Goal: Information Seeking & Learning: Learn about a topic

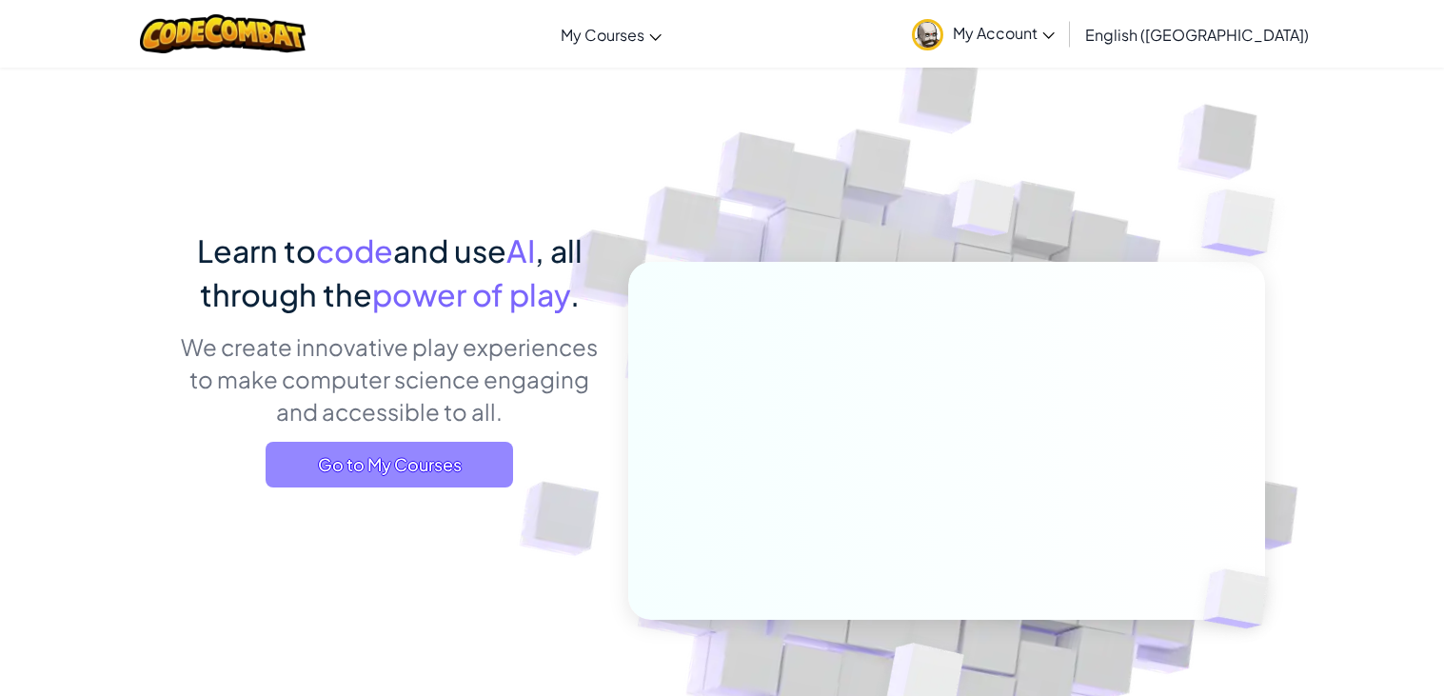
click at [371, 468] on span "Go to My Courses" at bounding box center [390, 465] width 248 height 46
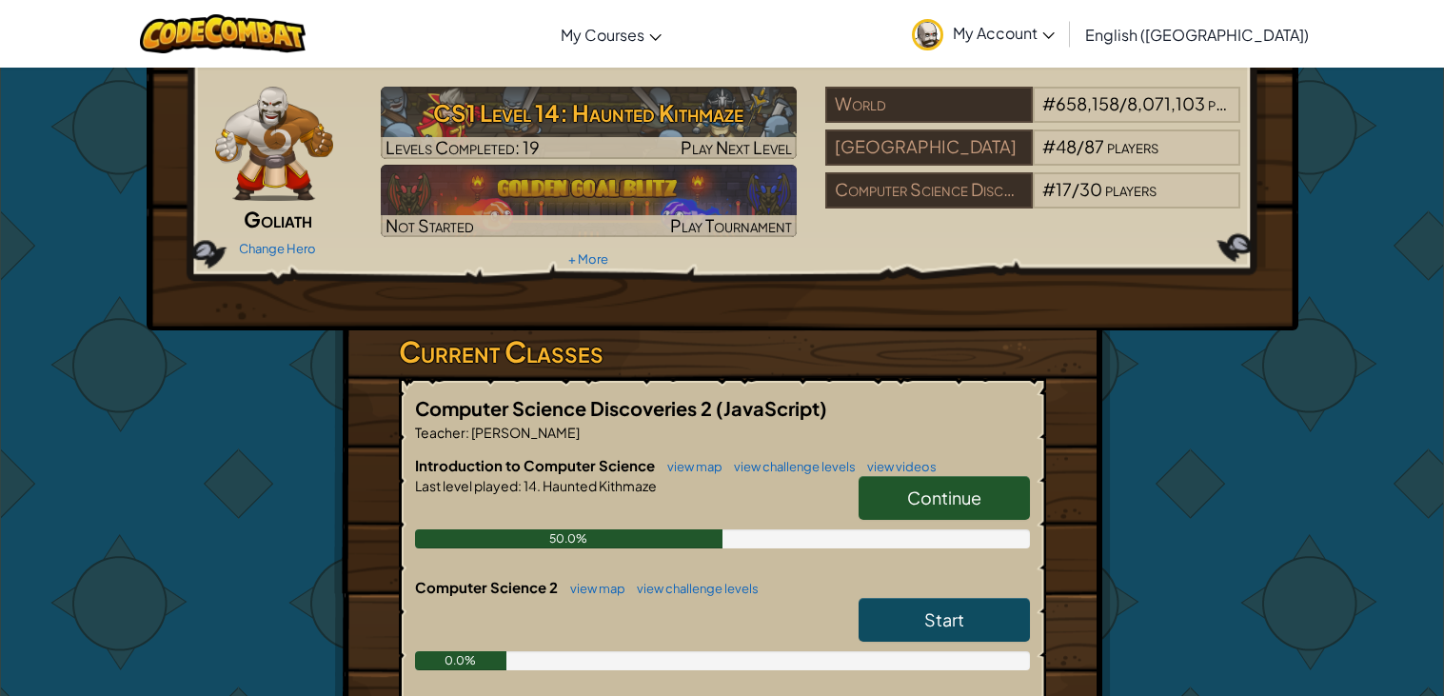
scroll to position [62, 0]
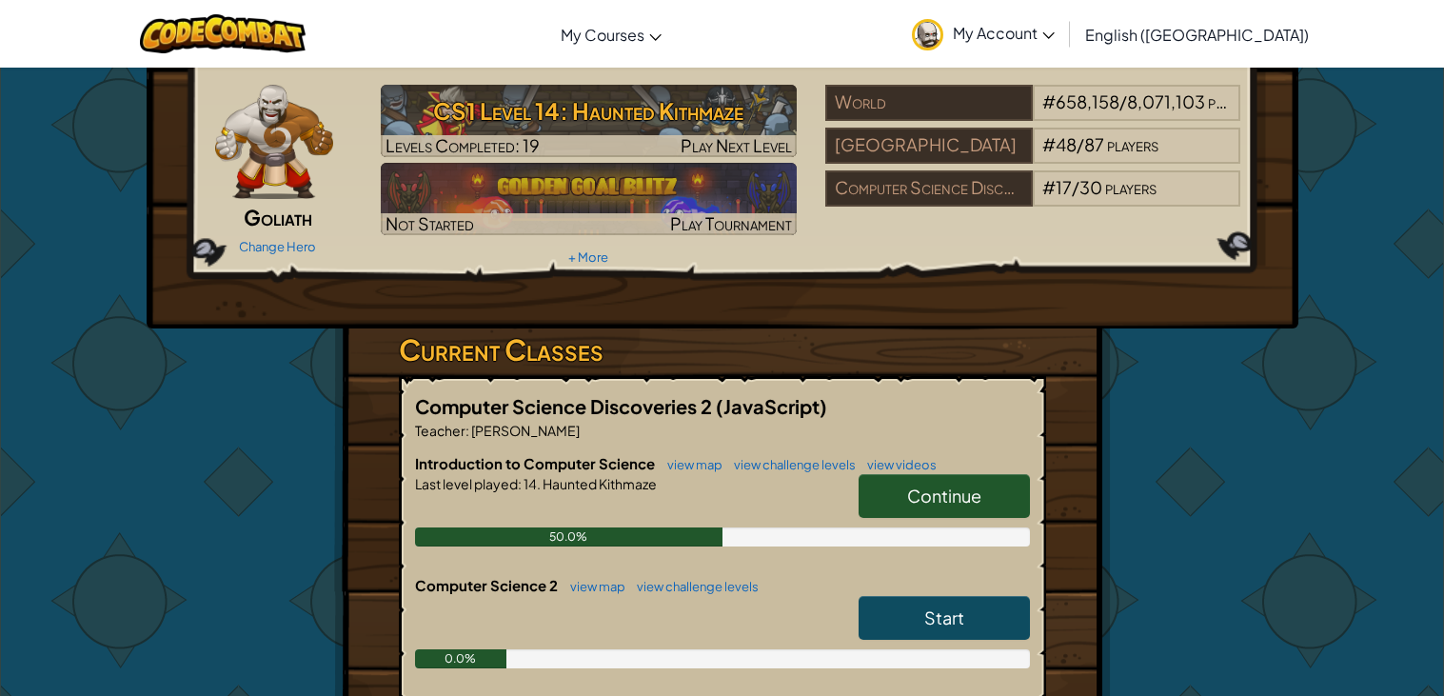
click at [946, 486] on span "Continue" at bounding box center [944, 496] width 74 height 22
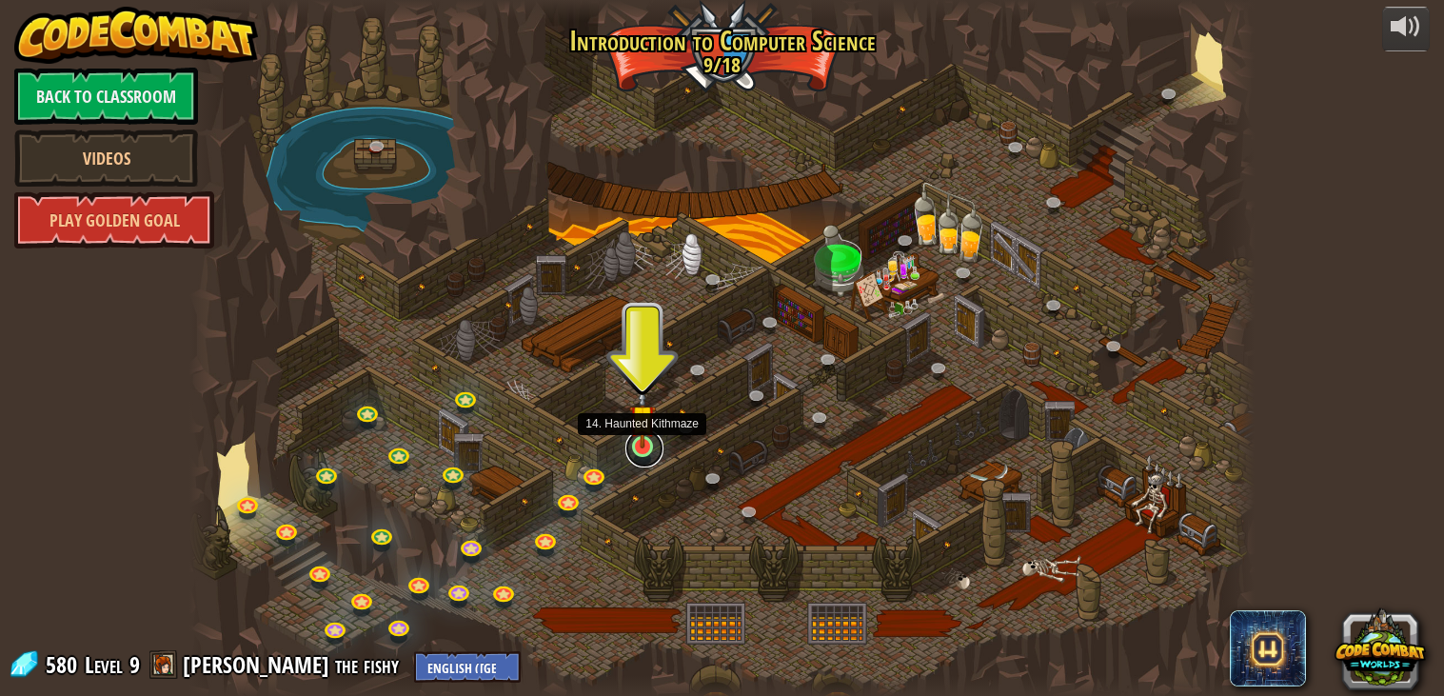
click at [643, 455] on link at bounding box center [645, 448] width 38 height 38
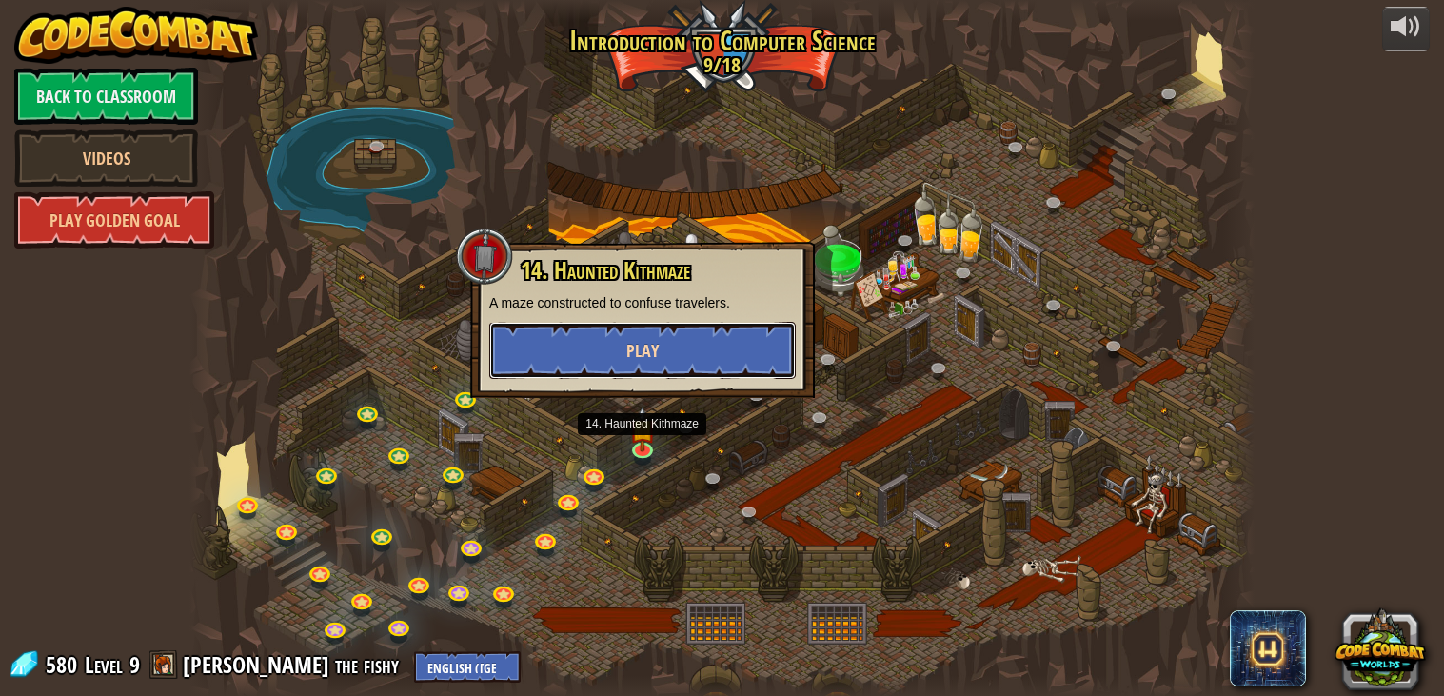
click at [582, 344] on button "Play" at bounding box center [642, 350] width 307 height 57
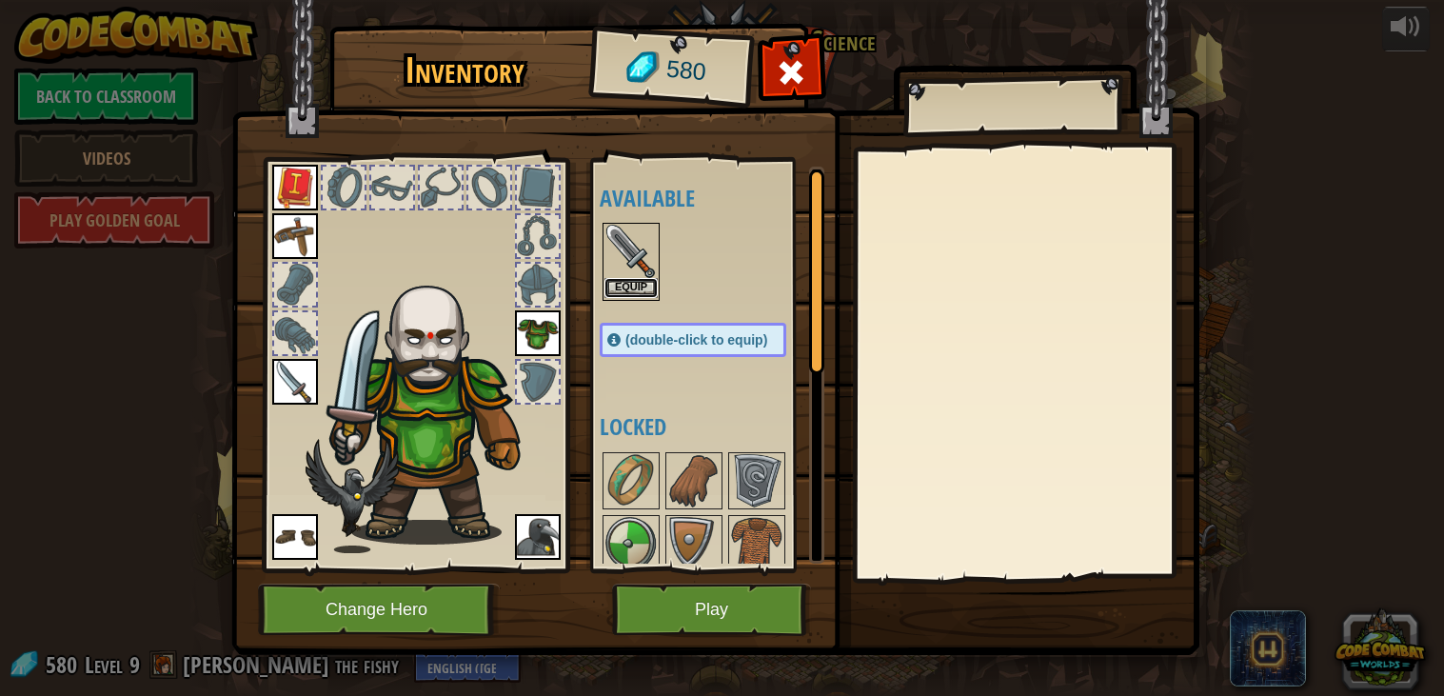
click at [630, 283] on button "Equip" at bounding box center [631, 288] width 53 height 20
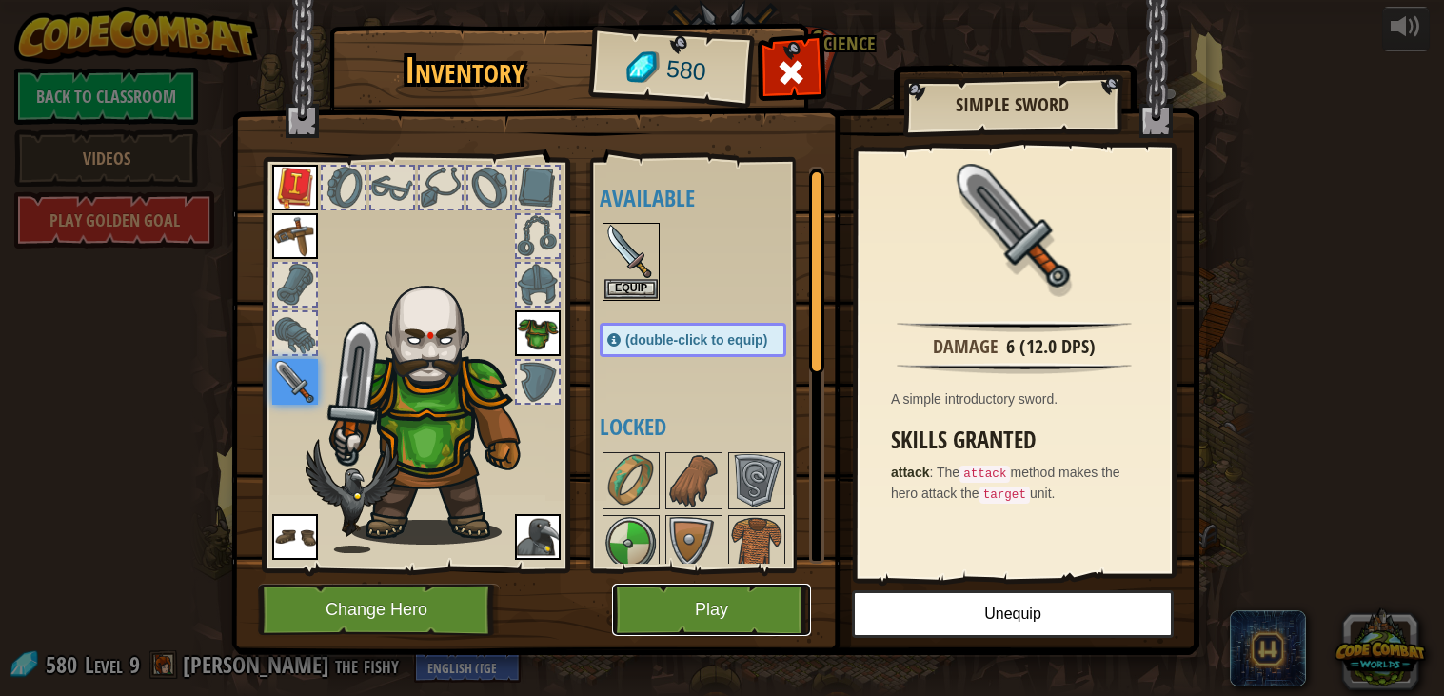
click at [754, 596] on button "Play" at bounding box center [711, 610] width 199 height 52
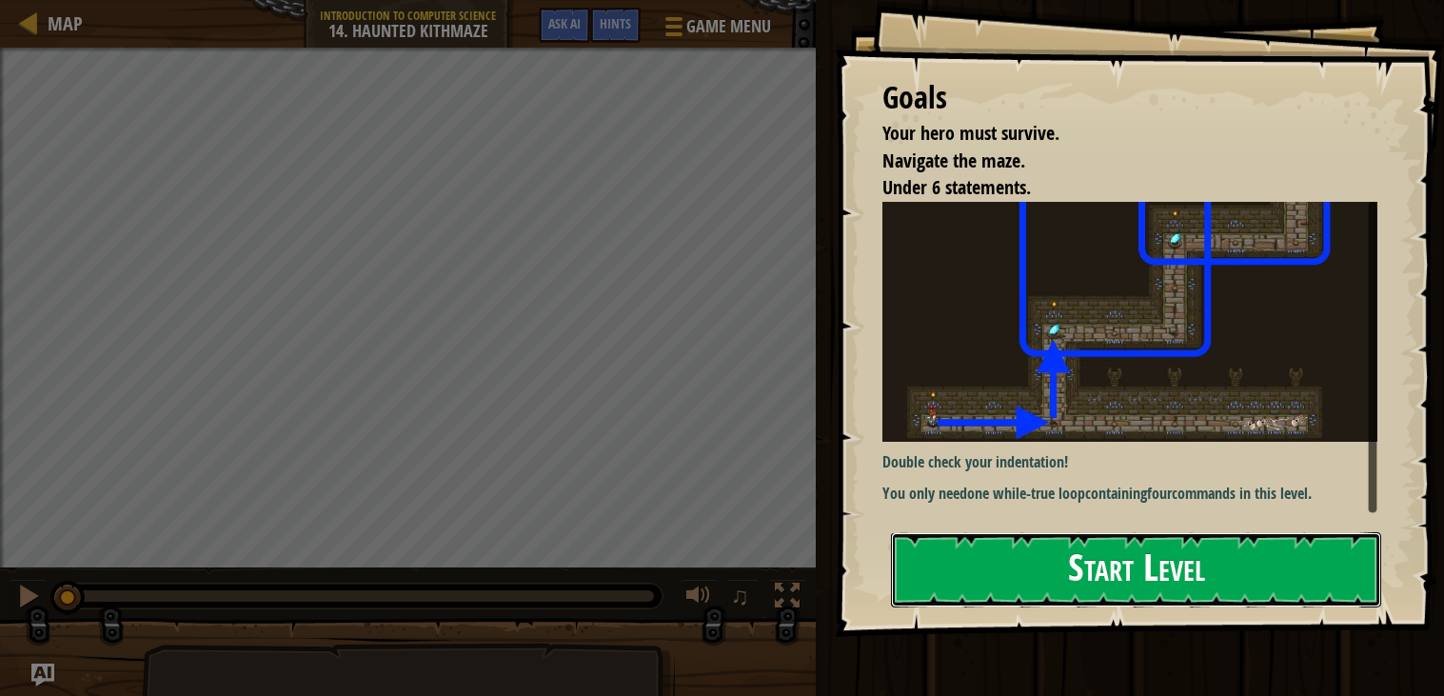
click at [1105, 555] on button "Start Level" at bounding box center [1136, 569] width 490 height 75
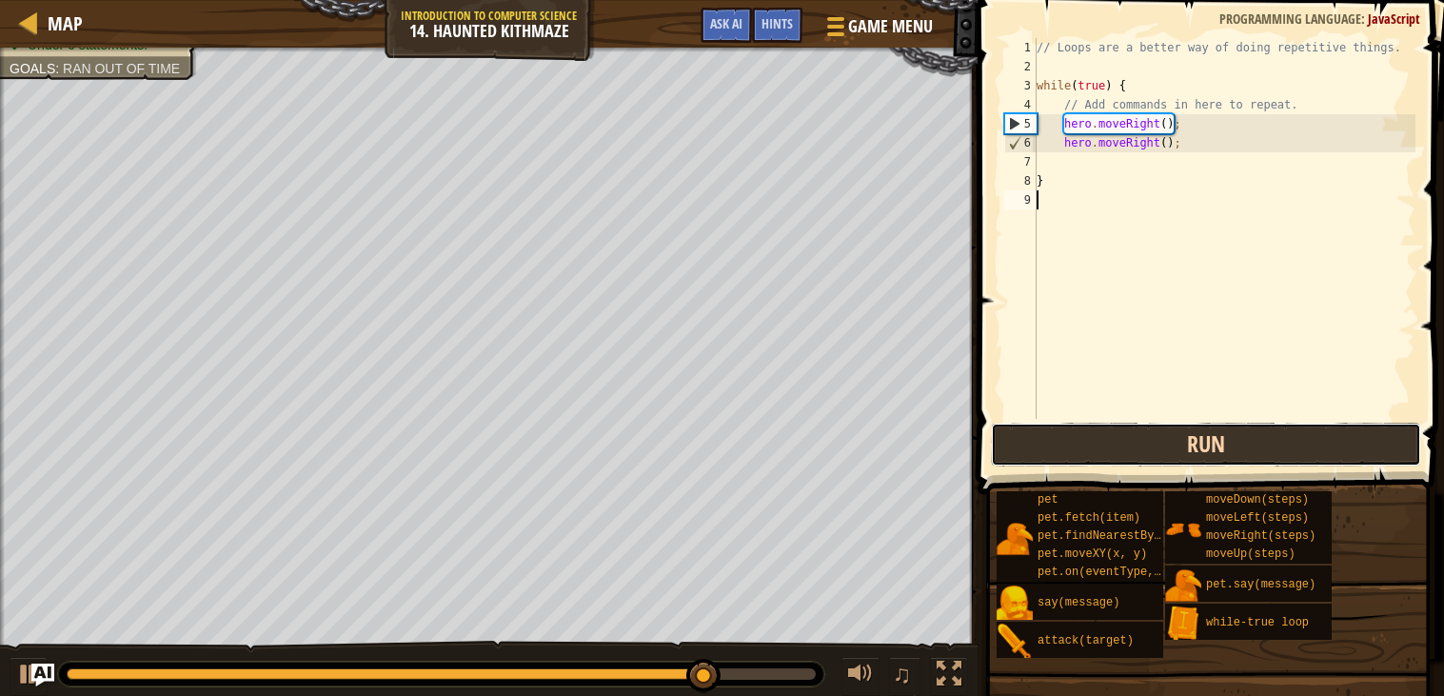
click at [1035, 447] on button "Run" at bounding box center [1206, 445] width 430 height 44
click at [1024, 447] on button "Run" at bounding box center [1206, 445] width 430 height 44
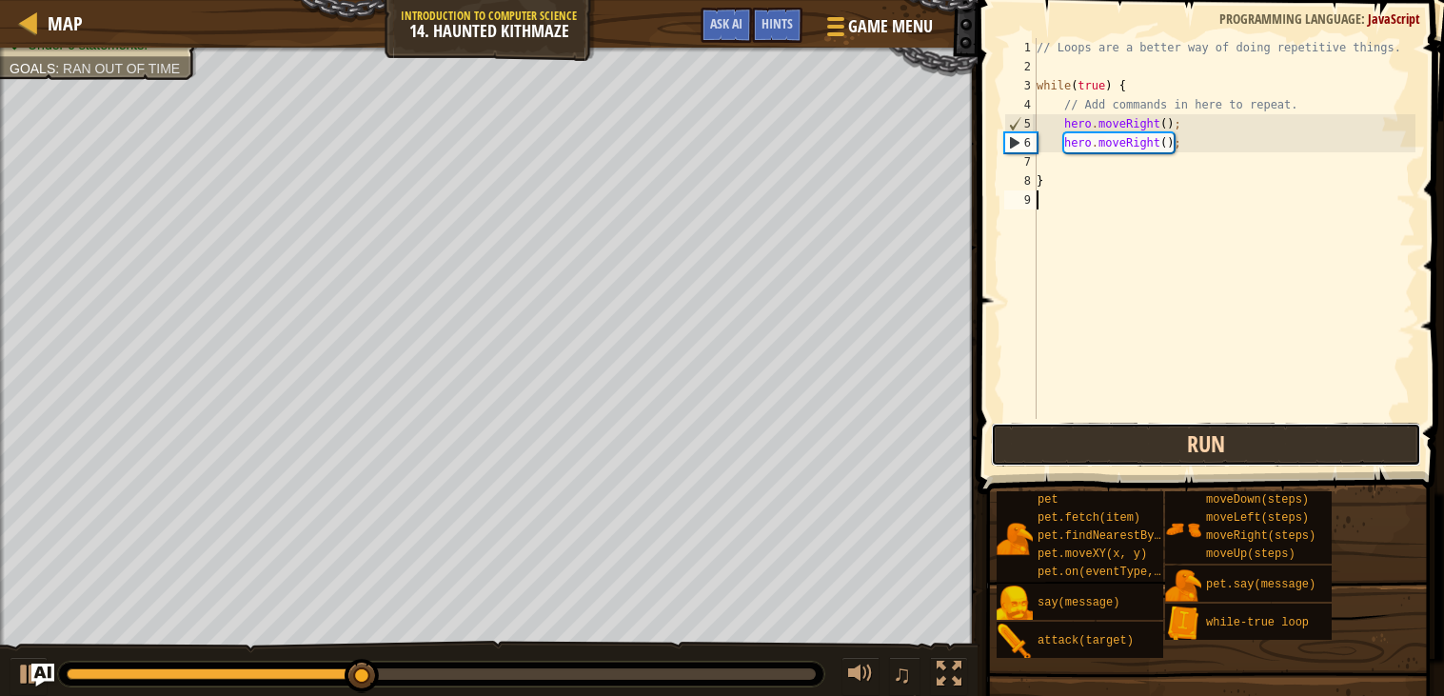
click at [1024, 447] on button "Run" at bounding box center [1206, 445] width 430 height 44
click at [1024, 437] on button "Run" at bounding box center [1206, 445] width 430 height 44
click at [1090, 439] on button "Run" at bounding box center [1206, 445] width 430 height 44
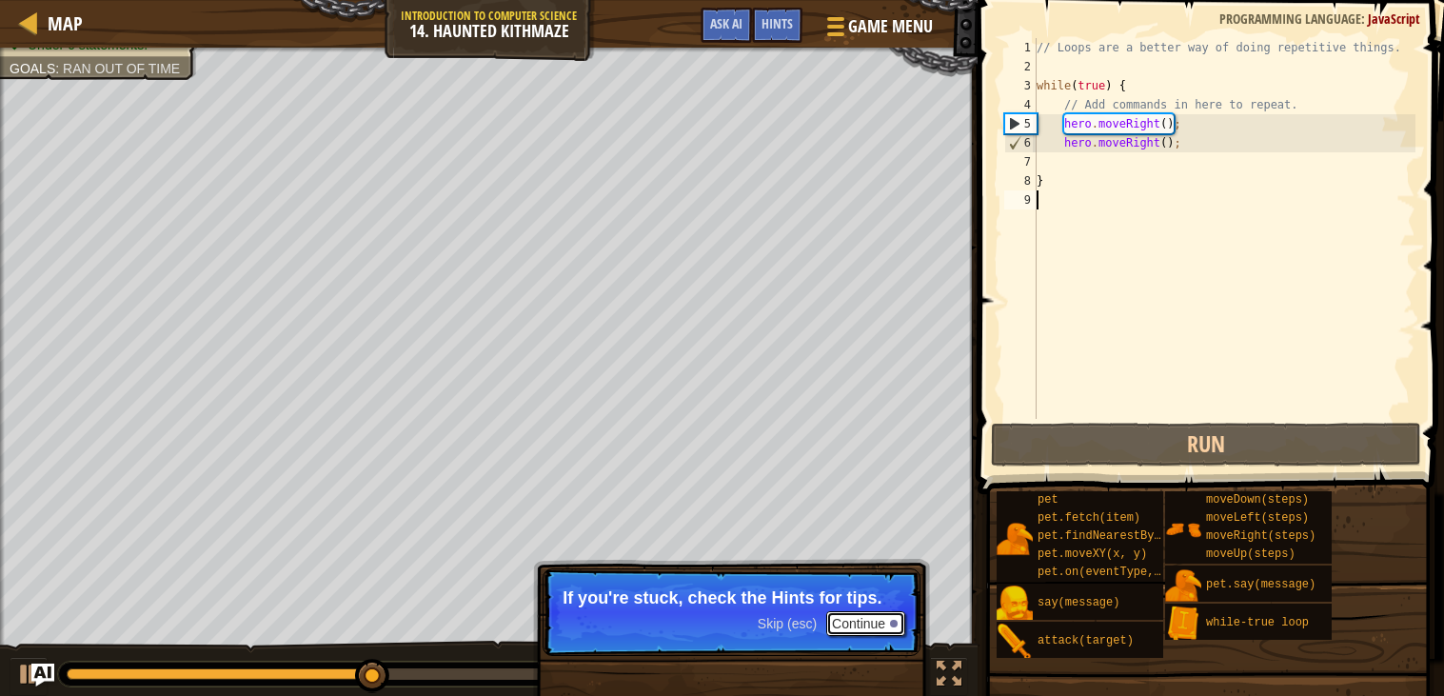
click at [856, 618] on button "Continue" at bounding box center [866, 623] width 79 height 25
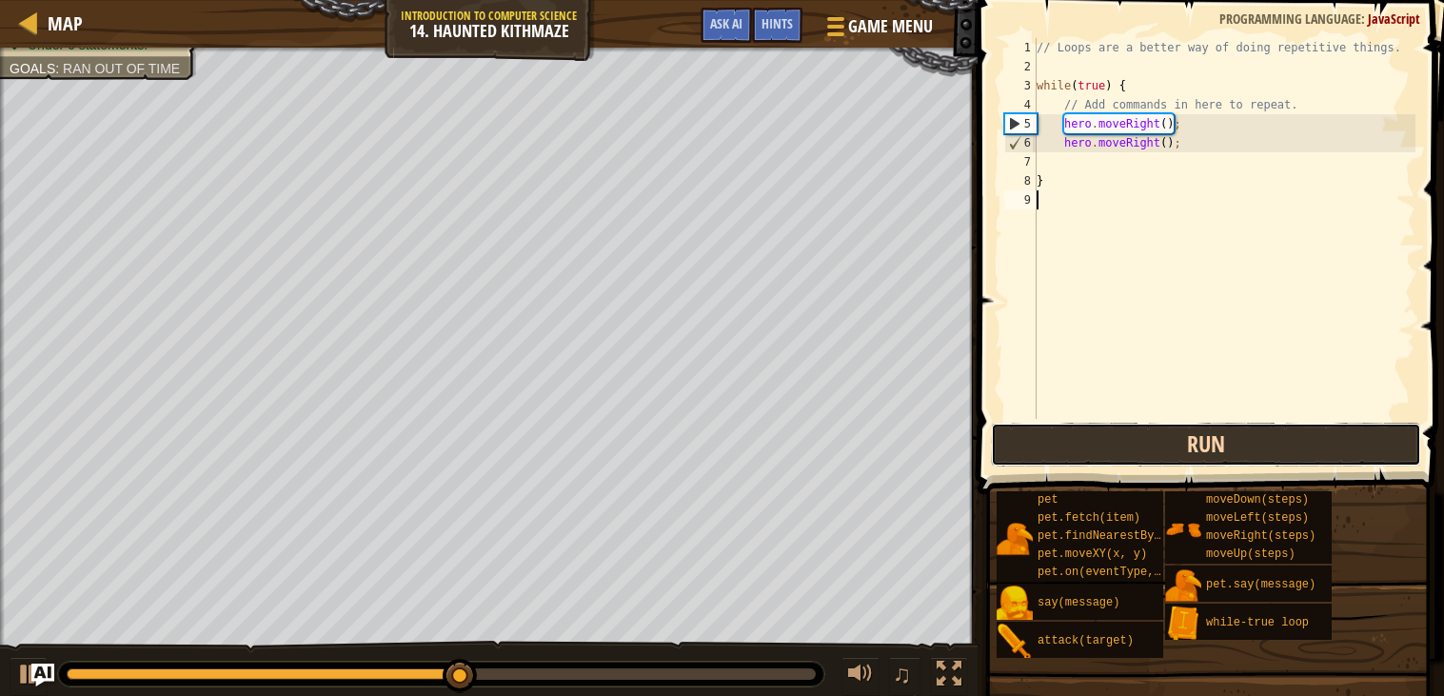
click at [1178, 449] on button "Run" at bounding box center [1206, 445] width 430 height 44
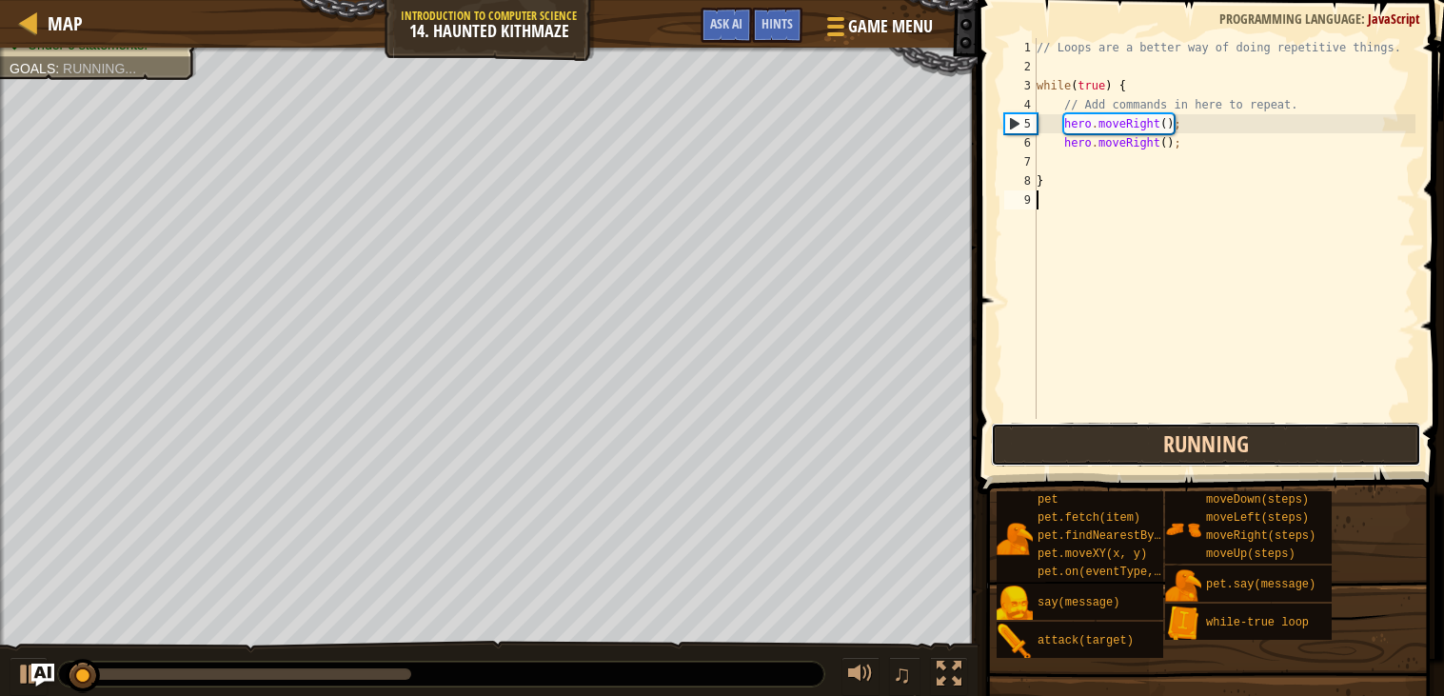
click at [1124, 434] on button "Running" at bounding box center [1206, 445] width 430 height 44
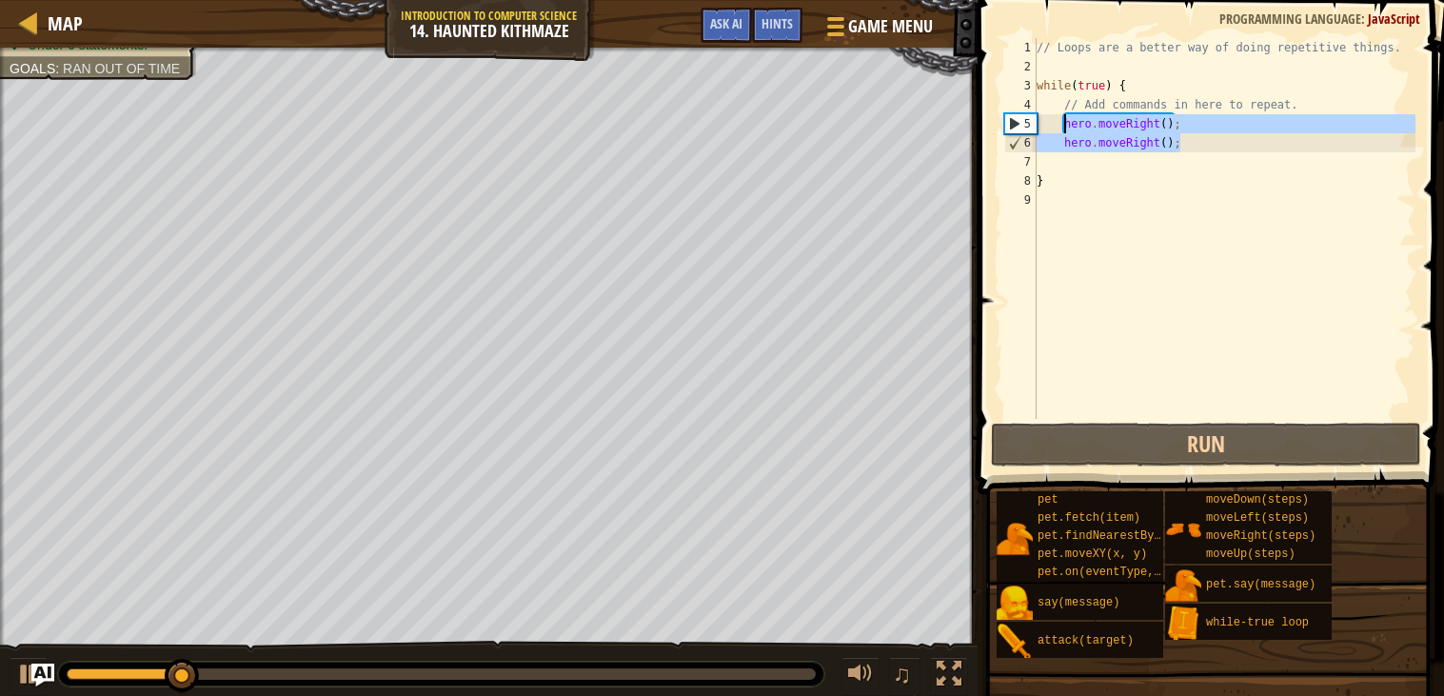
drag, startPoint x: 1186, startPoint y: 142, endPoint x: 1062, endPoint y: 125, distance: 125.9
click at [1062, 125] on div "// Loops are a better way of doing repetitive things. while ( true ) { // Add c…" at bounding box center [1224, 247] width 383 height 419
type textarea "hero.moveRight(); hero.moveRight();"
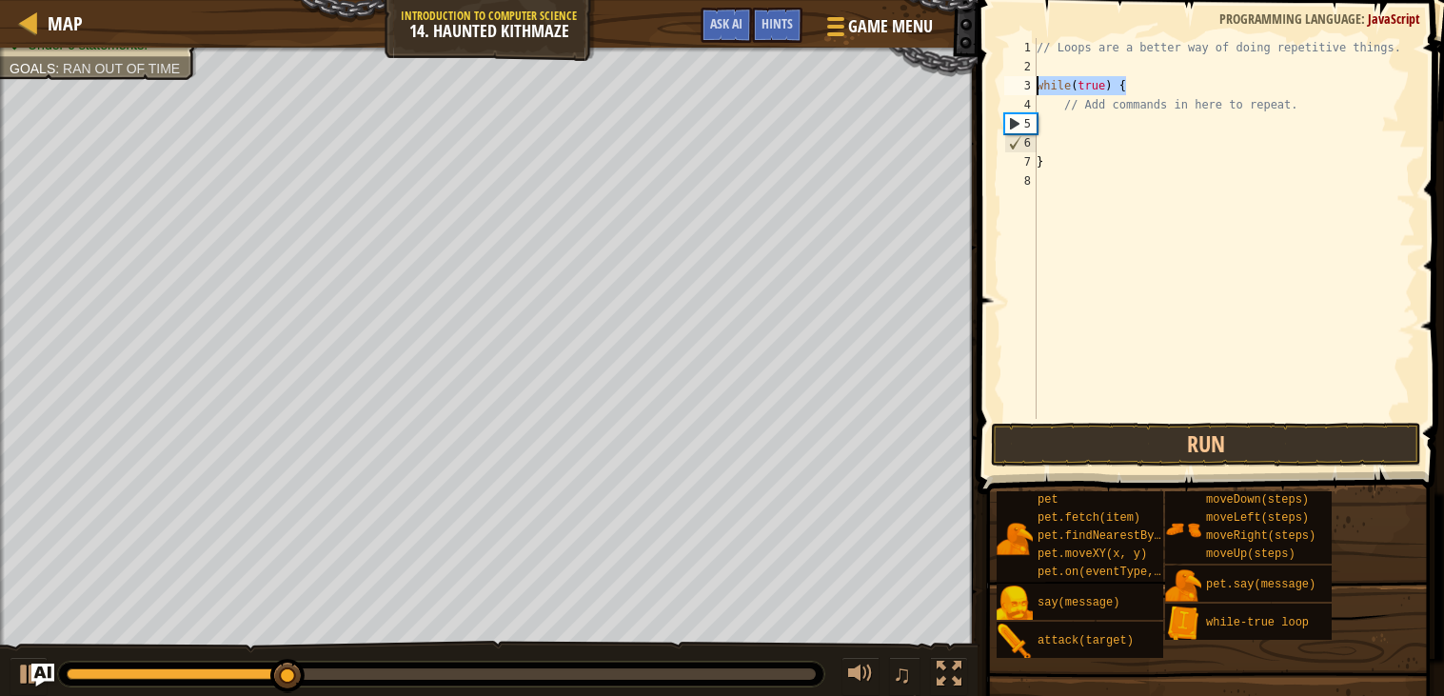
drag, startPoint x: 1132, startPoint y: 79, endPoint x: 1033, endPoint y: 82, distance: 99.1
click at [1033, 82] on div "1 2 3 4 5 6 7 8 // Loops are a better way of doing repetitive things. while ( t…" at bounding box center [1208, 228] width 415 height 381
type textarea "while(true) {"
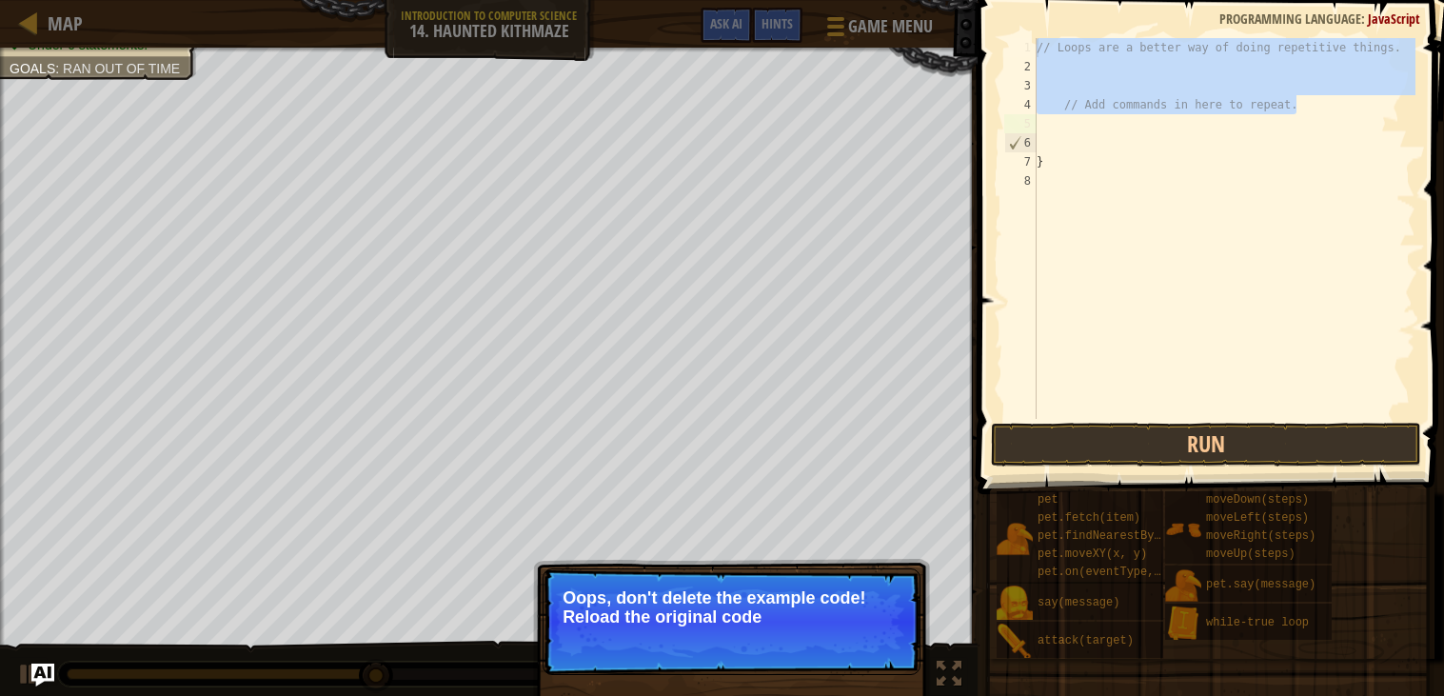
drag, startPoint x: 1329, startPoint y: 97, endPoint x: 986, endPoint y: 48, distance: 347.3
click at [986, 48] on div "1 2 3 4 5 6 7 8 // Loops are a better way of doing repetitive things. // Add co…" at bounding box center [1208, 285] width 472 height 550
type textarea "// Loops are a better way of doing repetitive things."
click at [1066, 142] on div "// Loops are a better way of doing repetitive things. // Add commands in here t…" at bounding box center [1224, 247] width 383 height 419
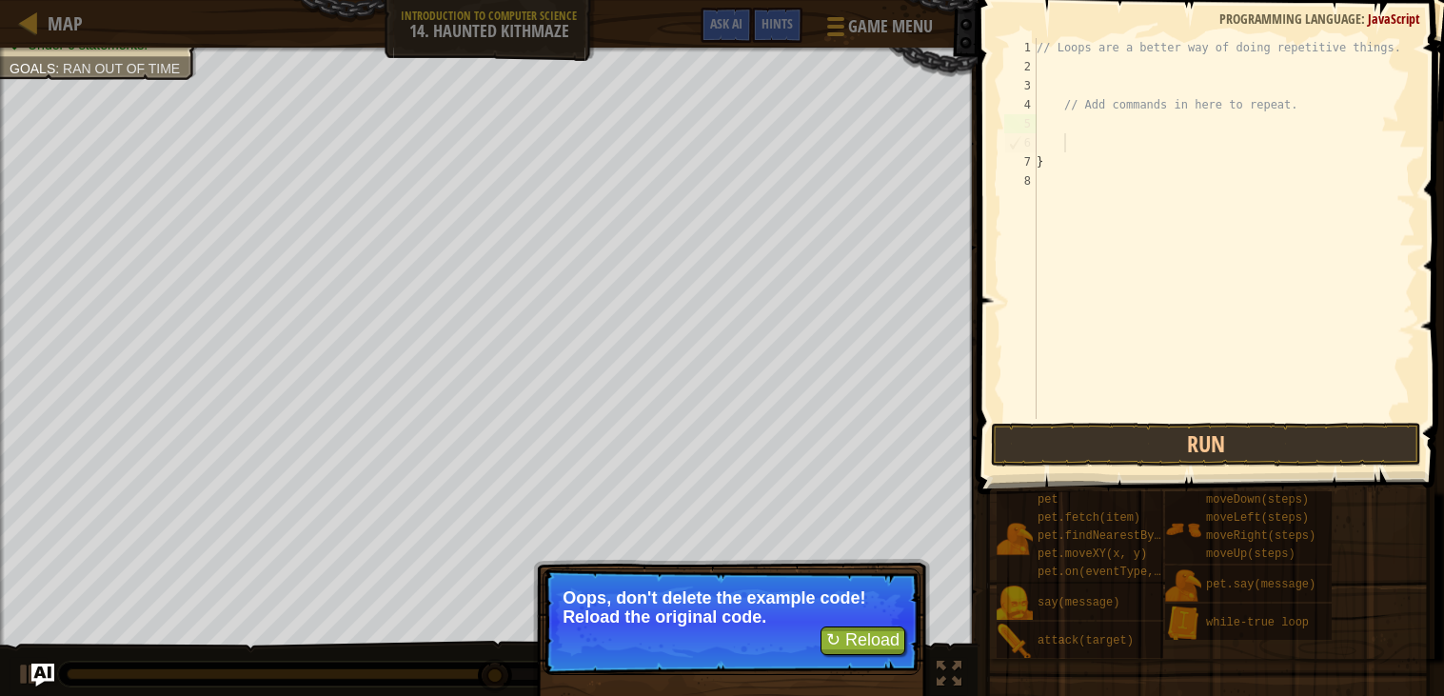
click at [1064, 161] on div "// Loops are a better way of doing repetitive things. // Add commands in here t…" at bounding box center [1224, 247] width 383 height 419
type textarea "}"
click at [1066, 70] on div "// Loops are a better way of doing repetitive things. // Add commands in here t…" at bounding box center [1224, 247] width 383 height 419
click at [1056, 64] on div "// Loops are a better way of doing repetitive things. // Add commands in here t…" at bounding box center [1224, 247] width 383 height 419
click at [1168, 428] on button "Run" at bounding box center [1206, 445] width 430 height 44
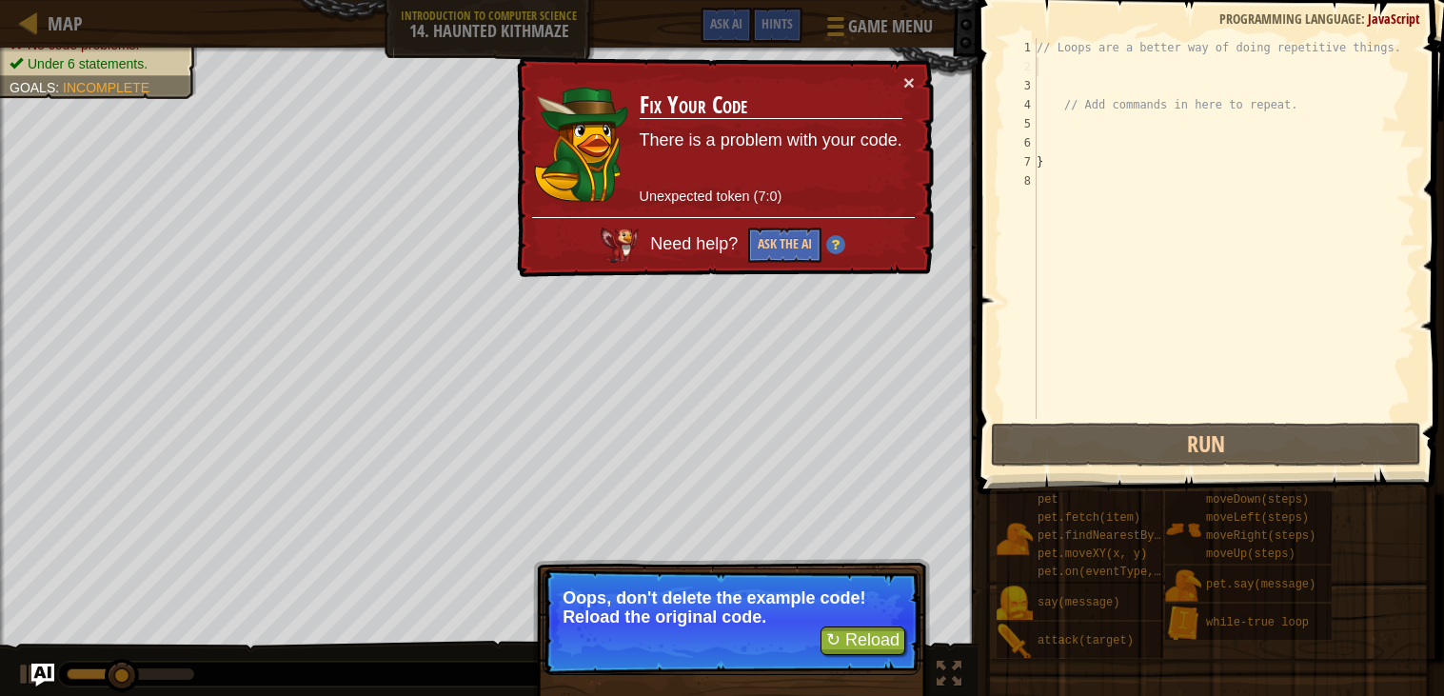
click at [1080, 66] on div "// Loops are a better way of doing repetitive things. // Add commands in here t…" at bounding box center [1224, 247] width 383 height 419
click at [1058, 81] on div "// Loops are a better way of doing repetitive things. // Add commands in here t…" at bounding box center [1224, 247] width 383 height 419
click at [1061, 70] on div "// Loops are a better way of doing repetitive things. // Add commands in here t…" at bounding box center [1224, 247] width 383 height 419
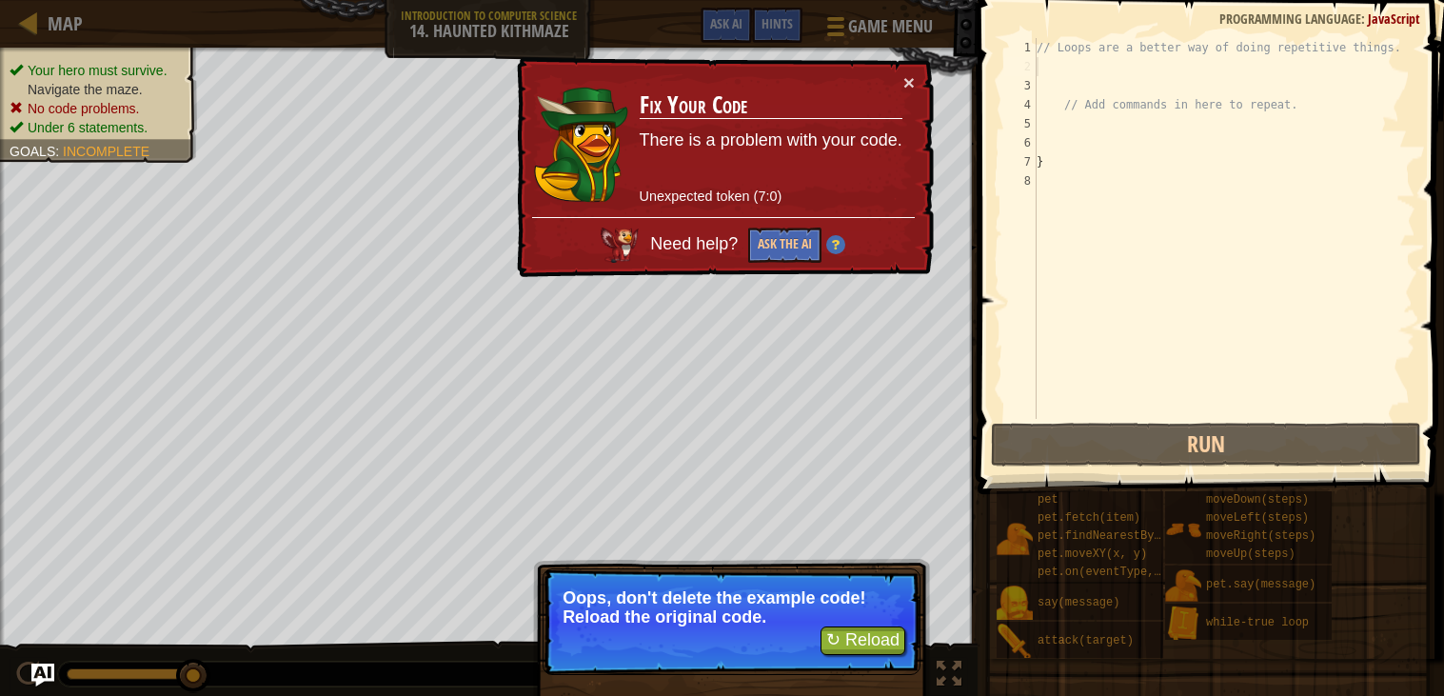
click at [1053, 126] on div "// Loops are a better way of doing repetitive things. // Add commands in here t…" at bounding box center [1224, 247] width 383 height 419
click at [907, 81] on button "×" at bounding box center [909, 82] width 11 height 20
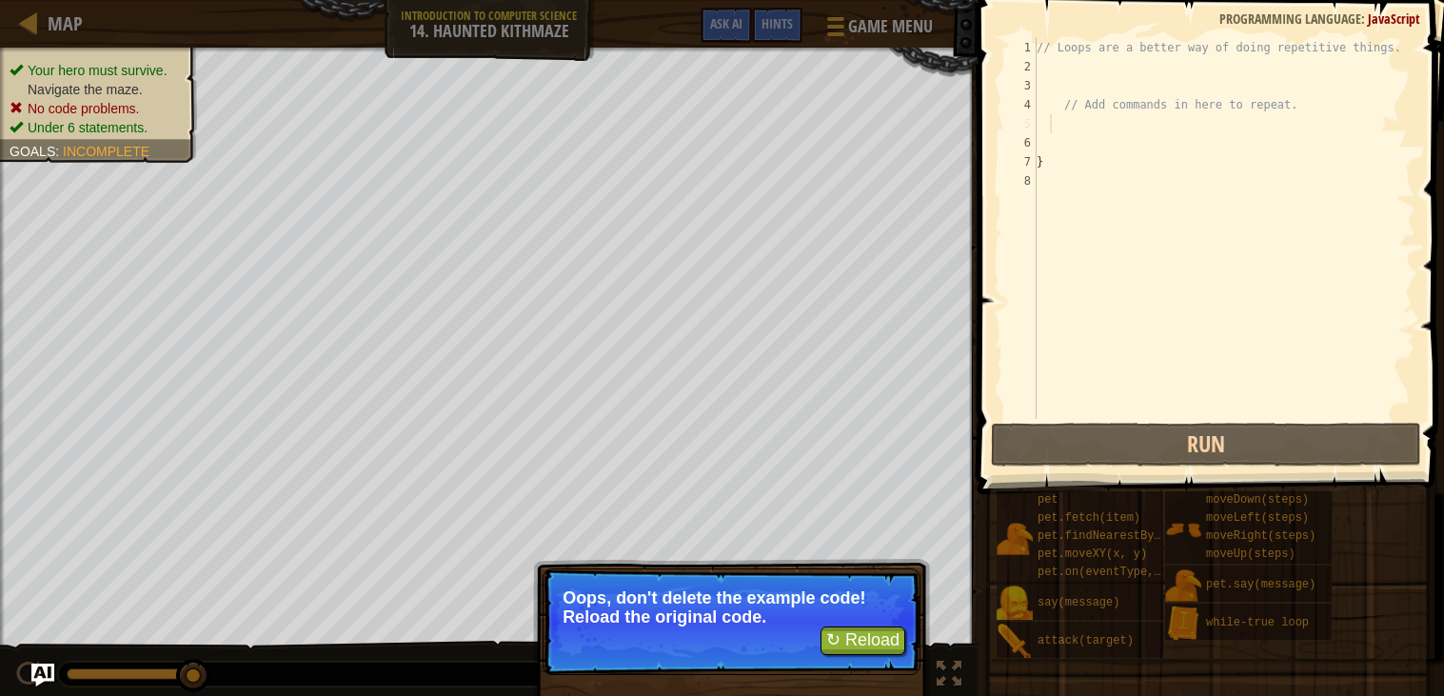
click at [1052, 67] on div "// Loops are a better way of doing repetitive things. // Add commands in here t…" at bounding box center [1224, 247] width 383 height 419
click at [1060, 127] on div "// Loops are a better way of doing repetitive things. // Add commands in here t…" at bounding box center [1224, 247] width 383 height 419
click at [853, 631] on button "↻ Reload" at bounding box center [863, 641] width 85 height 29
type textarea "}"
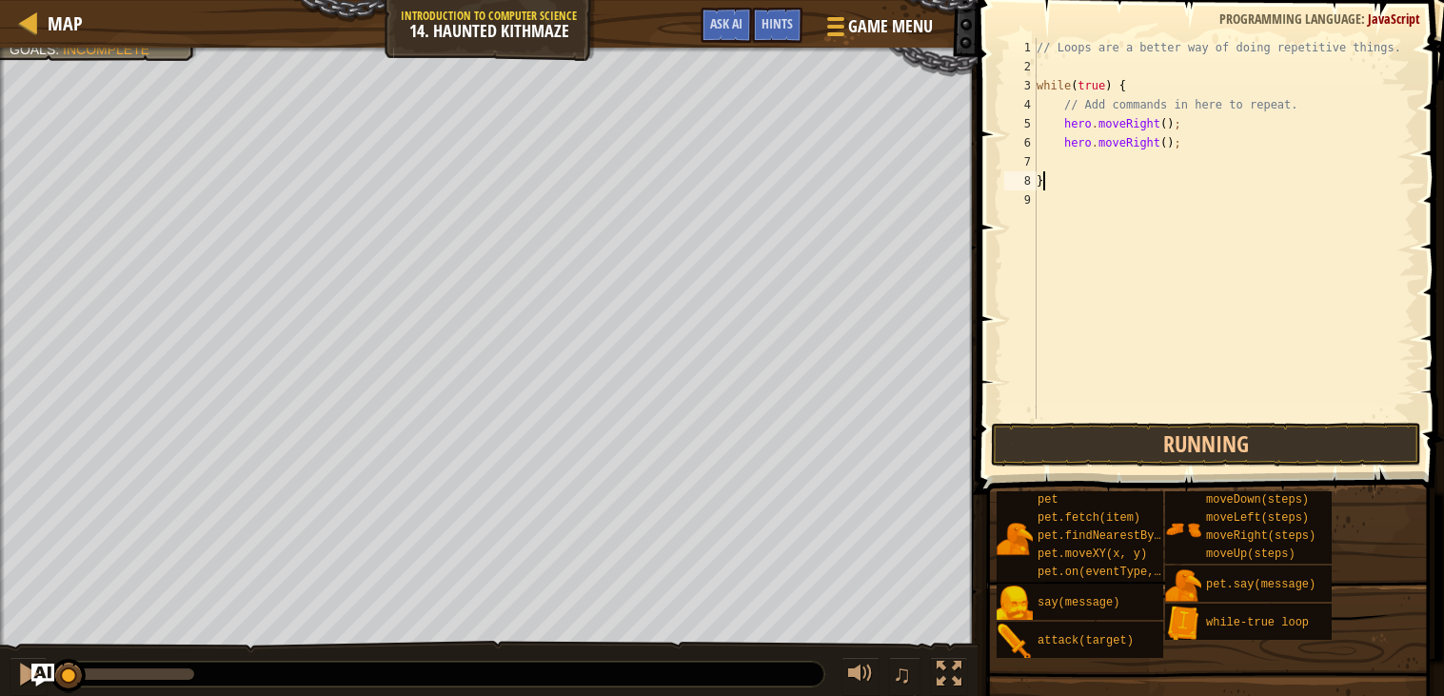
scroll to position [8, 0]
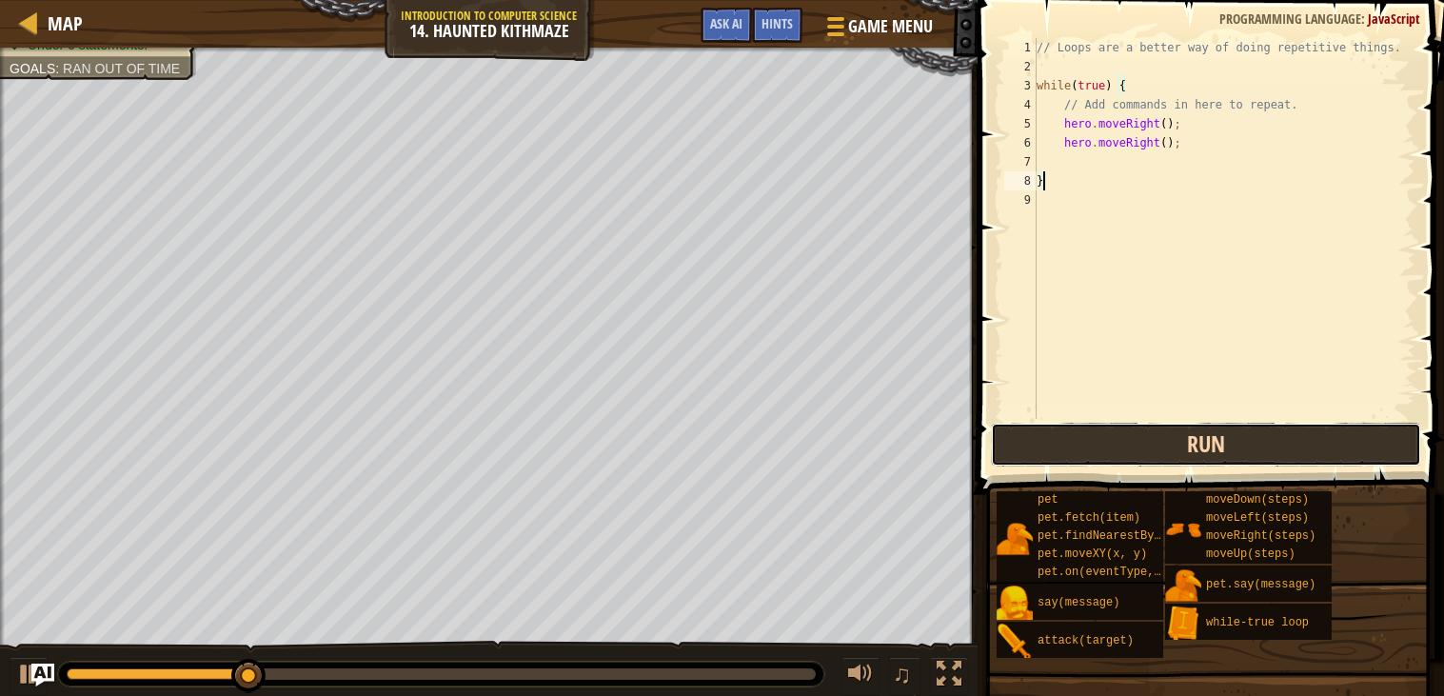
click at [1184, 433] on button "Run" at bounding box center [1206, 445] width 430 height 44
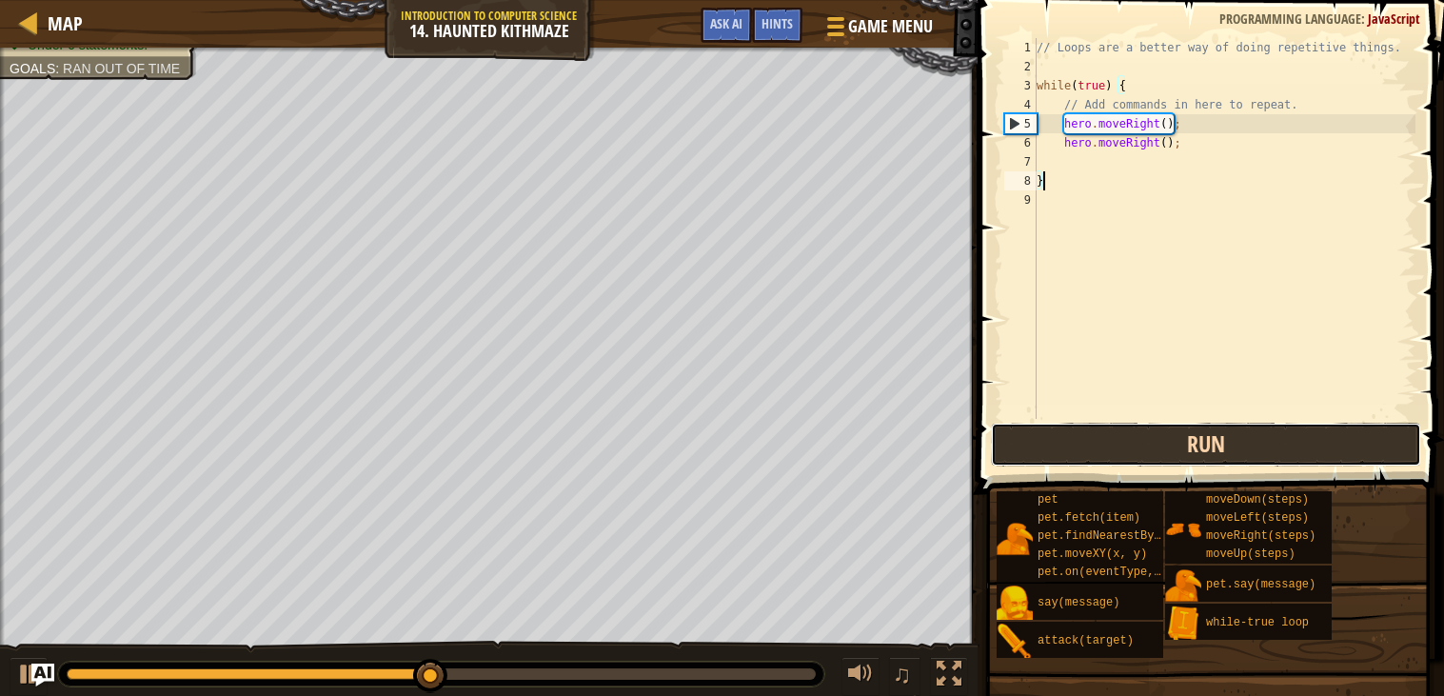
click at [1166, 435] on button "Run" at bounding box center [1206, 445] width 430 height 44
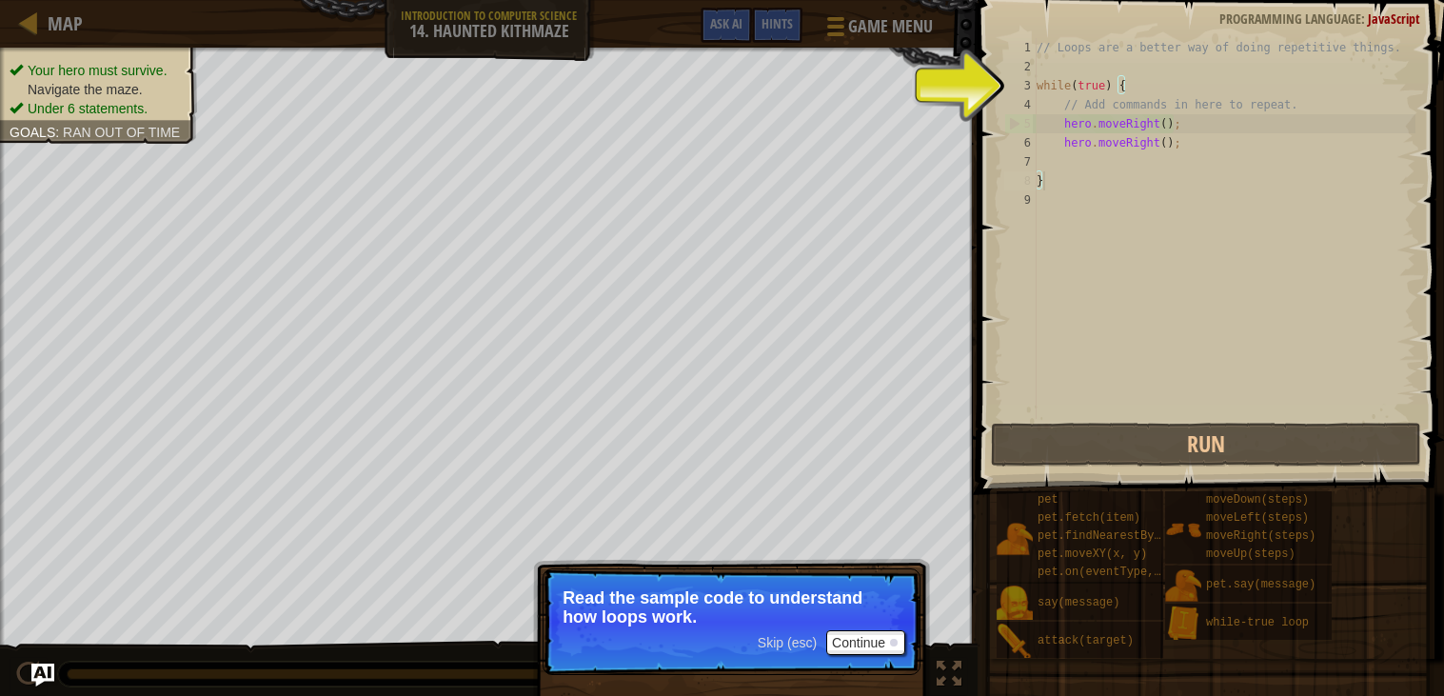
click at [1104, 393] on div "// Loops are a better way of doing repetitive things. while ( true ) { // Add c…" at bounding box center [1224, 247] width 383 height 419
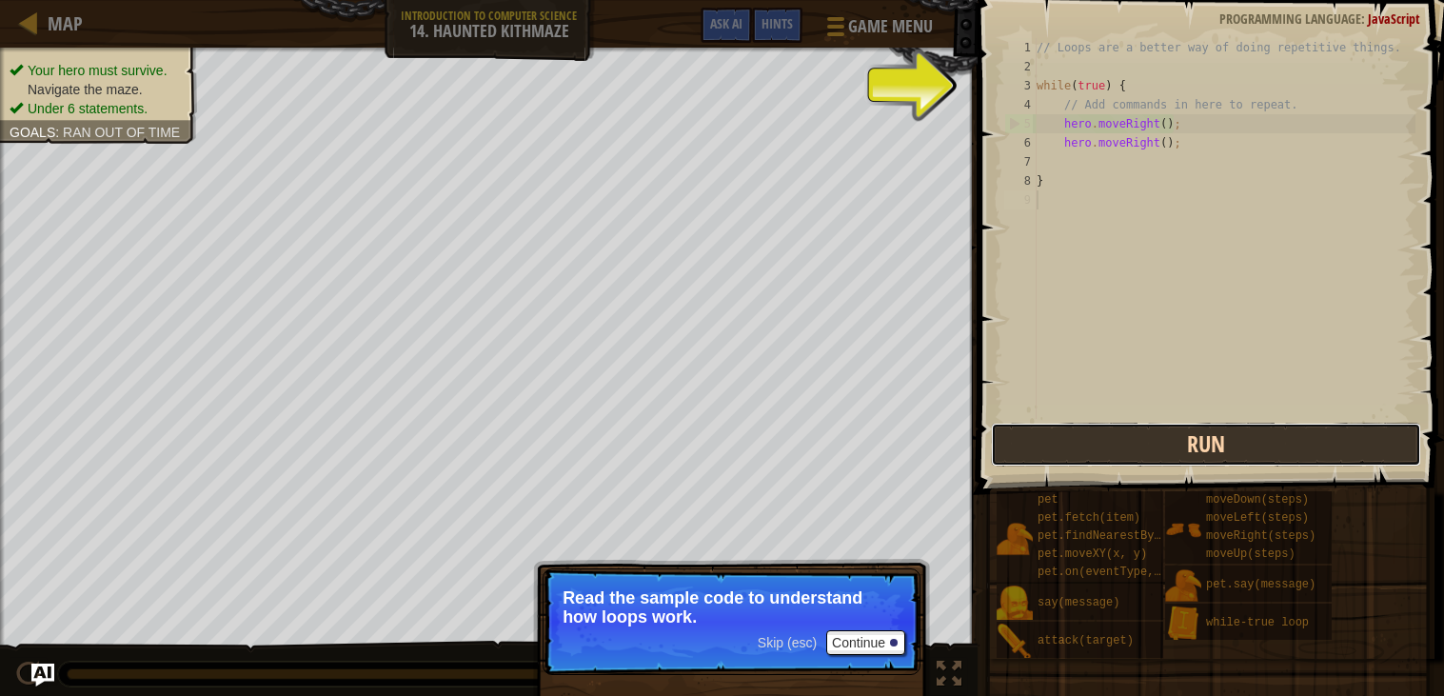
click at [1105, 465] on button "Run" at bounding box center [1206, 445] width 430 height 44
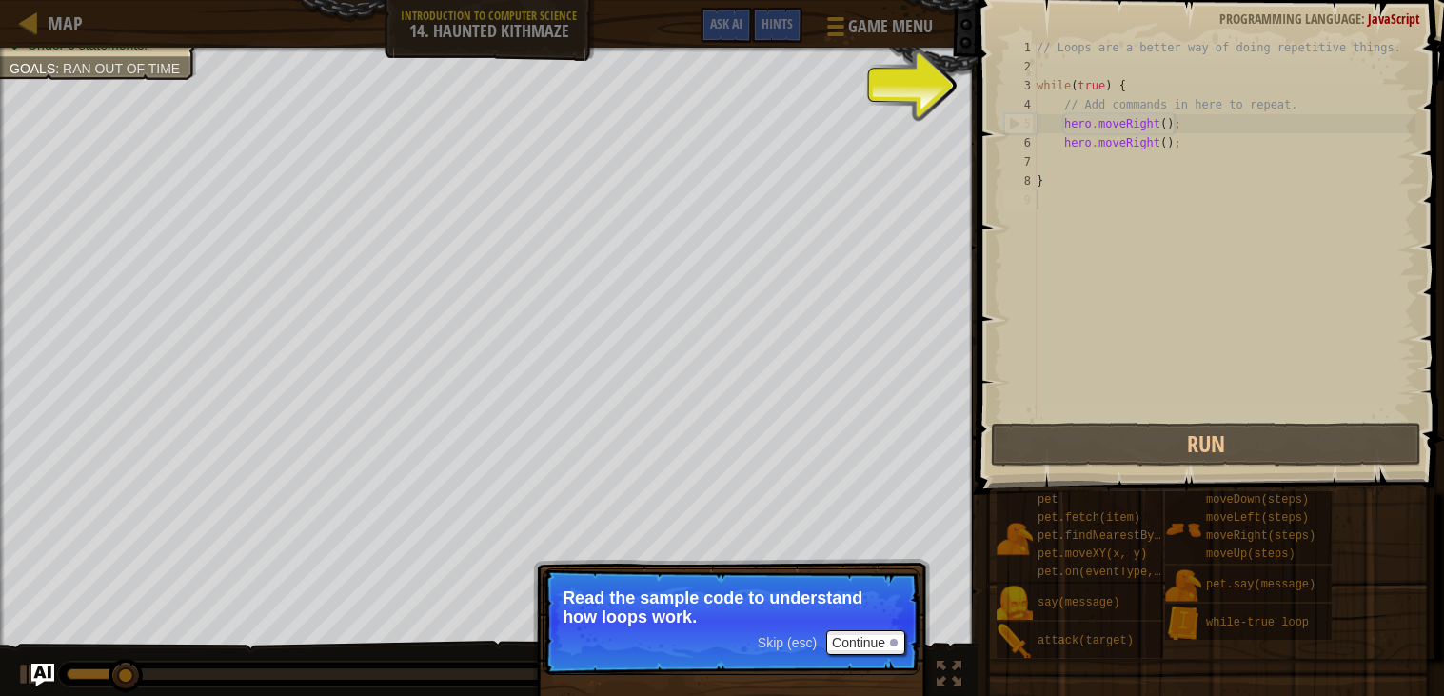
click at [1137, 79] on div "// Loops are a better way of doing repetitive things. while ( true ) { // Add c…" at bounding box center [1224, 247] width 383 height 419
click at [1133, 84] on div "// Loops are a better way of doing repetitive things. while ( true ) { // Add c…" at bounding box center [1224, 247] width 383 height 419
click at [1068, 177] on div "// Loops are a better way of doing repetitive things. while ( true ) { // Add c…" at bounding box center [1224, 247] width 383 height 419
click at [881, 642] on button "Continue" at bounding box center [866, 642] width 79 height 25
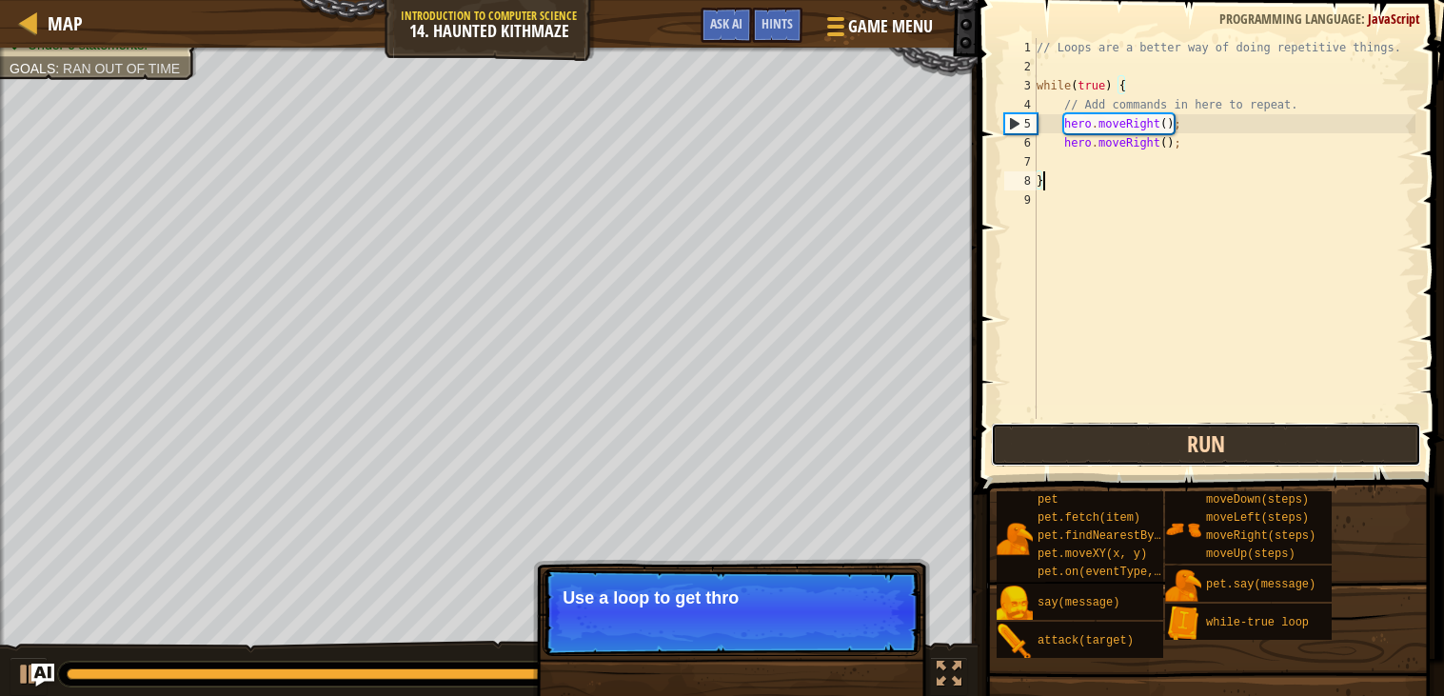
click at [1032, 433] on button "Run" at bounding box center [1206, 445] width 430 height 44
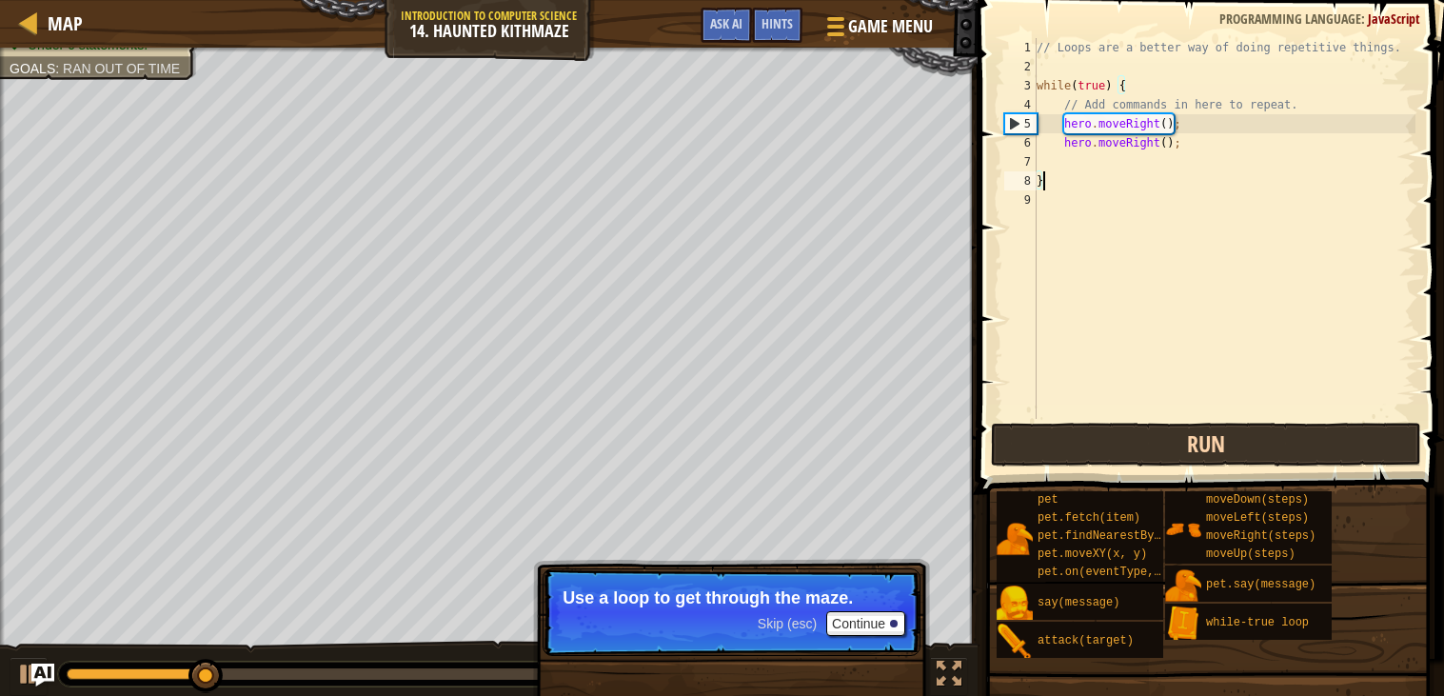
type textarea "}"
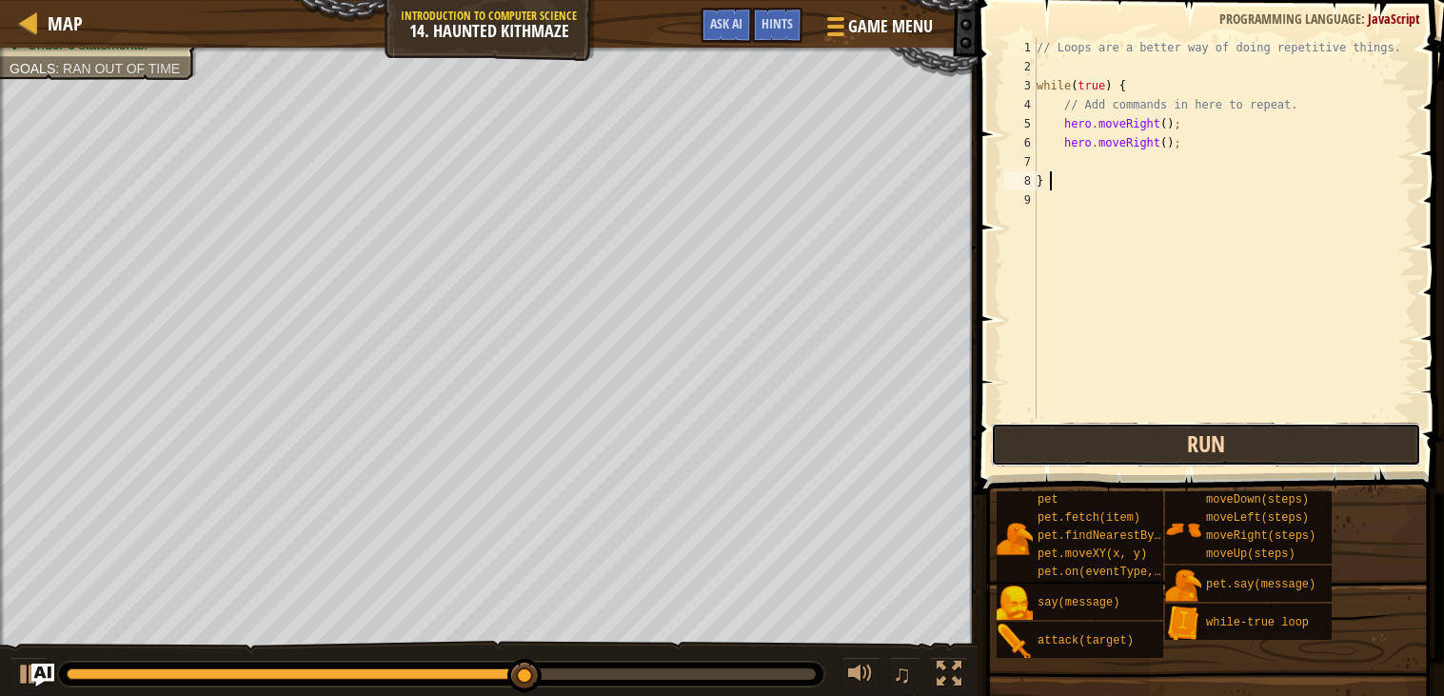
click at [1115, 448] on button "Run" at bounding box center [1206, 445] width 430 height 44
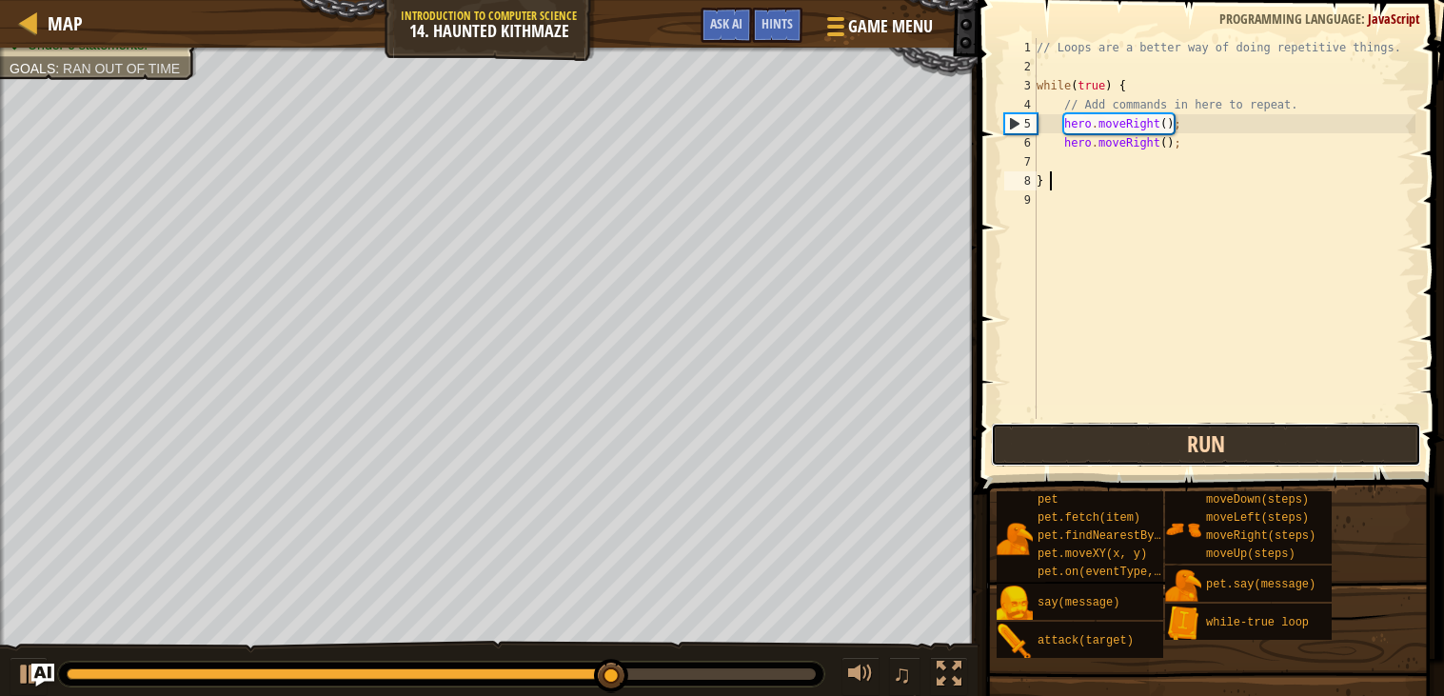
click at [1176, 432] on button "Run" at bounding box center [1206, 445] width 430 height 44
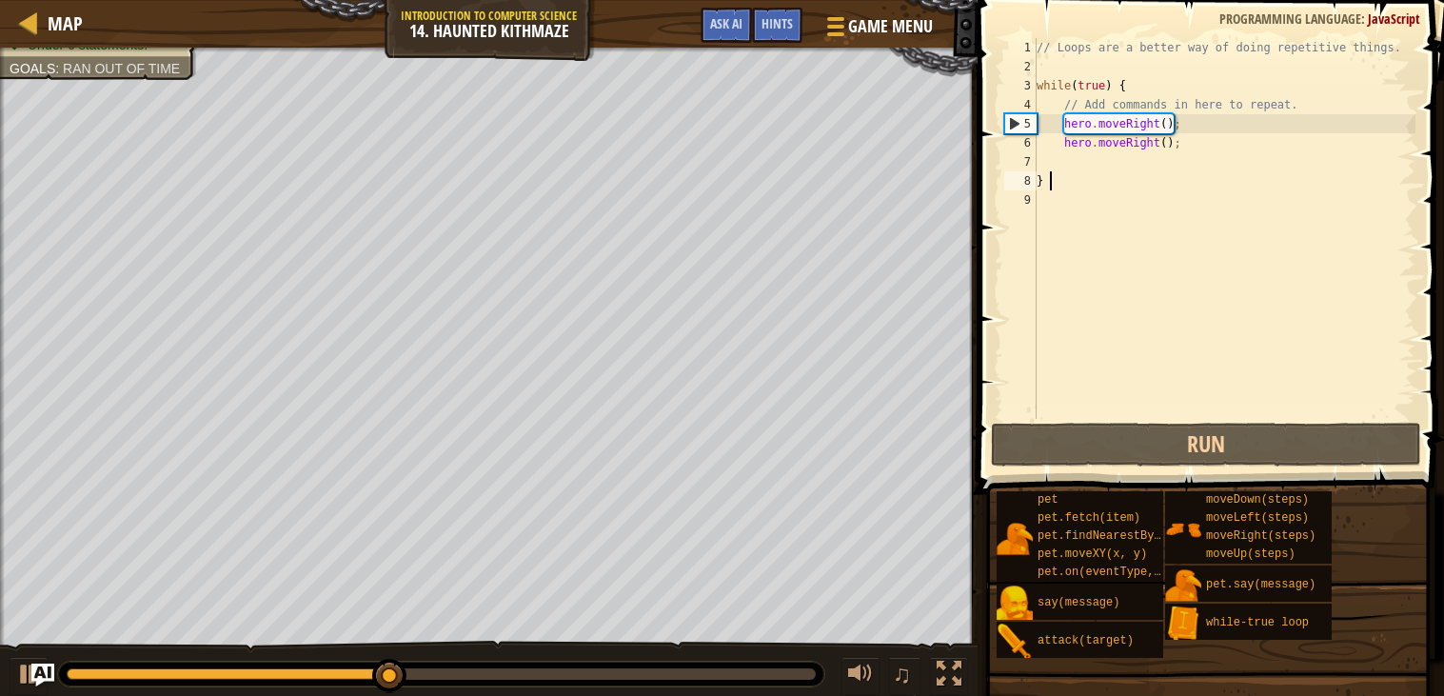
click at [1142, 162] on div "// Loops are a better way of doing repetitive things. while ( true ) { // Add c…" at bounding box center [1224, 247] width 383 height 419
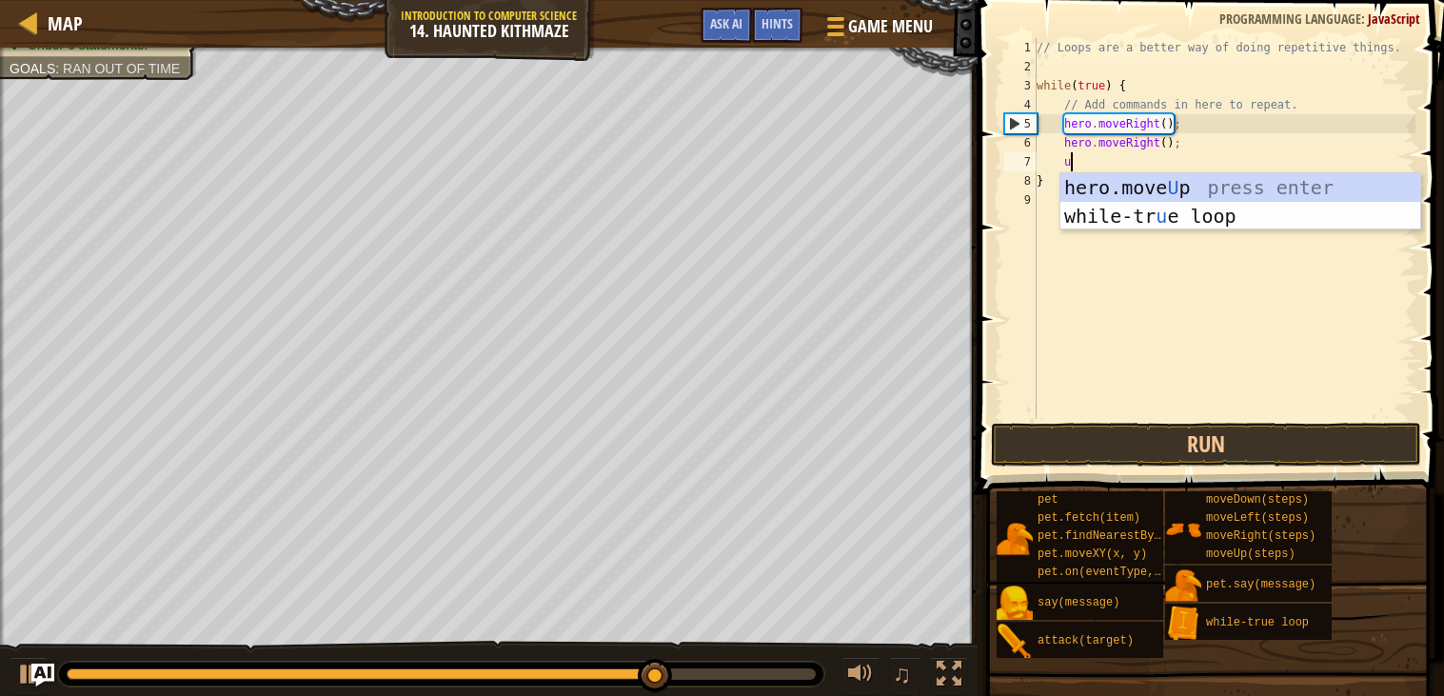
type textarea "up"
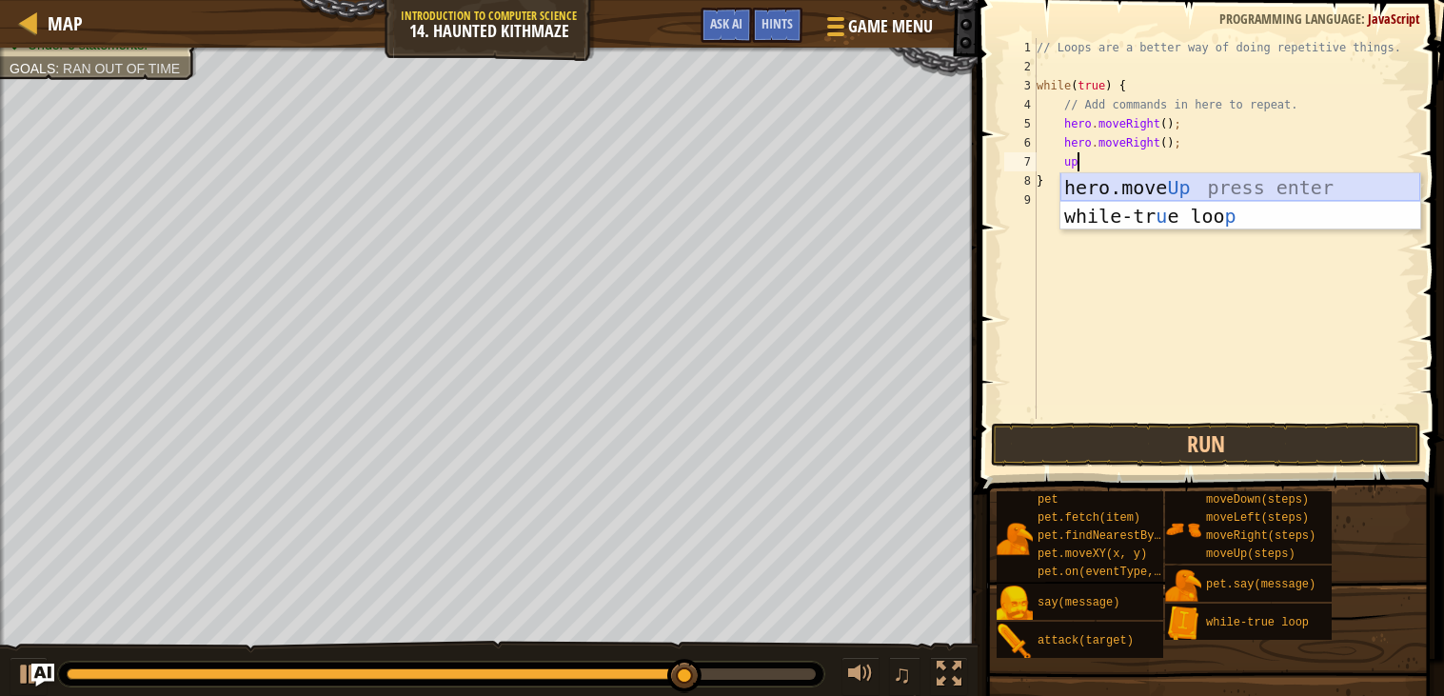
scroll to position [8, 1]
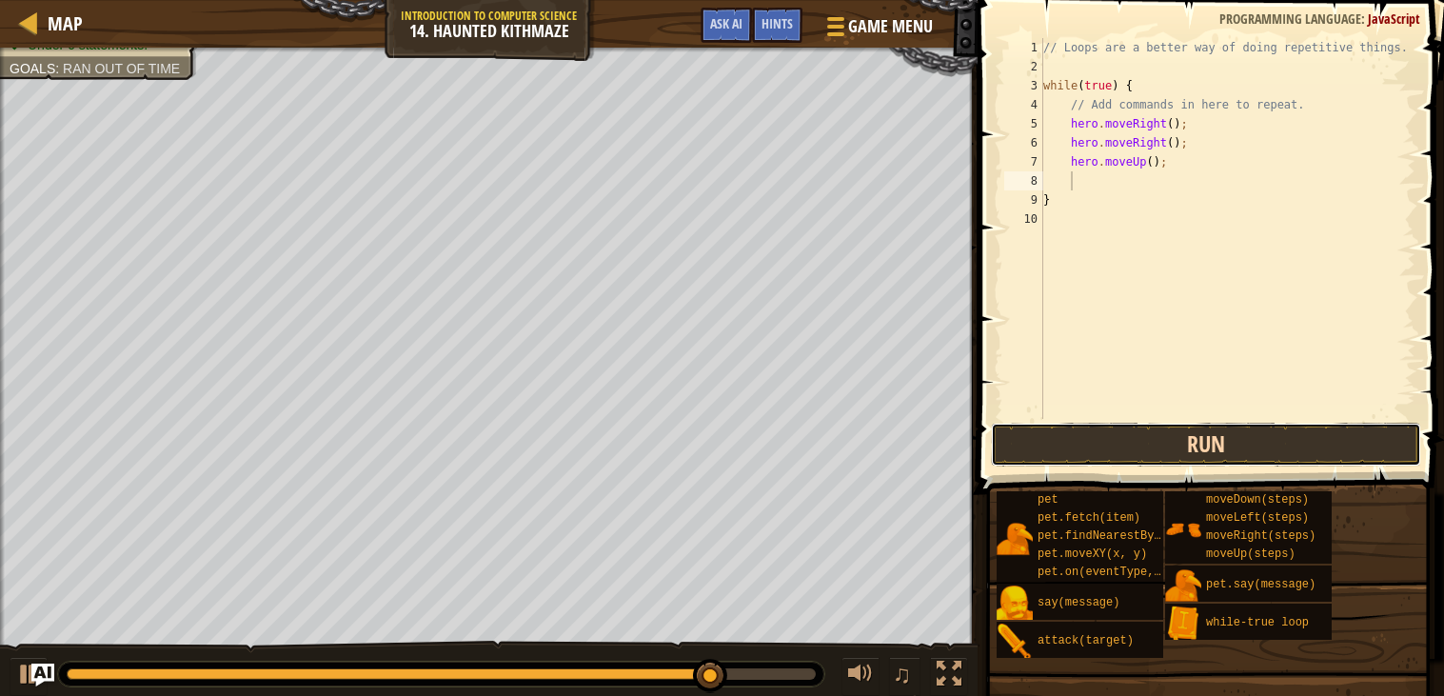
click at [1113, 451] on button "Run" at bounding box center [1206, 445] width 430 height 44
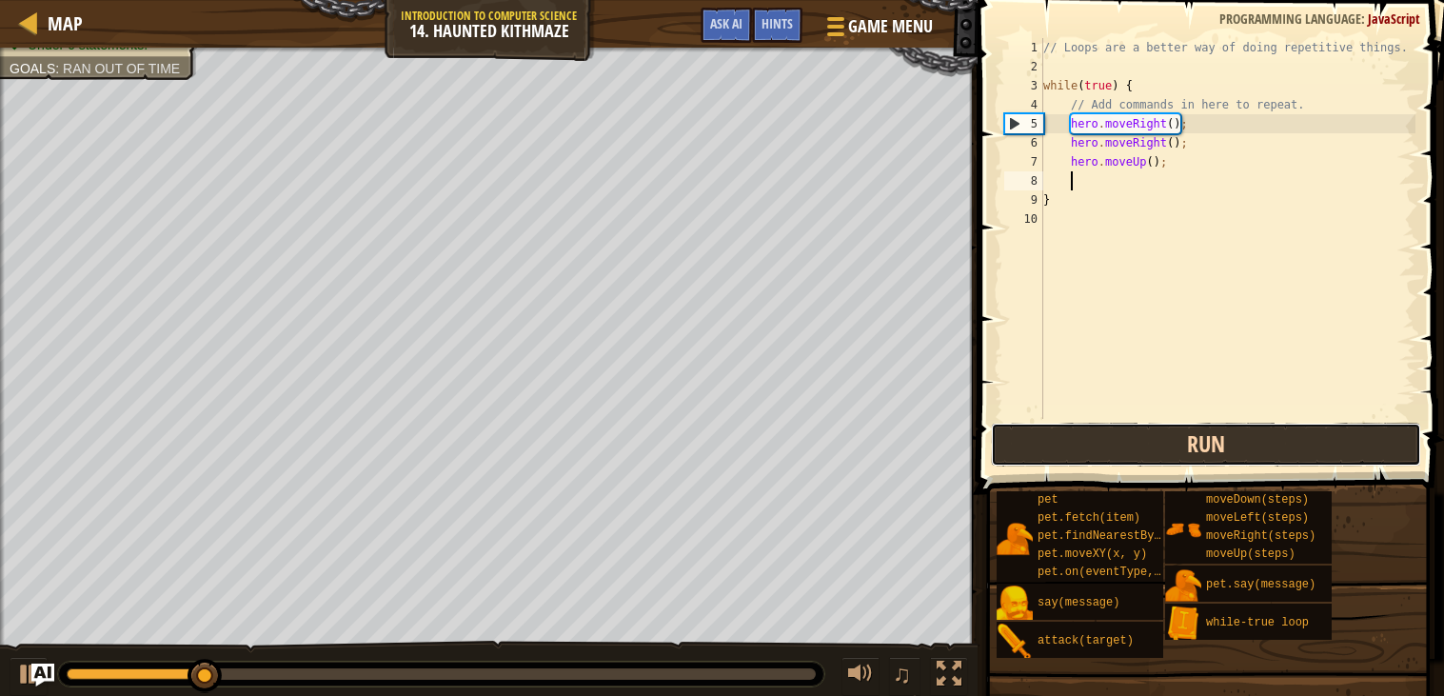
click at [1116, 450] on button "Run" at bounding box center [1206, 445] width 430 height 44
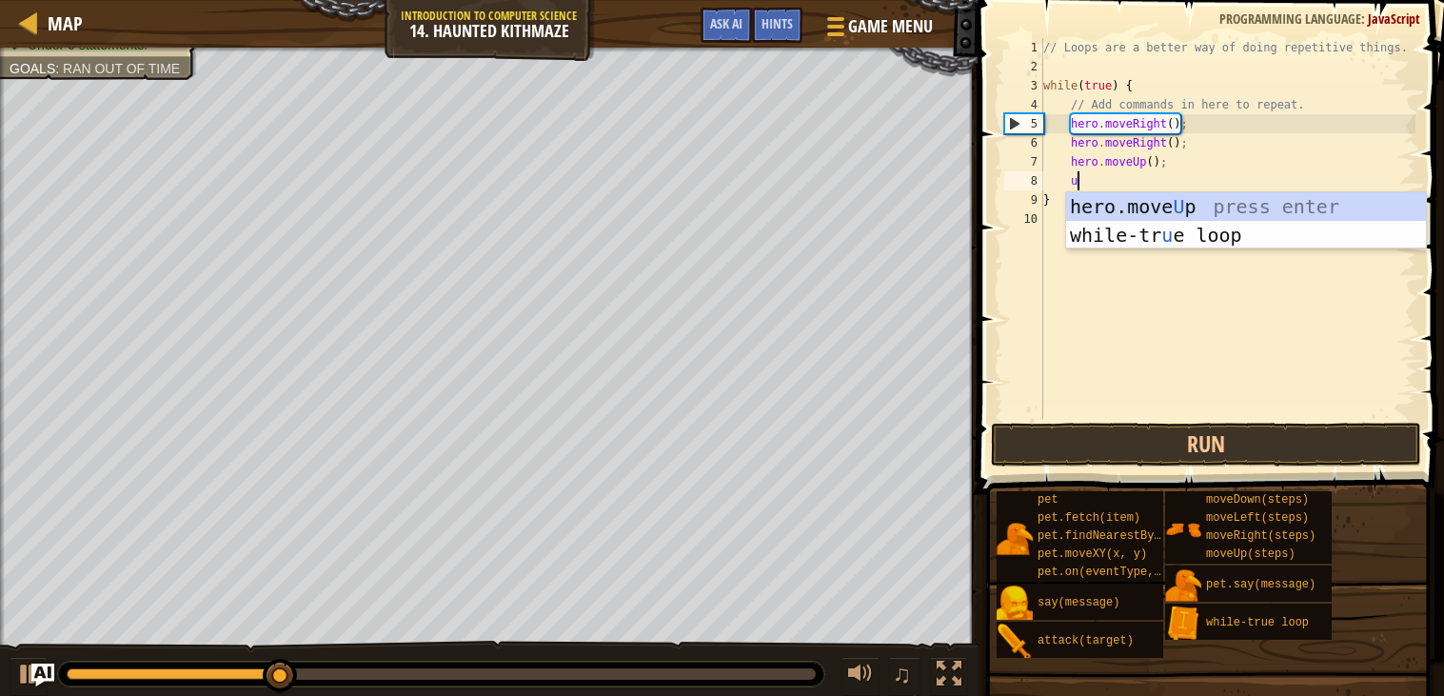
type textarea "up"
click at [1101, 206] on div "hero.move Up press enter while-tr u e loo p press enter" at bounding box center [1246, 249] width 360 height 114
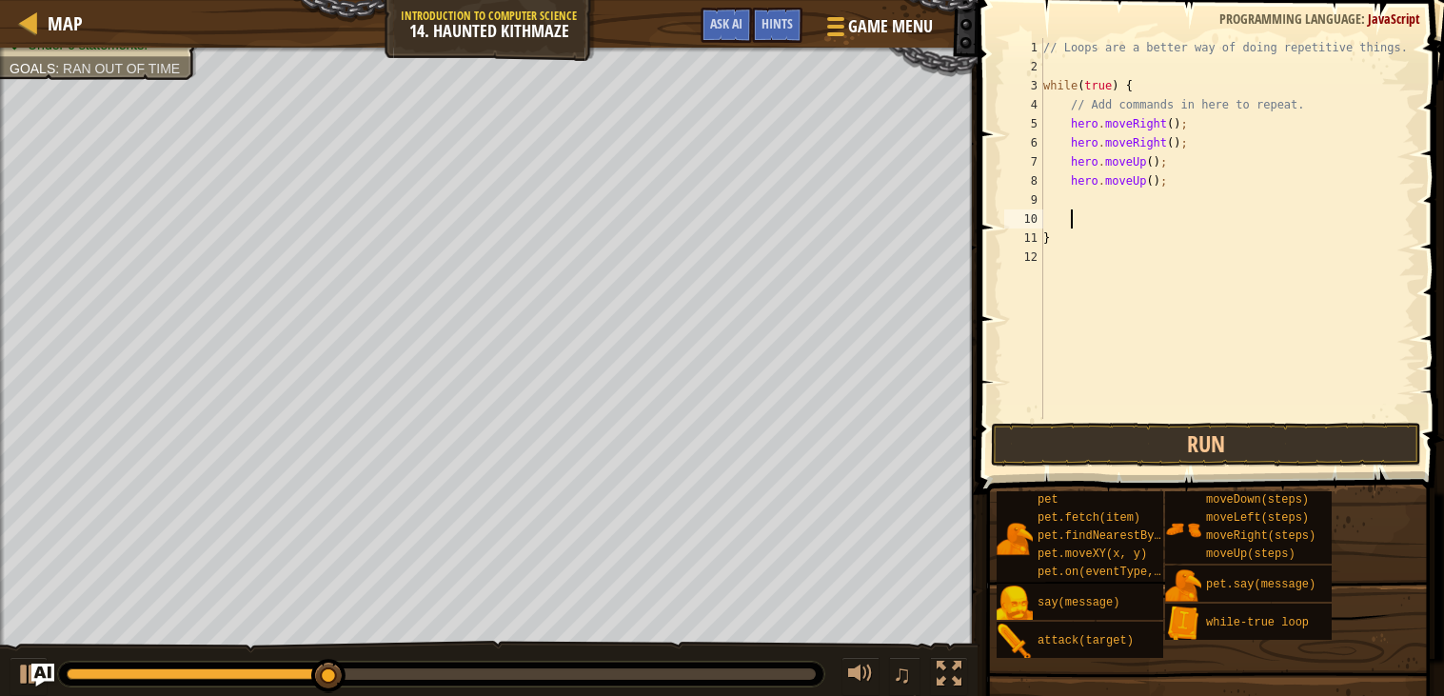
scroll to position [8, 0]
type textarea "hero.moveUp();"
click at [1109, 436] on button "Run" at bounding box center [1206, 445] width 430 height 44
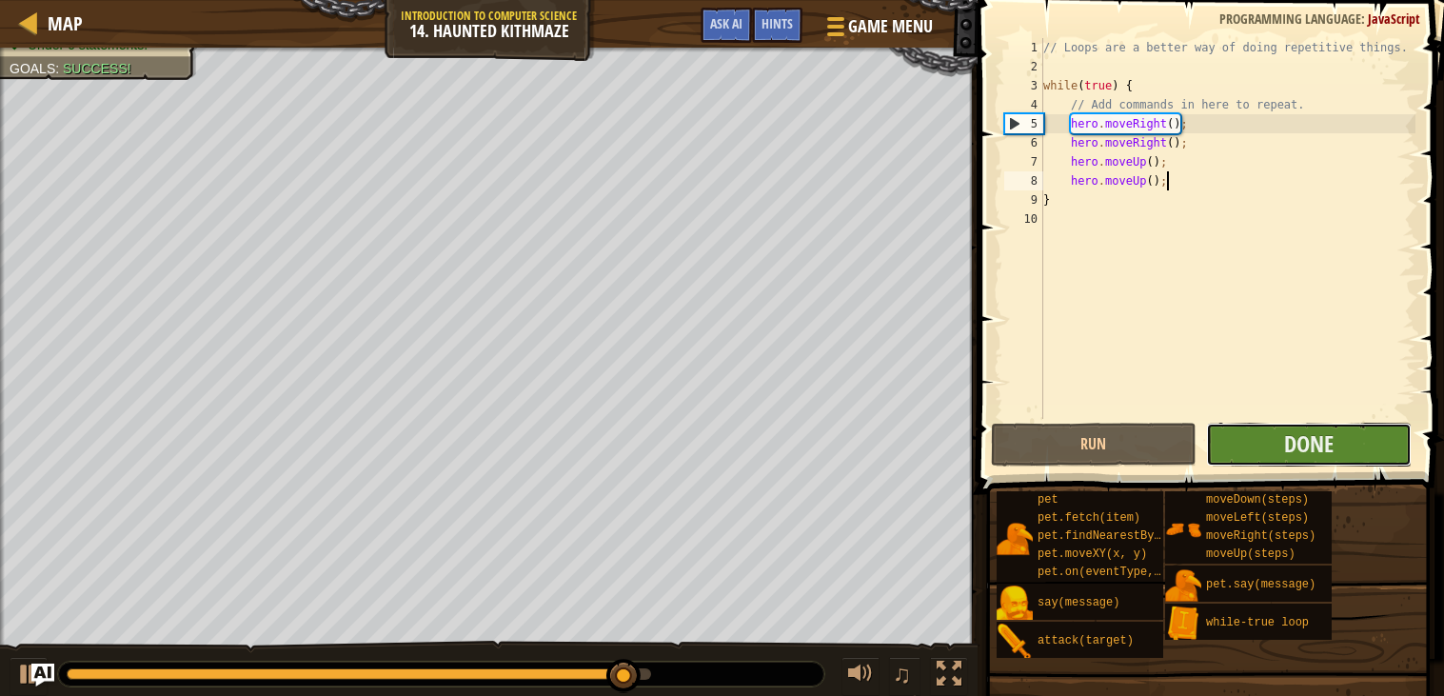
click at [1238, 448] on button "Done" at bounding box center [1309, 445] width 206 height 44
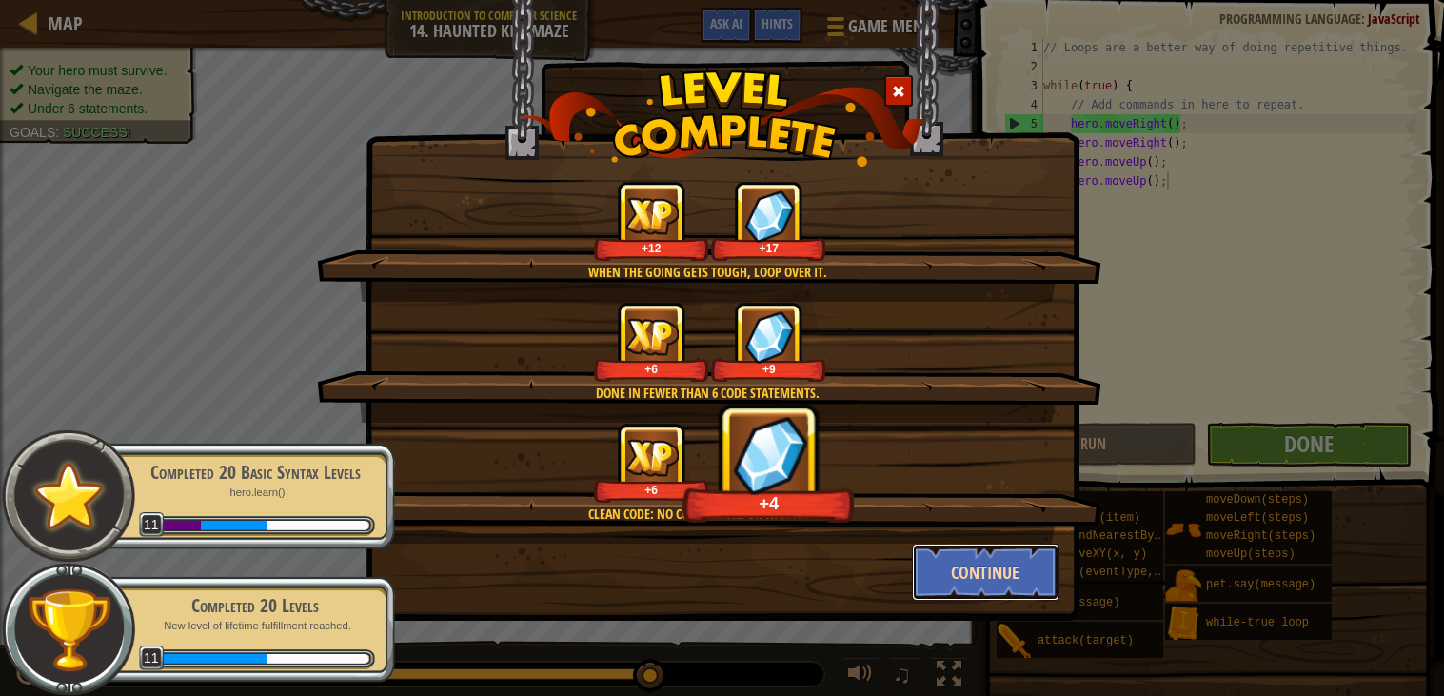
click at [915, 574] on button "Continue" at bounding box center [986, 572] width 148 height 57
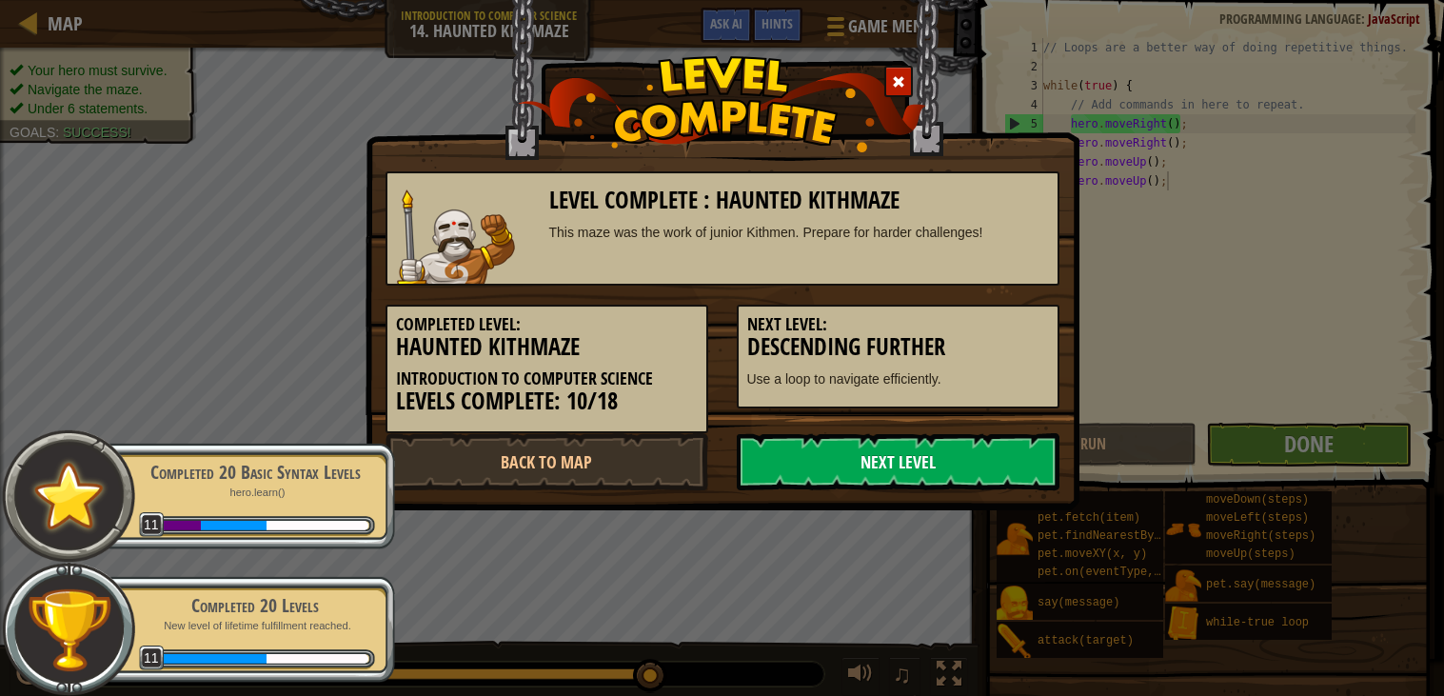
click at [893, 462] on link "Next Level" at bounding box center [898, 461] width 323 height 57
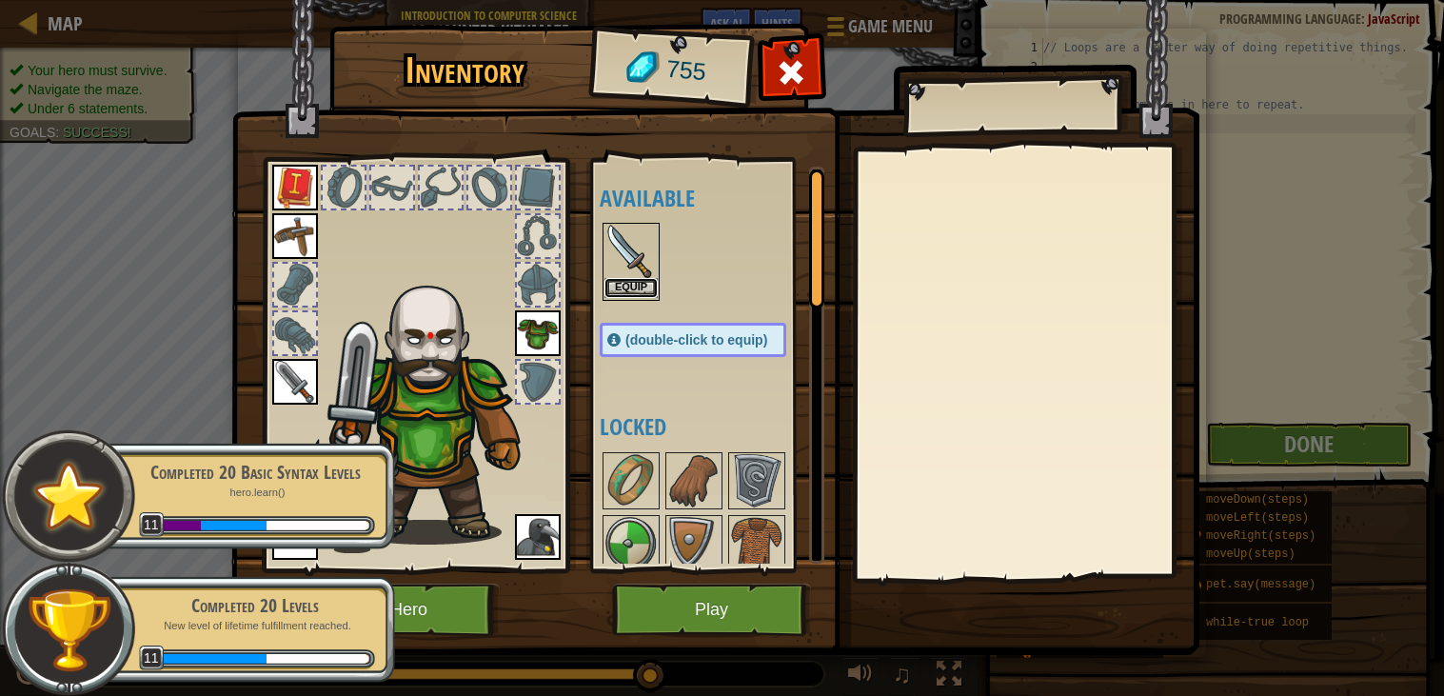
click at [623, 284] on button "Equip" at bounding box center [631, 288] width 53 height 20
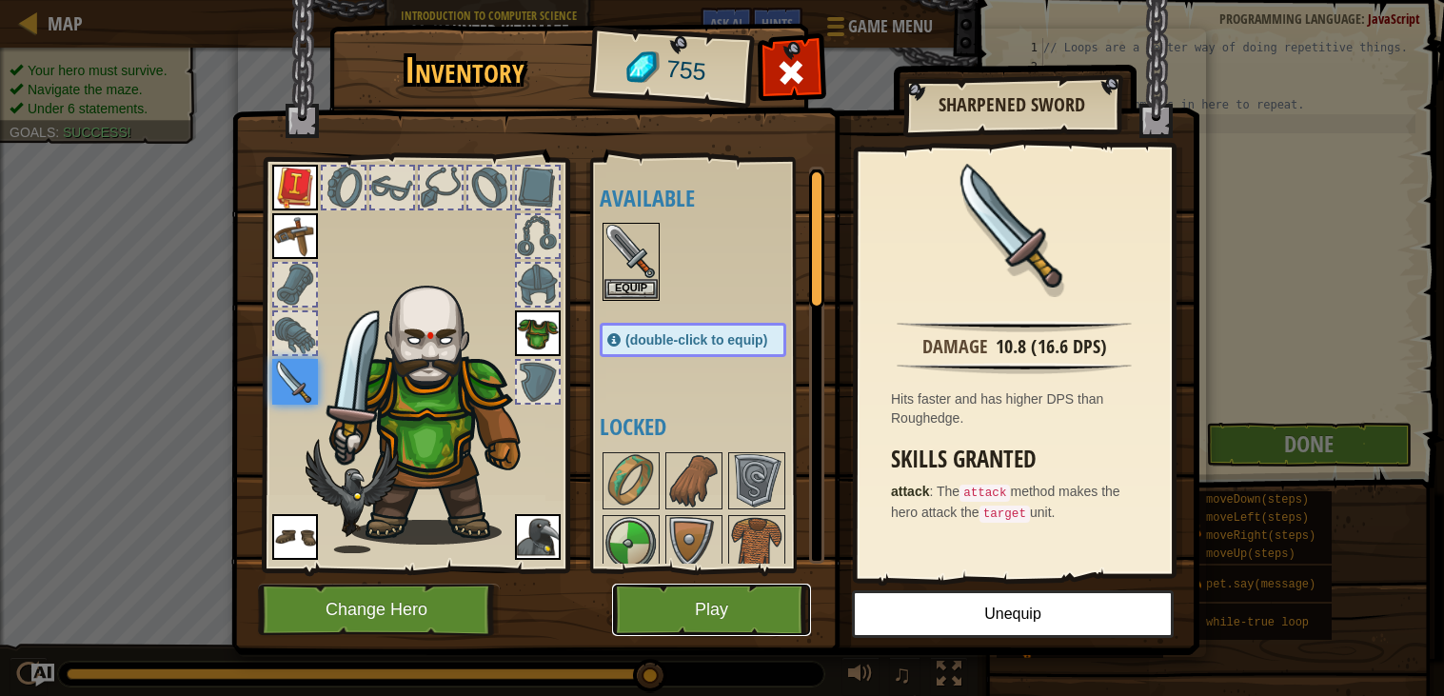
click at [770, 615] on button "Play" at bounding box center [711, 610] width 199 height 52
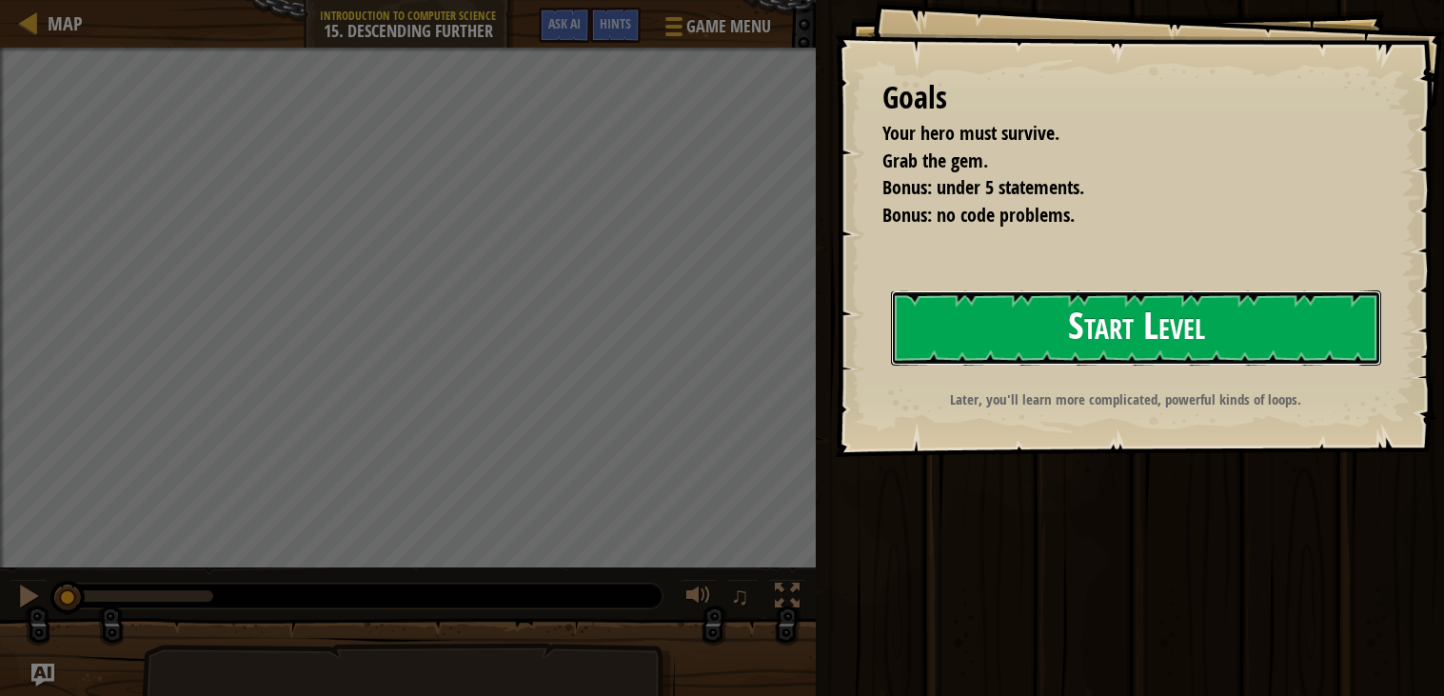
click at [956, 356] on button "Start Level" at bounding box center [1136, 327] width 490 height 75
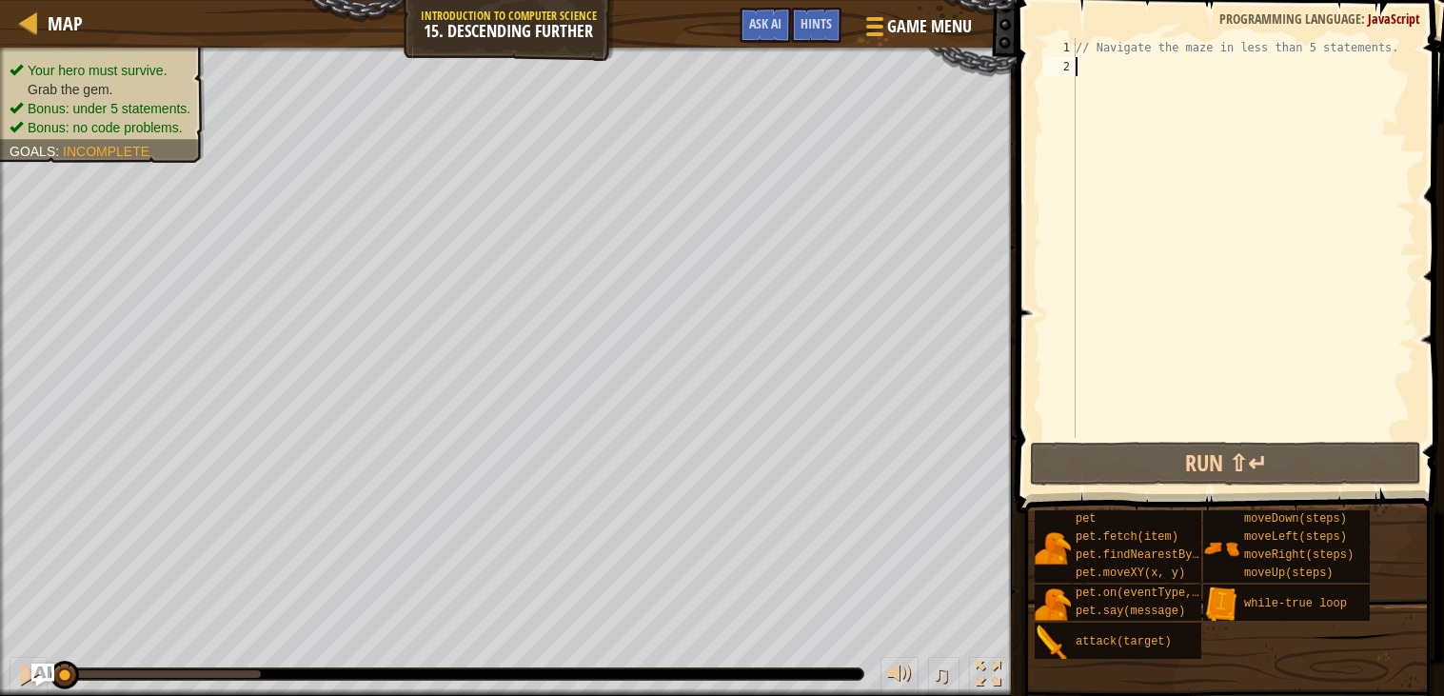
scroll to position [8, 0]
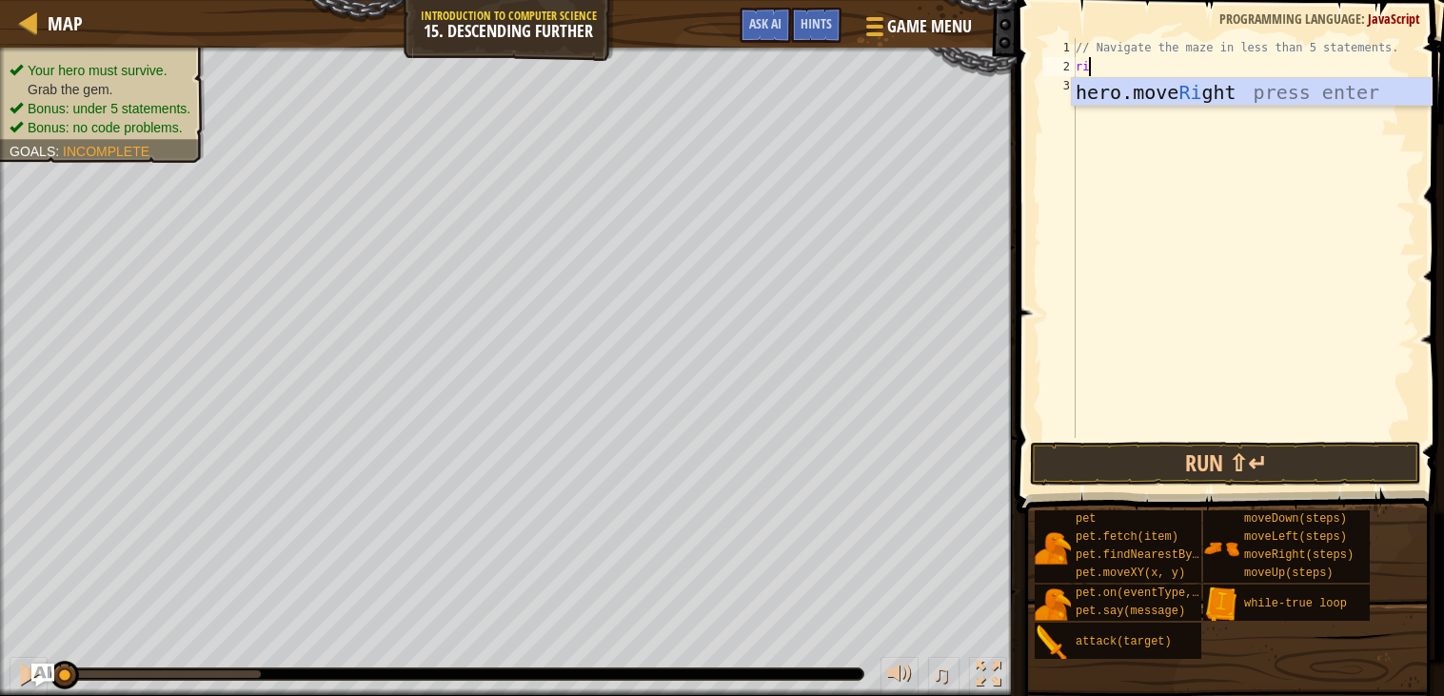
type textarea "right"
click at [1096, 85] on div "hero.move Right press enter" at bounding box center [1252, 121] width 360 height 86
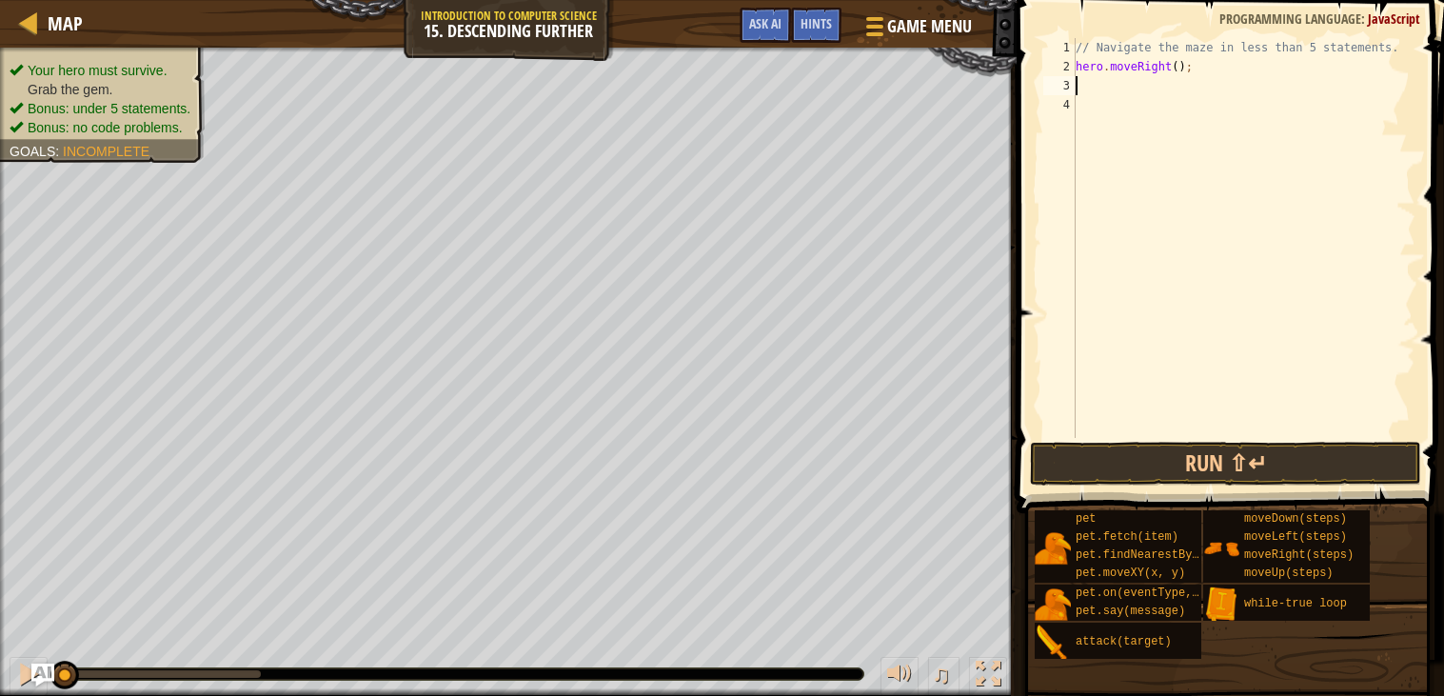
scroll to position [8, 0]
click at [1184, 63] on div "// Navigate the maze in less than 5 statements. hero . moveRight ( ) ;" at bounding box center [1244, 257] width 344 height 438
type textarea "hero.moveRight()2;"
click at [1126, 90] on div "// Navigate the maze in less than 5 statements. hero . moveRight ( ) 2 ;" at bounding box center [1244, 257] width 344 height 438
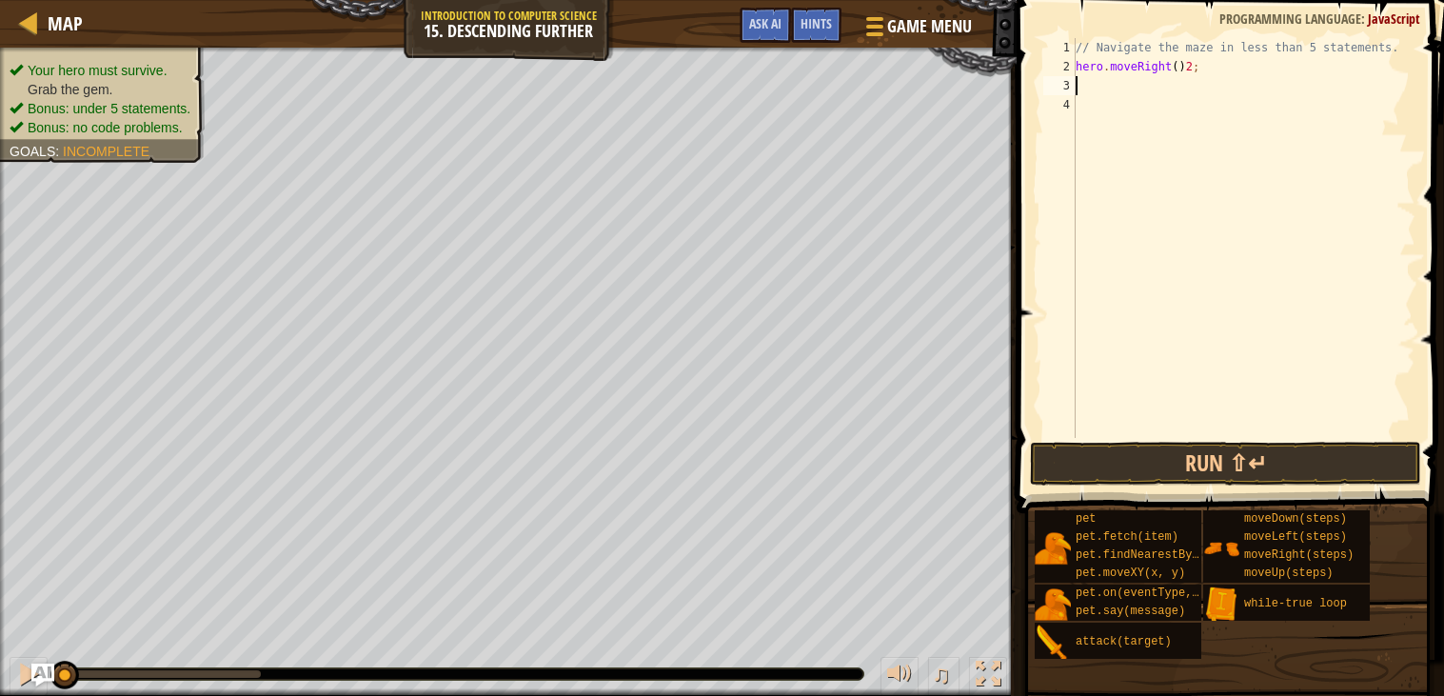
scroll to position [8, 0]
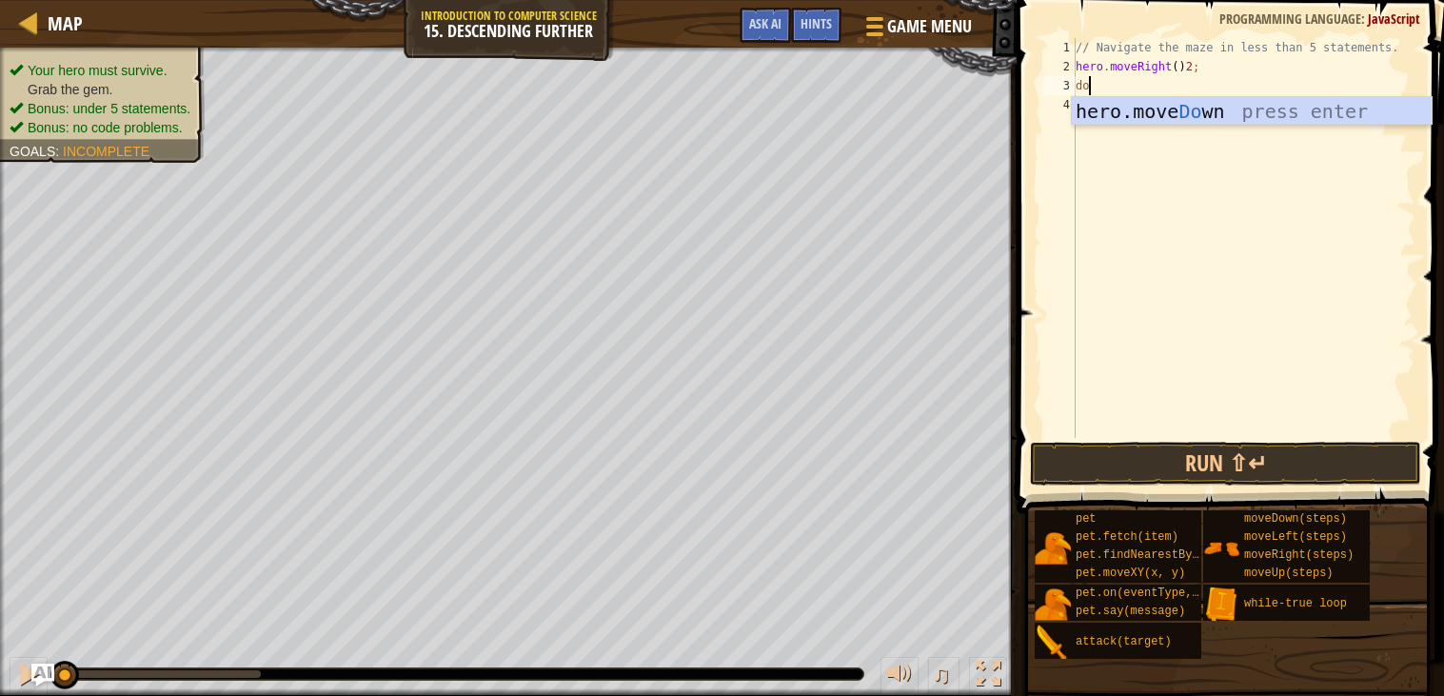
type textarea "d"
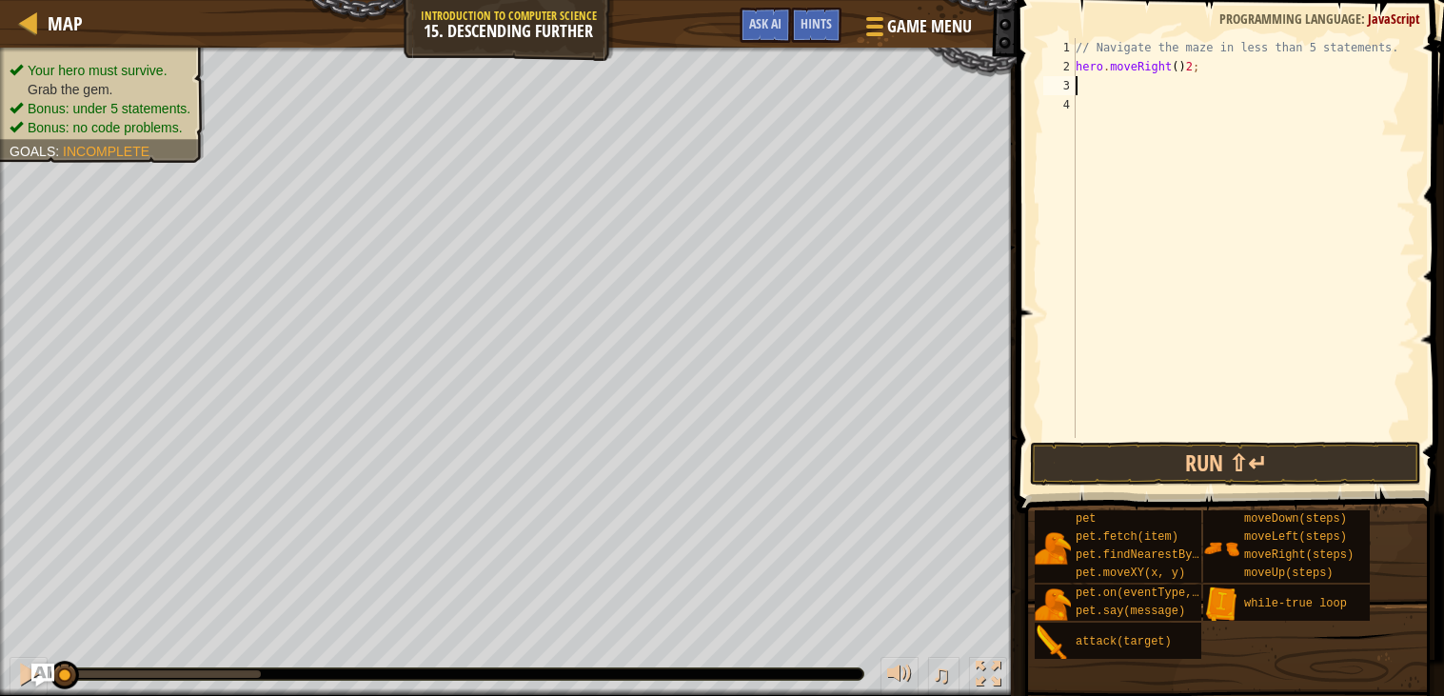
click at [1196, 61] on div "// Navigate the maze in less than 5 statements. hero . moveRight ( ) 2 ;" at bounding box center [1244, 257] width 344 height 438
click at [1181, 65] on div "// Navigate the maze in less than 5 statements. hero . moveRight ( ) ;" at bounding box center [1244, 257] width 344 height 438
type textarea "hero.moveRight(2);"
click at [1158, 81] on div "// Navigate the maze in less than 5 statements. hero . moveRight ( 2 ) ;" at bounding box center [1244, 257] width 344 height 438
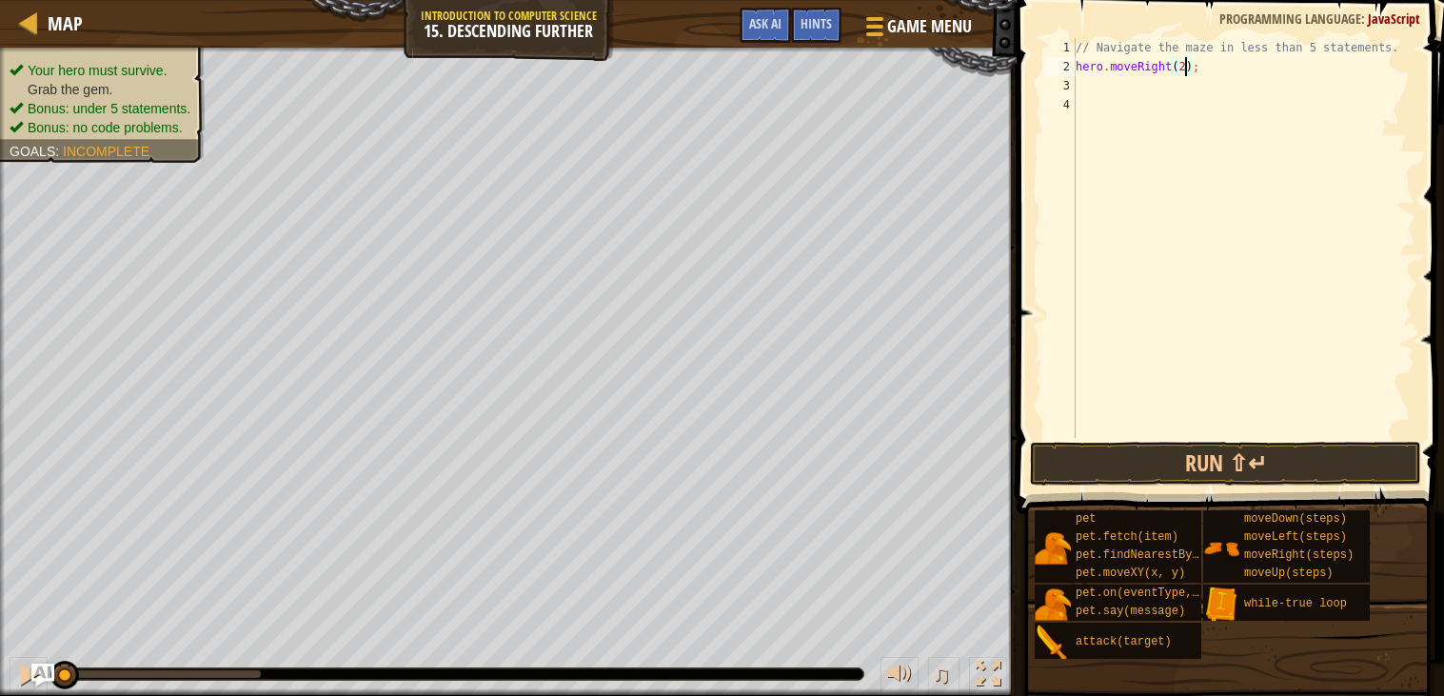
scroll to position [8, 0]
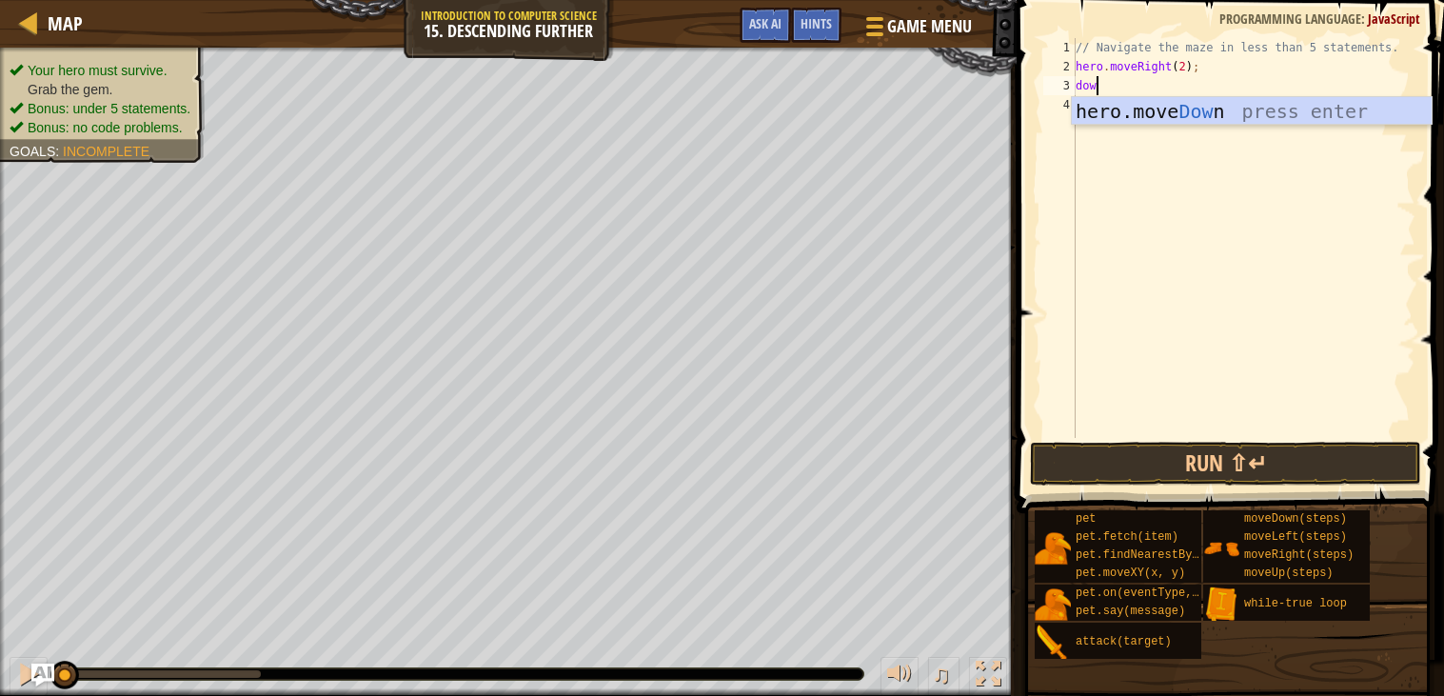
type textarea "down"
click at [1143, 117] on div "hero.move Down press enter" at bounding box center [1252, 140] width 360 height 86
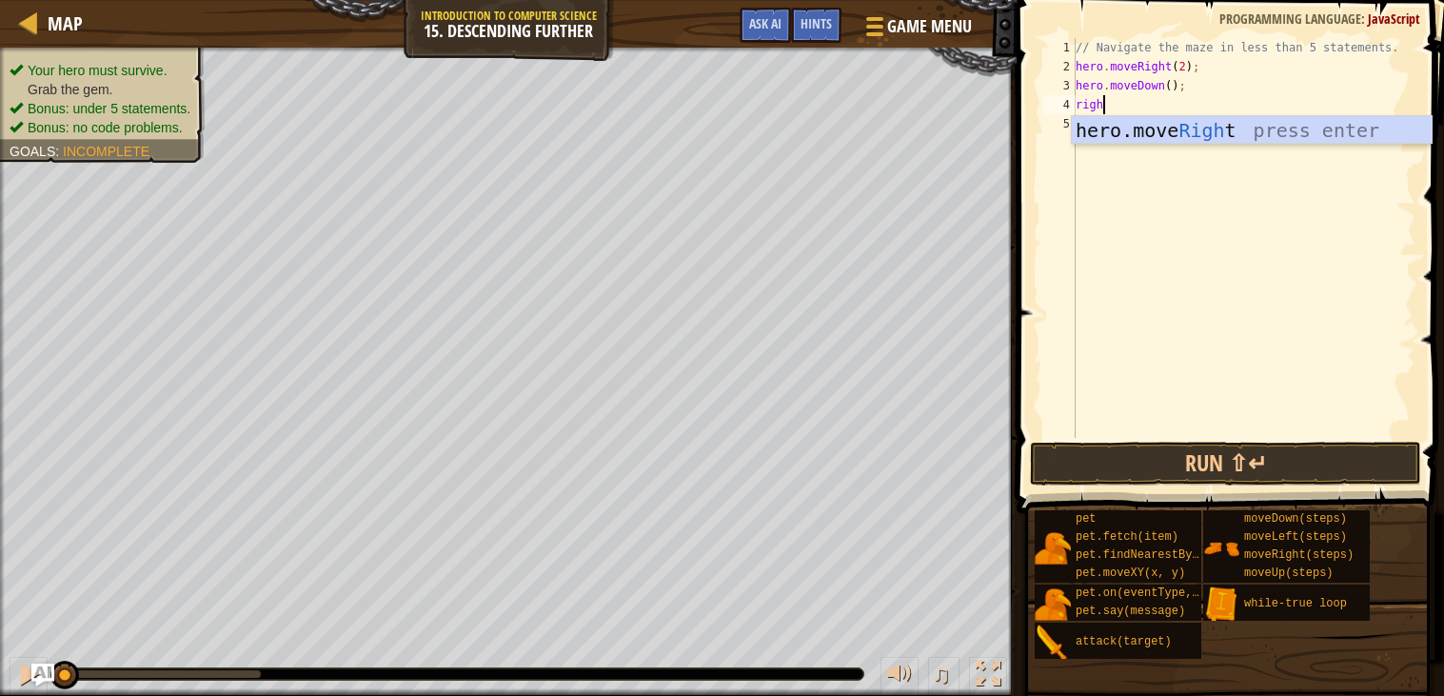
type textarea "right"
click at [1126, 125] on div "hero.move Right press enter" at bounding box center [1252, 159] width 360 height 86
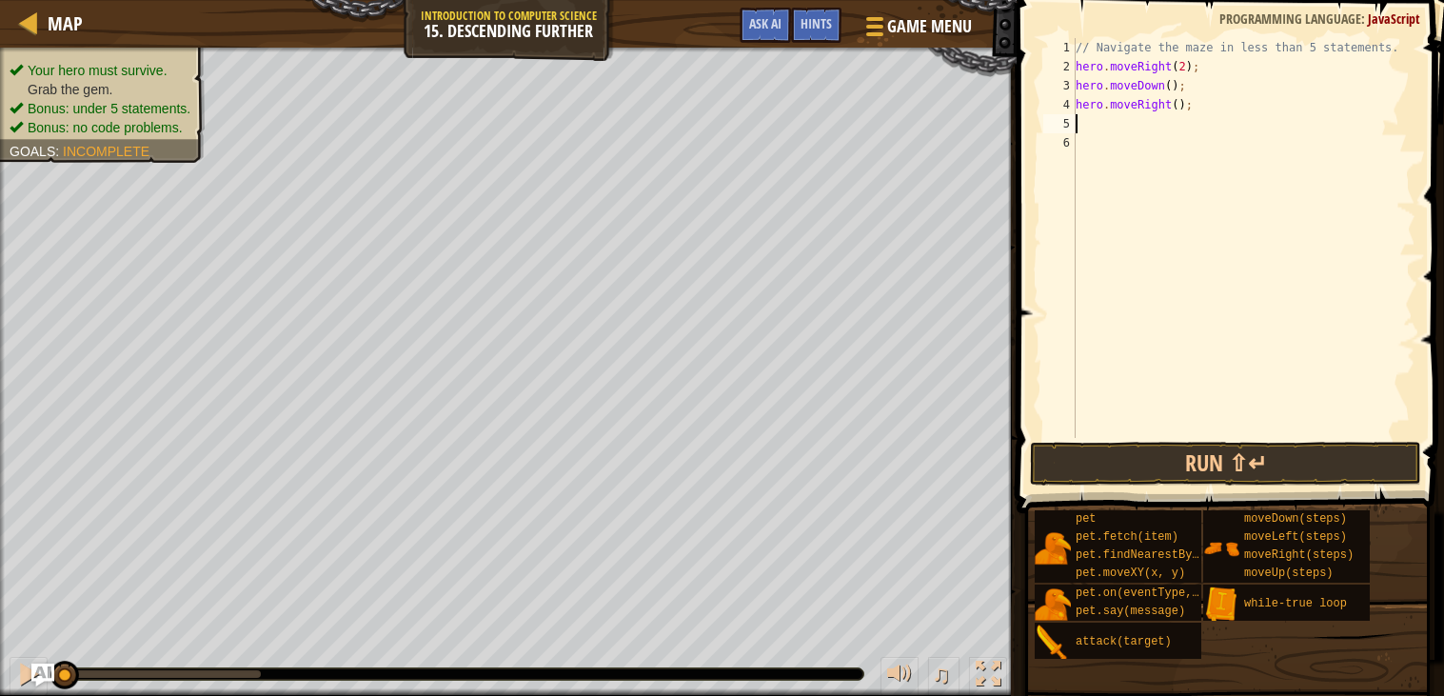
scroll to position [8, 0]
click at [1178, 105] on div "// Navigate the maze in less than 5 statements. hero . moveRight ( 2 ) ; hero .…" at bounding box center [1244, 257] width 344 height 438
type textarea "hero.moveRight(2);"
click at [1115, 127] on div "// Navigate the maze in less than 5 statements. hero . moveRight ( 2 ) ; hero .…" at bounding box center [1244, 257] width 344 height 438
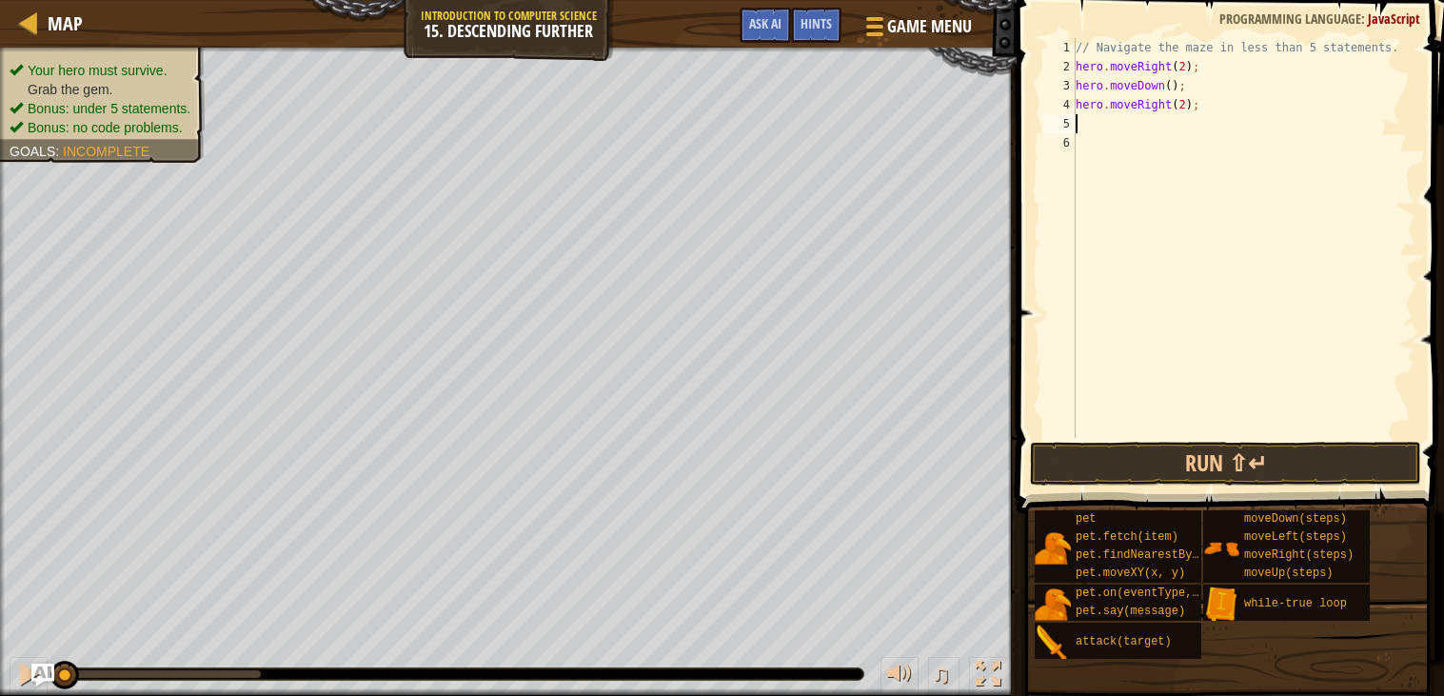
scroll to position [8, 0]
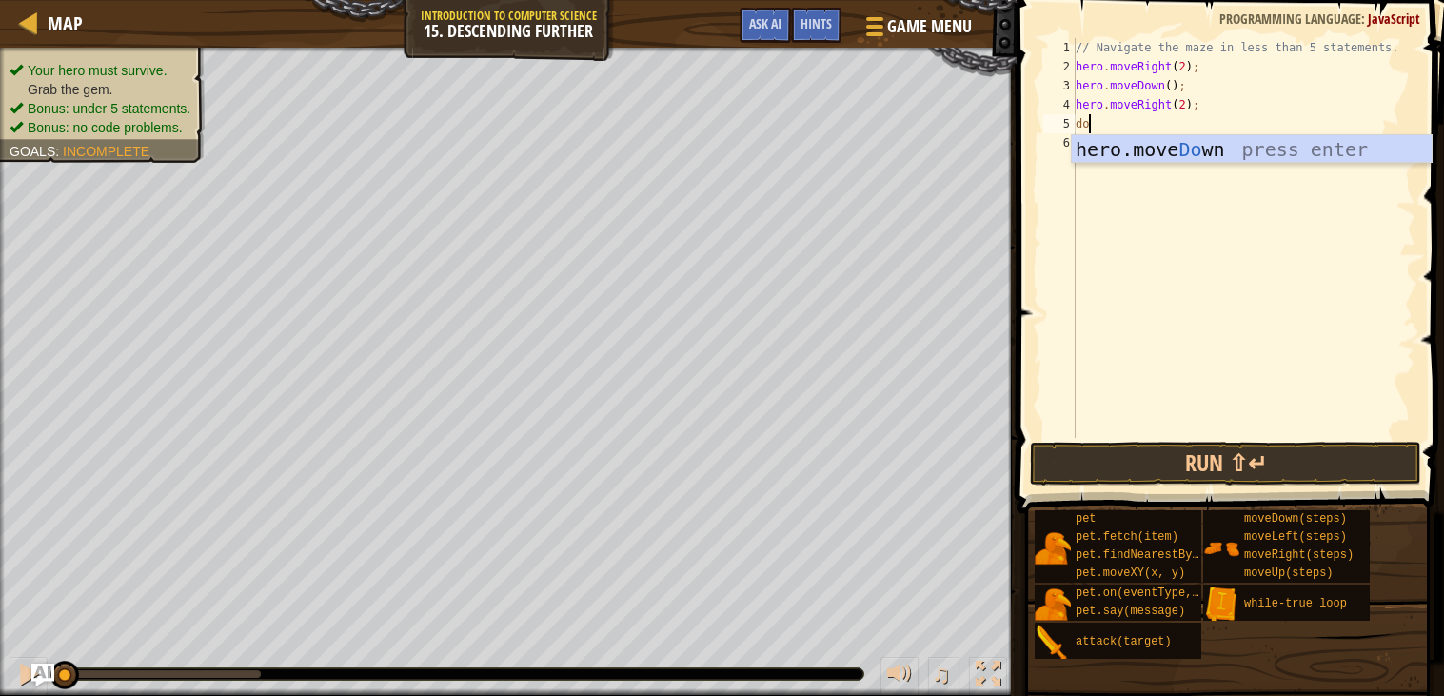
type textarea "down"
click at [1114, 143] on div "hero.move Down press enter" at bounding box center [1252, 178] width 360 height 86
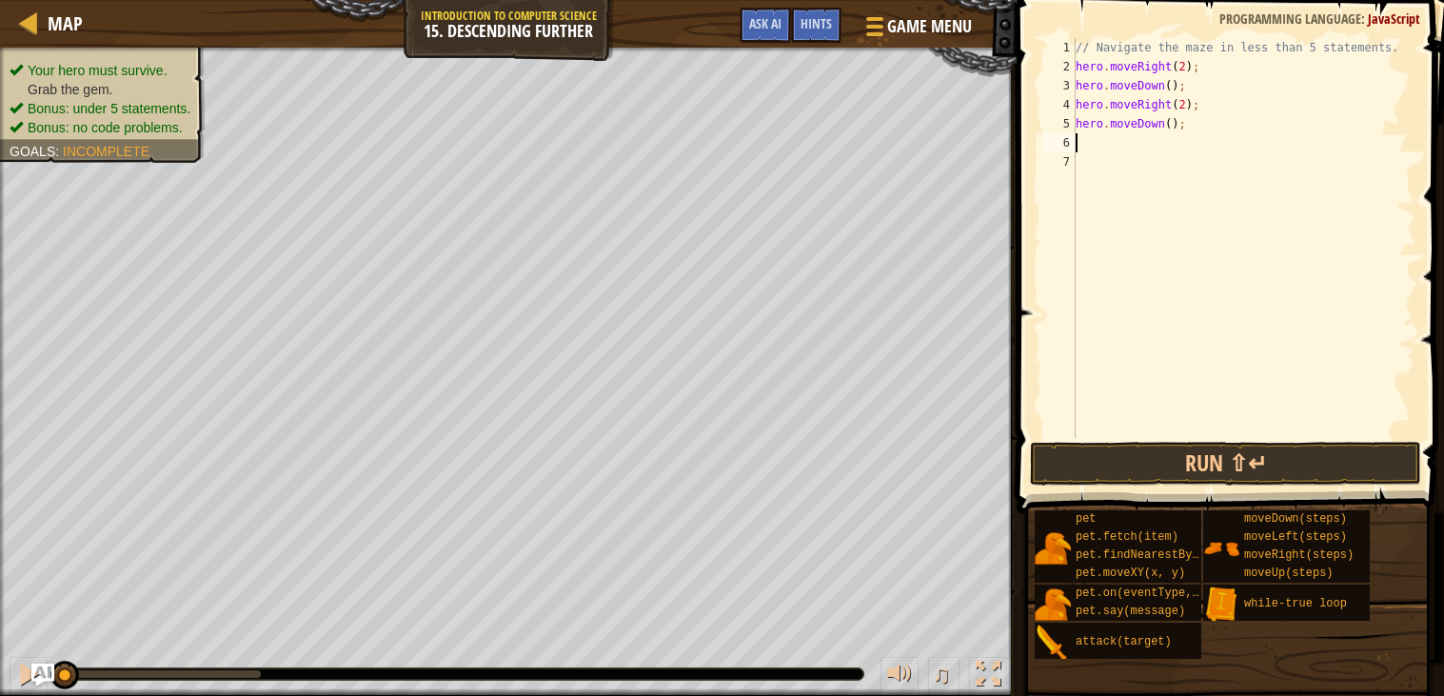
scroll to position [8, 0]
click at [1108, 146] on div "// Navigate the maze in less than 5 statements. hero . moveRight ( 2 ) ; hero .…" at bounding box center [1244, 257] width 344 height 438
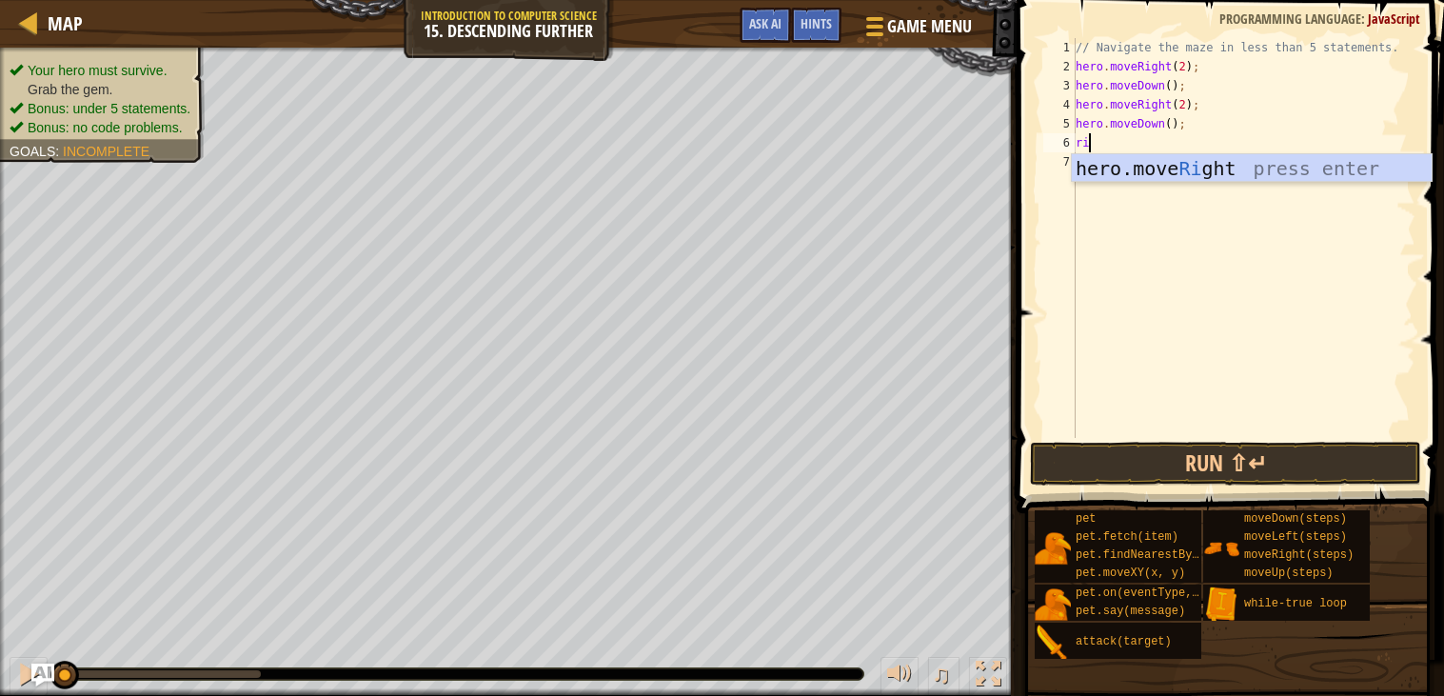
type textarea "right"
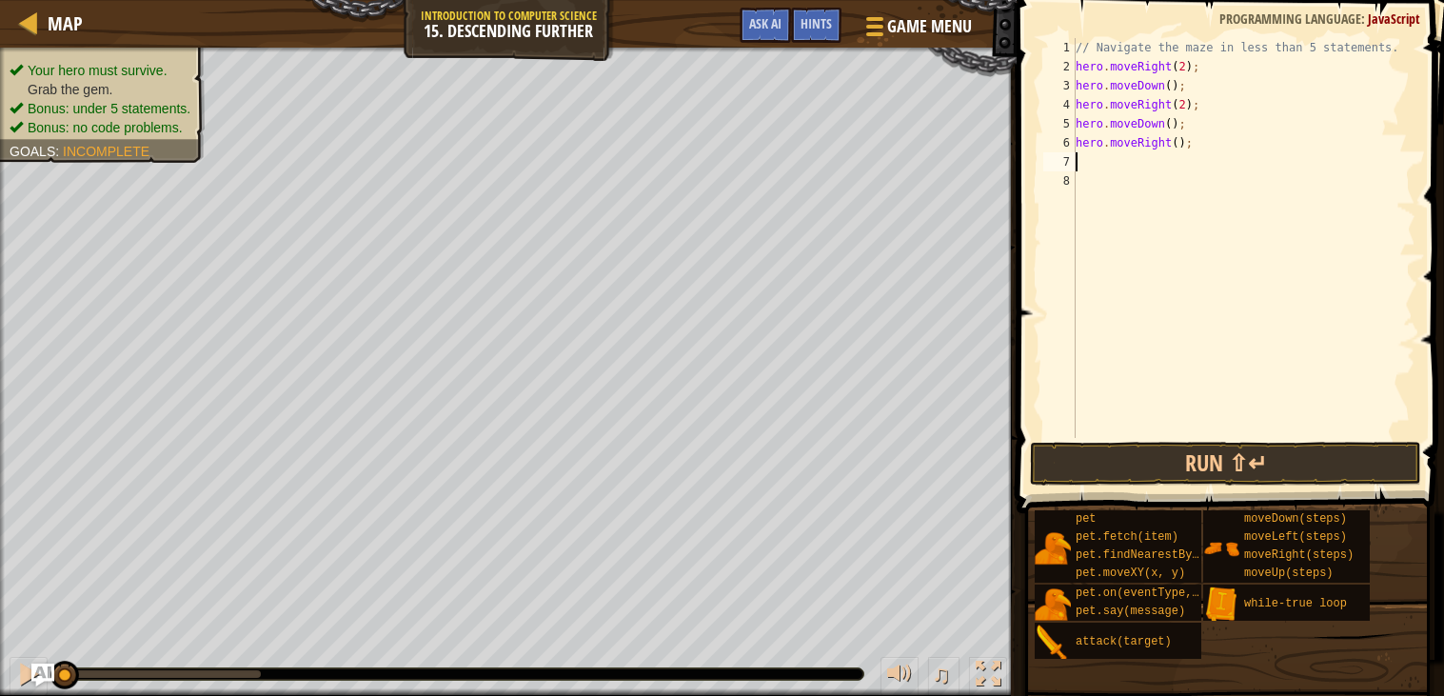
click at [1181, 140] on div "// Navigate the maze in less than 5 statements. hero . moveRight ( 2 ) ; hero .…" at bounding box center [1244, 257] width 344 height 438
click at [1164, 451] on button "Run ⇧↵" at bounding box center [1226, 464] width 392 height 44
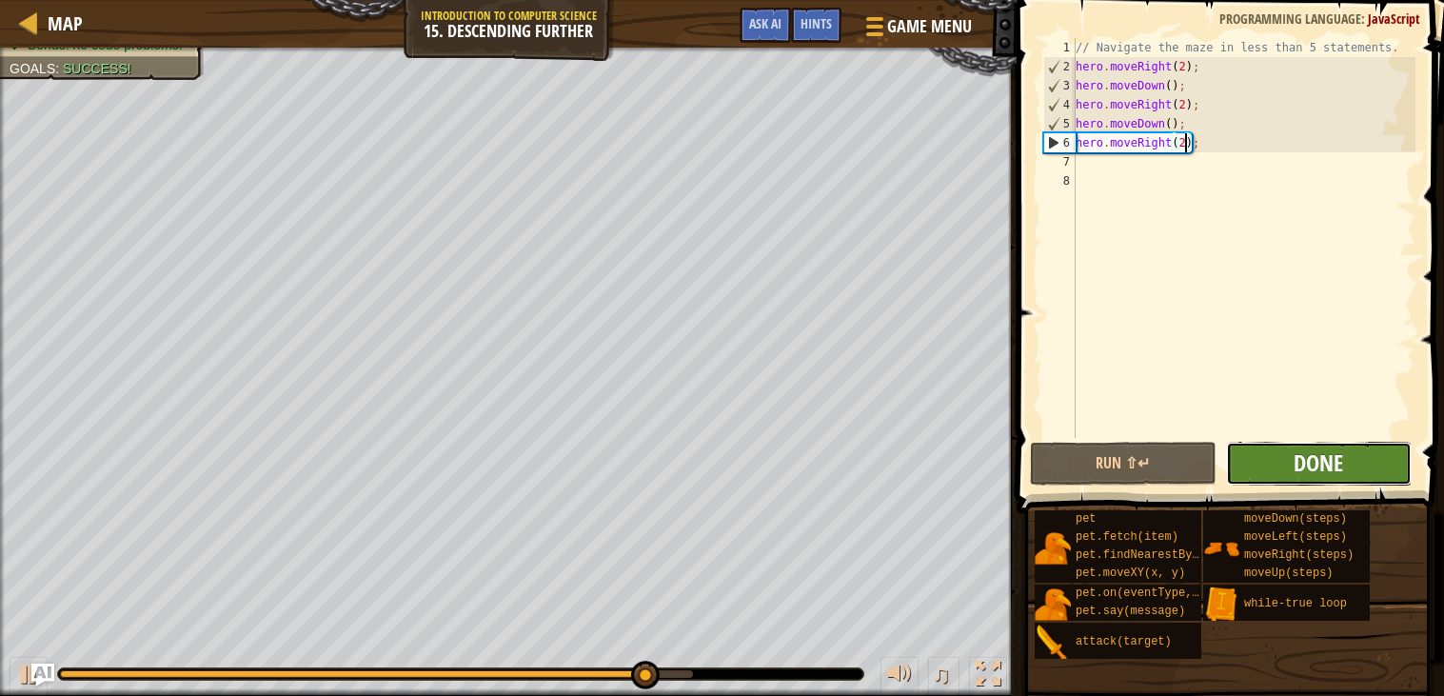
click at [1328, 451] on span "Done" at bounding box center [1319, 463] width 50 height 30
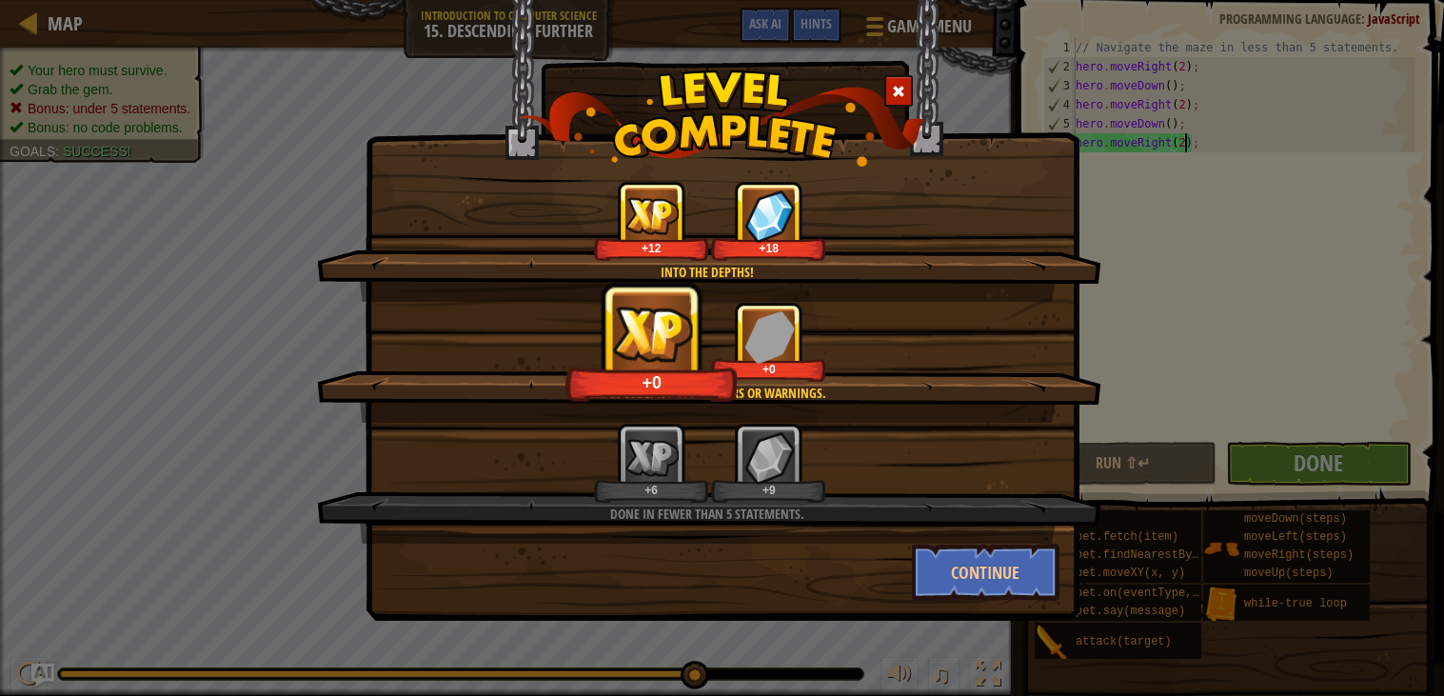
click at [908, 86] on div at bounding box center [899, 90] width 29 height 31
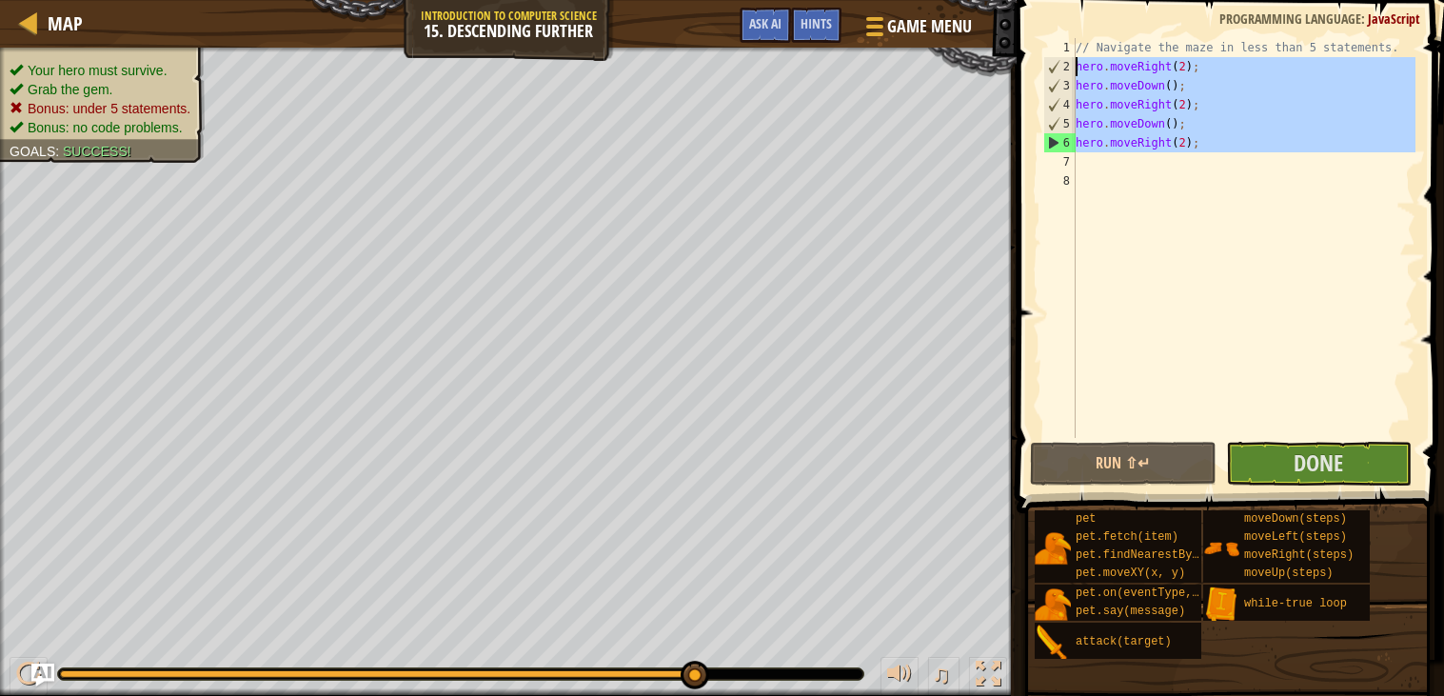
drag, startPoint x: 1227, startPoint y: 164, endPoint x: 1035, endPoint y: 67, distance: 215.5
click at [1035, 67] on div "hero.moveRight(2); 1 2 3 4 5 6 7 8 // Navigate the maze in less than 5 statemen…" at bounding box center [1227, 294] width 433 height 569
type textarea "hero.moveRight(2); hero.moveDown();"
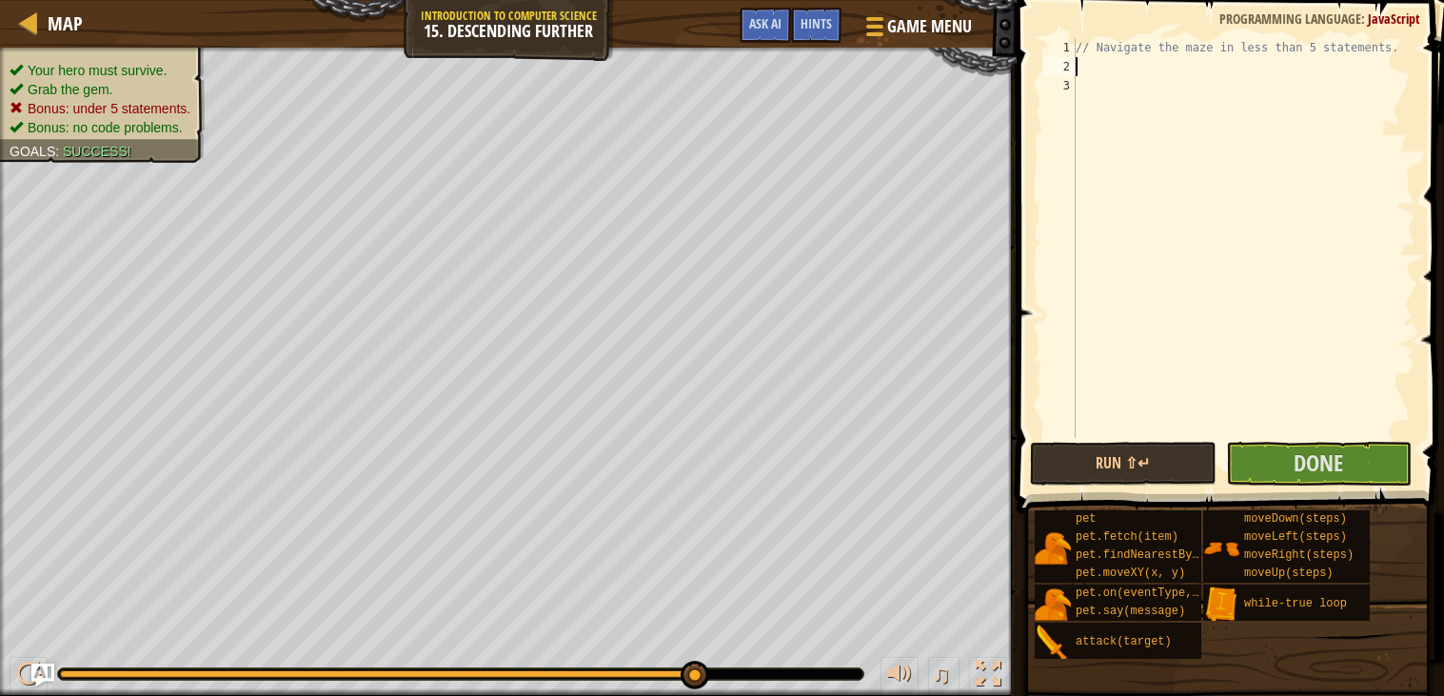
type textarea "lo"
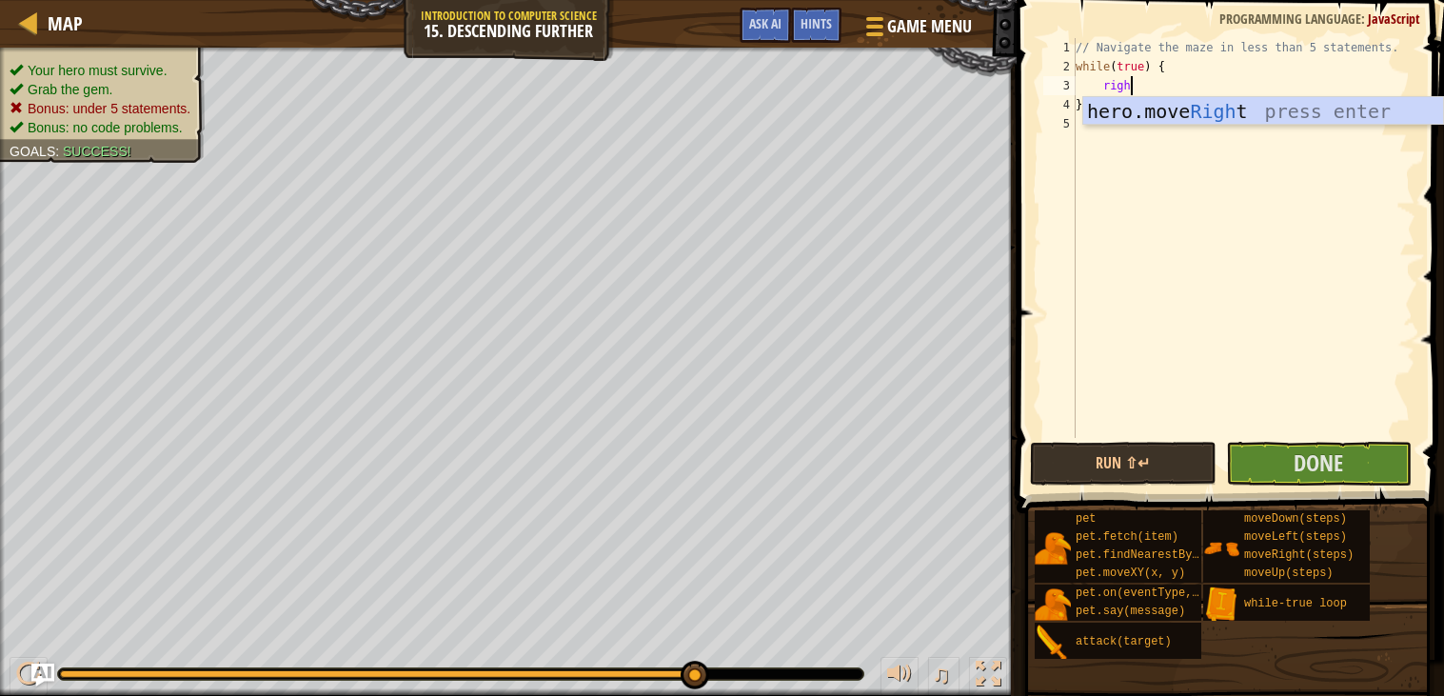
type textarea "right"
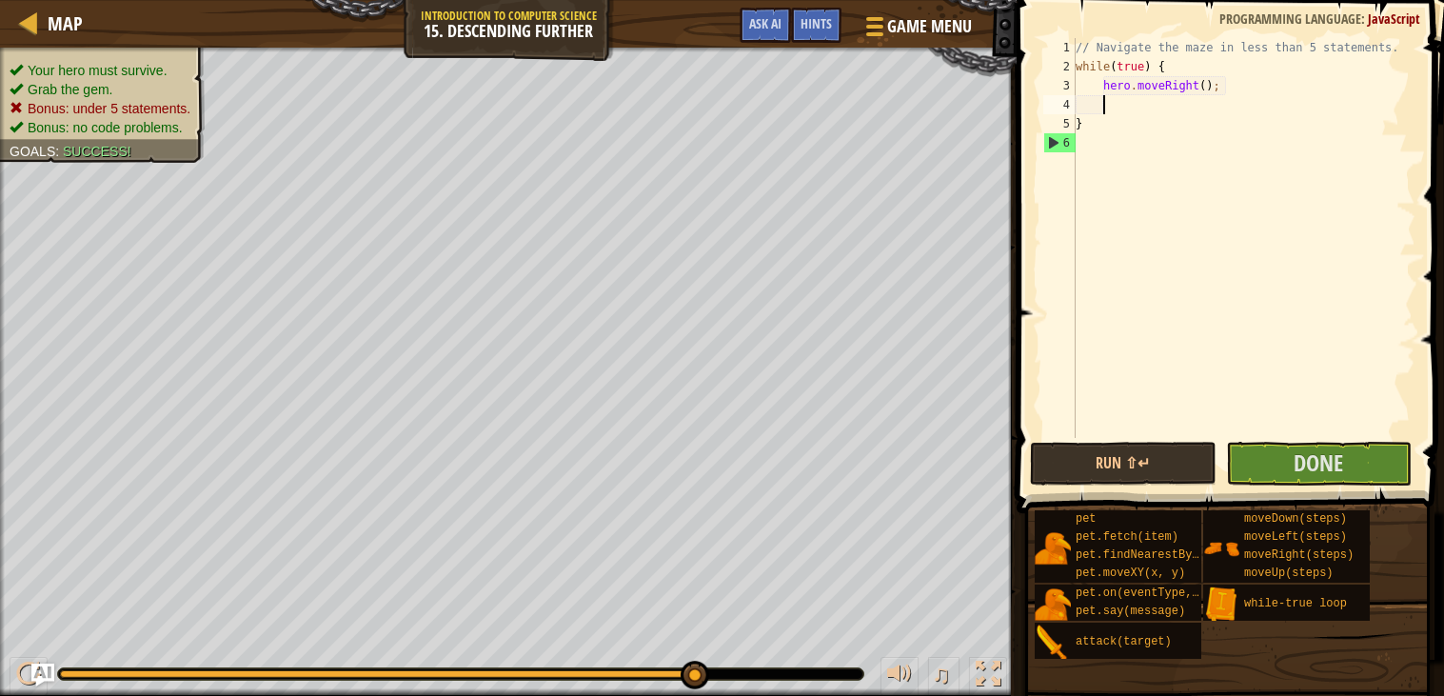
scroll to position [8, 1]
click at [1206, 87] on div "// Navigate the maze in less than 5 statements. while ( true ) { hero . moveRig…" at bounding box center [1244, 257] width 344 height 438
type textarea "hero.moveRight(2);"
click at [1187, 101] on div "// Navigate the maze in less than 5 statements. while ( true ) { hero . moveRig…" at bounding box center [1244, 257] width 344 height 438
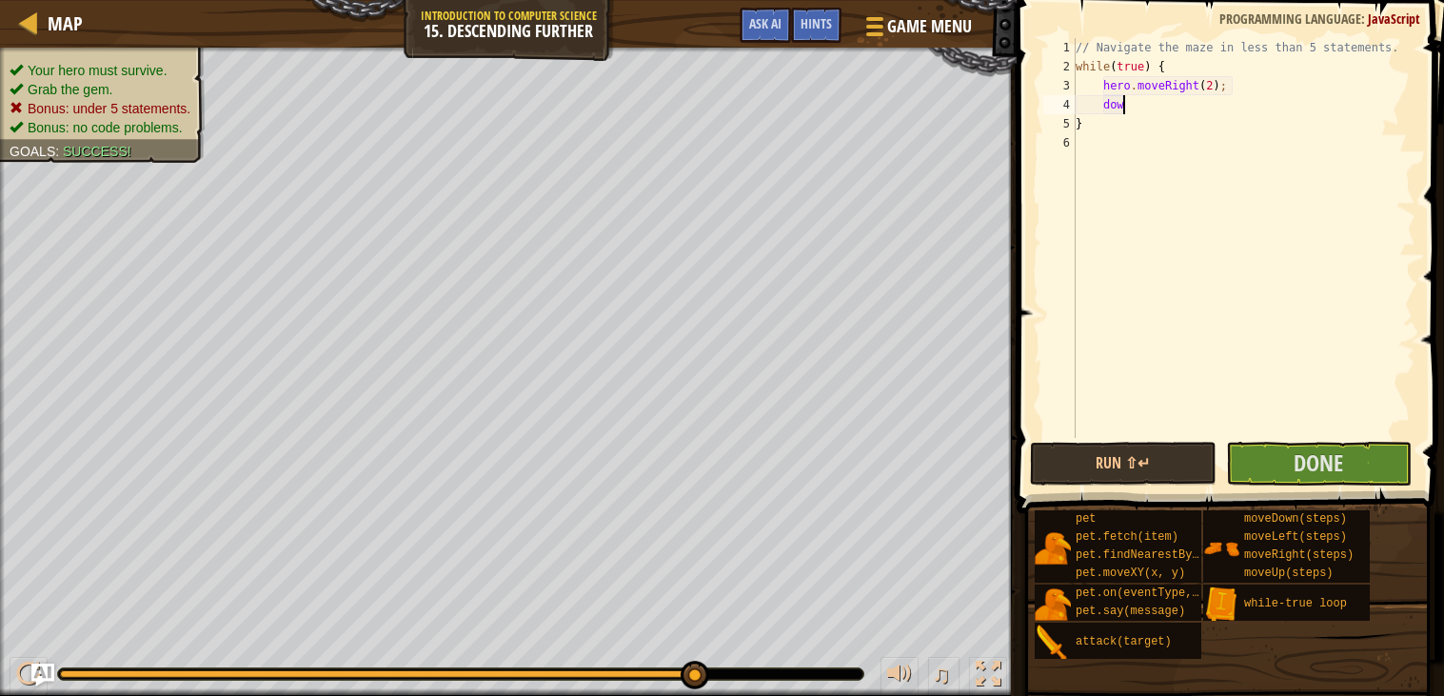
type textarea "down"
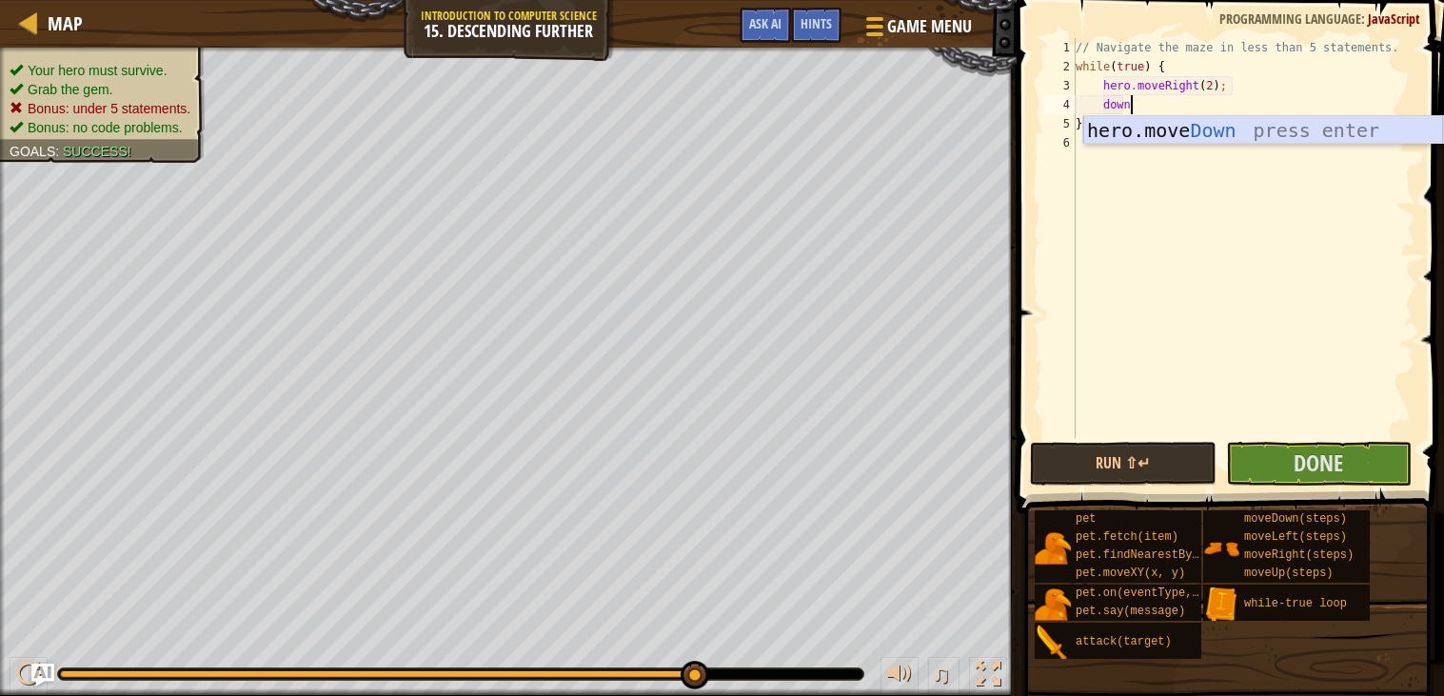
scroll to position [8, 1]
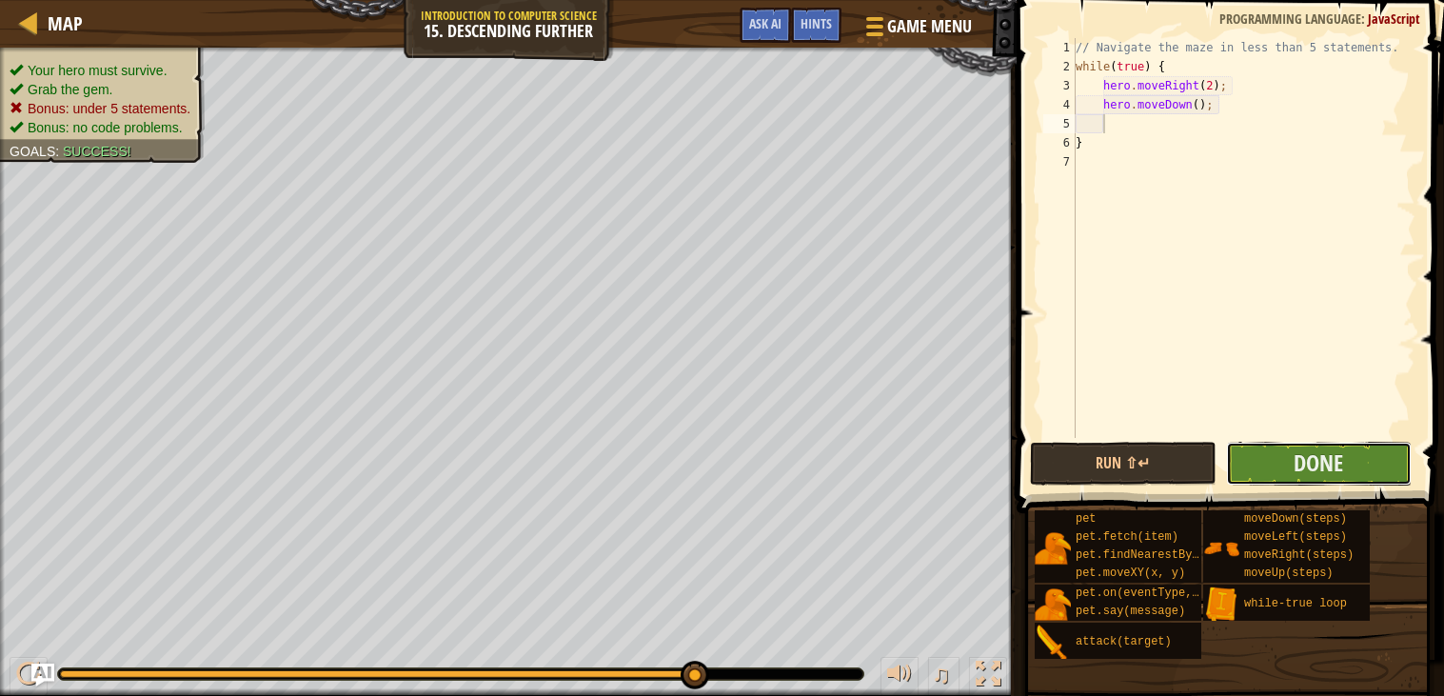
click at [1267, 472] on button "Done" at bounding box center [1319, 464] width 187 height 44
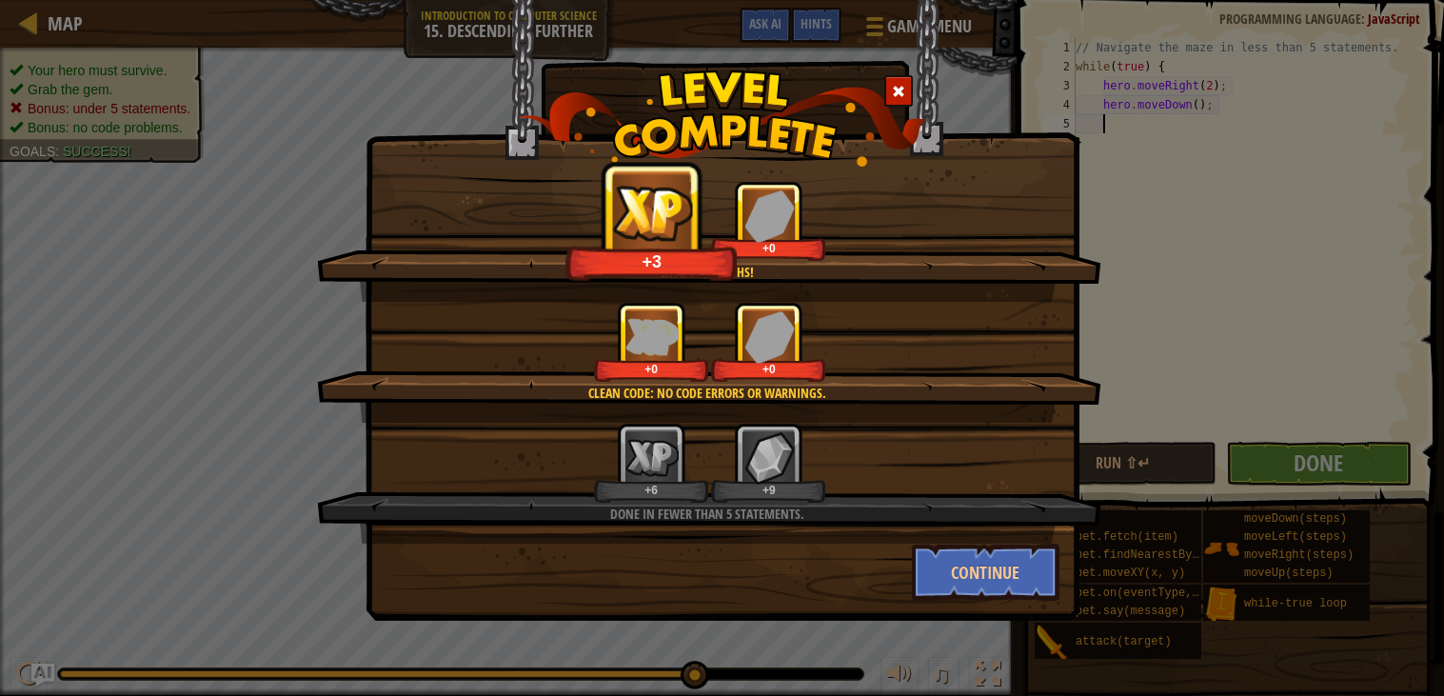
click at [904, 91] on span at bounding box center [898, 91] width 13 height 13
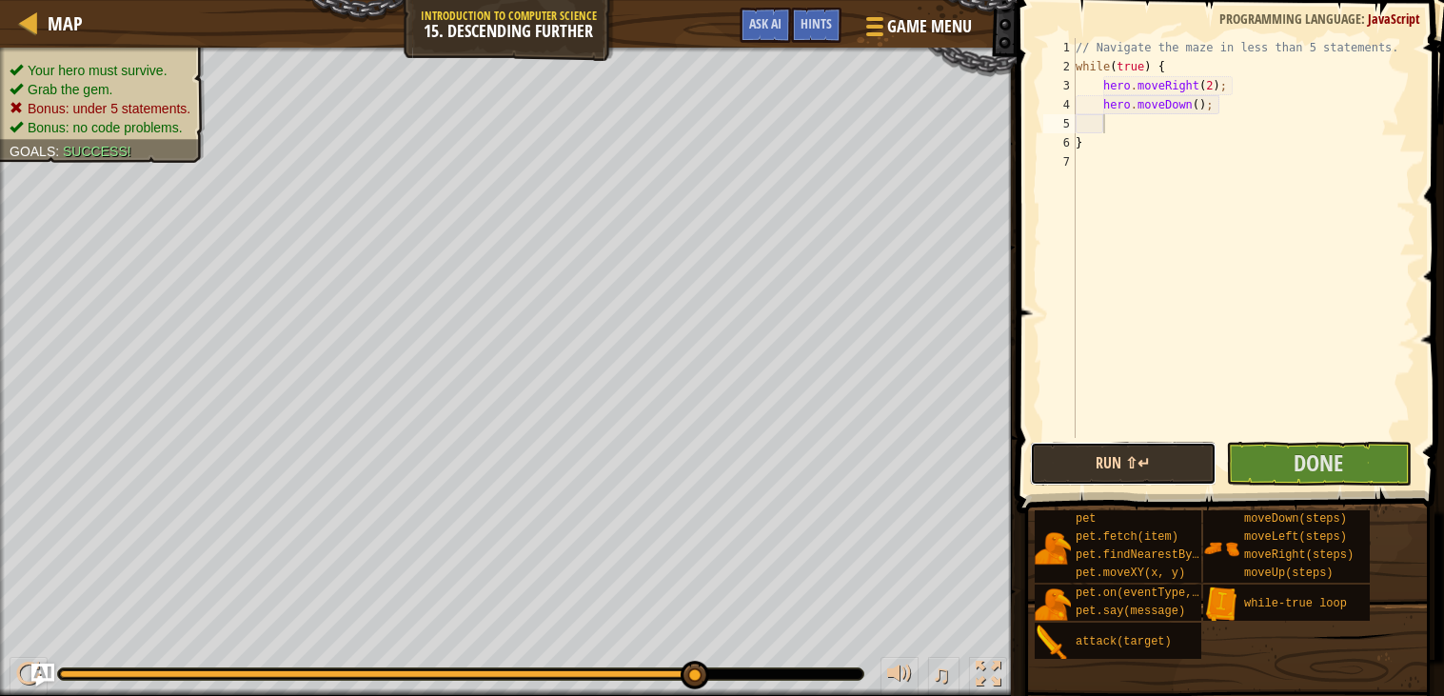
click at [1124, 454] on button "Run ⇧↵" at bounding box center [1123, 464] width 187 height 44
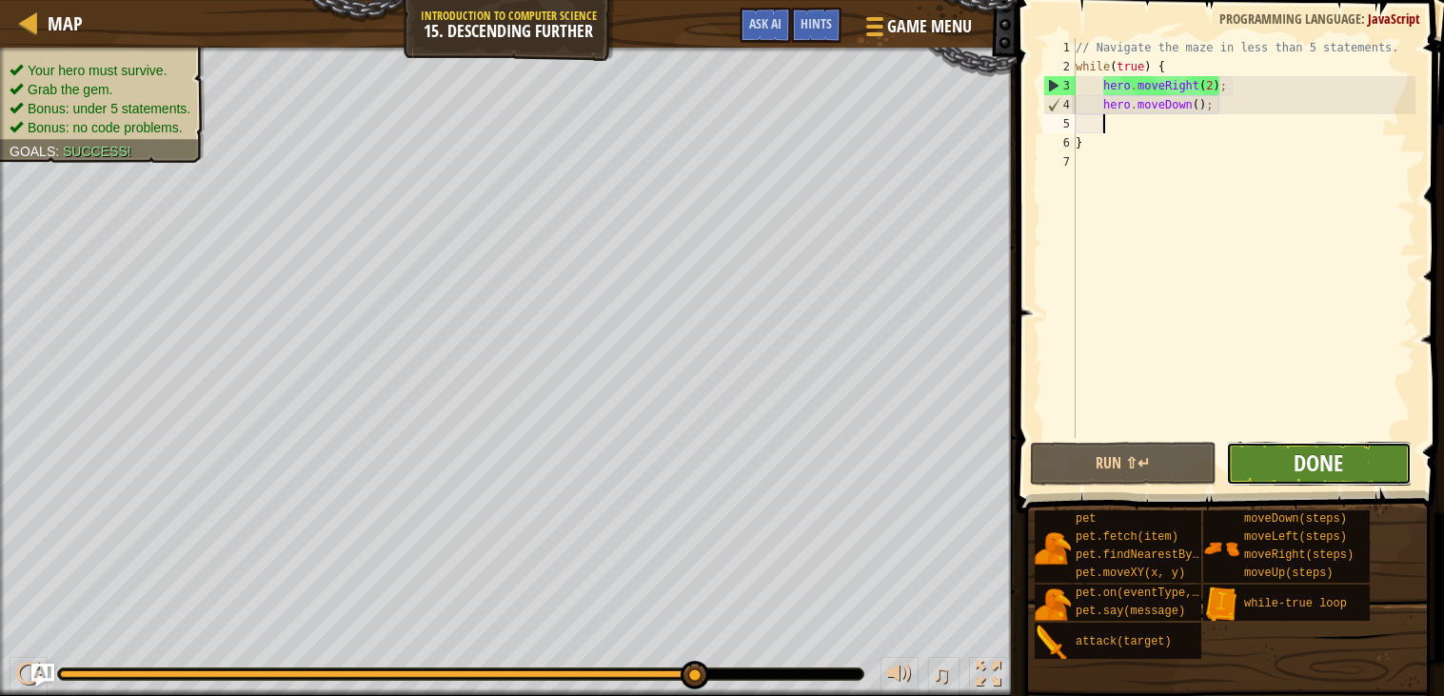
click at [1293, 461] on button "Done" at bounding box center [1319, 464] width 187 height 44
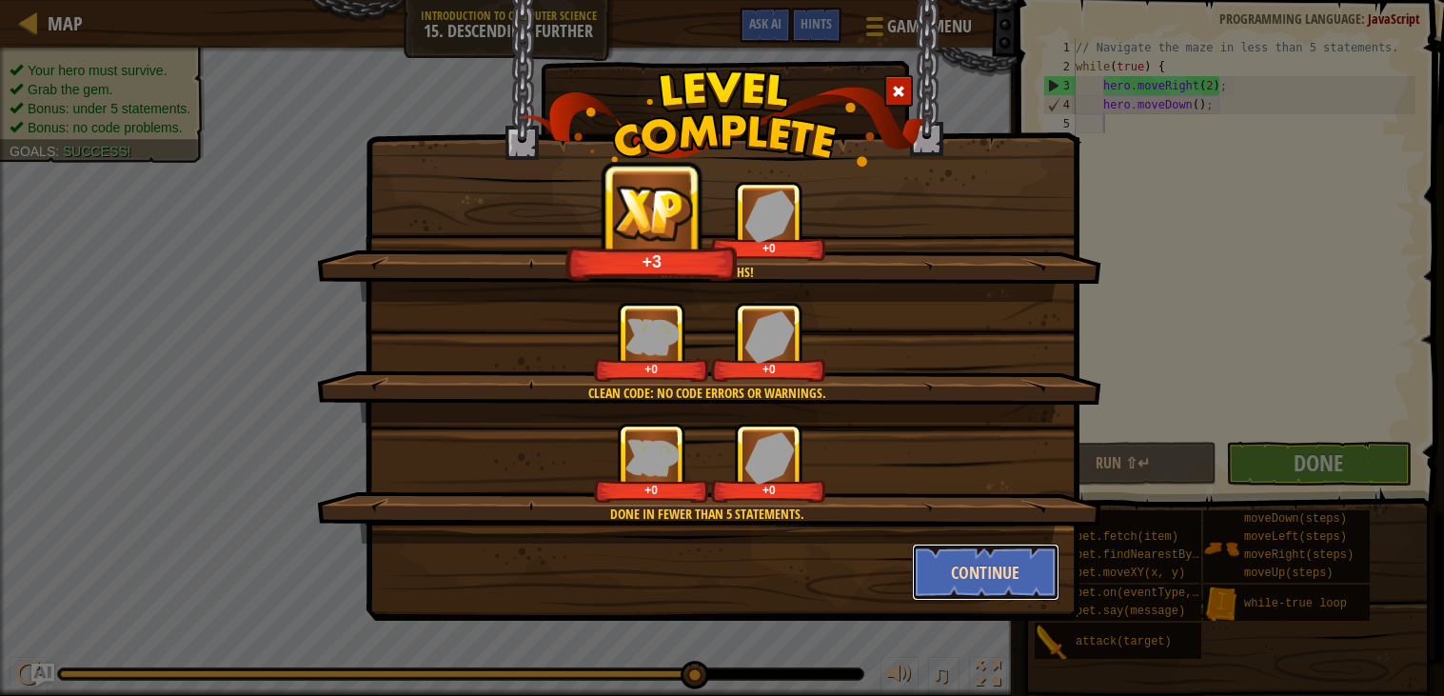
click at [1032, 591] on button "Continue" at bounding box center [986, 572] width 148 height 57
click at [1012, 582] on div "Into the depths! +3 +0 Clean code: no code errors or warnings. +0 +0 Done in fe…" at bounding box center [722, 348] width 1444 height 696
click at [995, 572] on div "Into the depths! +3 +0 Clean code: no code errors or warnings. +0 +0 Done in fe…" at bounding box center [722, 348] width 1444 height 696
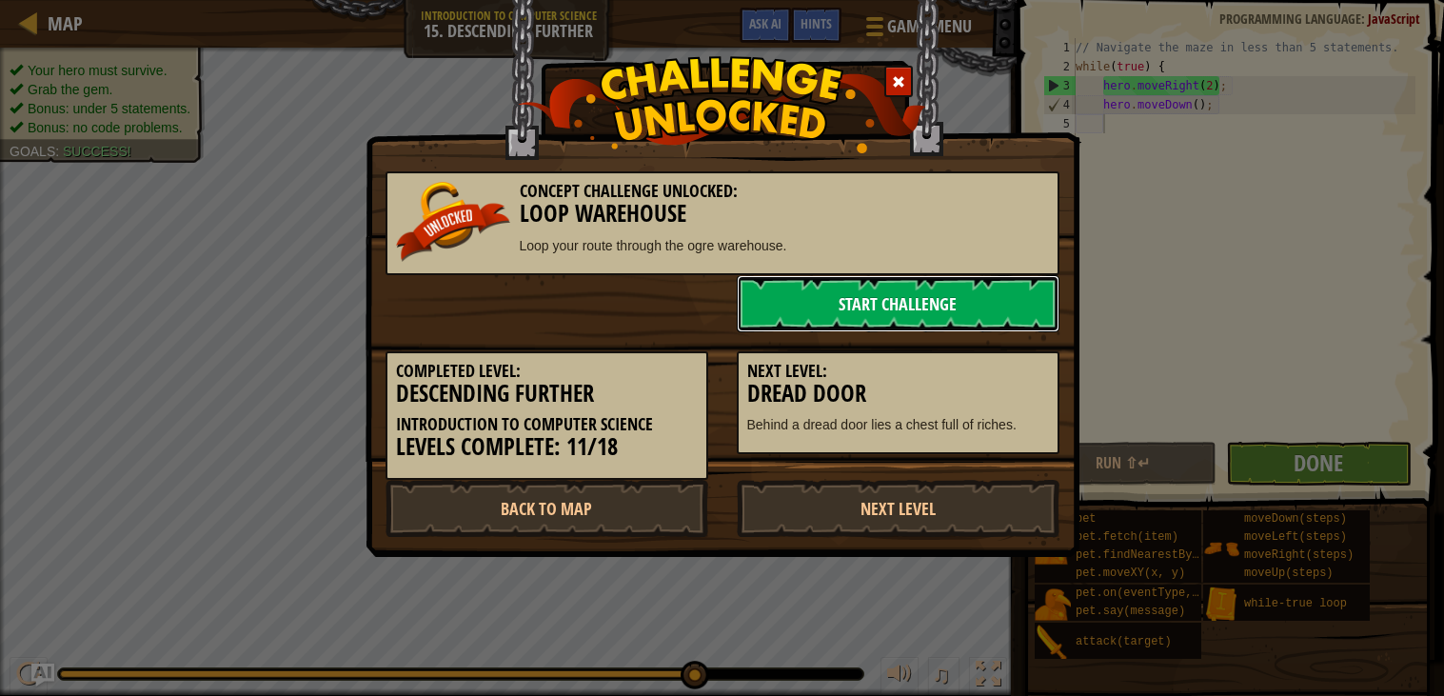
click at [870, 282] on link "Start Challenge" at bounding box center [898, 303] width 323 height 57
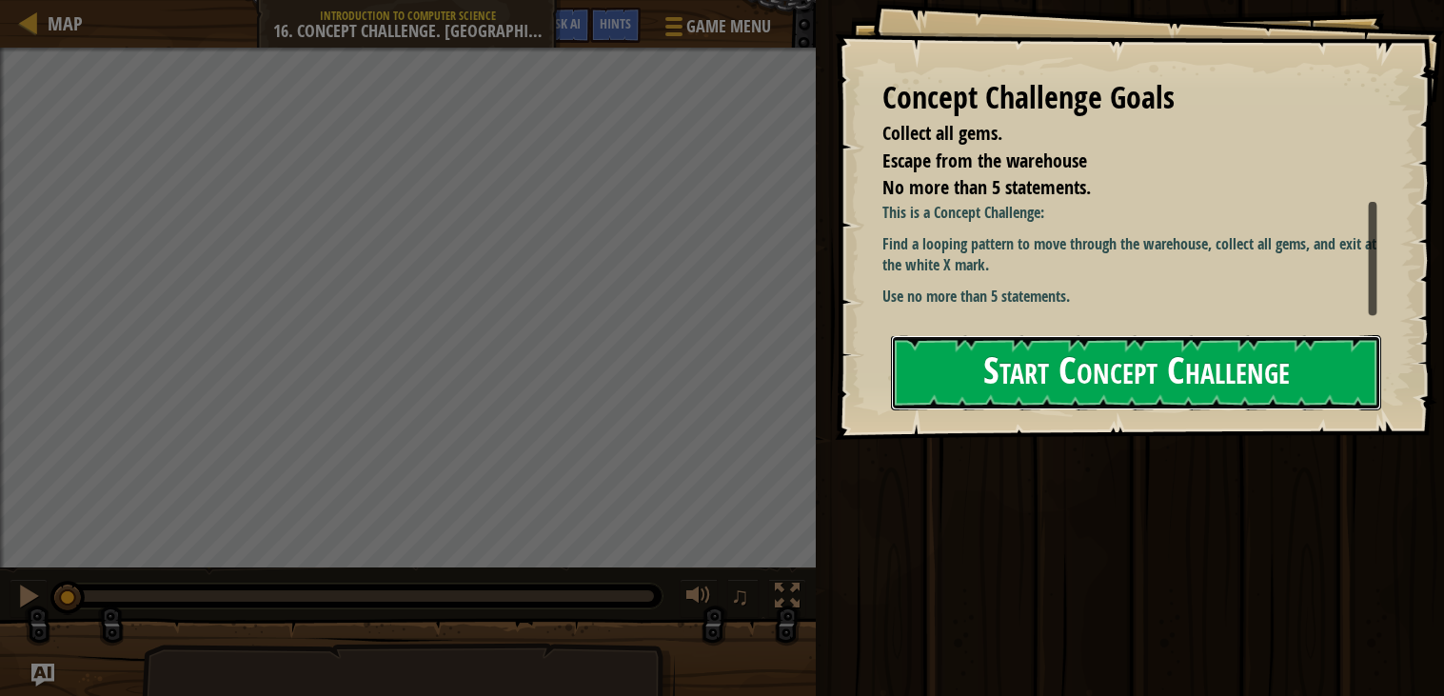
click at [939, 365] on button "Start Concept Challenge" at bounding box center [1136, 372] width 490 height 75
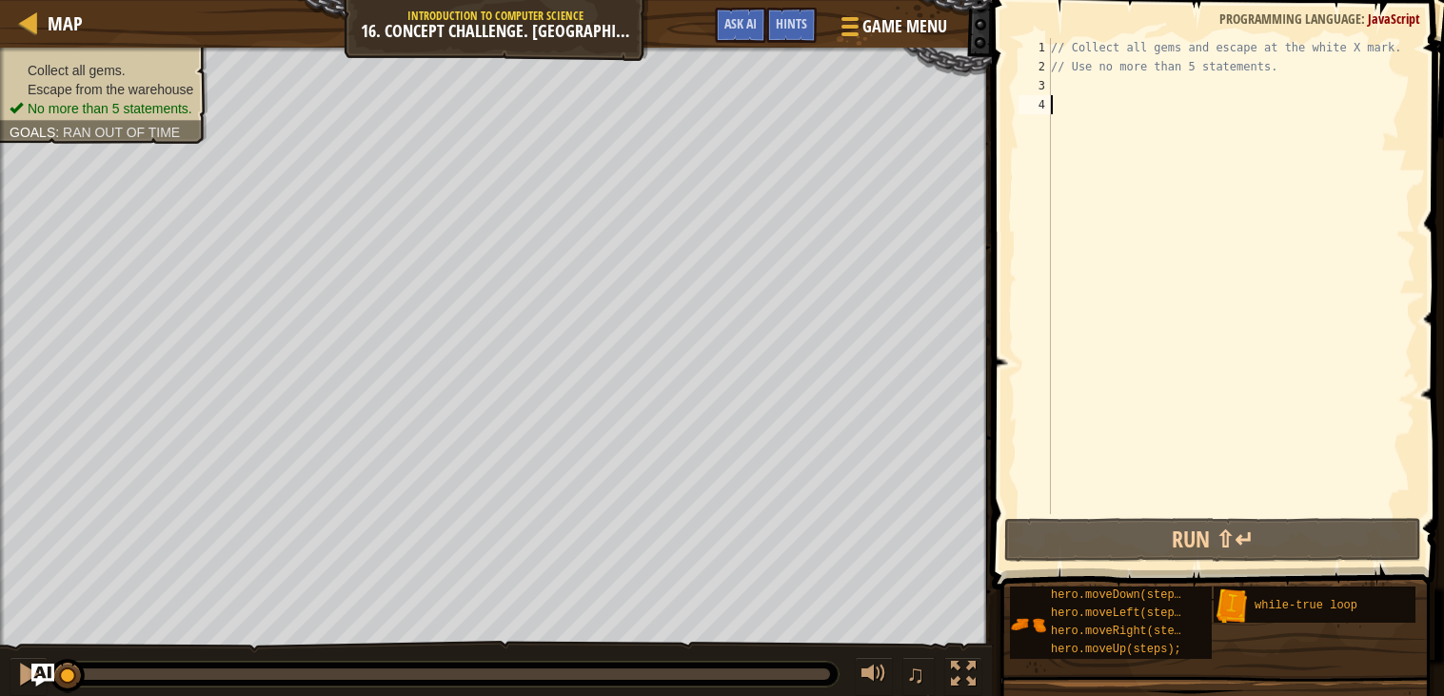
click at [1074, 90] on div "// Collect all gems and escape at the white X mark. // Use no more than 5 state…" at bounding box center [1231, 295] width 369 height 514
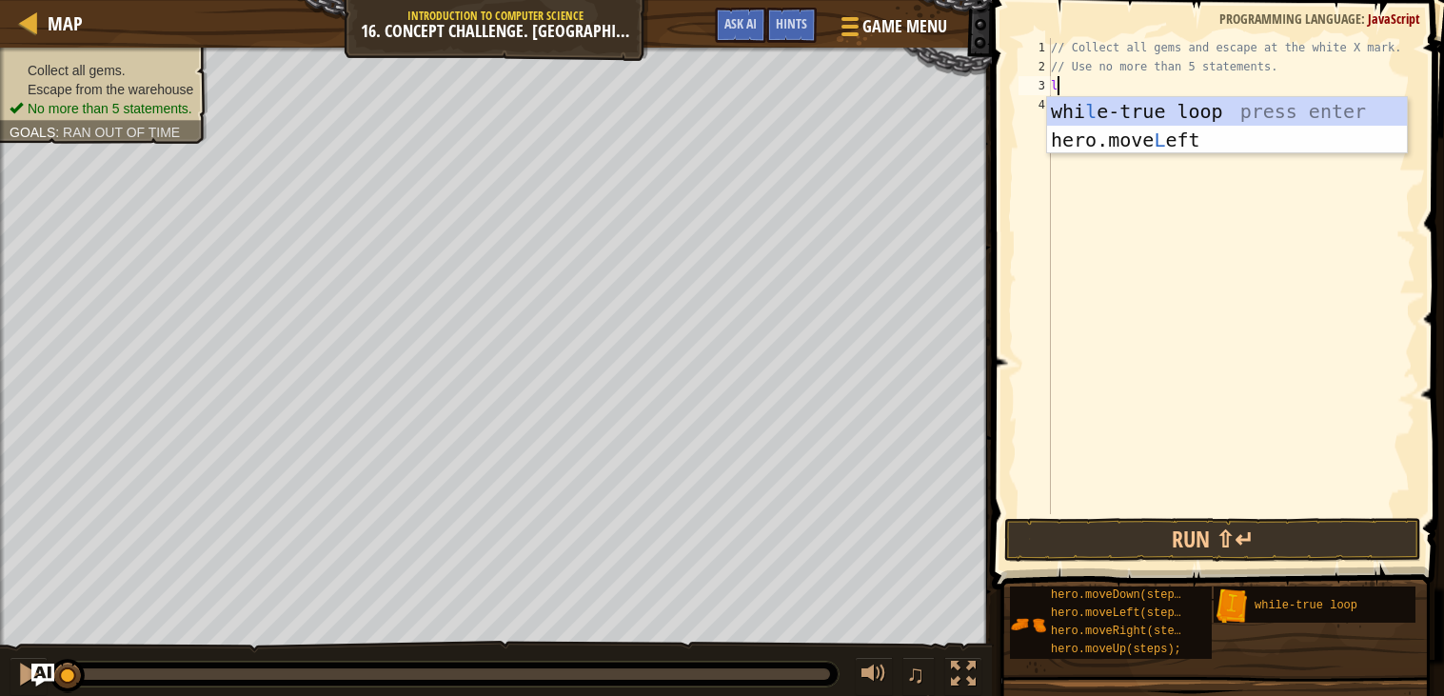
type textarea "lo"
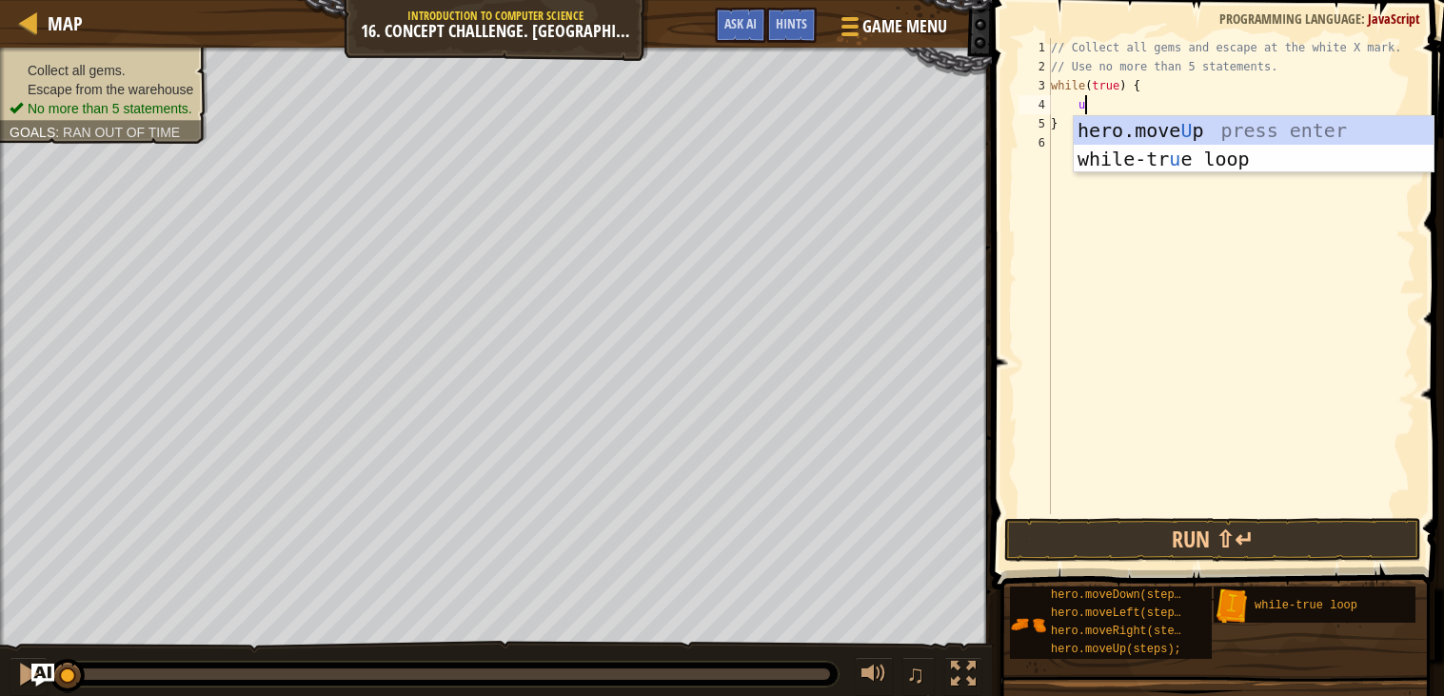
type textarea "up"
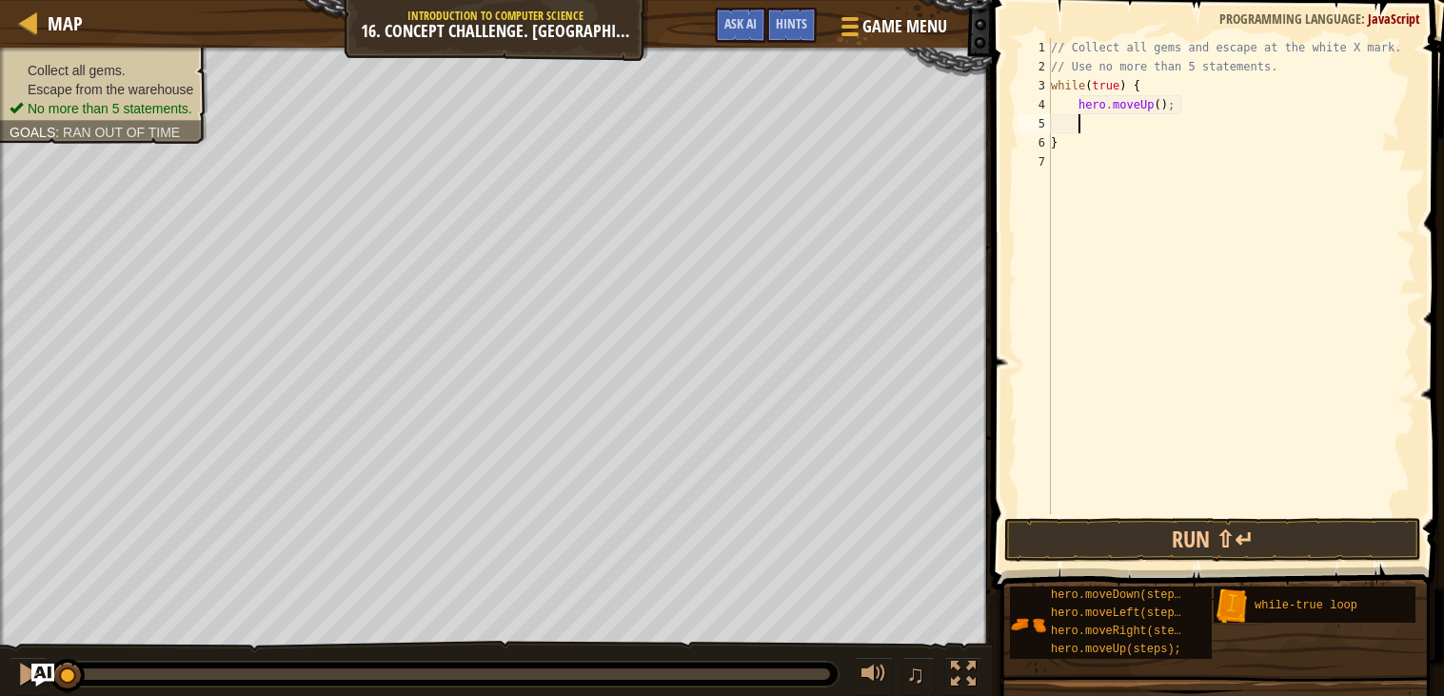
scroll to position [8, 1]
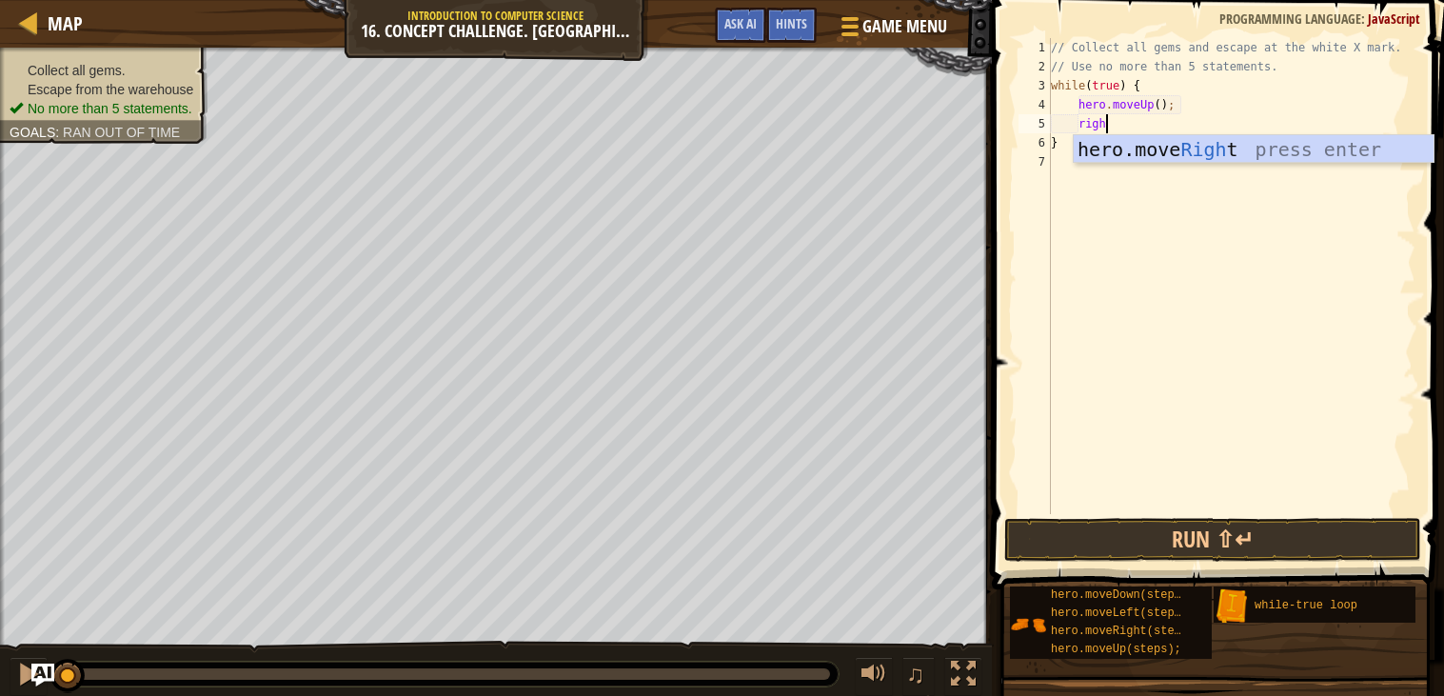
type textarea "right"
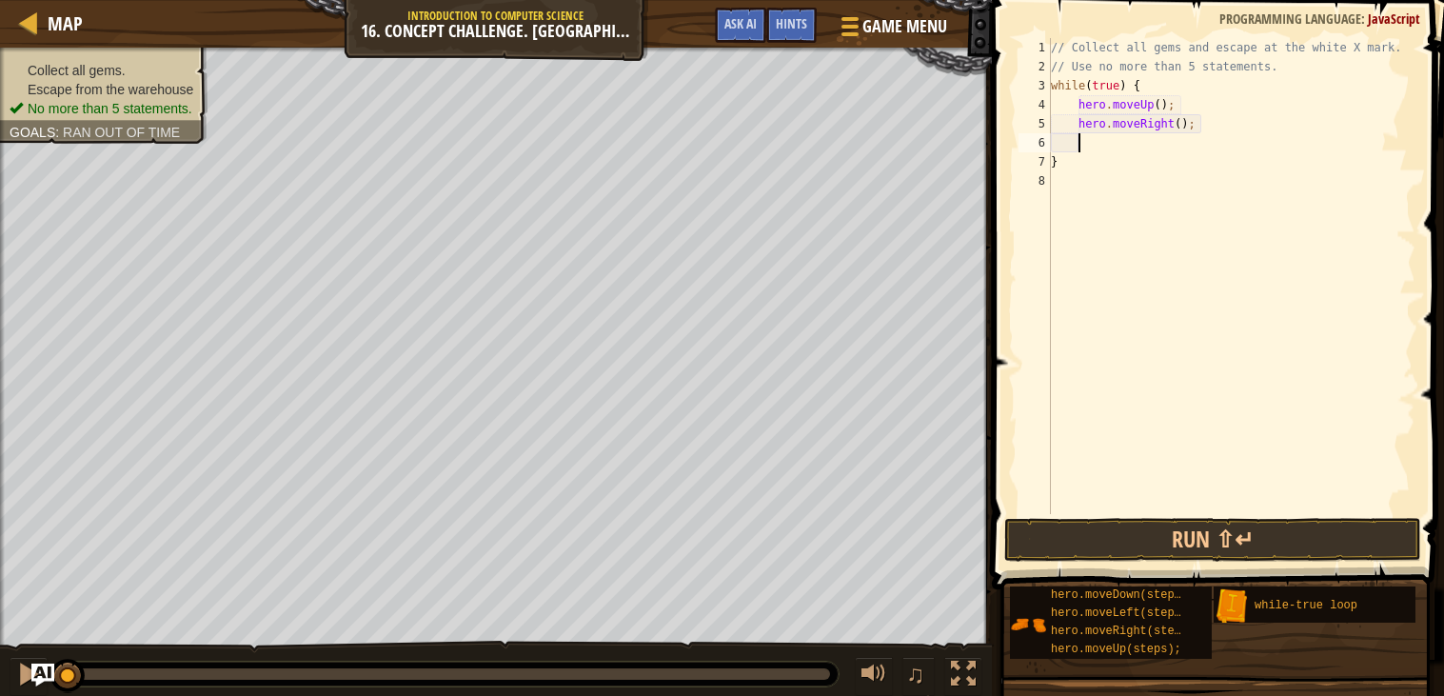
scroll to position [8, 3]
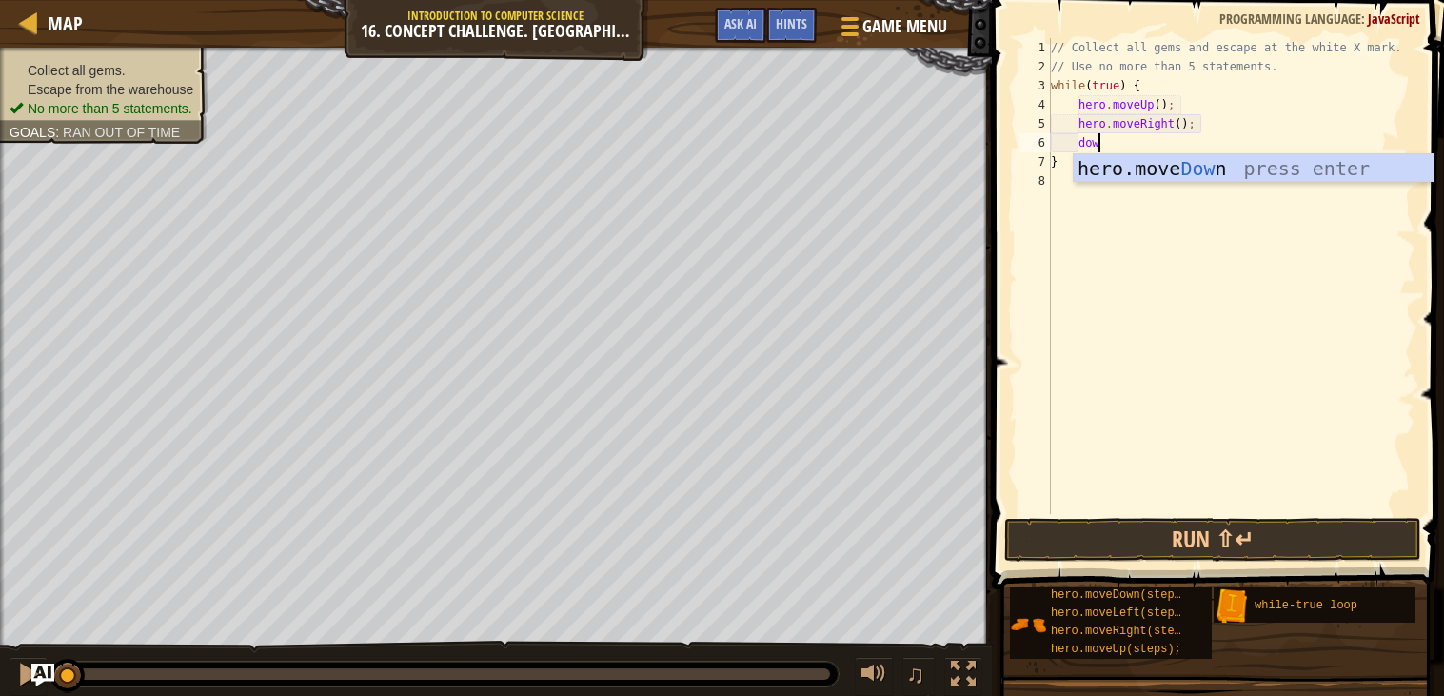
type textarea "down"
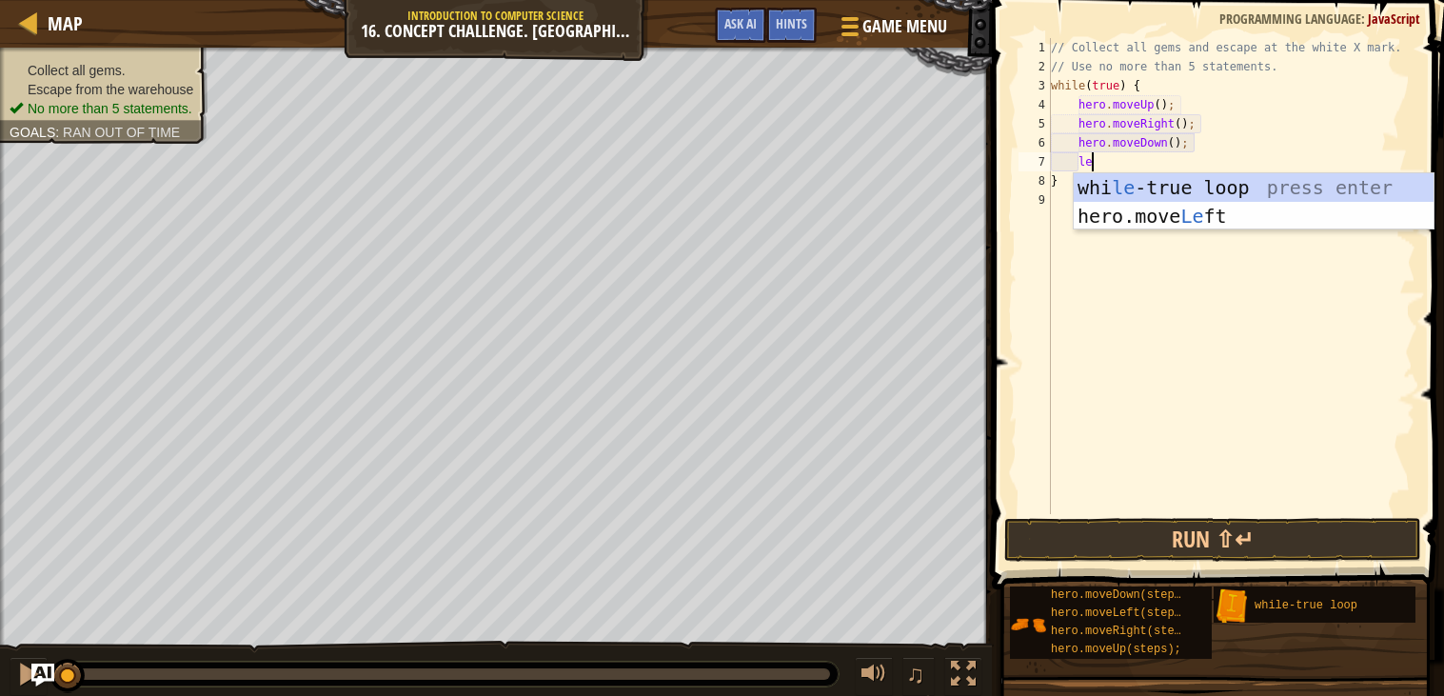
type textarea "left"
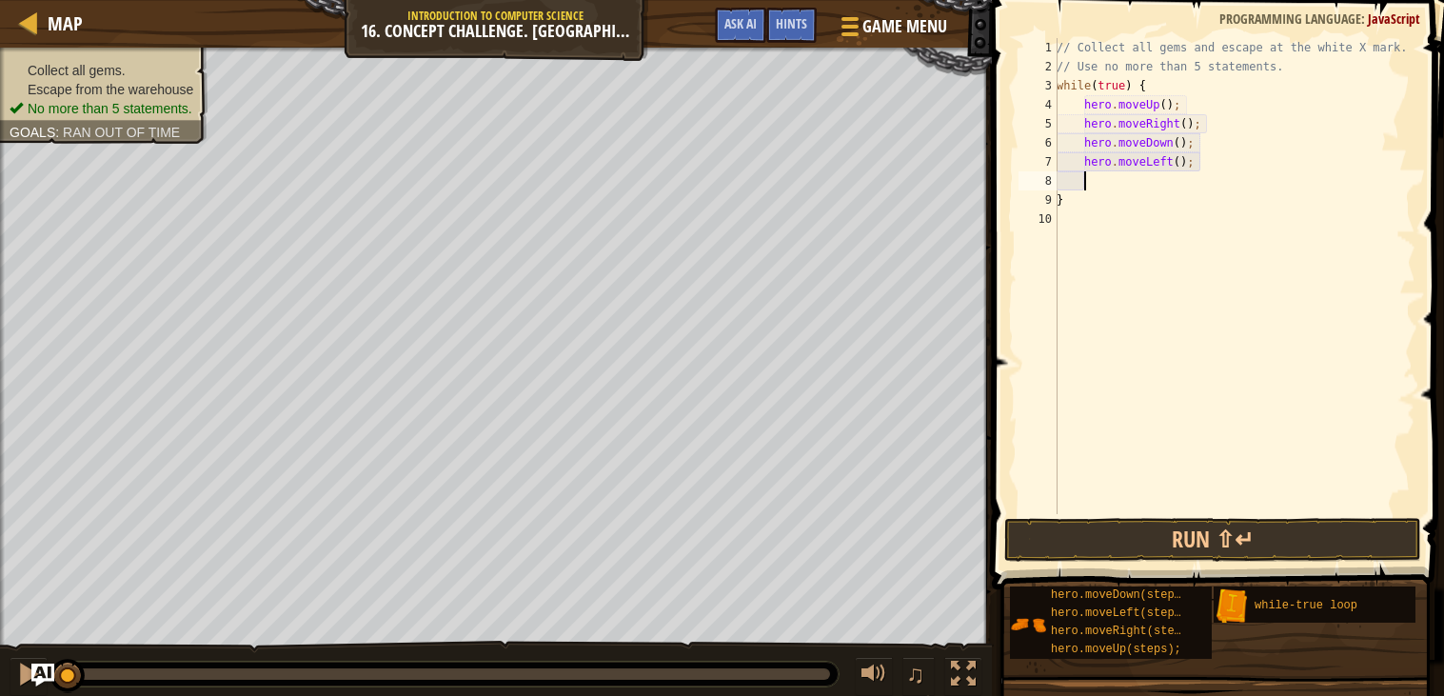
scroll to position [8, 1]
click at [1210, 536] on button "Run ⇧↵" at bounding box center [1213, 540] width 417 height 44
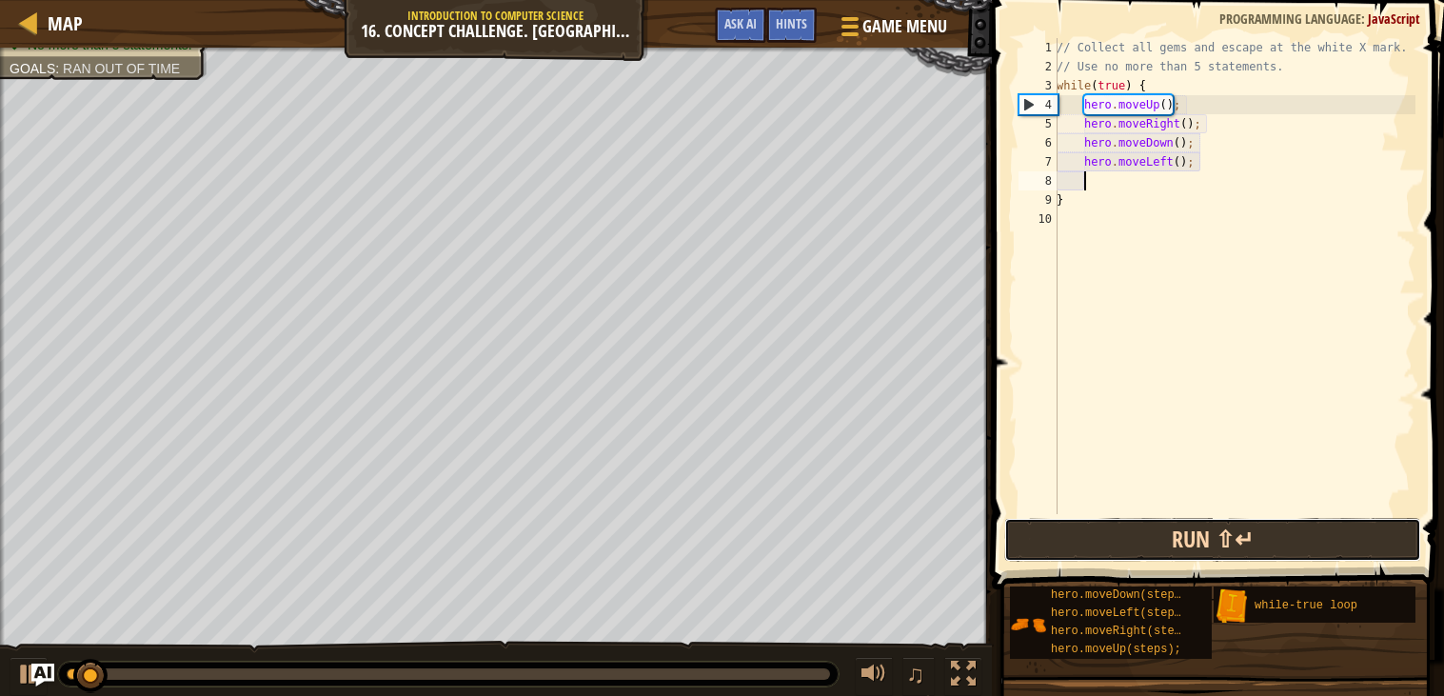
click at [1209, 536] on button "Run ⇧↵" at bounding box center [1213, 540] width 417 height 44
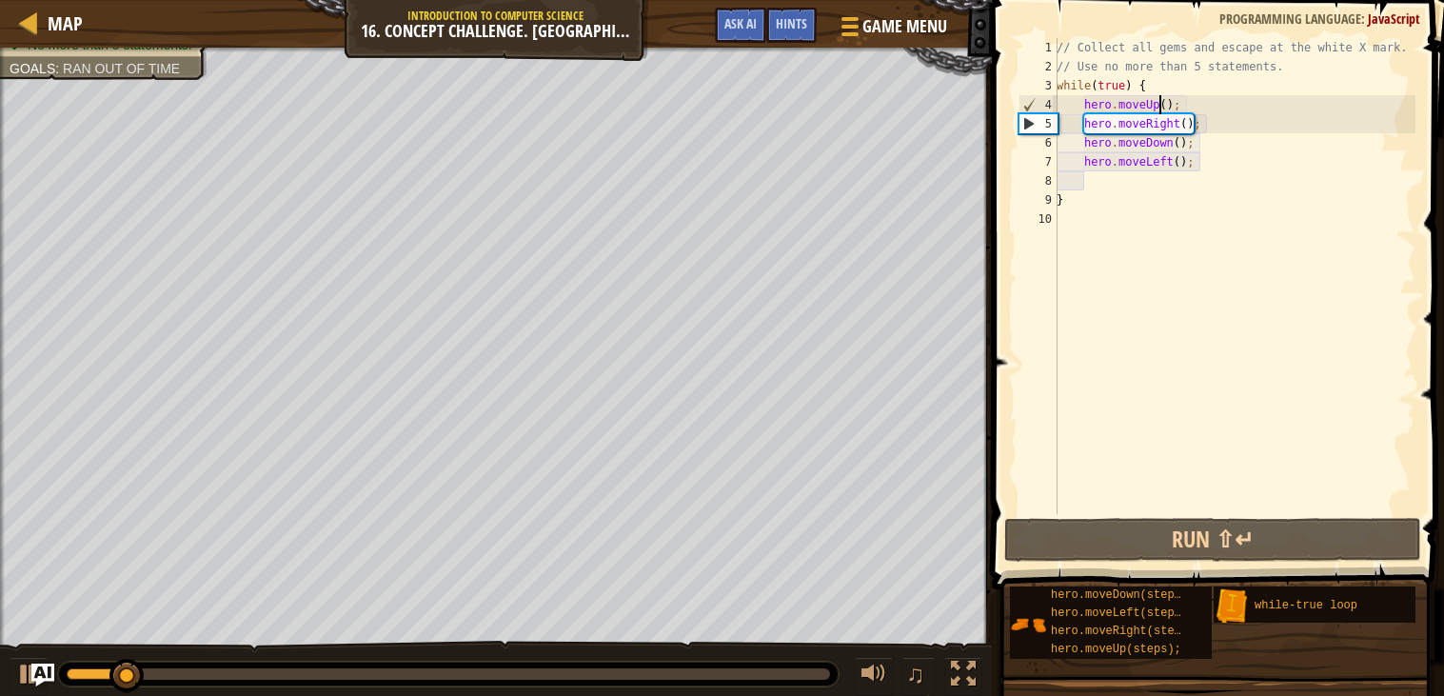
click at [1161, 102] on div "// Collect all gems and escape at the white X mark. // Use no more than 5 state…" at bounding box center [1234, 295] width 363 height 514
click at [1166, 101] on div "// Collect all gems and escape at the white X mark. // Use no more than 5 state…" at bounding box center [1234, 295] width 363 height 514
type textarea "hero.moveUp(2);"
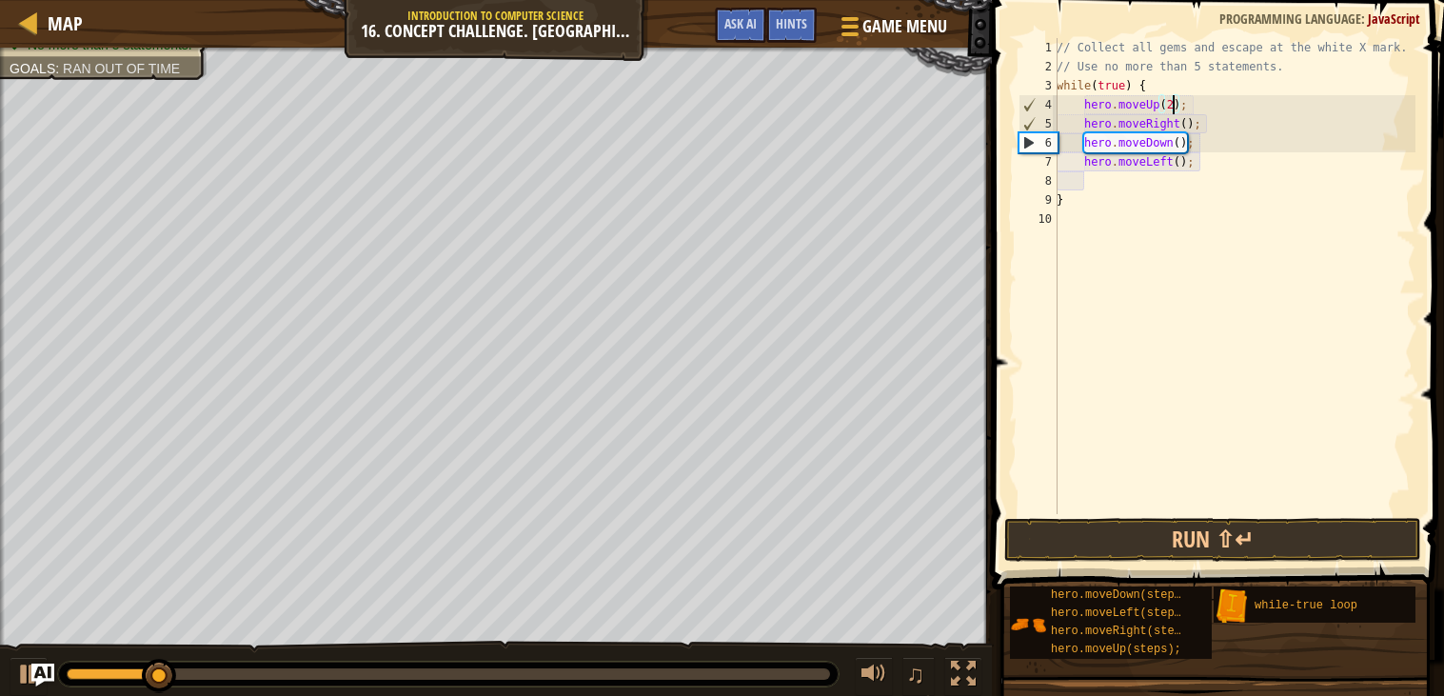
click at [1187, 410] on div "// Collect all gems and escape at the white X mark. // Use no more than 5 state…" at bounding box center [1234, 295] width 363 height 514
click at [1167, 539] on button "Run ⇧↵" at bounding box center [1213, 540] width 417 height 44
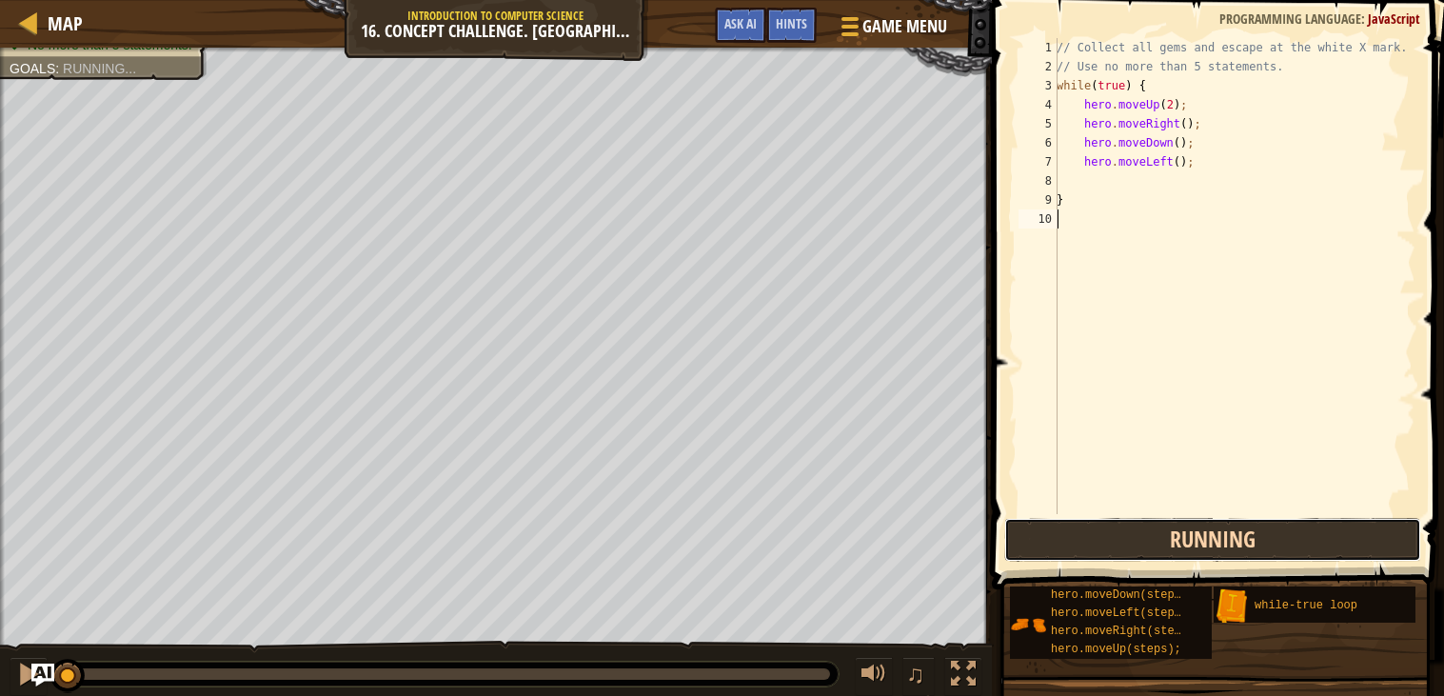
click at [1167, 539] on button "Running" at bounding box center [1213, 540] width 417 height 44
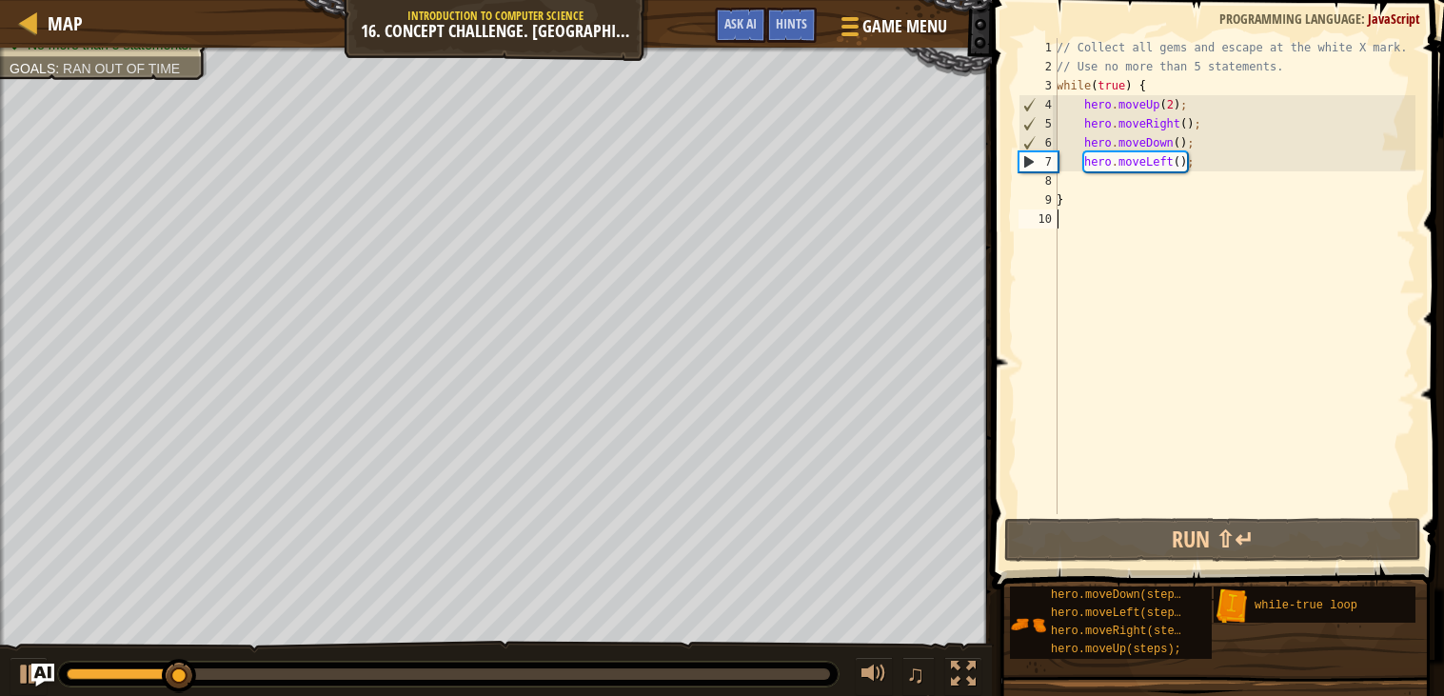
click at [1187, 121] on div "// Collect all gems and escape at the white X mark. // Use no more than 5 state…" at bounding box center [1234, 295] width 363 height 514
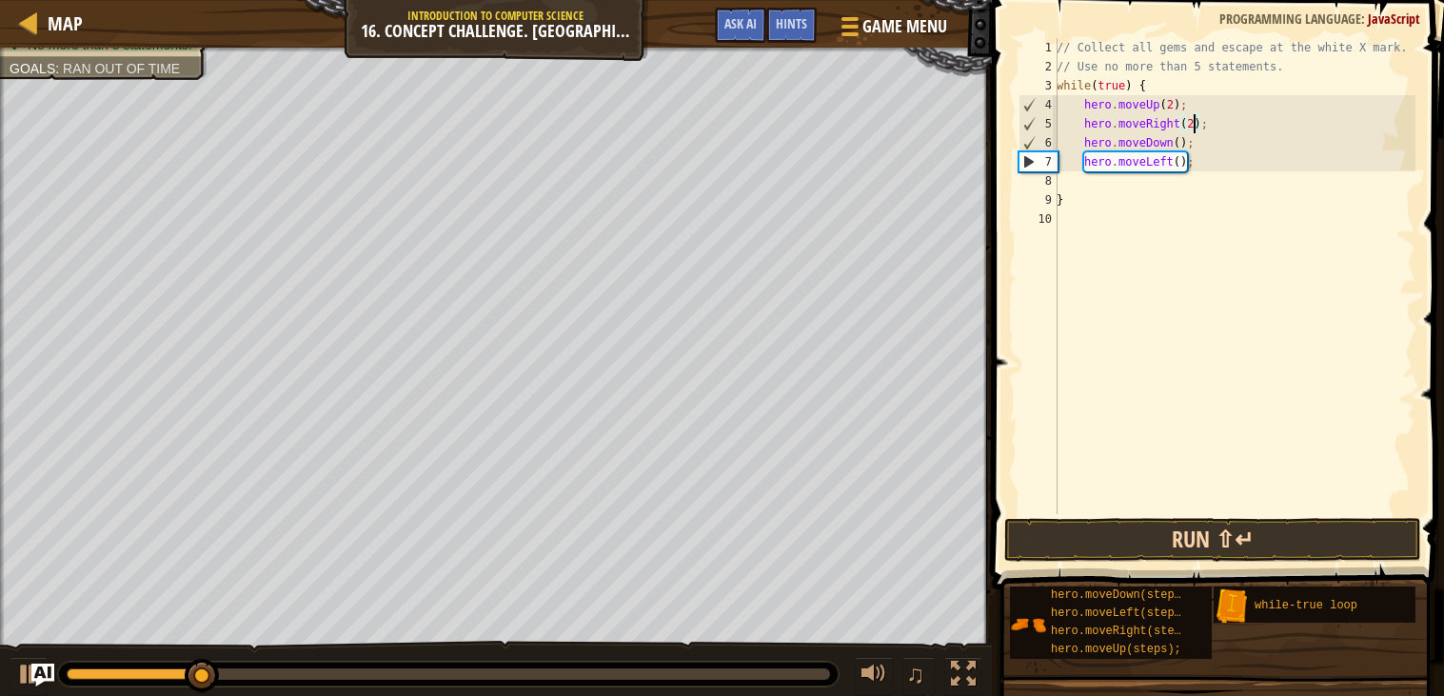
type textarea "hero.moveRight(2);"
click at [1104, 534] on button "Run ⇧↵" at bounding box center [1213, 540] width 417 height 44
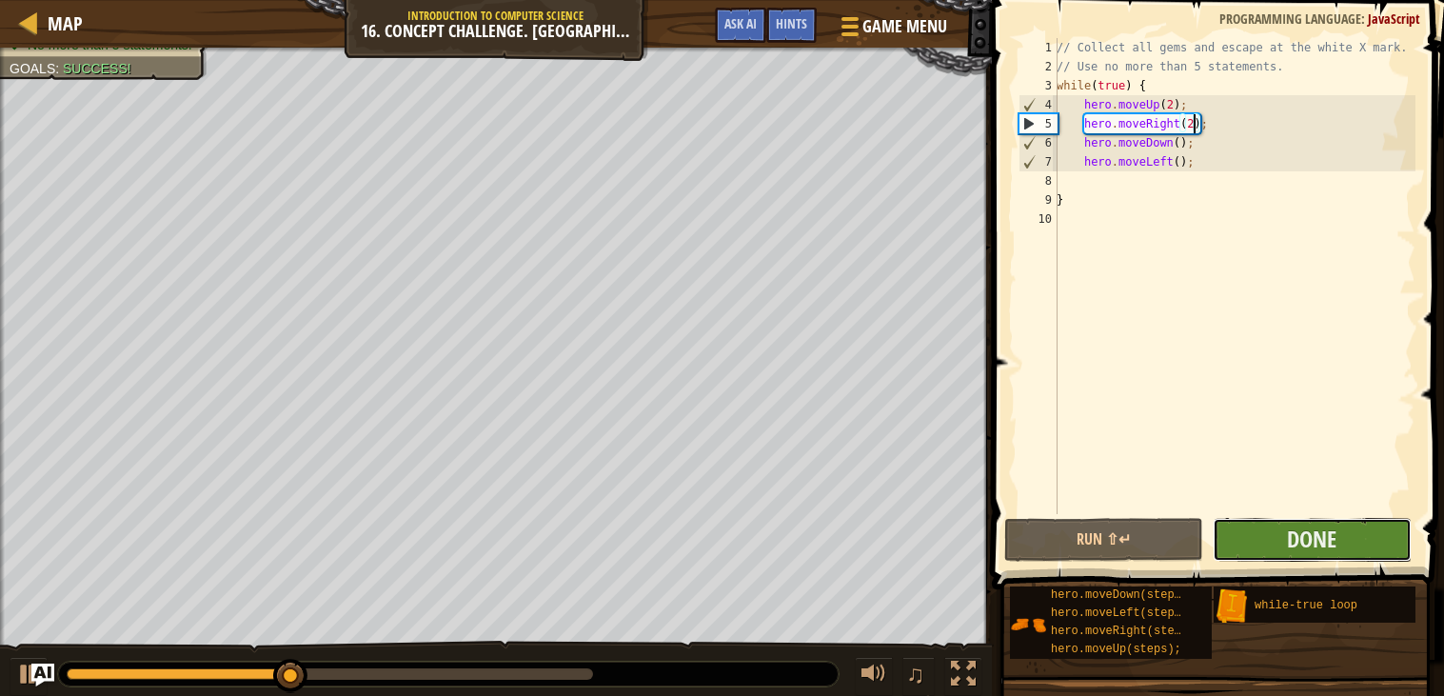
click at [1237, 531] on button "Done" at bounding box center [1312, 540] width 199 height 44
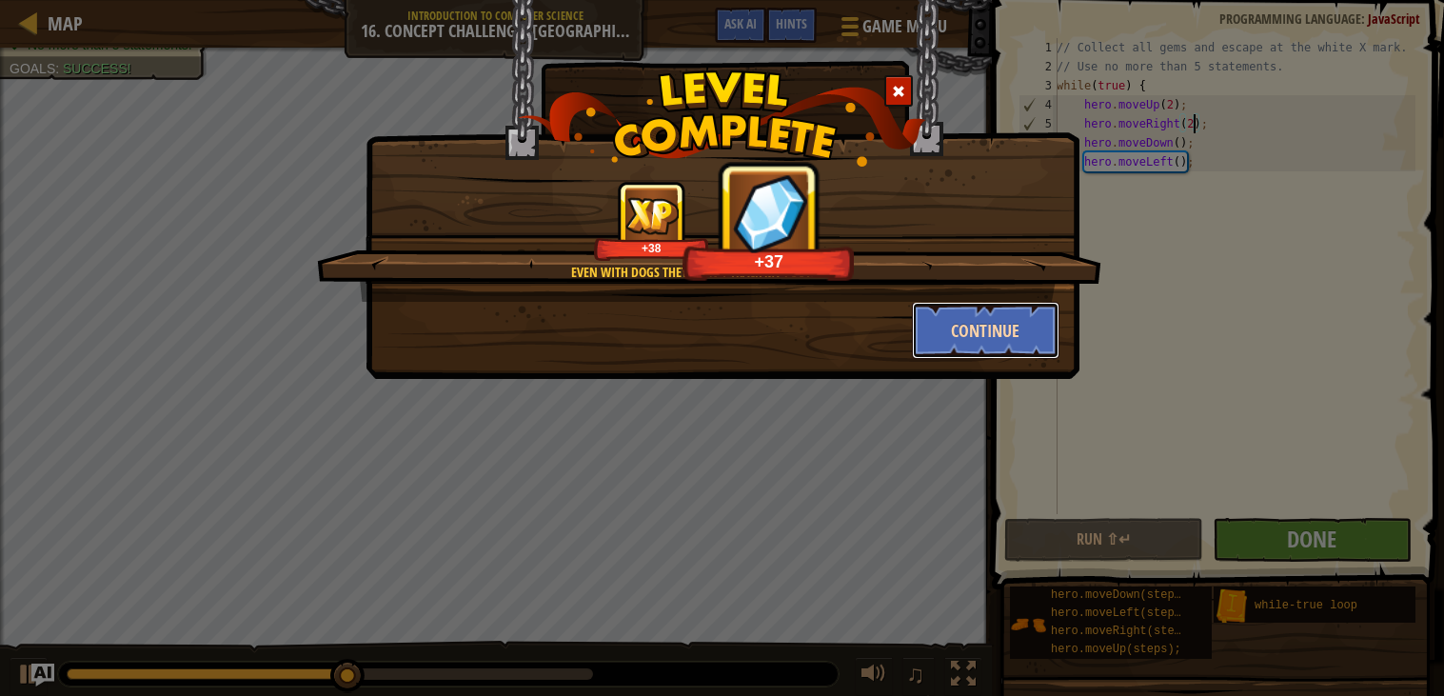
click at [962, 345] on button "Continue" at bounding box center [986, 330] width 148 height 57
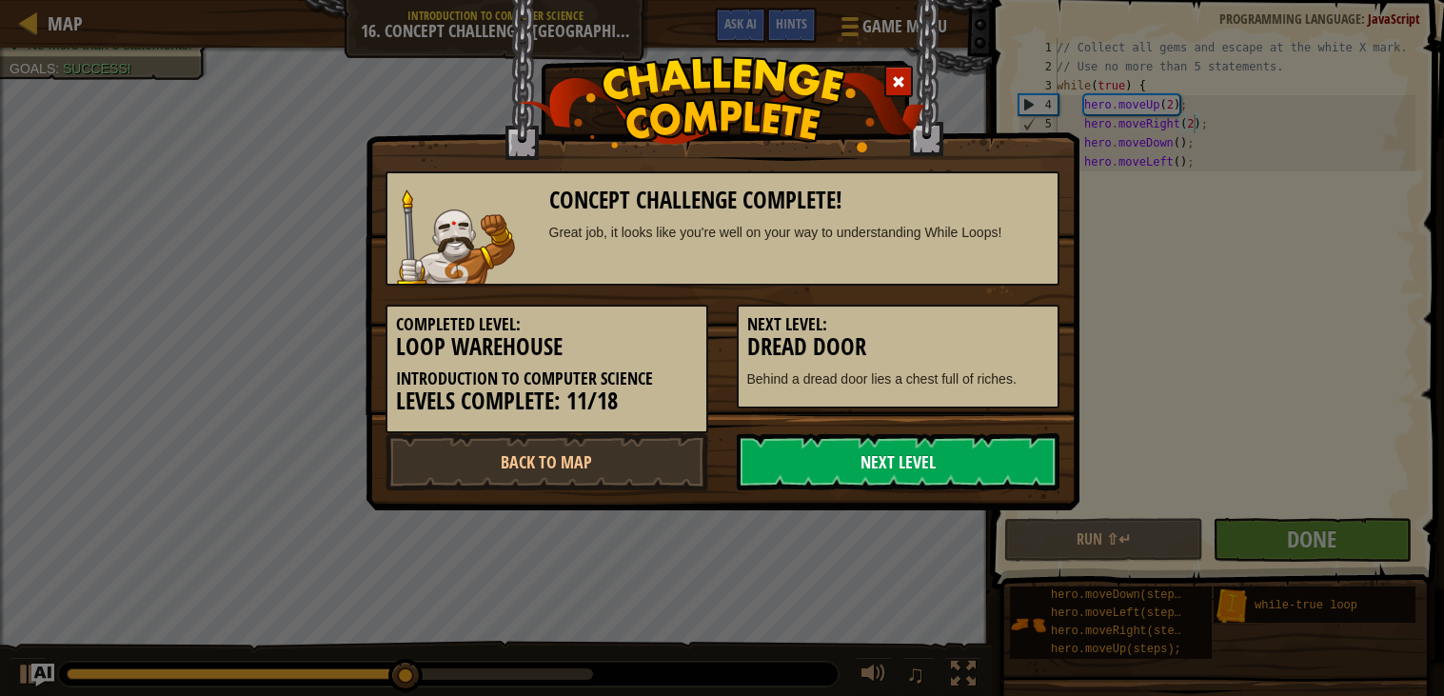
click at [842, 450] on link "Next Level" at bounding box center [898, 461] width 323 height 57
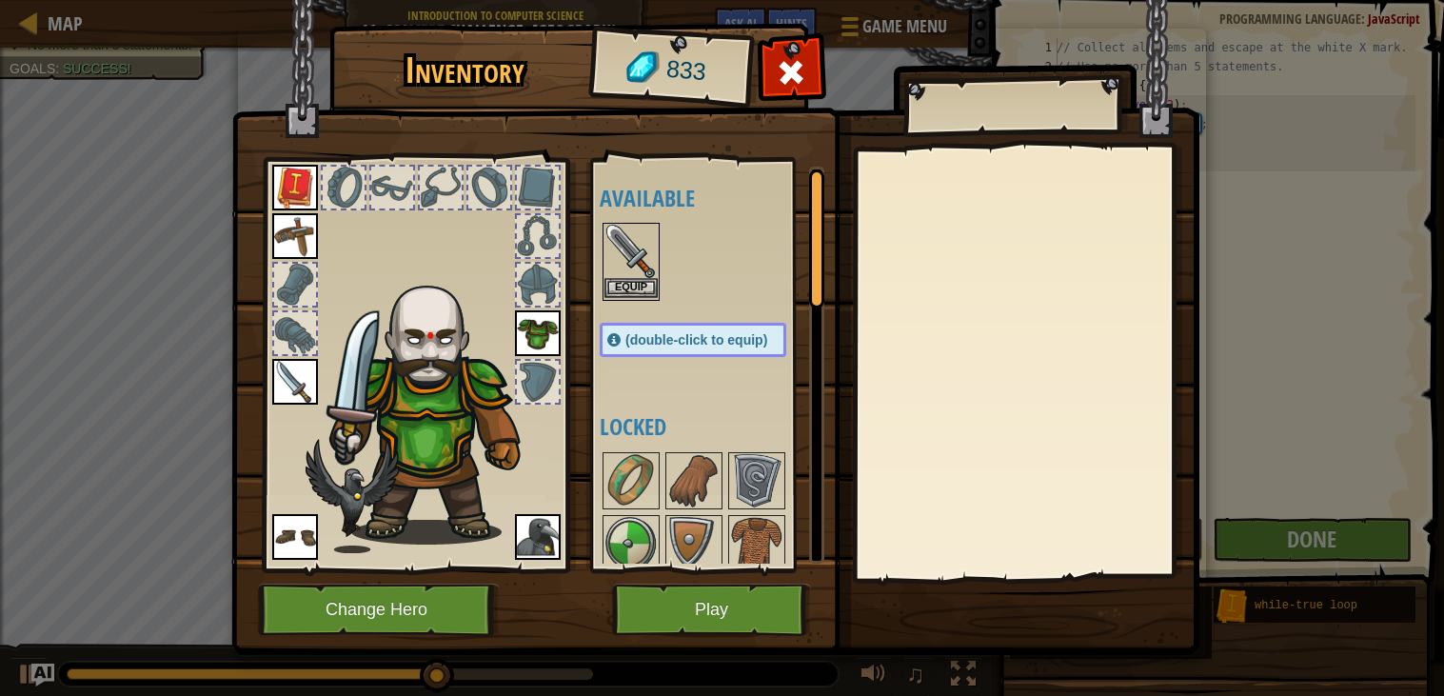
click at [633, 276] on img at bounding box center [631, 251] width 53 height 53
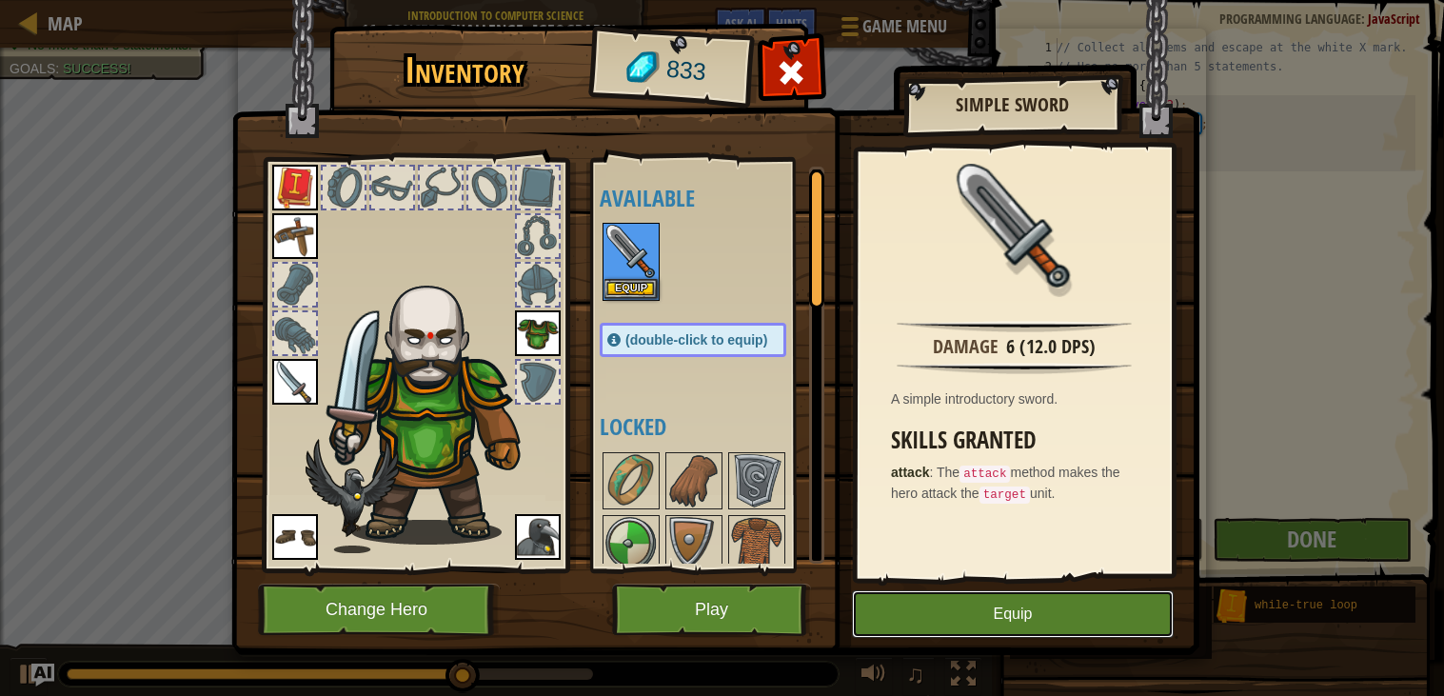
click at [955, 627] on button "Equip" at bounding box center [1013, 614] width 322 height 48
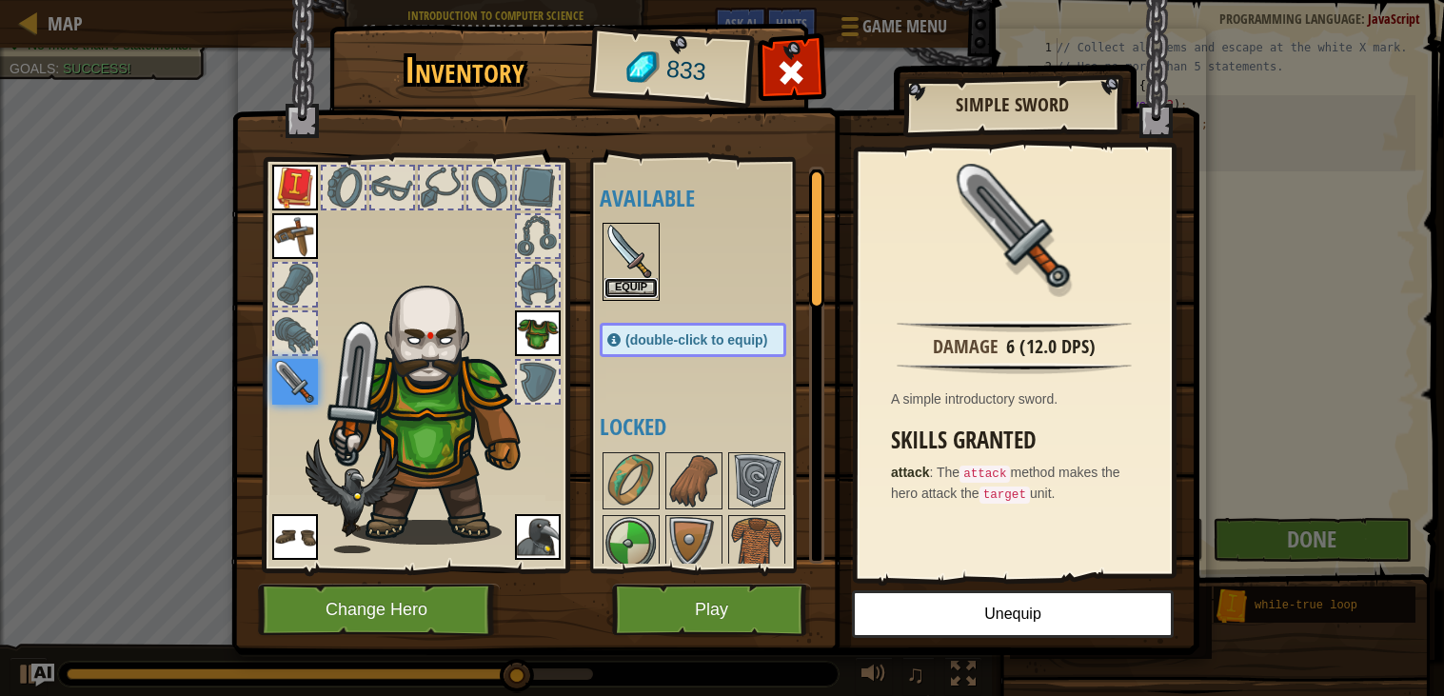
click at [652, 287] on button "Equip" at bounding box center [631, 288] width 53 height 20
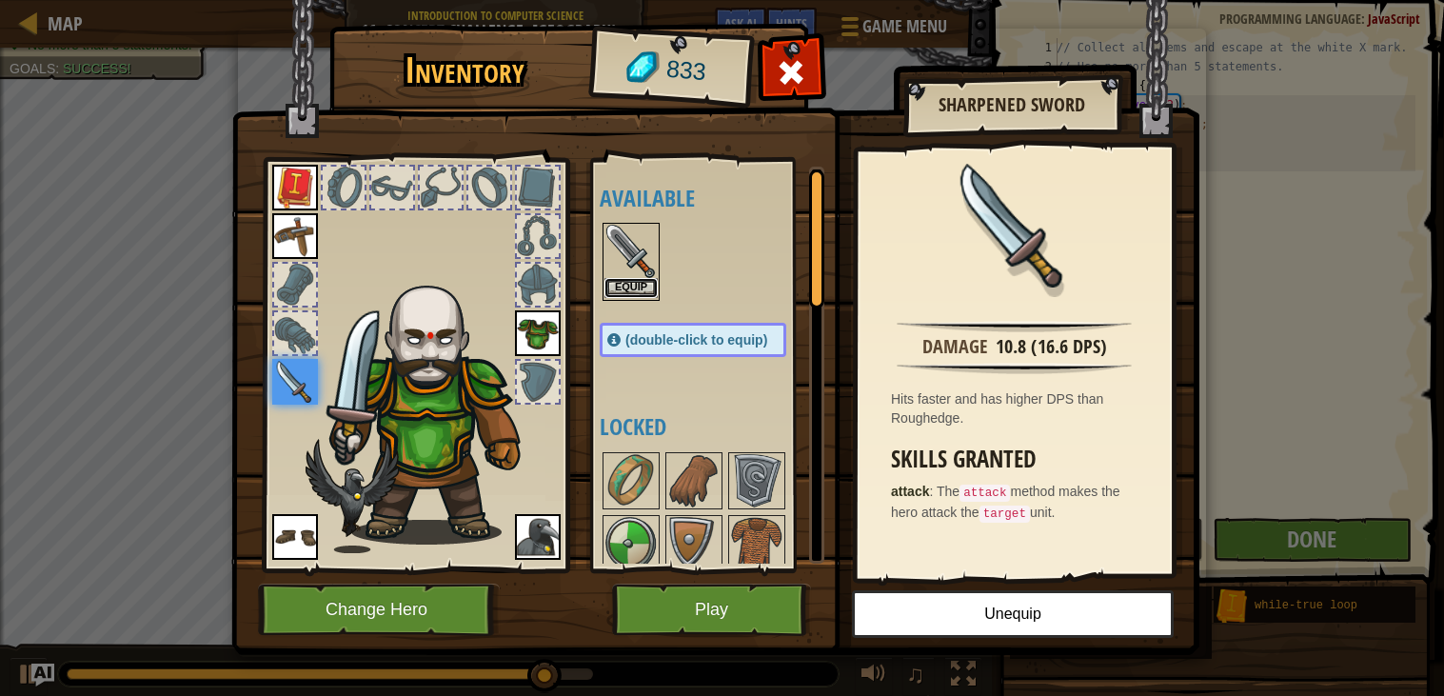
click at [649, 282] on button "Equip" at bounding box center [631, 288] width 53 height 20
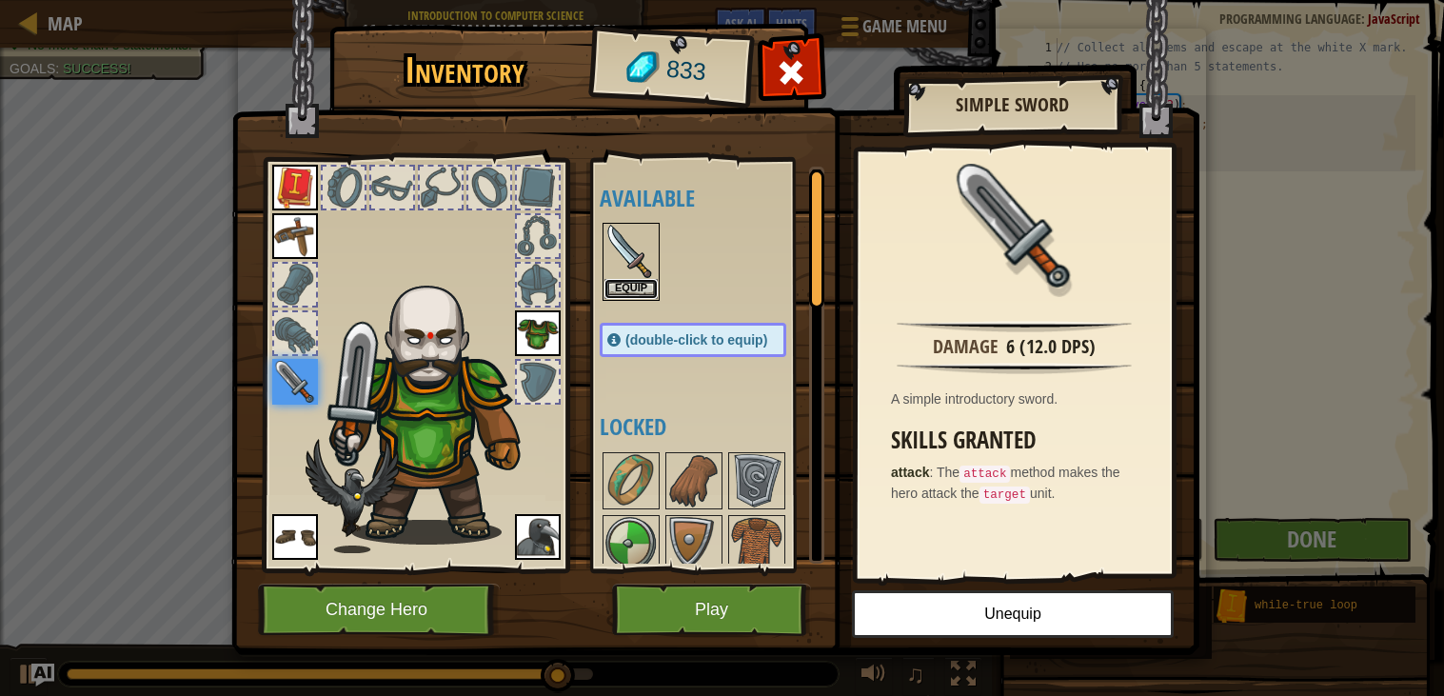
click at [649, 282] on button "Equip" at bounding box center [631, 289] width 53 height 20
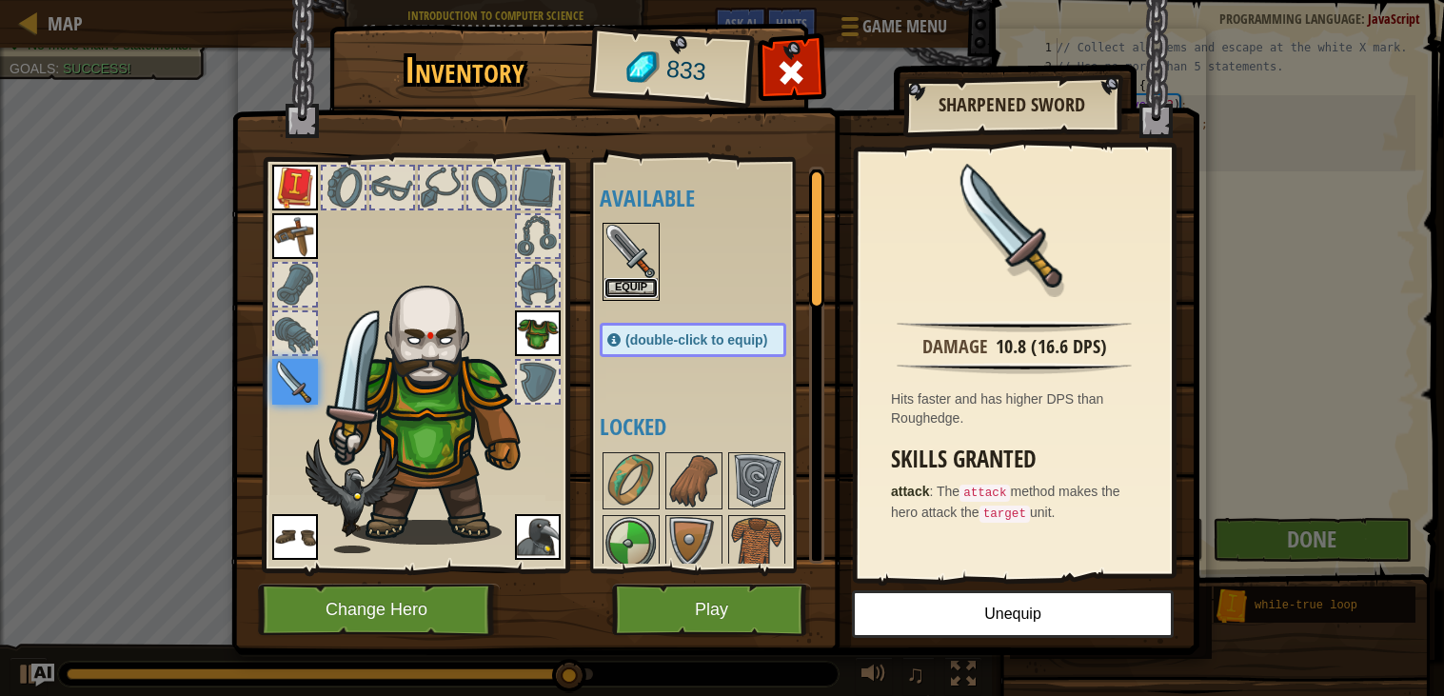
click at [648, 281] on button "Equip" at bounding box center [631, 288] width 53 height 20
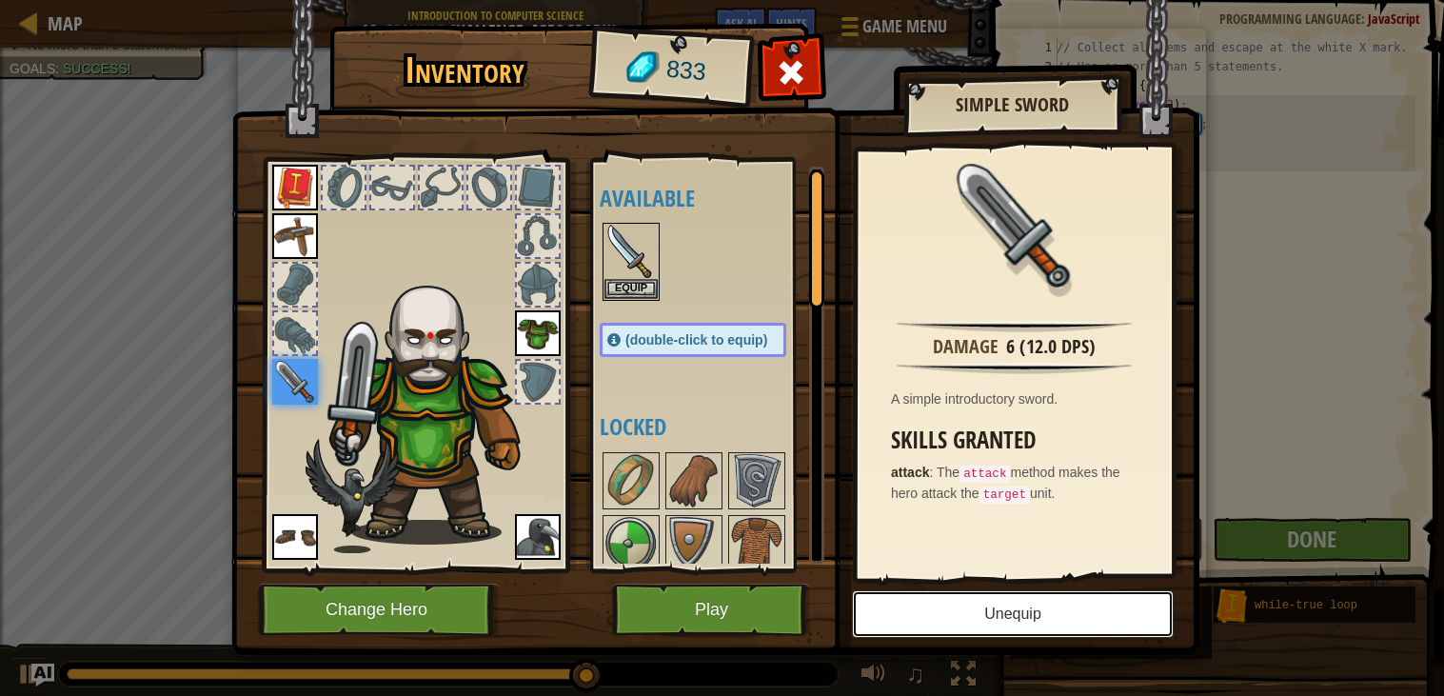
click at [1024, 603] on button "Unequip" at bounding box center [1013, 614] width 322 height 48
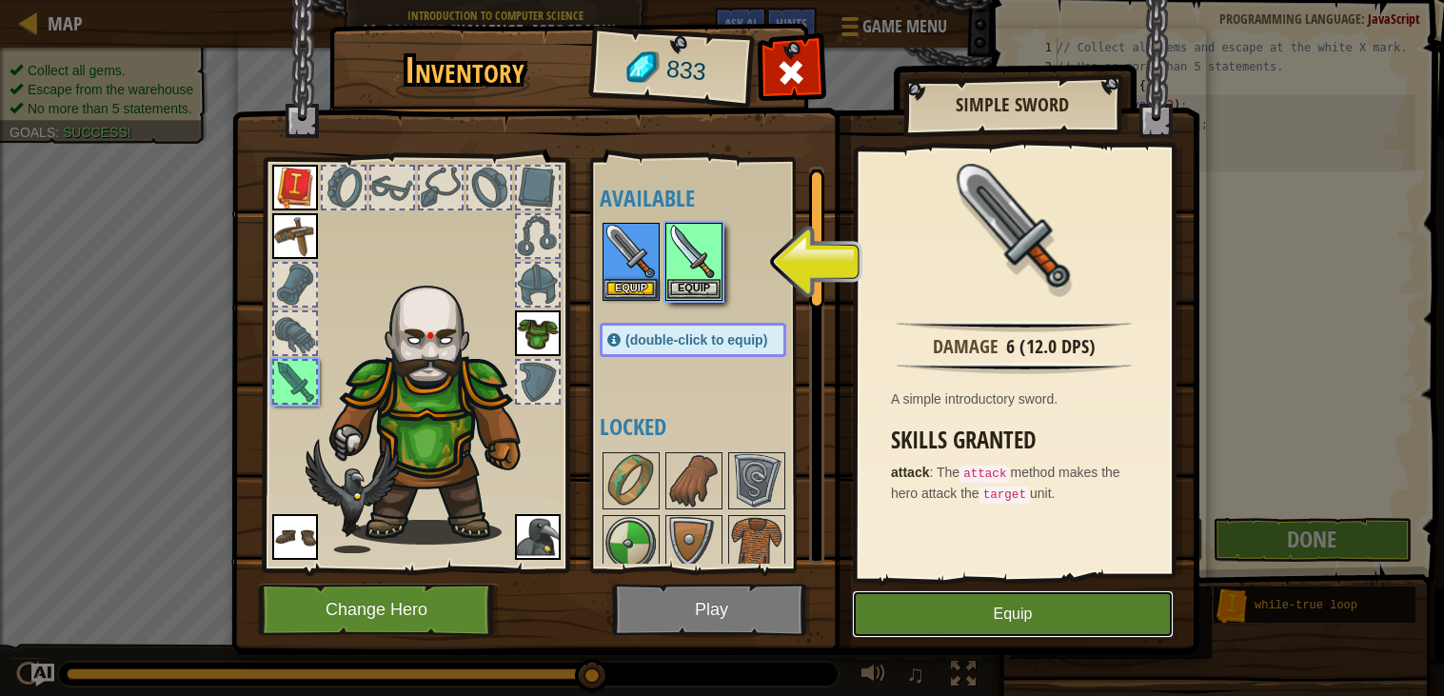
click at [1006, 608] on button "Equip" at bounding box center [1013, 614] width 322 height 48
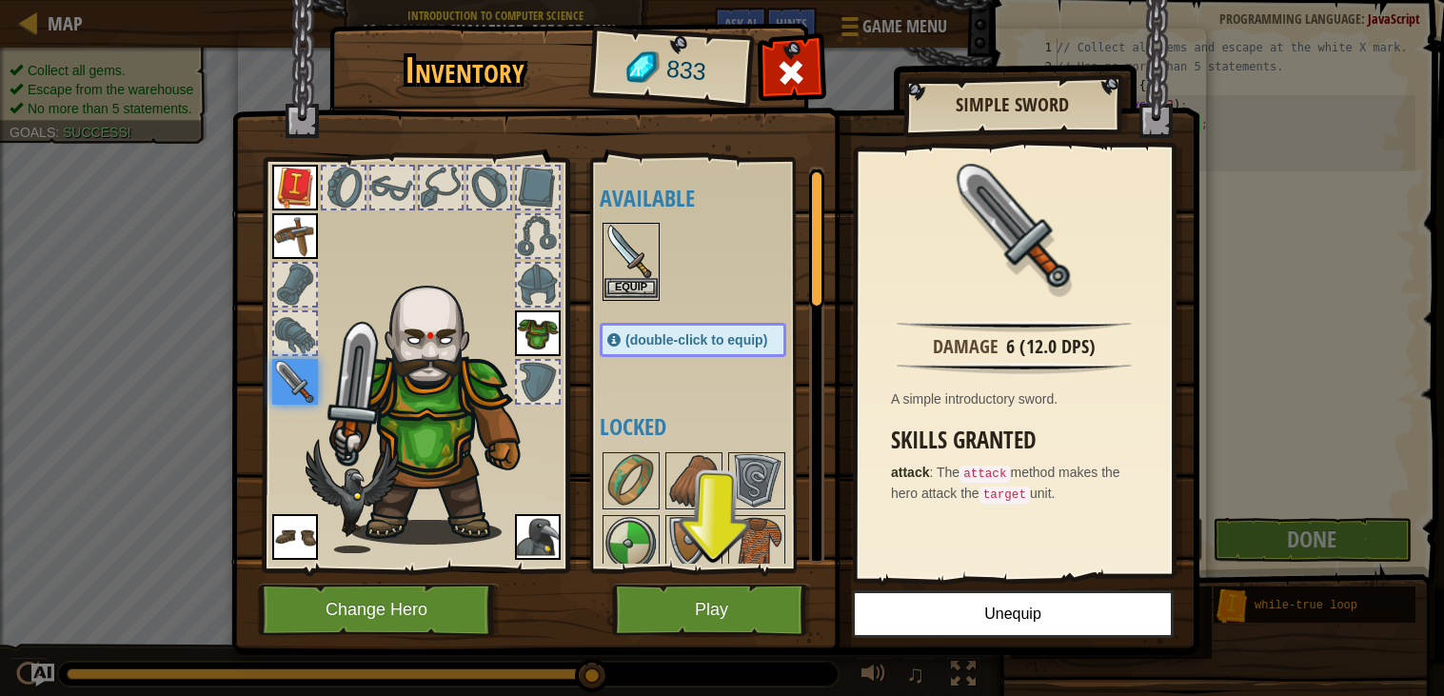
click at [608, 259] on img at bounding box center [631, 251] width 53 height 53
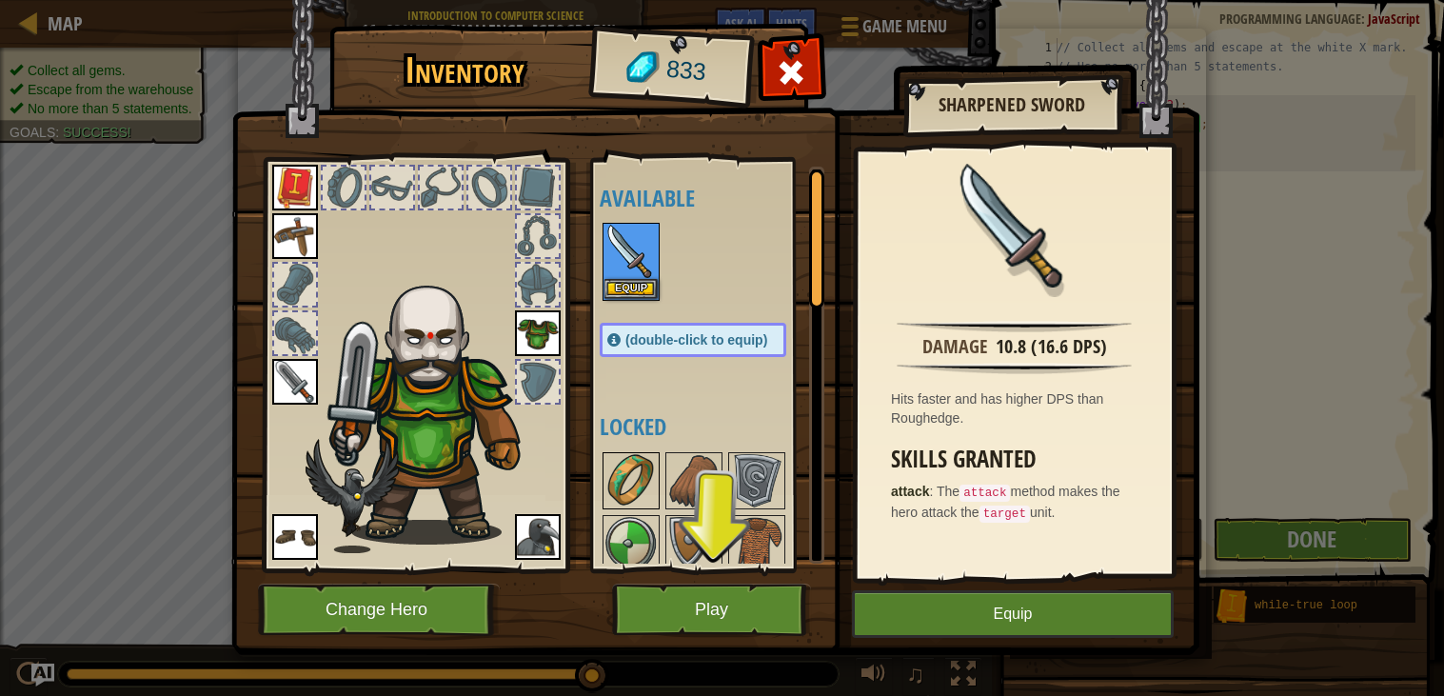
click at [638, 485] on img at bounding box center [631, 480] width 53 height 53
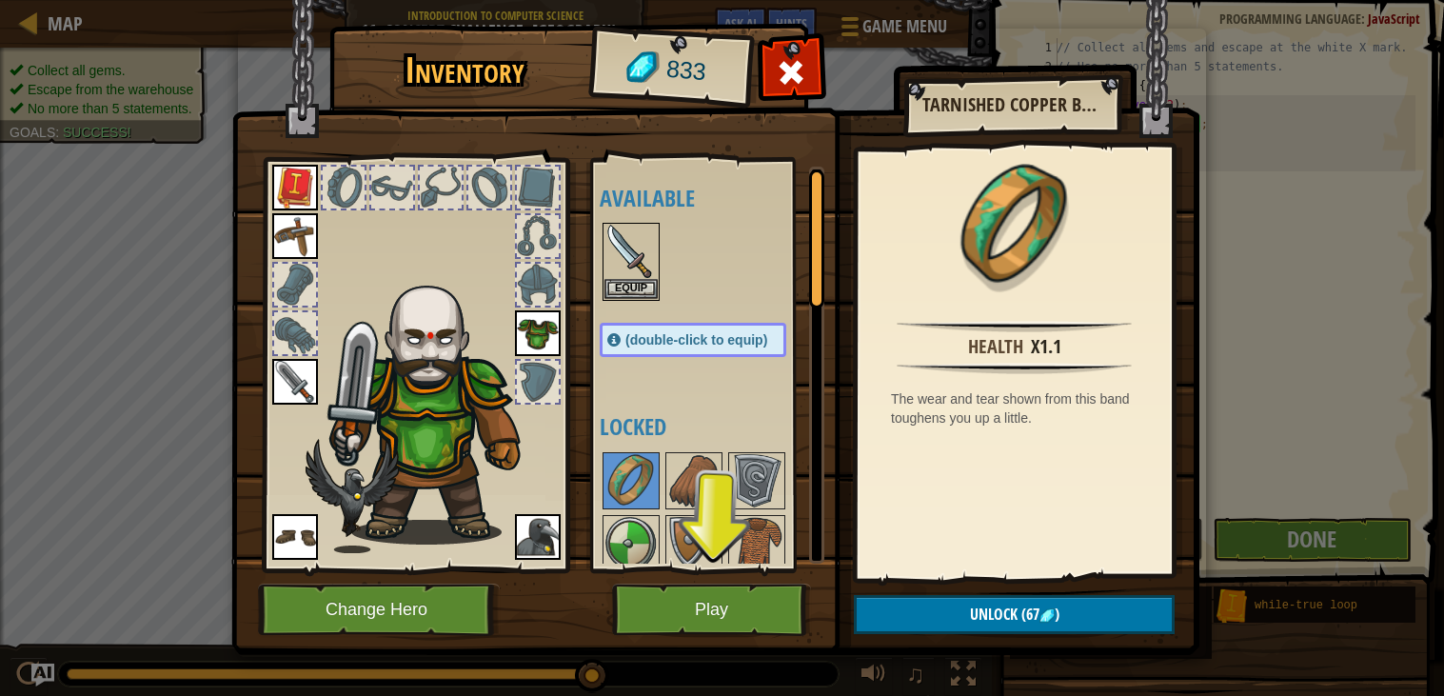
click at [538, 315] on img at bounding box center [538, 333] width 46 height 46
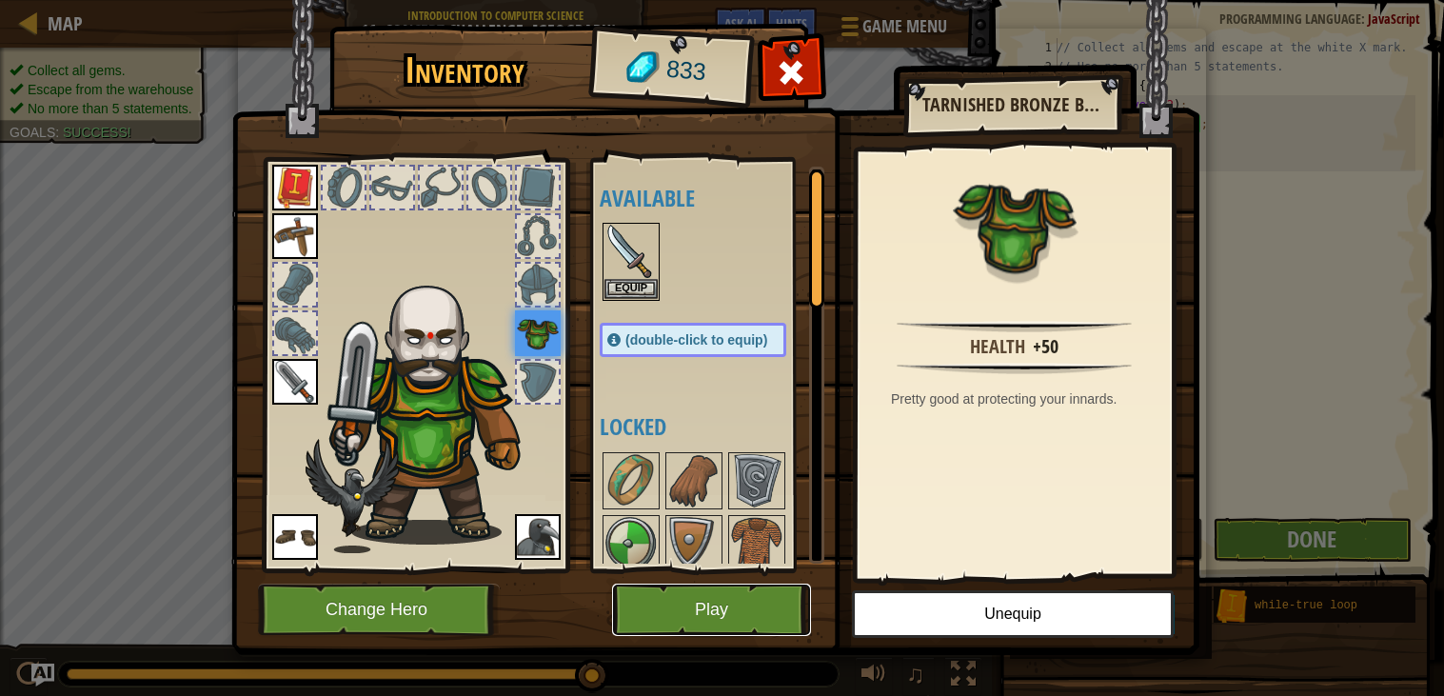
click at [685, 604] on button "Play" at bounding box center [711, 610] width 199 height 52
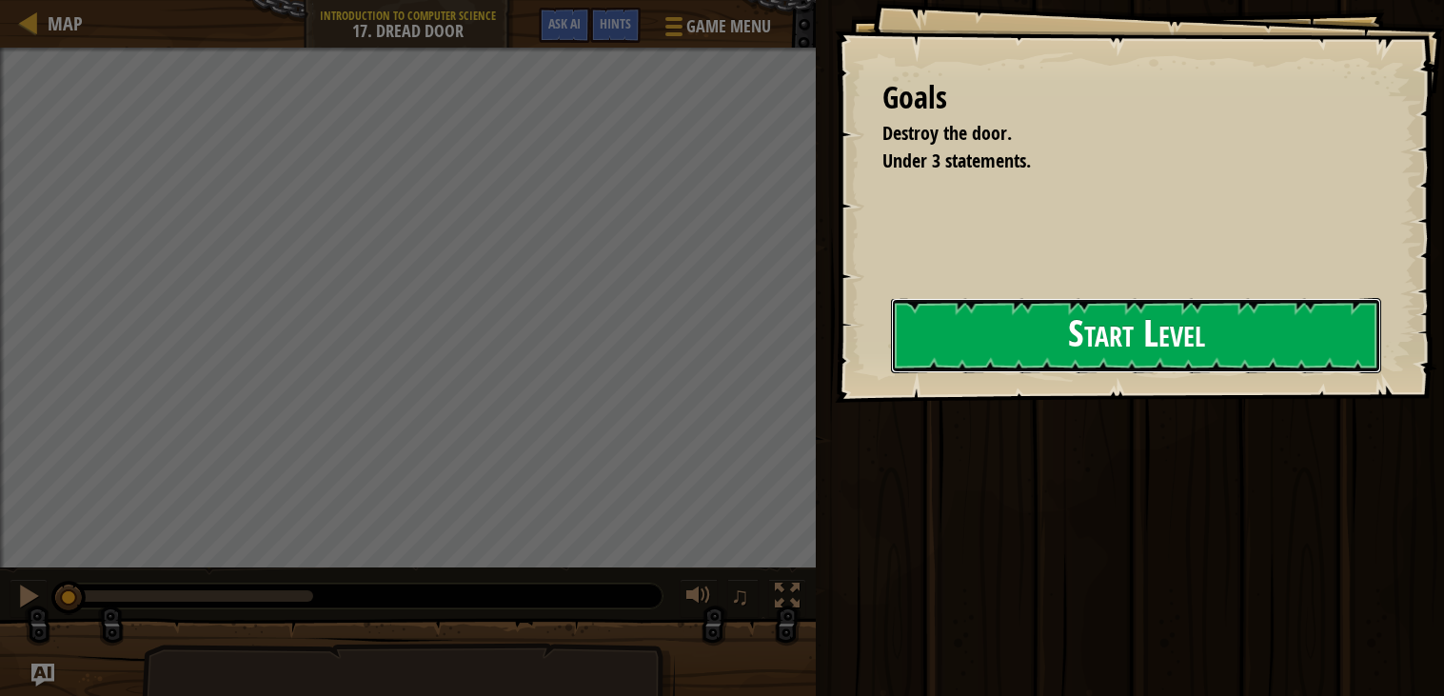
click at [1104, 298] on button "Start Level" at bounding box center [1136, 335] width 490 height 75
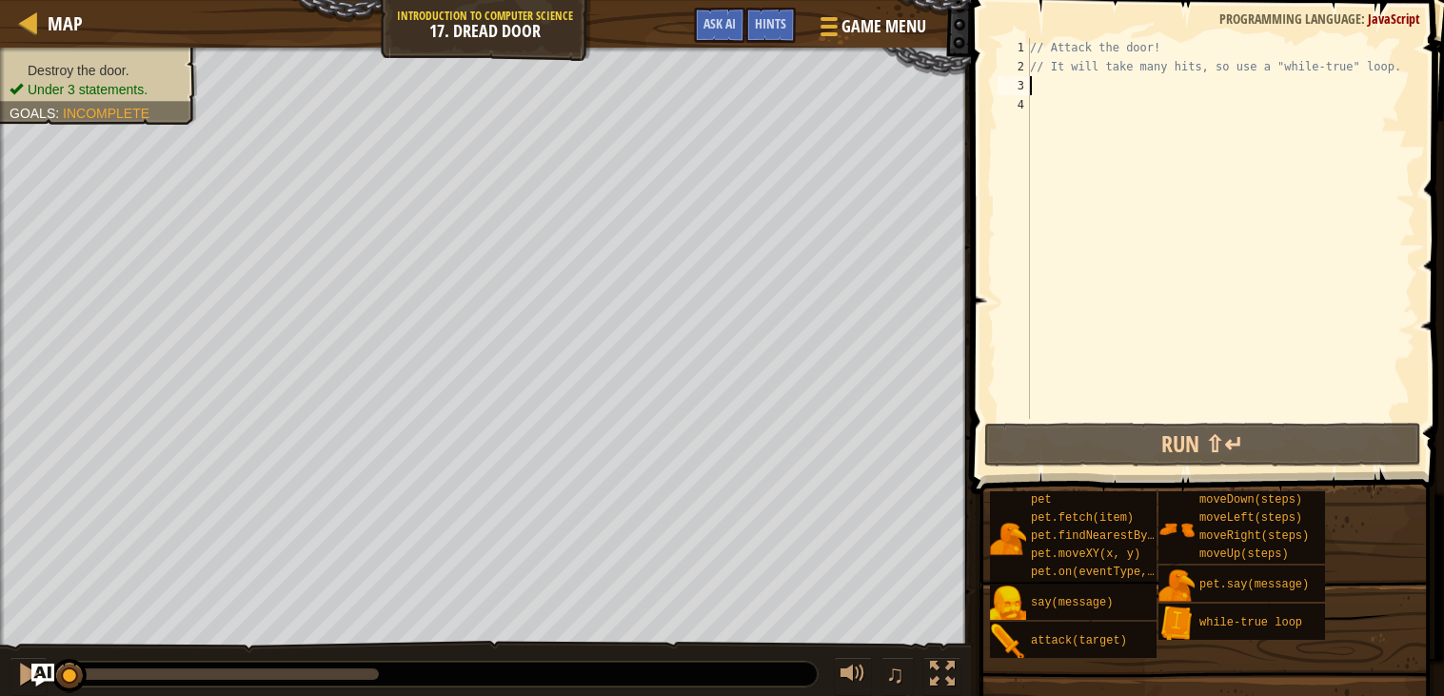
click at [1050, 84] on div "// Attack the door! // It will take many hits, so use a "while-true" loop." at bounding box center [1220, 247] width 389 height 419
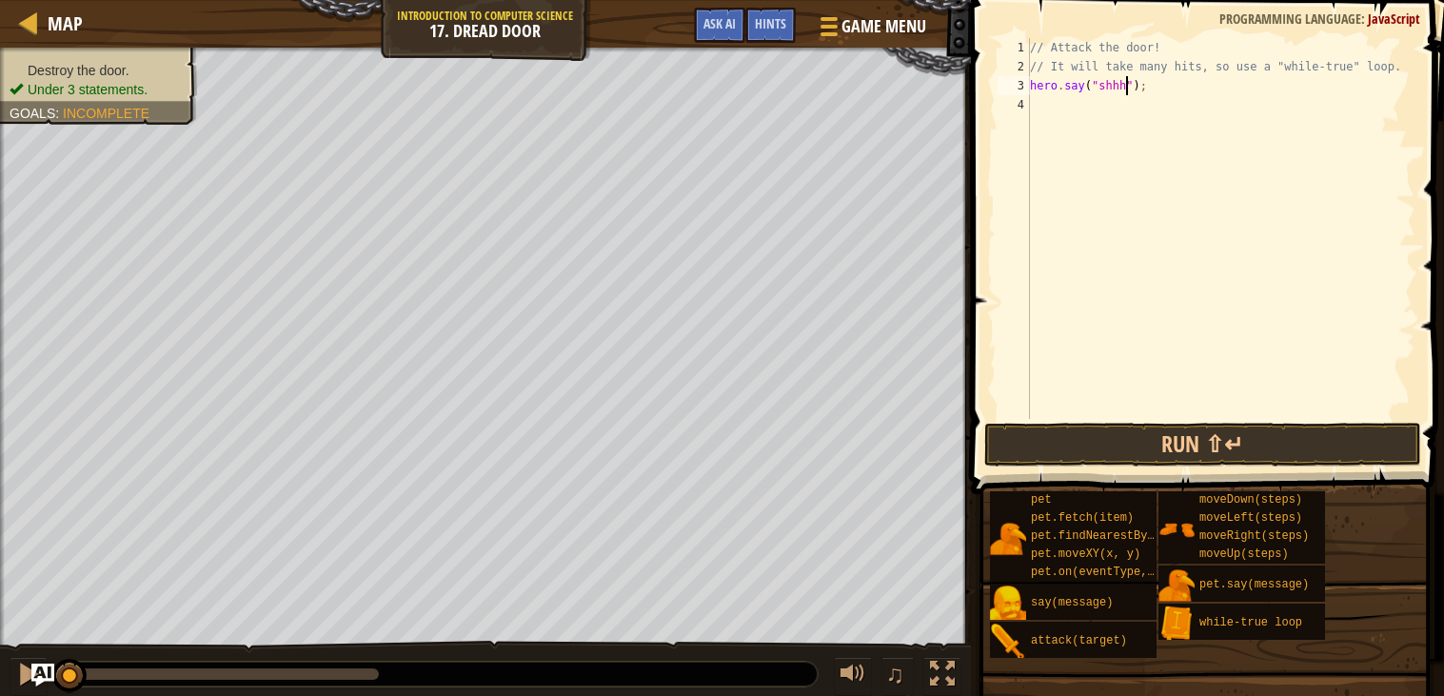
scroll to position [8, 7]
type textarea "hero.say("shhh");"
click at [1134, 439] on button "Run ⇧↵" at bounding box center [1203, 445] width 437 height 44
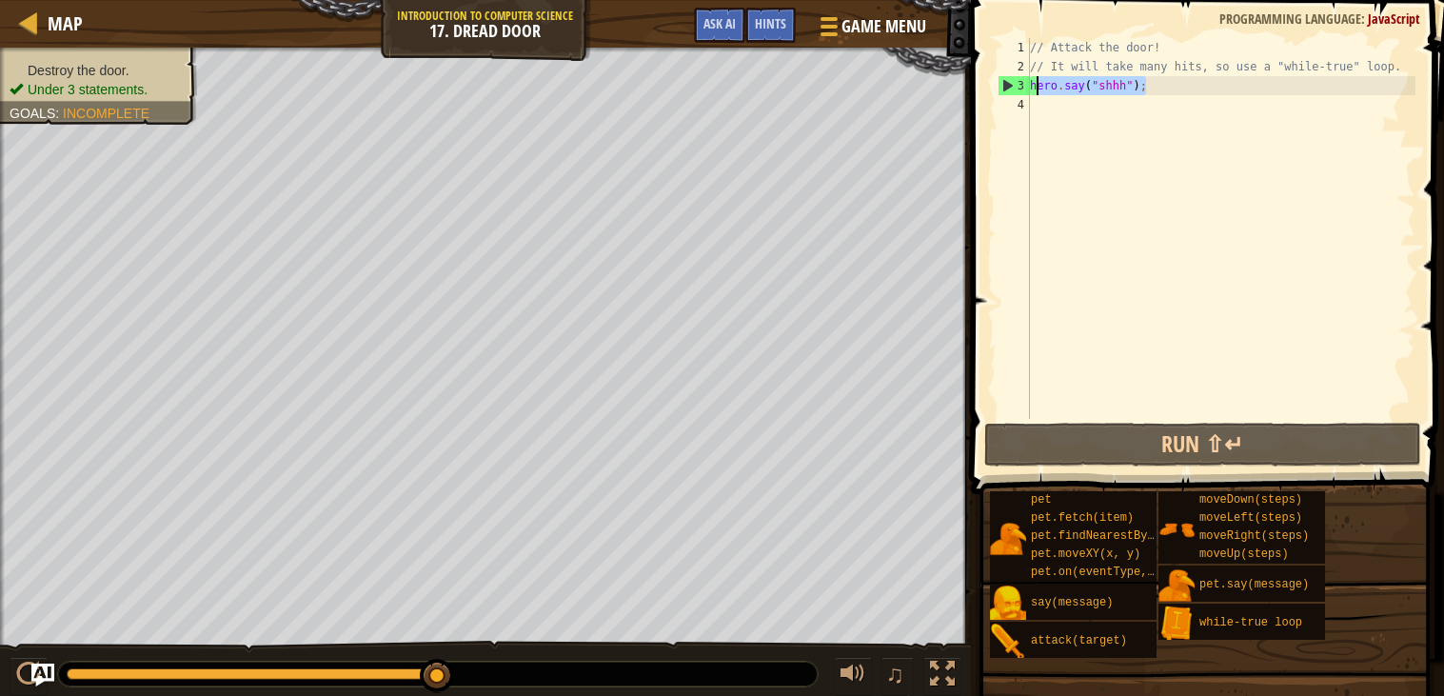
drag, startPoint x: 1182, startPoint y: 85, endPoint x: 1027, endPoint y: 82, distance: 154.3
click at [1027, 82] on div "hero.say("shhh"); 1 2 3 4 // Attack the door! // It will take many hits, so use…" at bounding box center [1205, 228] width 422 height 381
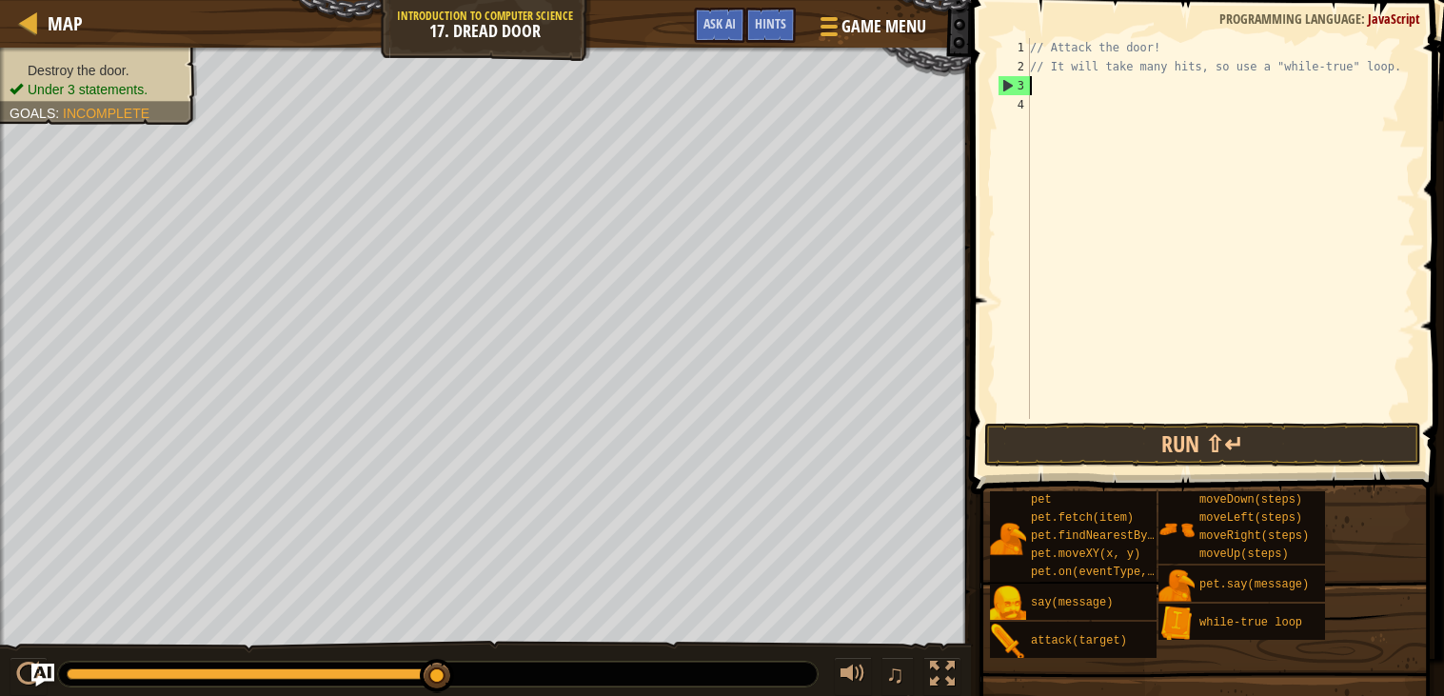
scroll to position [8, 0]
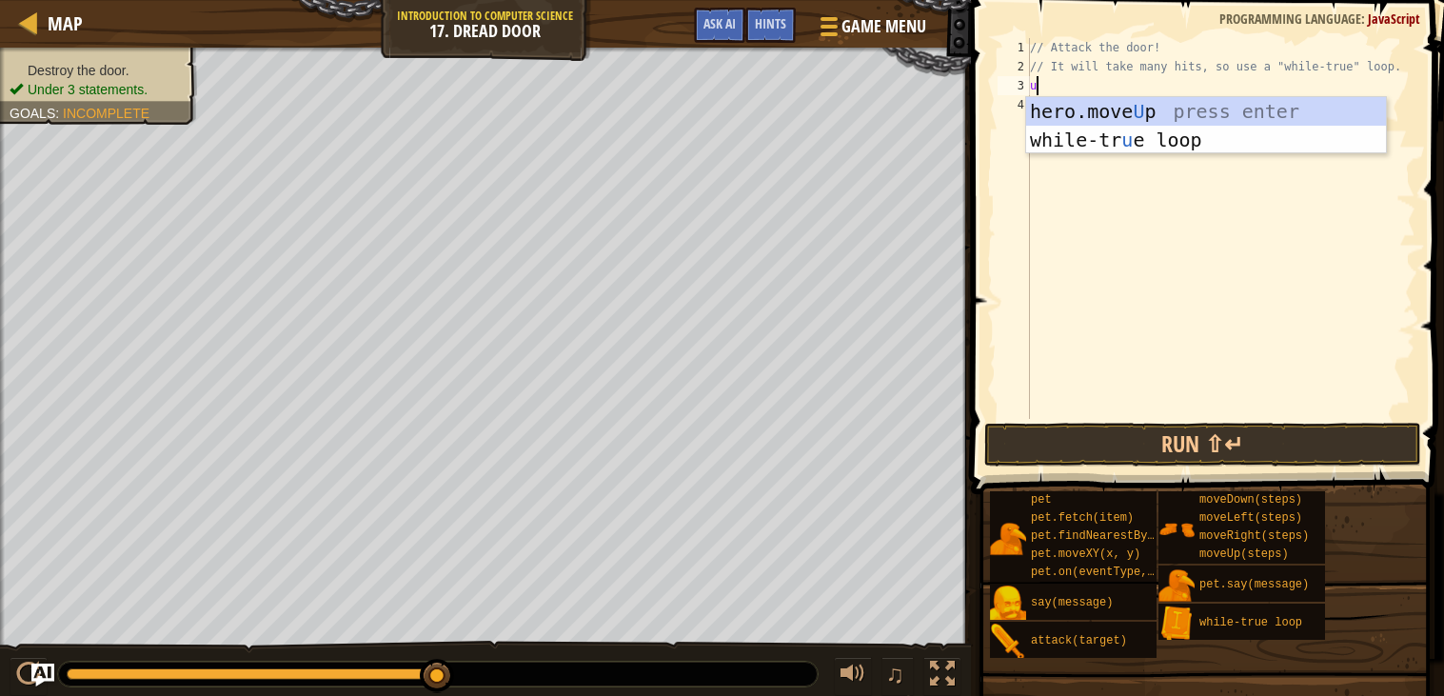
type textarea "up"
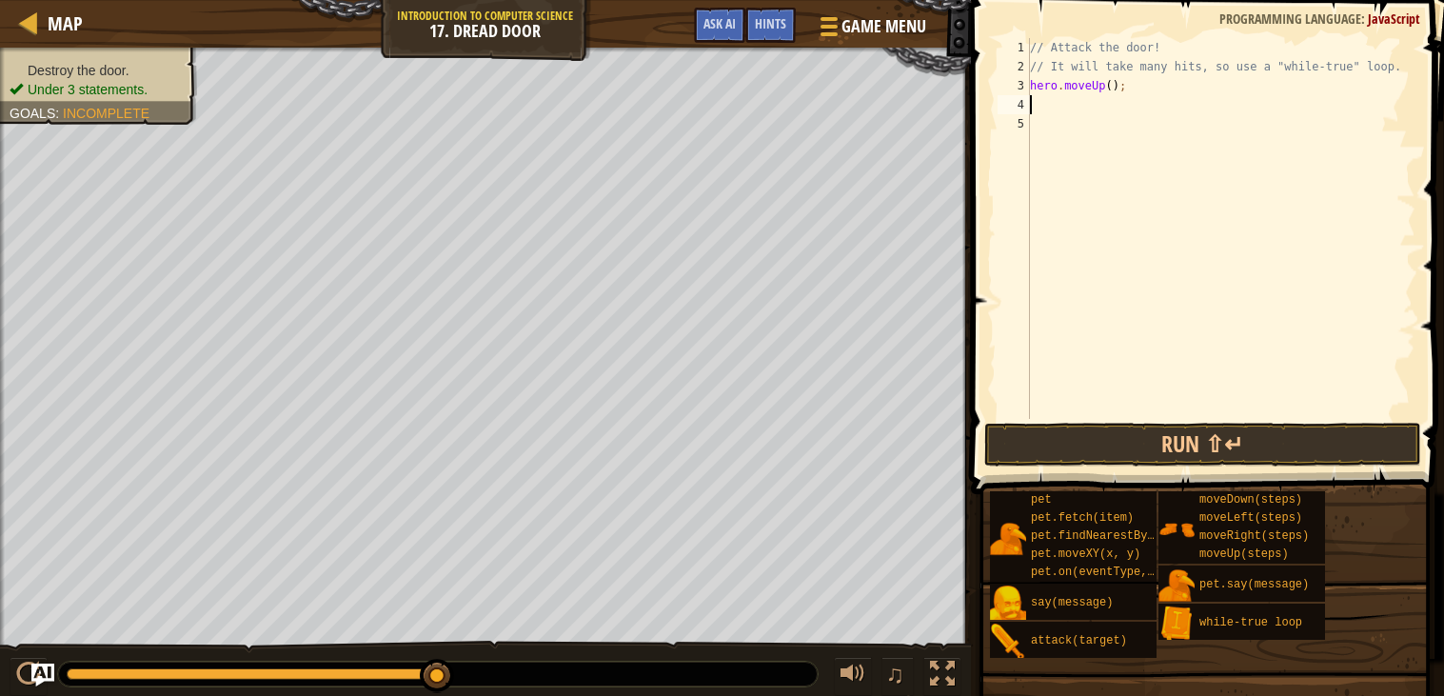
click at [1051, 103] on div "// Attack the door! // It will take many hits, so use a "while-true" loop. hero…" at bounding box center [1220, 247] width 389 height 419
type textarea "hero.say("shh");"
click at [1087, 429] on button "Run ⇧↵" at bounding box center [1203, 445] width 437 height 44
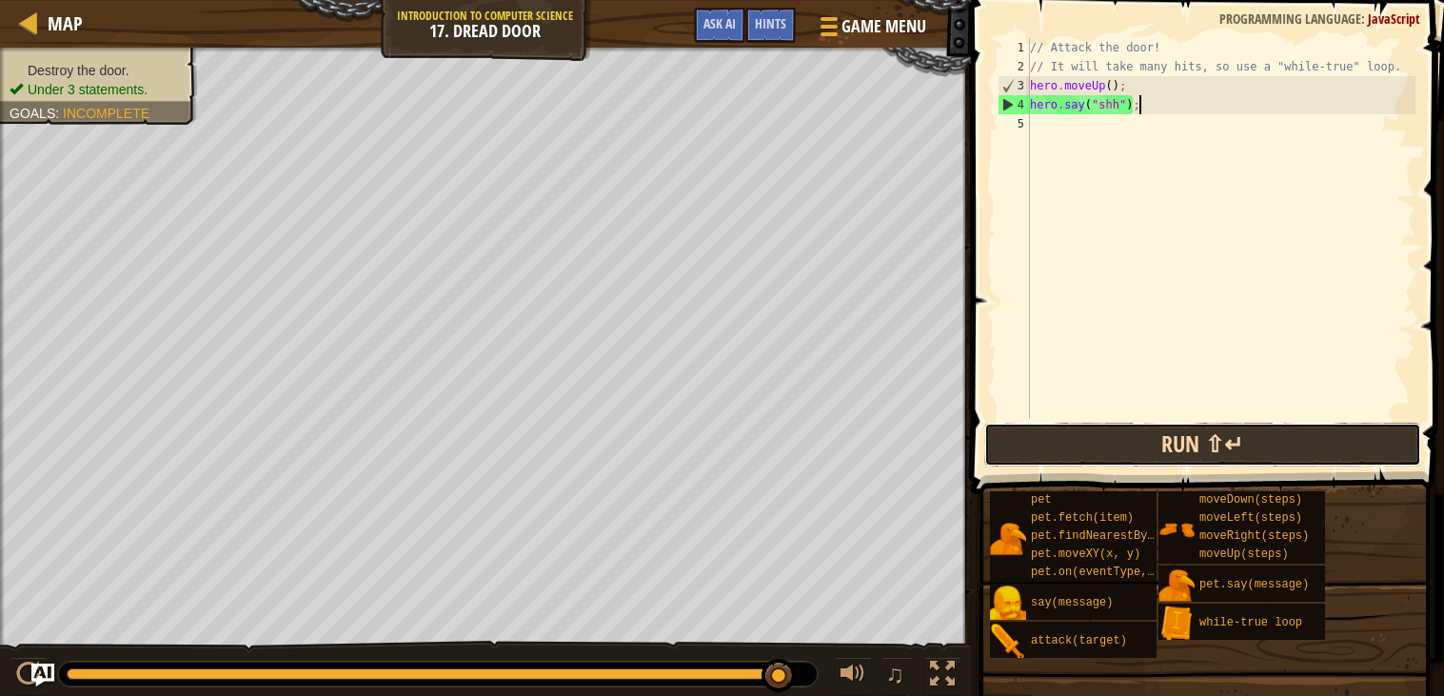
click at [1087, 428] on button "Run ⇧↵" at bounding box center [1203, 445] width 437 height 44
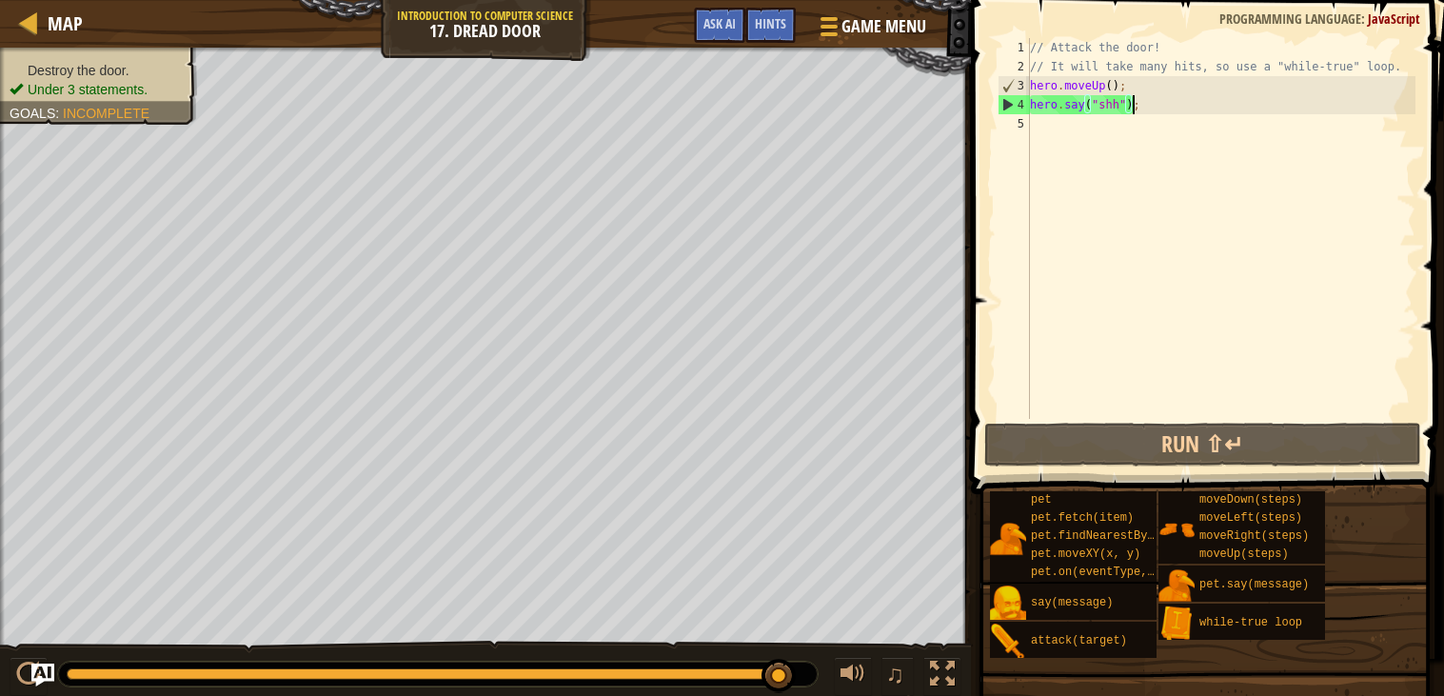
click at [1134, 98] on div "// Attack the door! // It will take many hits, so use a "while-true" loop. hero…" at bounding box center [1220, 247] width 389 height 419
click at [936, 79] on div "Map Introduction to Computer Science 17. Dread Door Game Menu Done Hints Ask AI…" at bounding box center [722, 348] width 1444 height 696
type textarea "hero.moveUp(); hero.say("shh");"
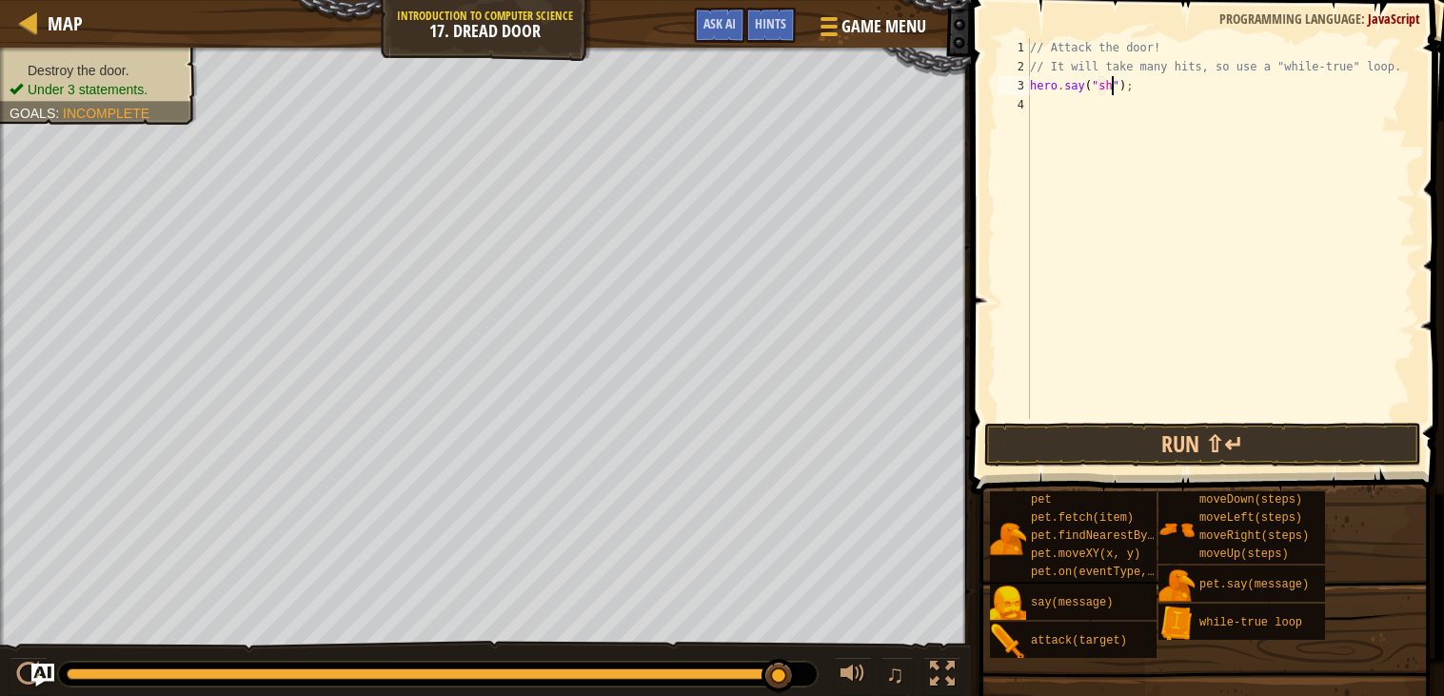
scroll to position [8, 6]
type textarea "hero.say("shh");"
click at [1194, 459] on button "Run ⇧↵" at bounding box center [1203, 445] width 437 height 44
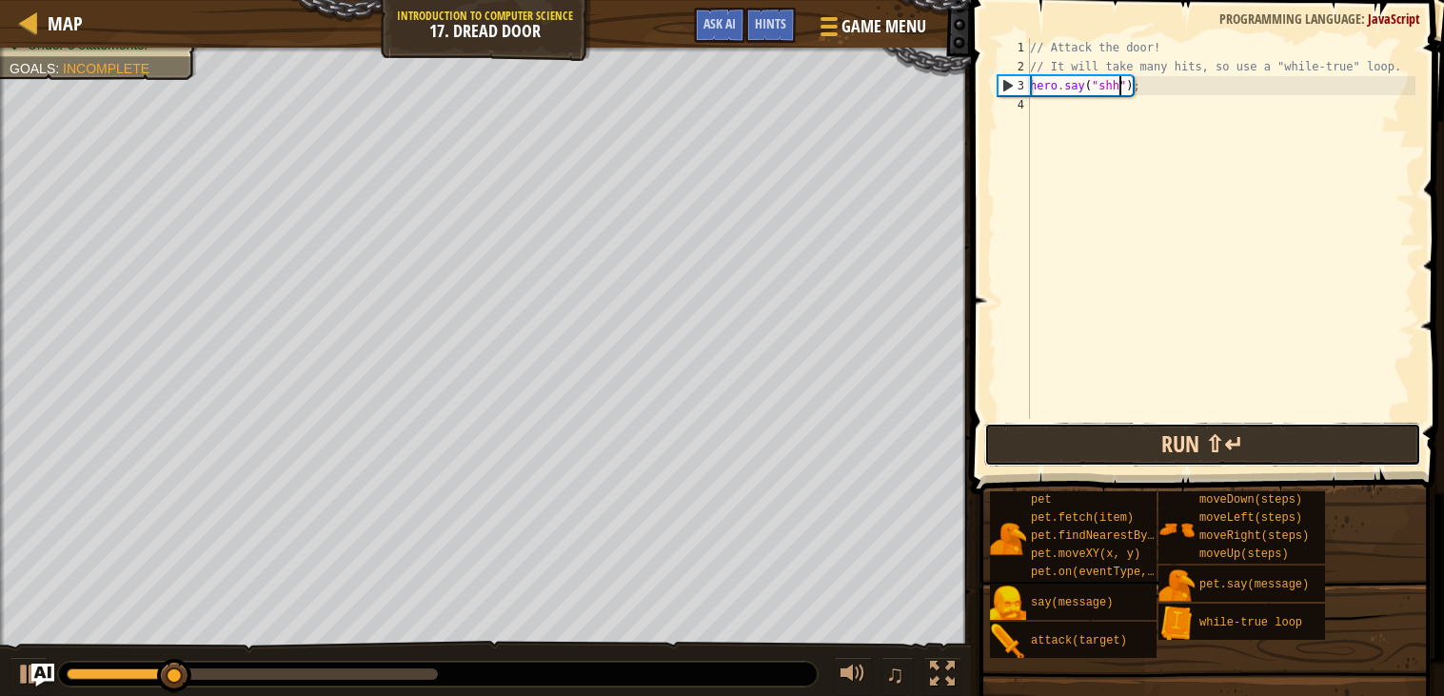
click at [1191, 459] on button "Run ⇧↵" at bounding box center [1203, 445] width 437 height 44
click at [1188, 458] on button "Run ⇧↵" at bounding box center [1203, 445] width 437 height 44
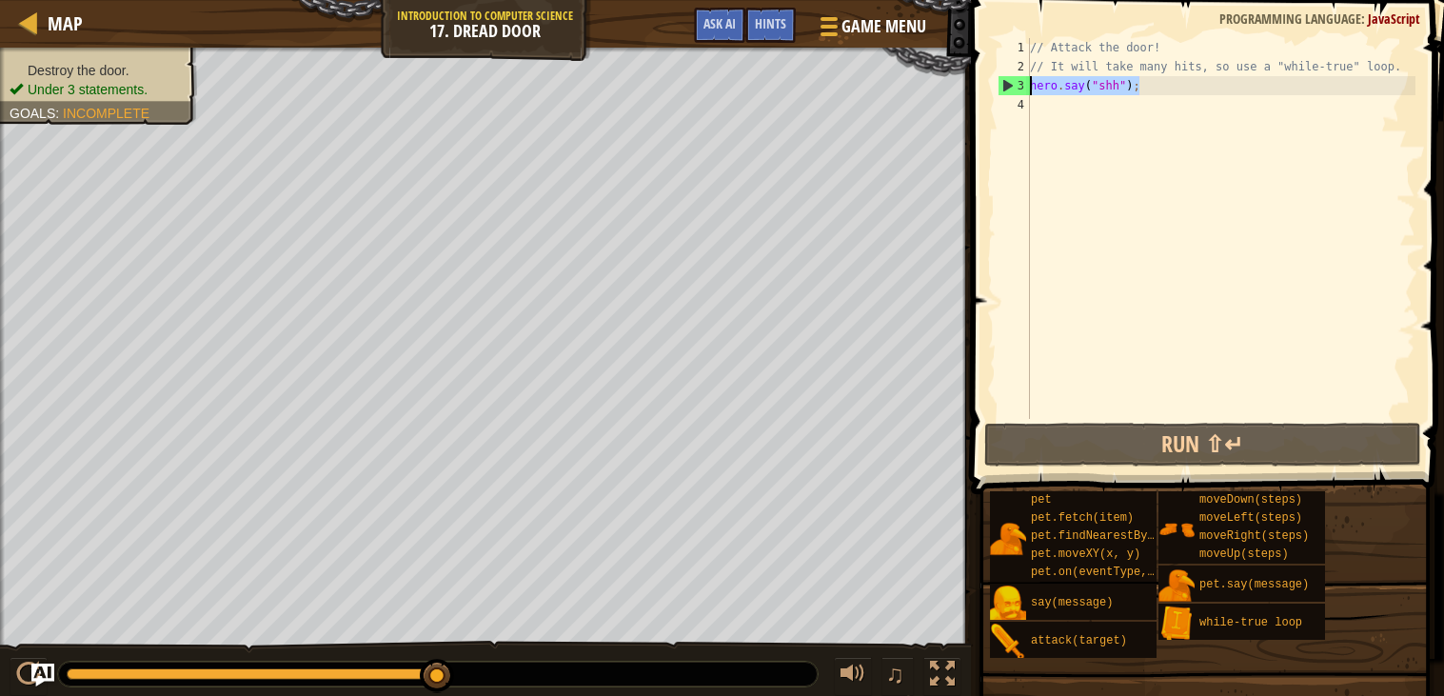
drag, startPoint x: 1139, startPoint y: 83, endPoint x: 1020, endPoint y: 92, distance: 119.4
click at [1020, 92] on div "hero.say("shh"); 1 2 3 4 // Attack the door! // It will take many hits, so use …" at bounding box center [1205, 228] width 422 height 381
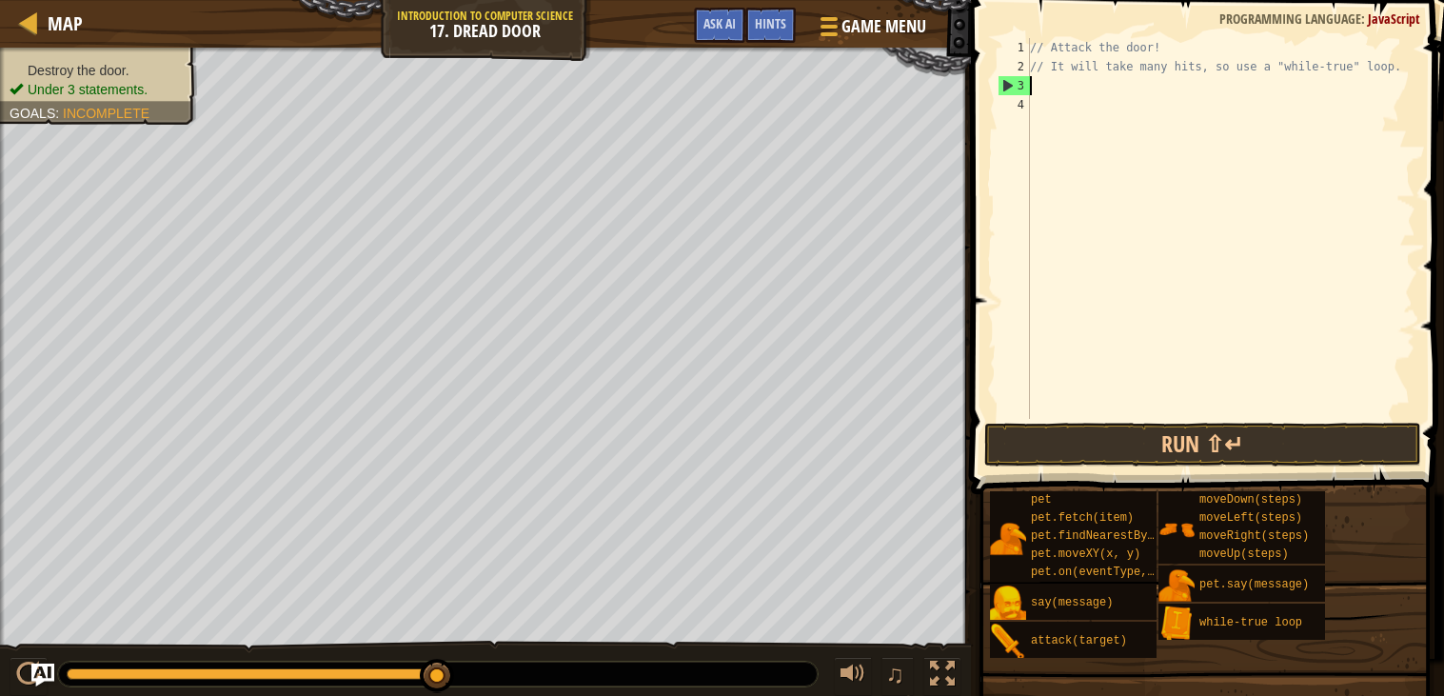
scroll to position [8, 0]
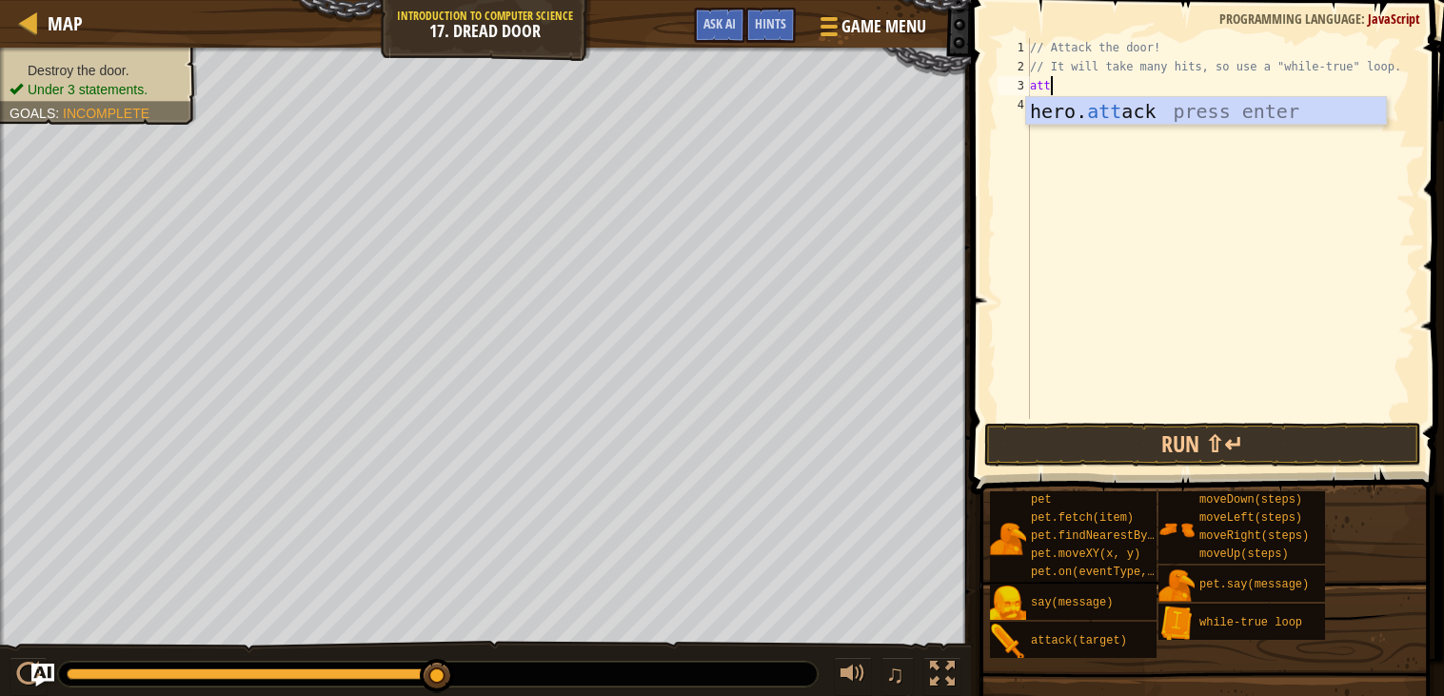
type textarea "atta"
click at [1170, 142] on div "// Attack the door! // It will take many hits, so use a "while-true" loop. atta" at bounding box center [1220, 247] width 389 height 419
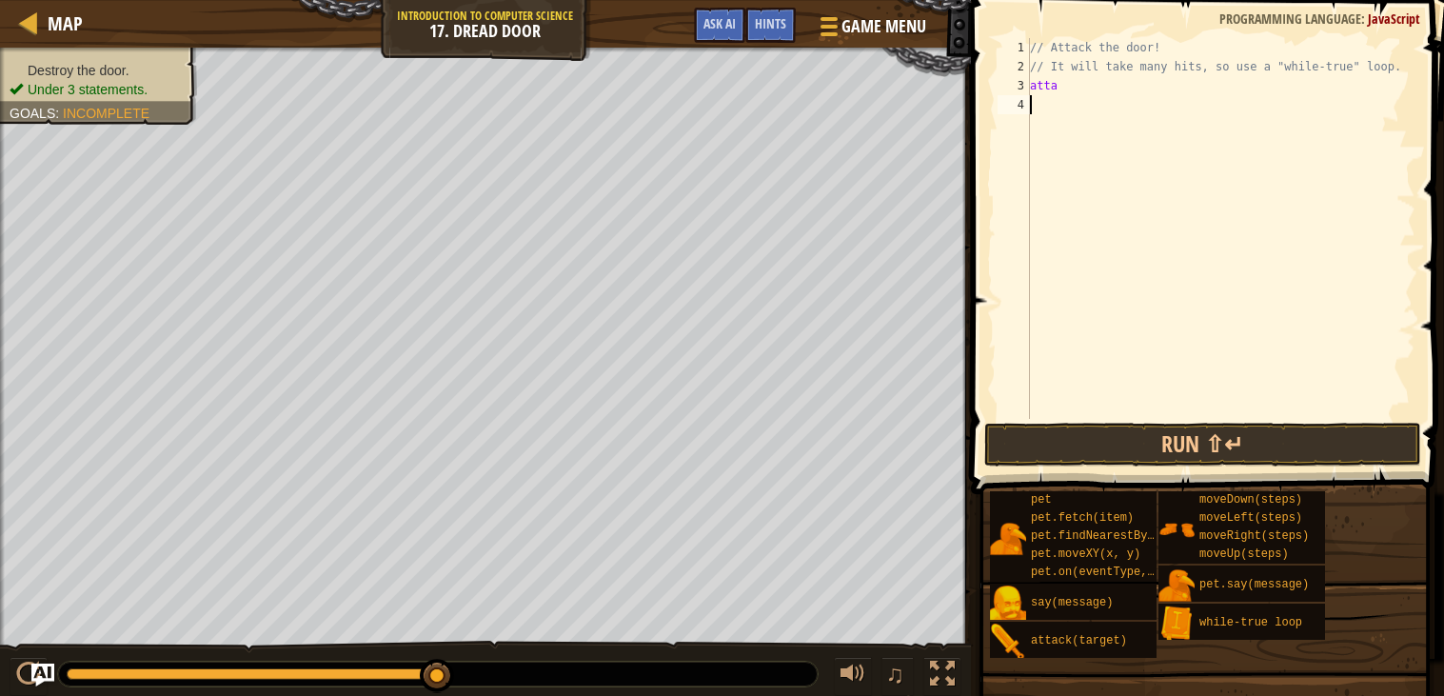
click at [1068, 84] on div "// Attack the door! // It will take many hits, so use a "while-true" loop. atta" at bounding box center [1220, 247] width 389 height 419
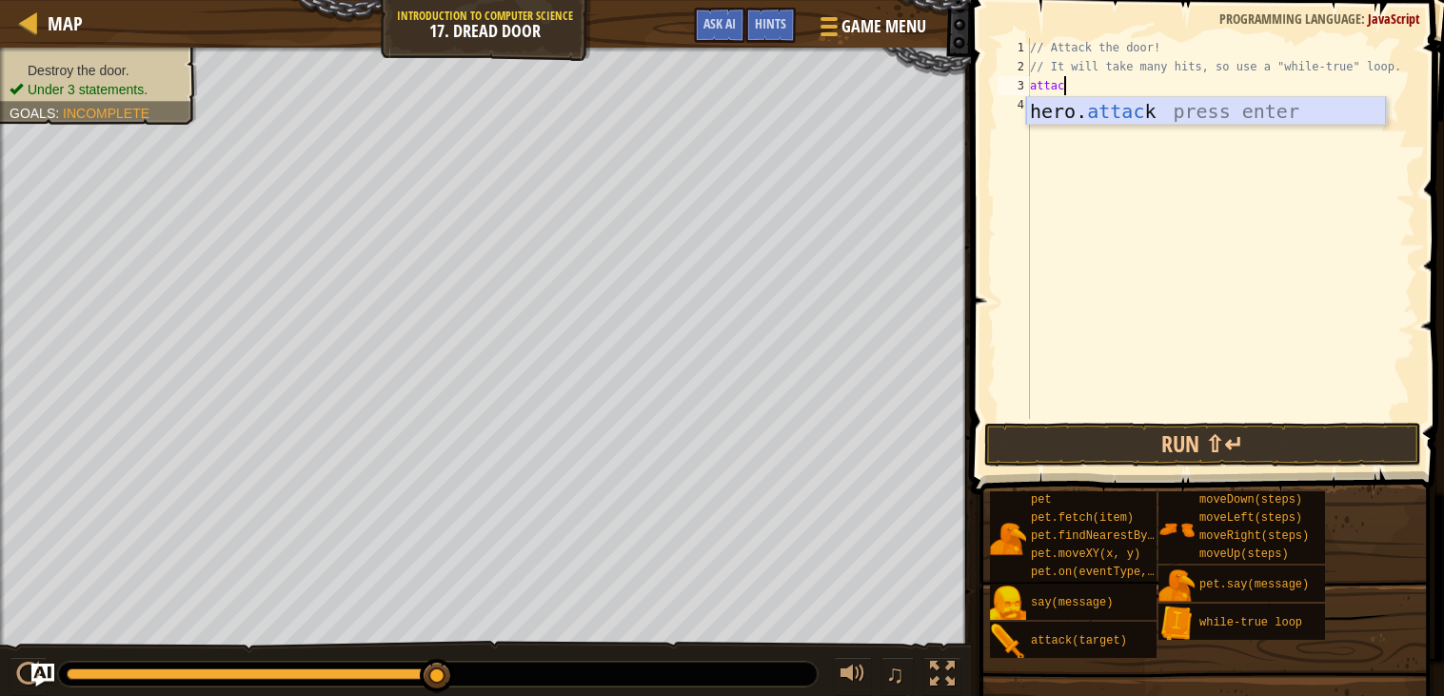
click at [1109, 123] on div "hero. attac k press enter" at bounding box center [1206, 140] width 360 height 86
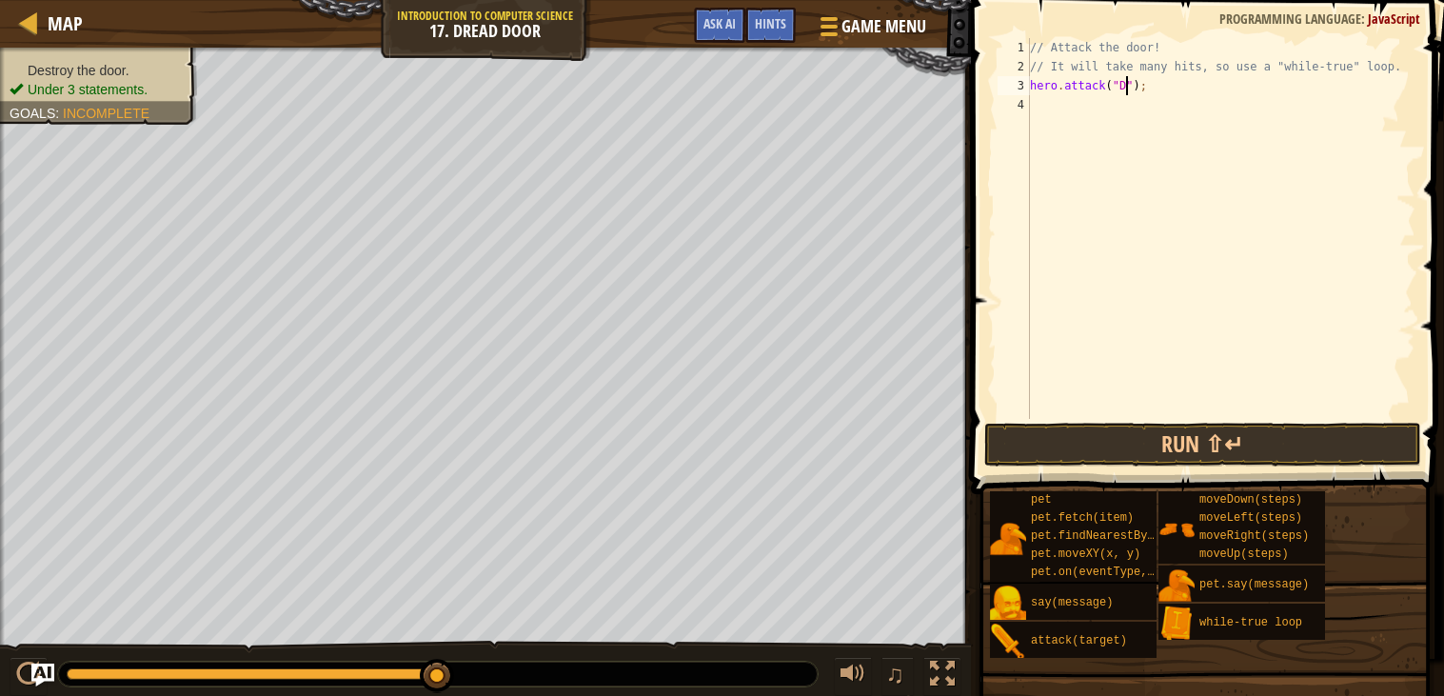
scroll to position [8, 9]
click at [1188, 78] on div "// Attack the door! // It will take many hits, so use a "while-true" loop. hero…" at bounding box center [1220, 247] width 389 height 419
type textarea "hero.attack("Door");"
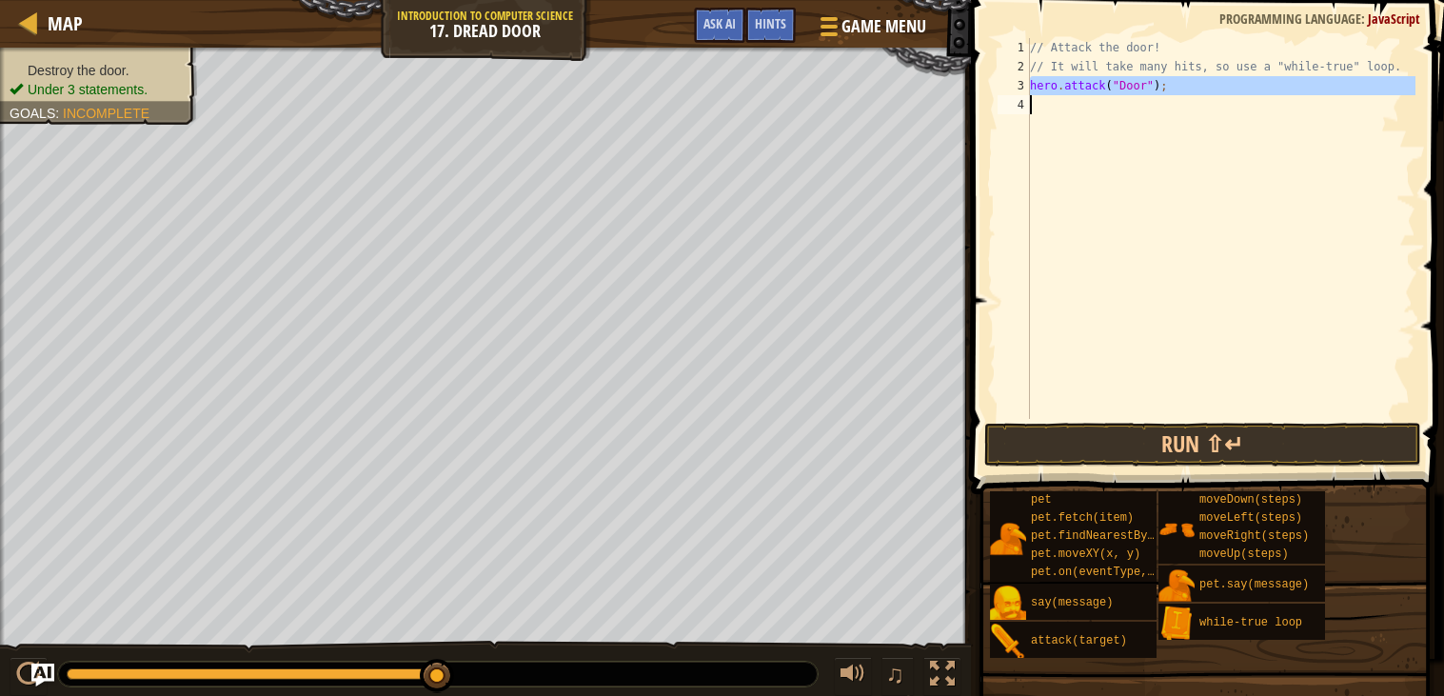
paste textarea
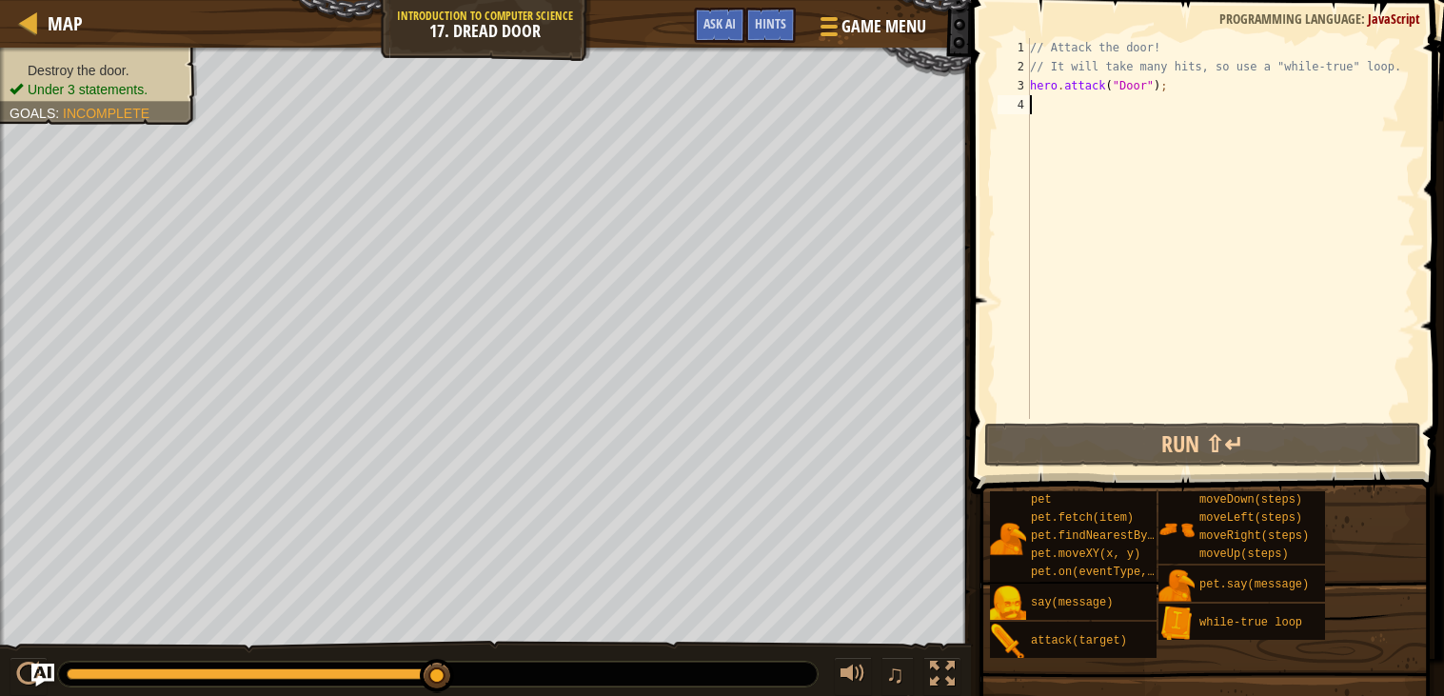
scroll to position [8, 0]
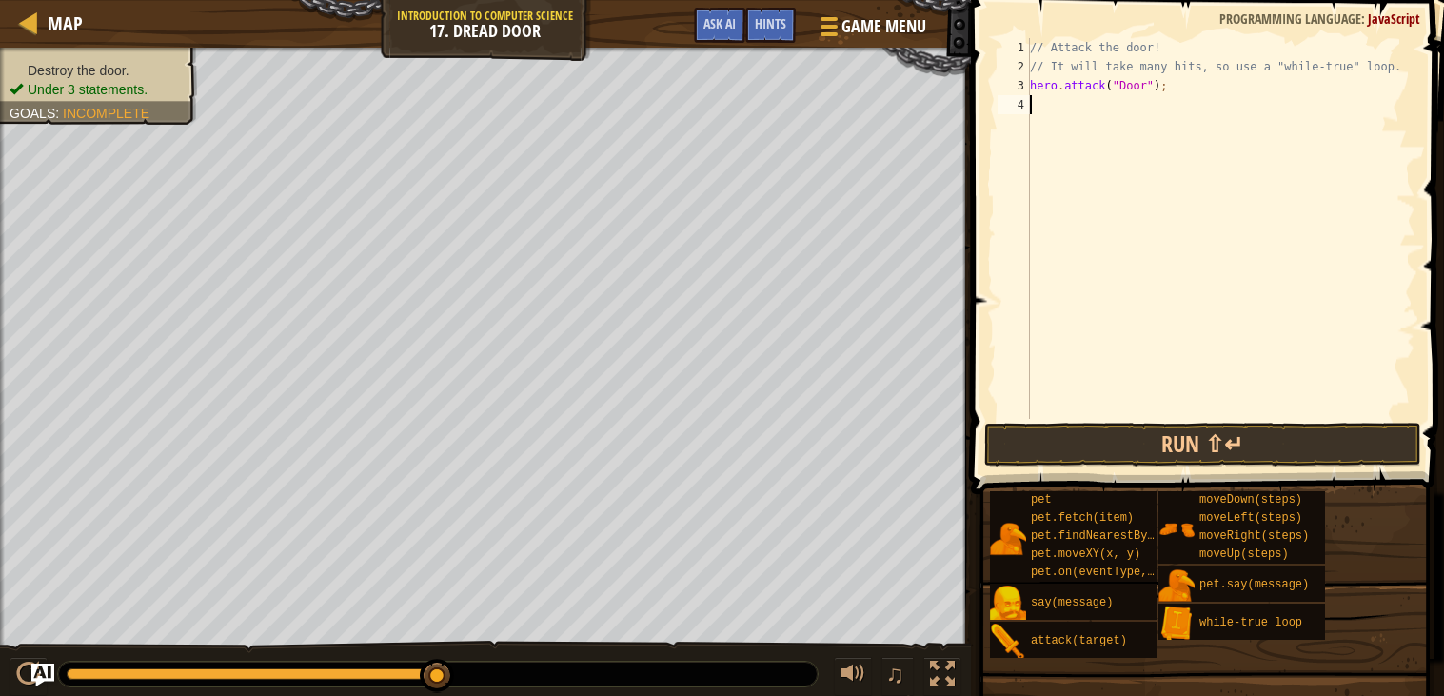
paste textarea "h"
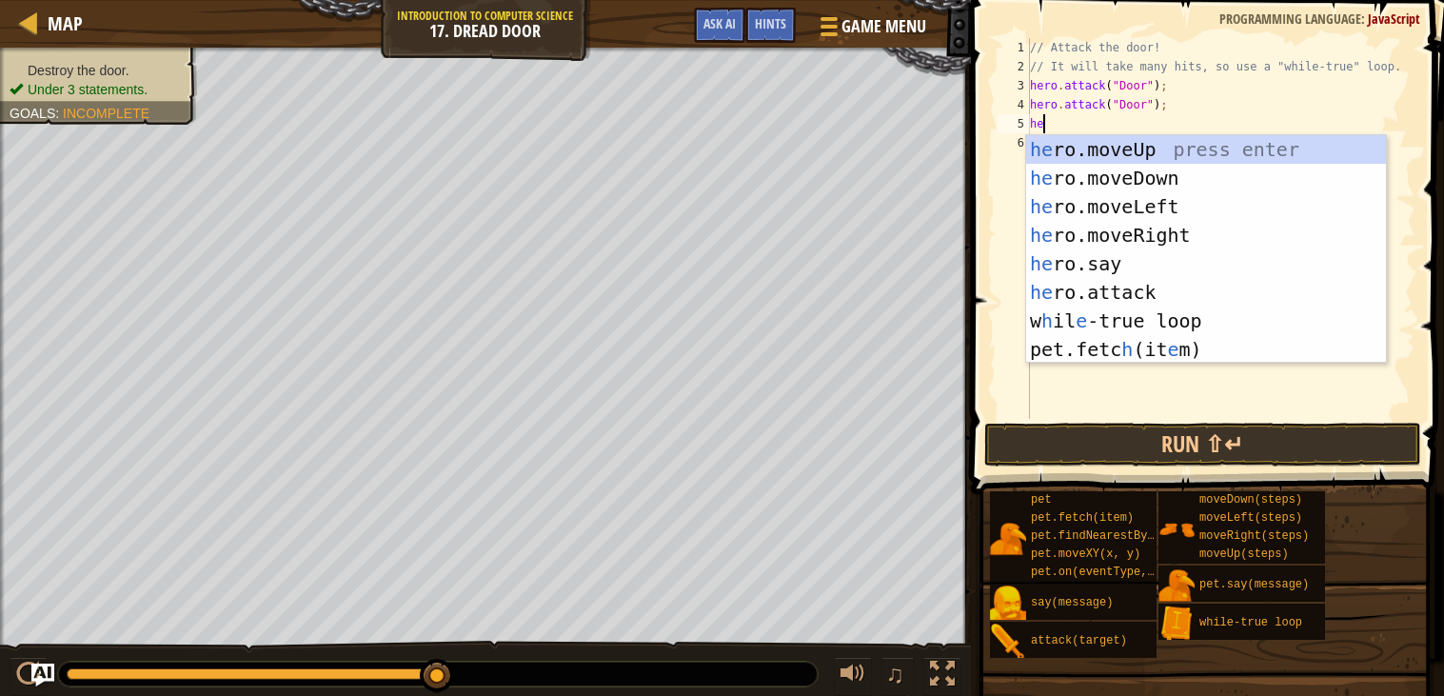
type textarea "hero"
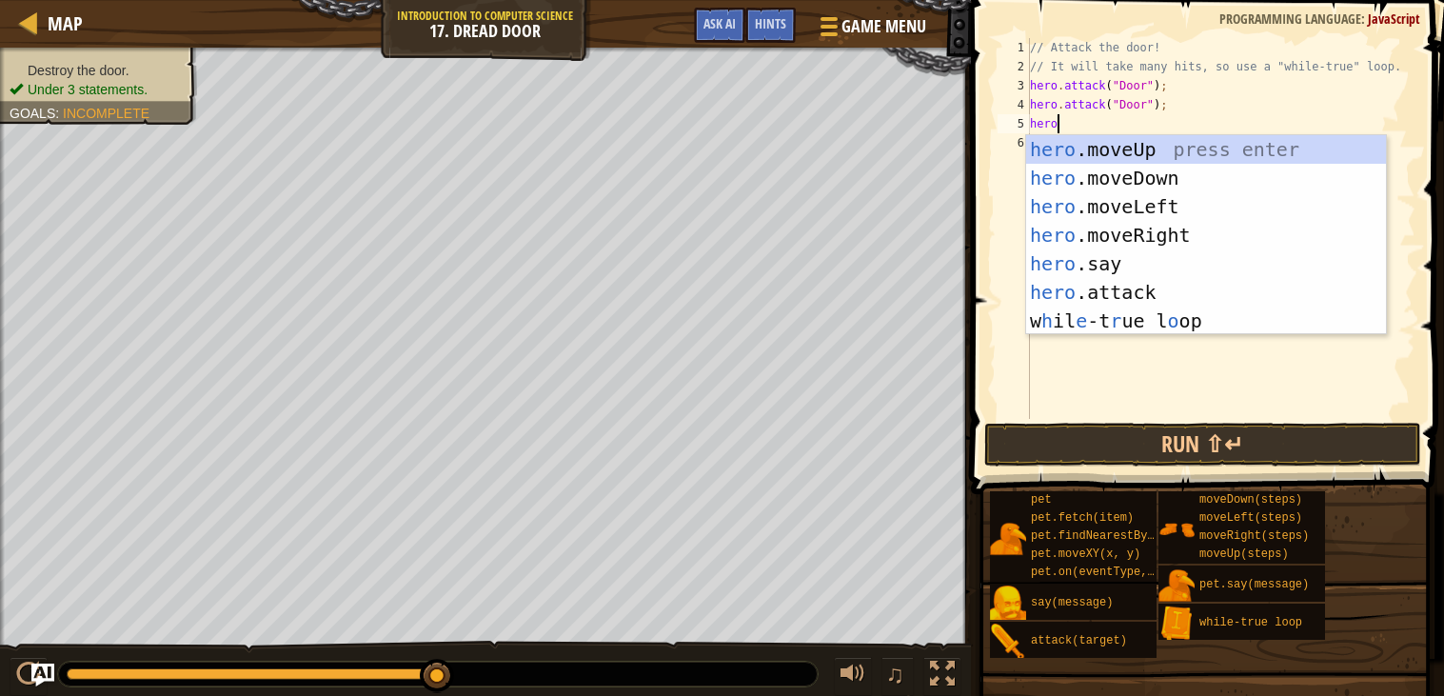
scroll to position [8, 1]
click at [1133, 160] on div "hero .moveUp press enter hero .moveDown press enter hero .moveLeft press enter …" at bounding box center [1206, 263] width 360 height 257
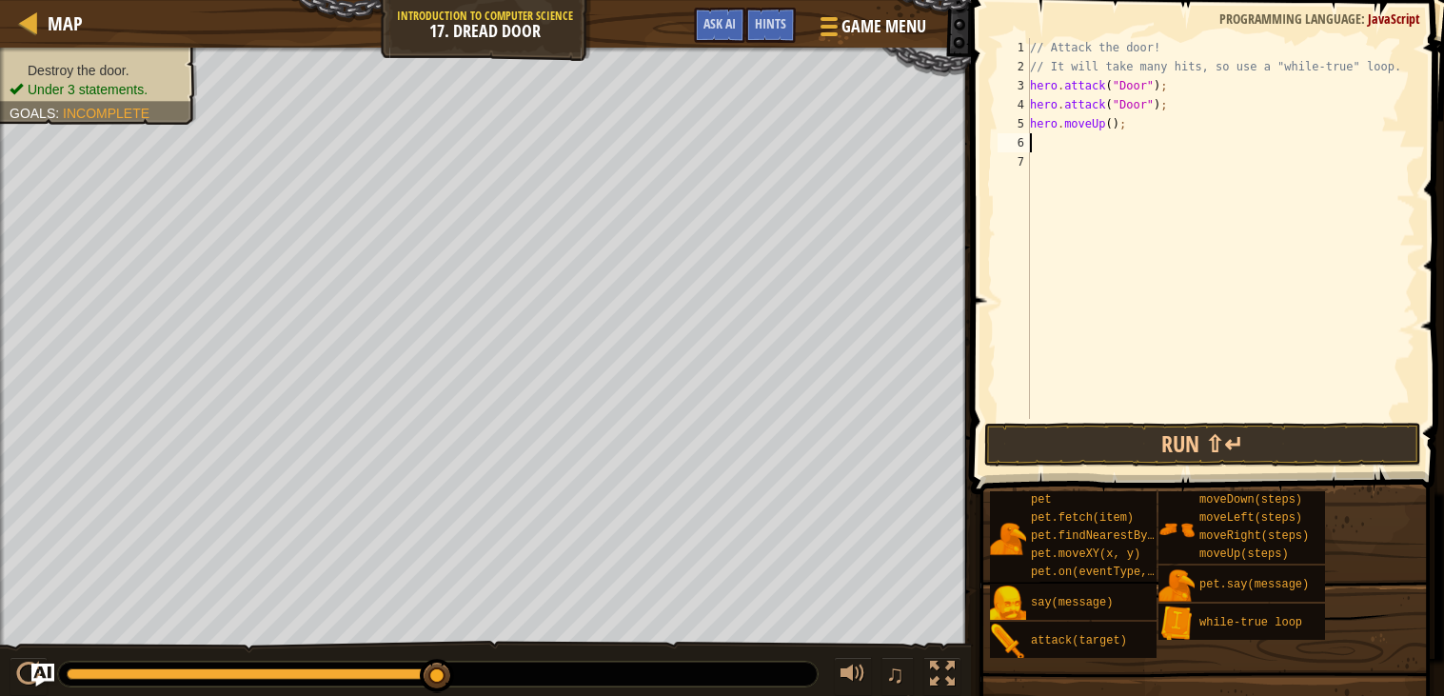
click at [1113, 124] on div "// Attack the door! // It will take many hits, so use a "while-true" loop. hero…" at bounding box center [1220, 247] width 389 height 419
click at [1111, 428] on button "Run ⇧↵" at bounding box center [1203, 445] width 437 height 44
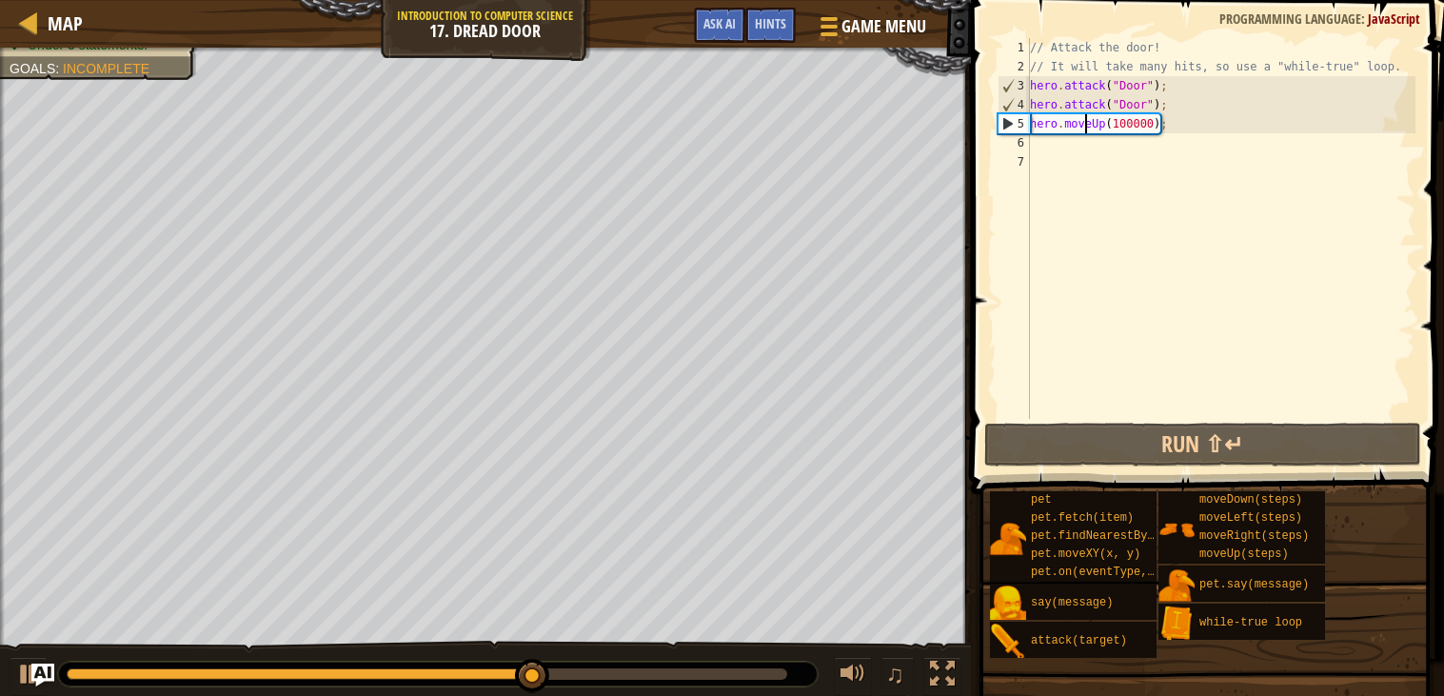
click at [1086, 127] on div "// Attack the door! // It will take many hits, so use a "while-true" loop. hero…" at bounding box center [1220, 247] width 389 height 419
type textarea "hero.moveUp(100000);"
paste textarea
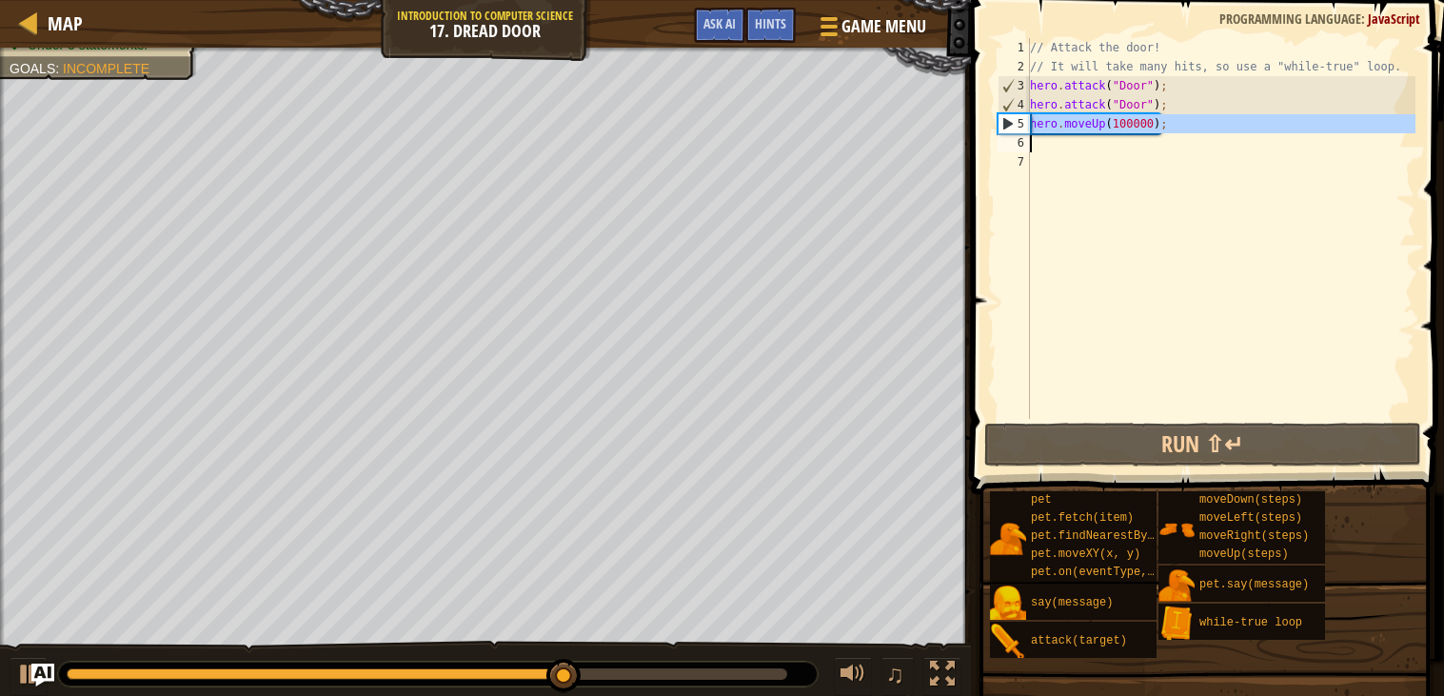
scroll to position [8, 0]
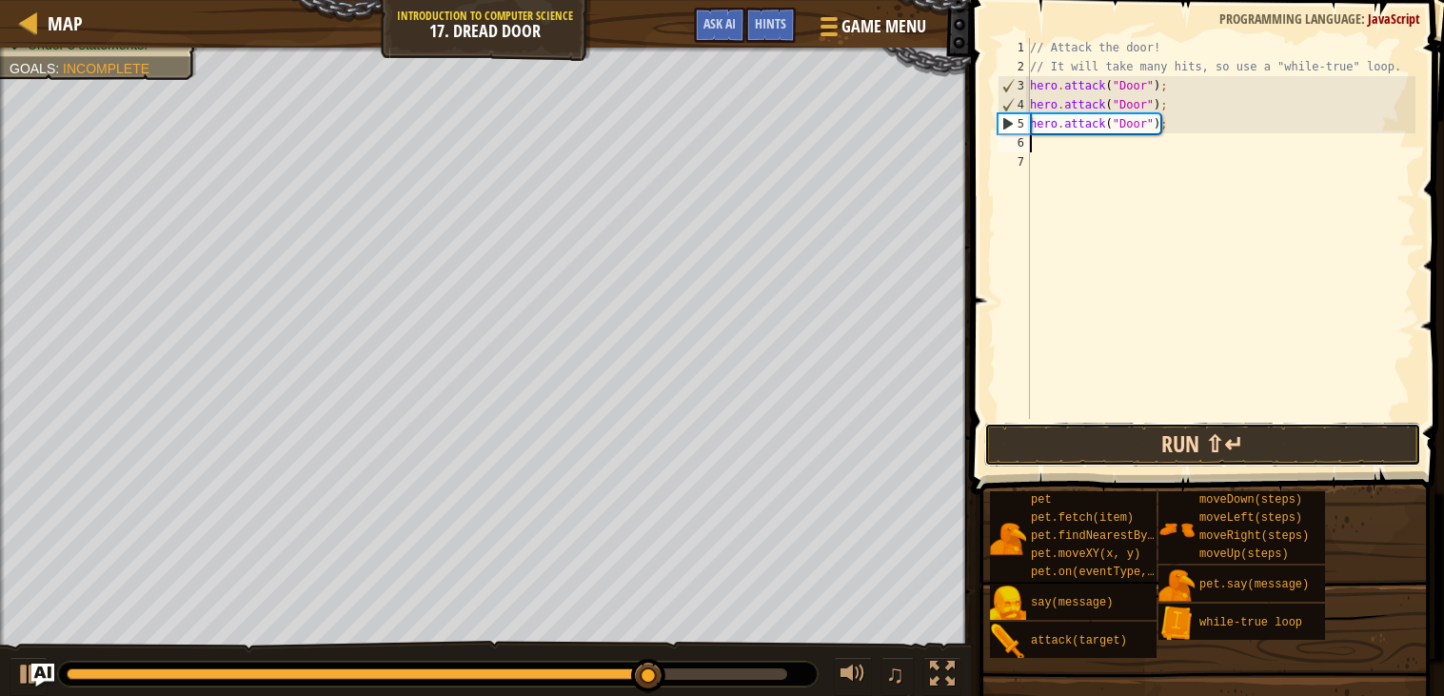
click at [1118, 448] on button "Run ⇧↵" at bounding box center [1203, 445] width 437 height 44
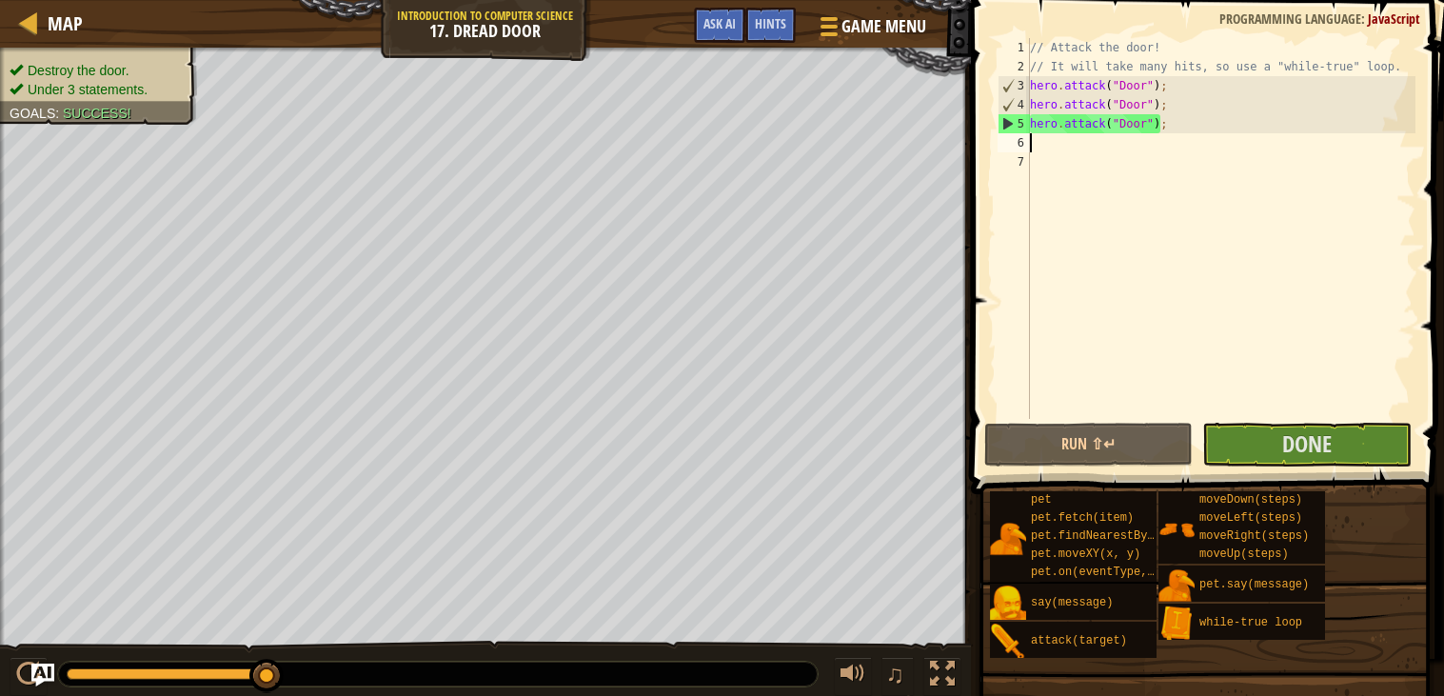
click at [1042, 147] on div "// Attack the door! // It will take many hits, so use a "while-true" loop. hero…" at bounding box center [1220, 247] width 389 height 419
type textarea "move u"
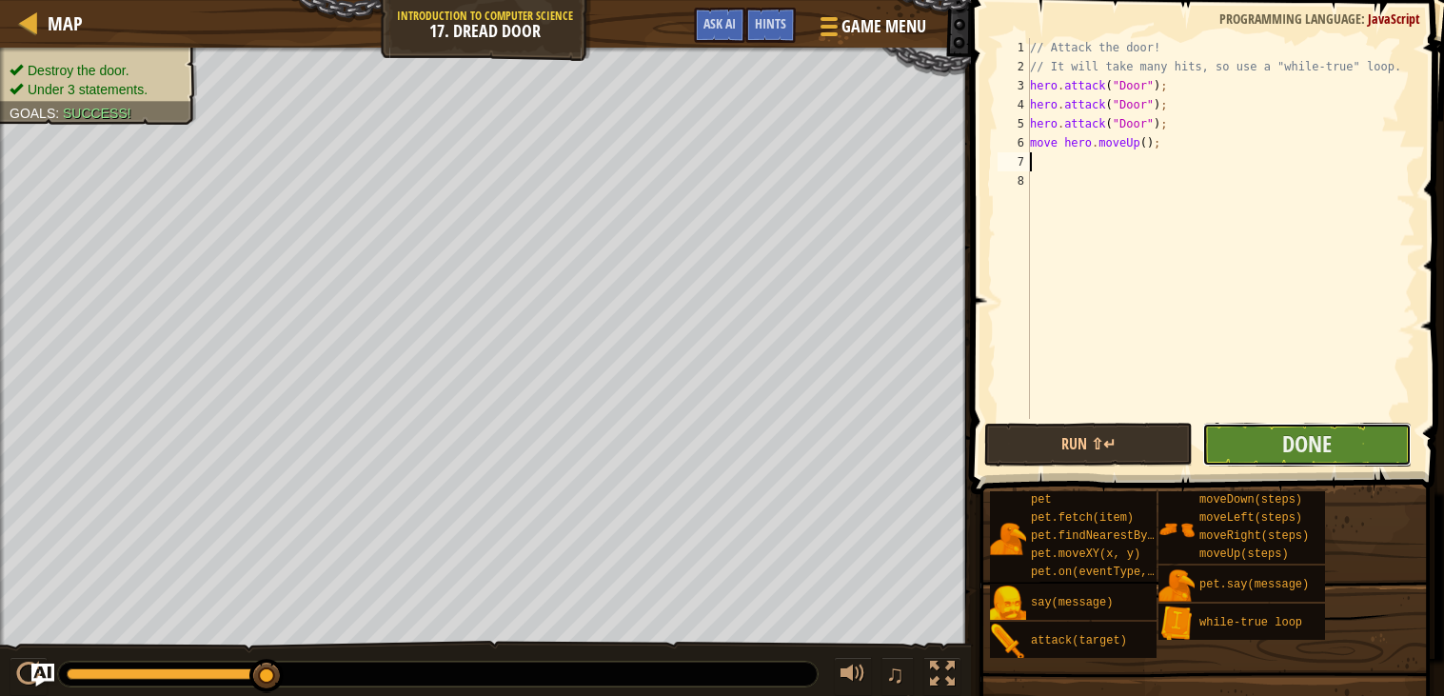
click at [1268, 461] on button "Done" at bounding box center [1307, 445] width 209 height 44
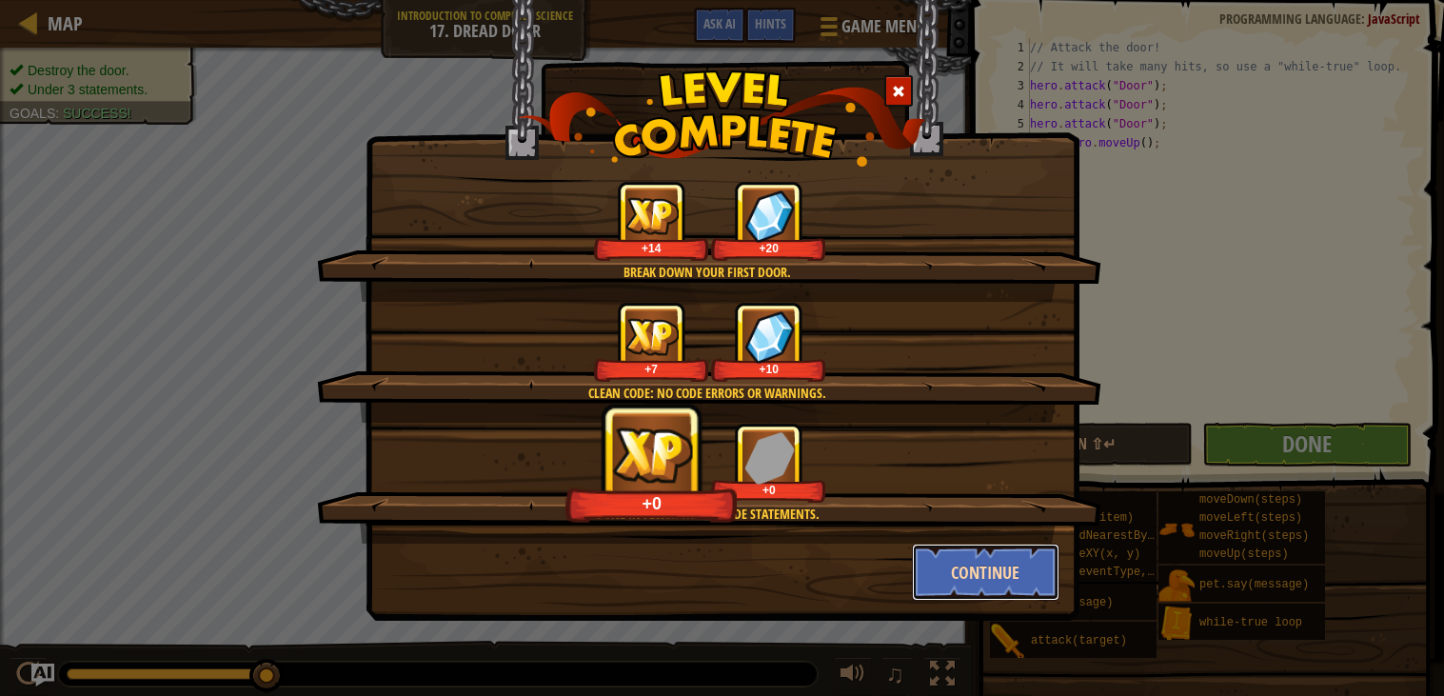
click at [960, 574] on button "Continue" at bounding box center [986, 572] width 148 height 57
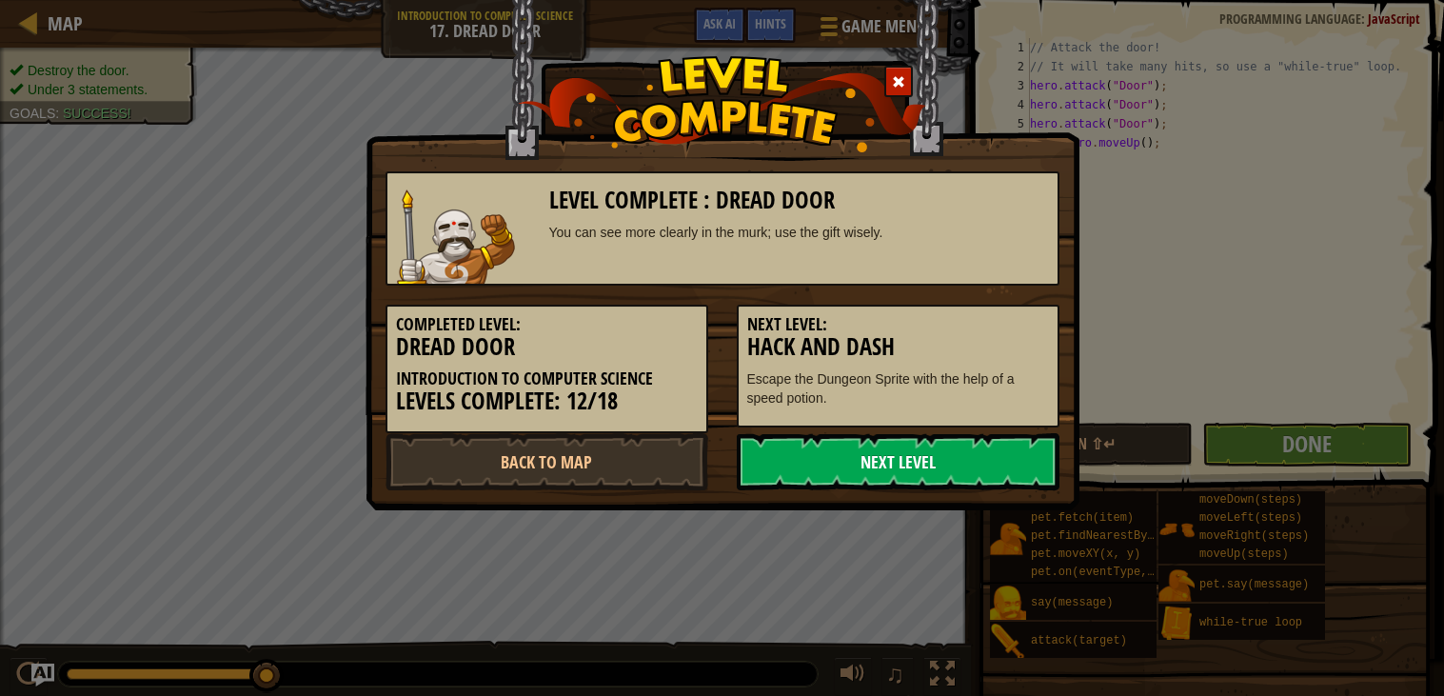
click at [877, 451] on link "Next Level" at bounding box center [898, 461] width 323 height 57
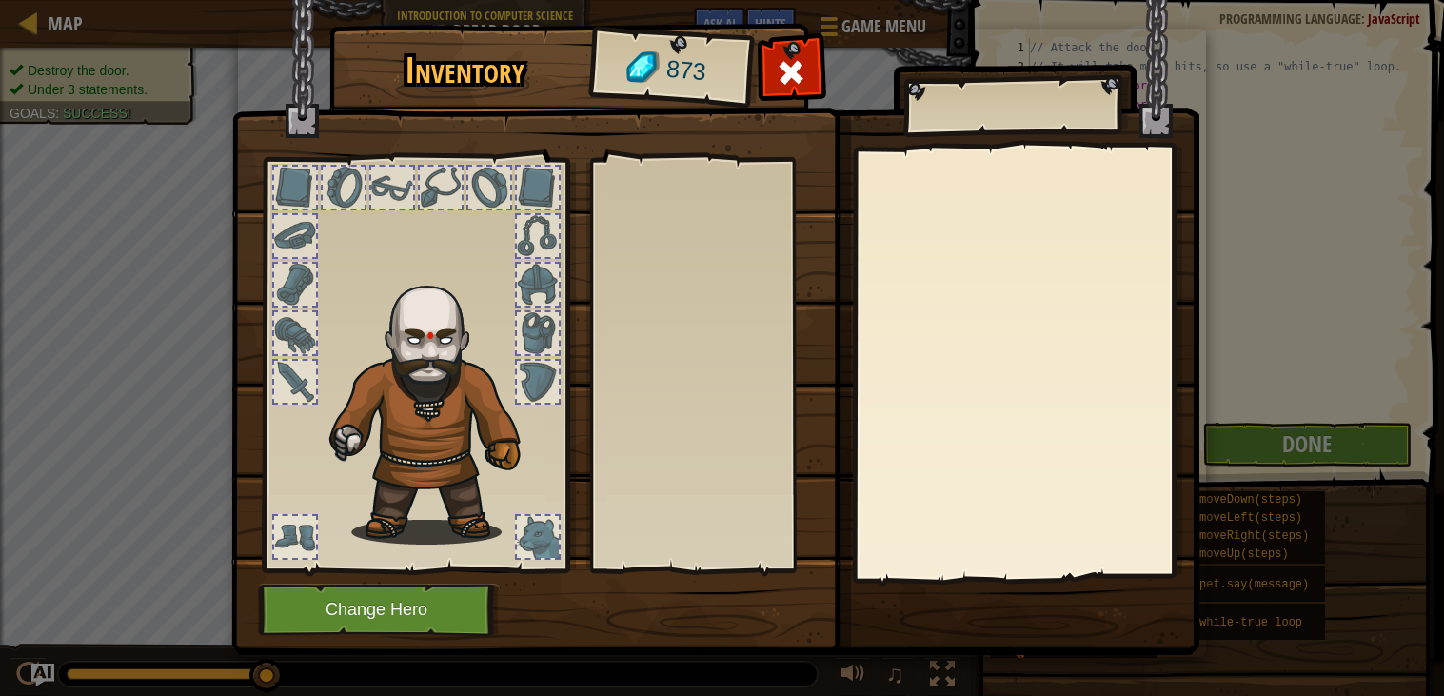
click at [875, 453] on img at bounding box center [715, 309] width 968 height 691
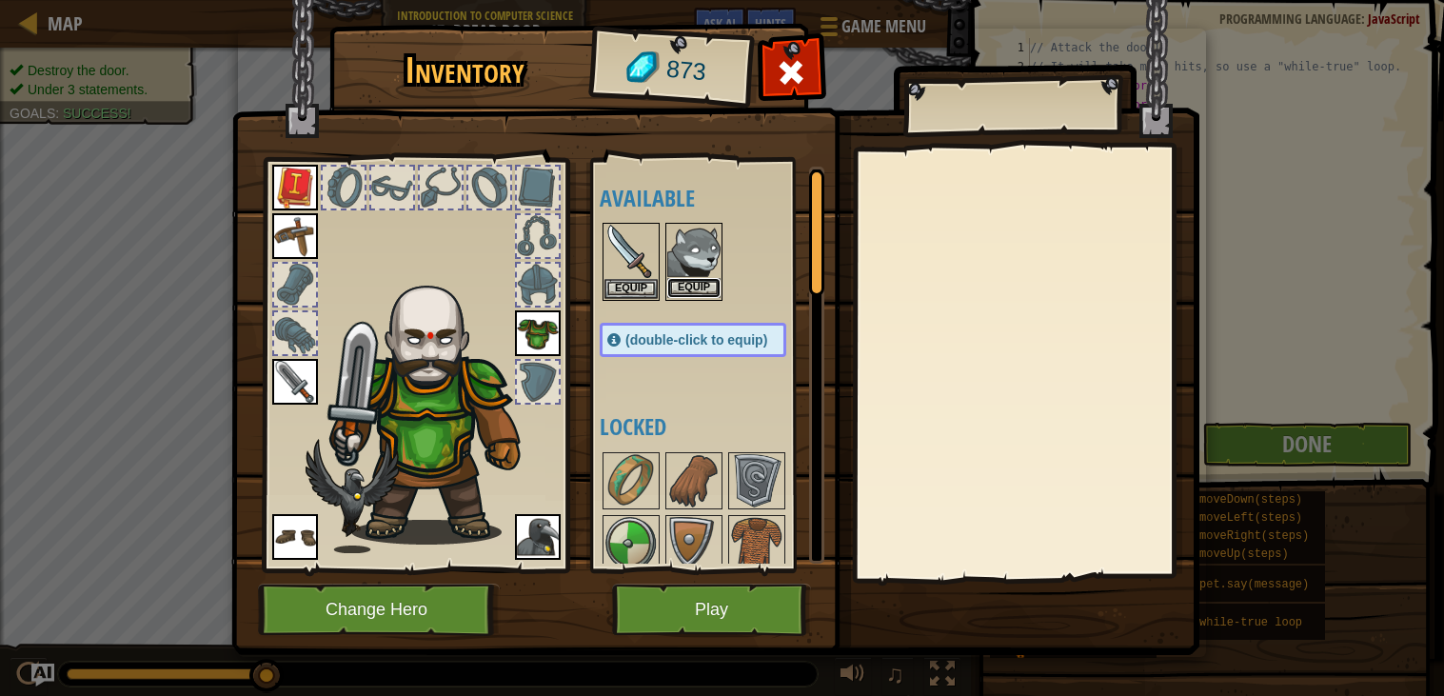
click at [690, 282] on button "Equip" at bounding box center [693, 288] width 53 height 20
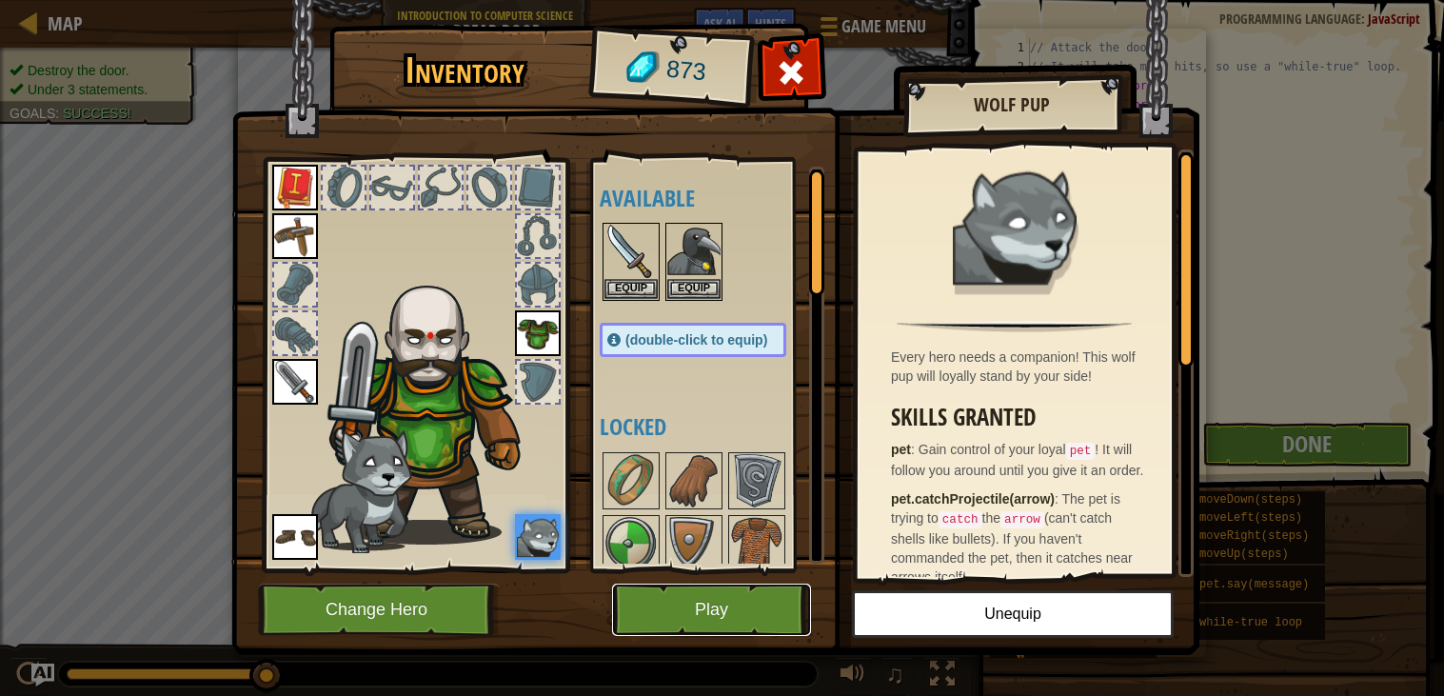
click at [680, 605] on button "Play" at bounding box center [711, 610] width 199 height 52
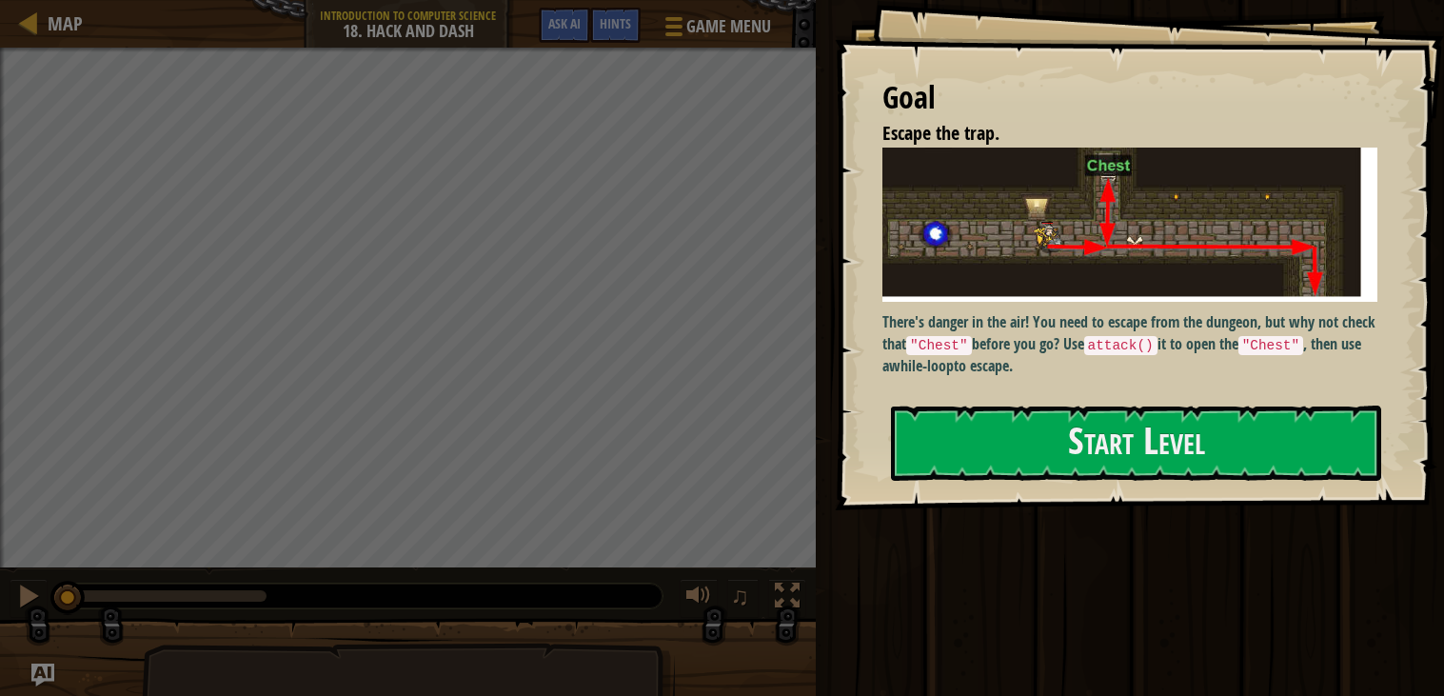
click at [1109, 311] on p "There's danger in the air! You need to escape from the dungeon, but why not che…" at bounding box center [1130, 344] width 495 height 66
click at [1105, 424] on button "Start Level" at bounding box center [1136, 443] width 490 height 75
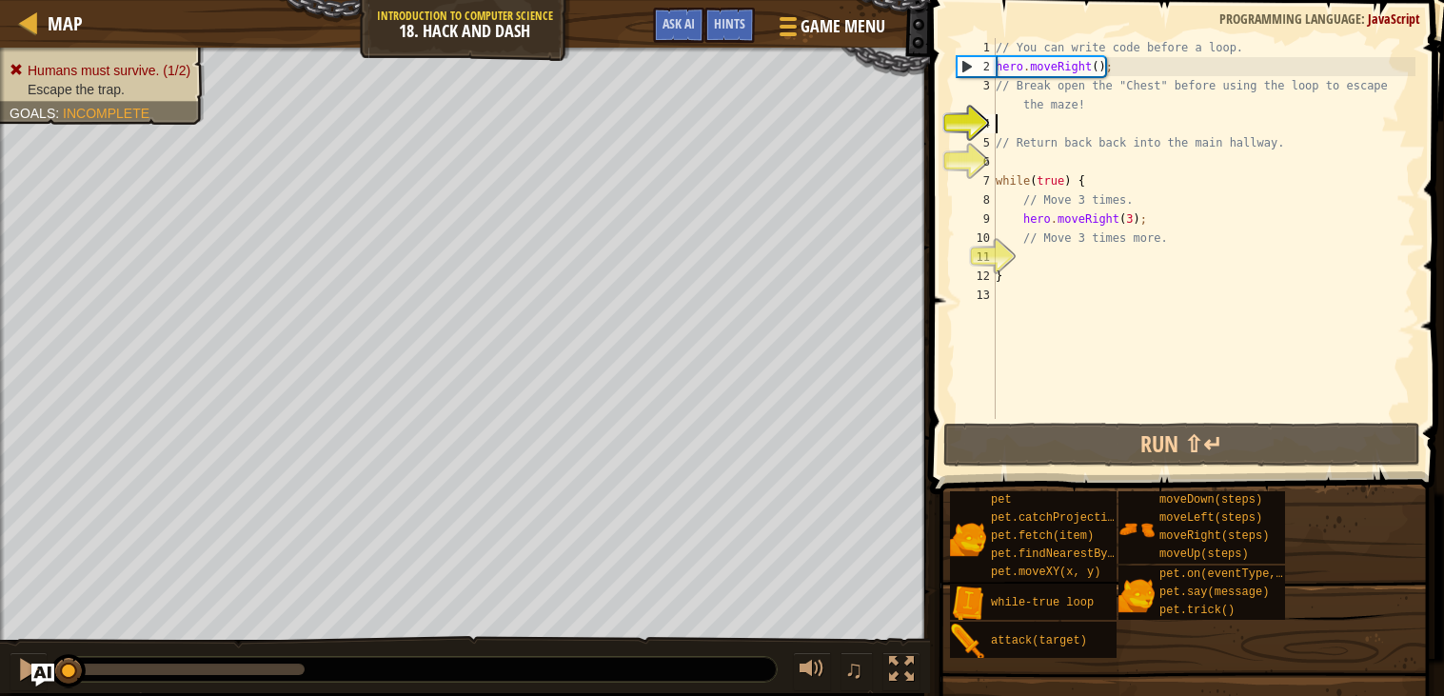
click at [1028, 124] on div "// You can write code before a loop. hero . moveRight ( ) ; // Break open the "…" at bounding box center [1204, 247] width 424 height 419
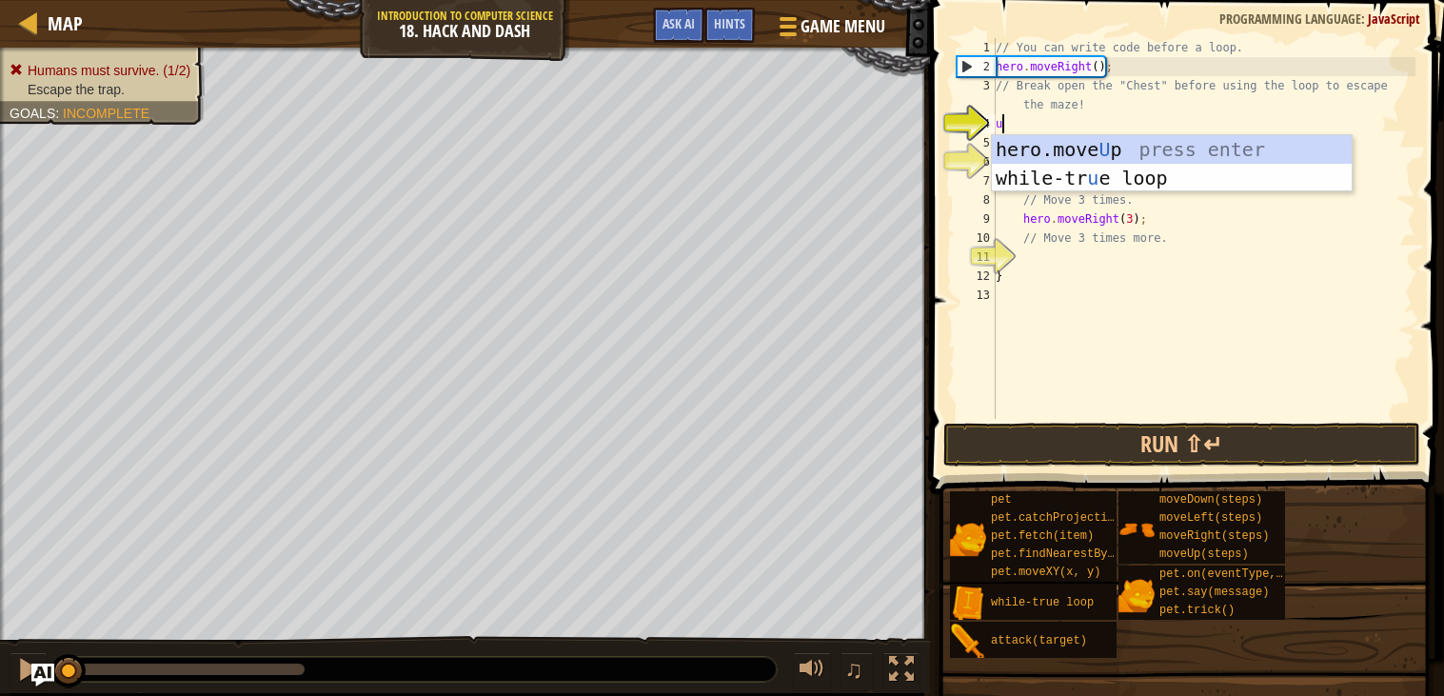
type textarea "up"
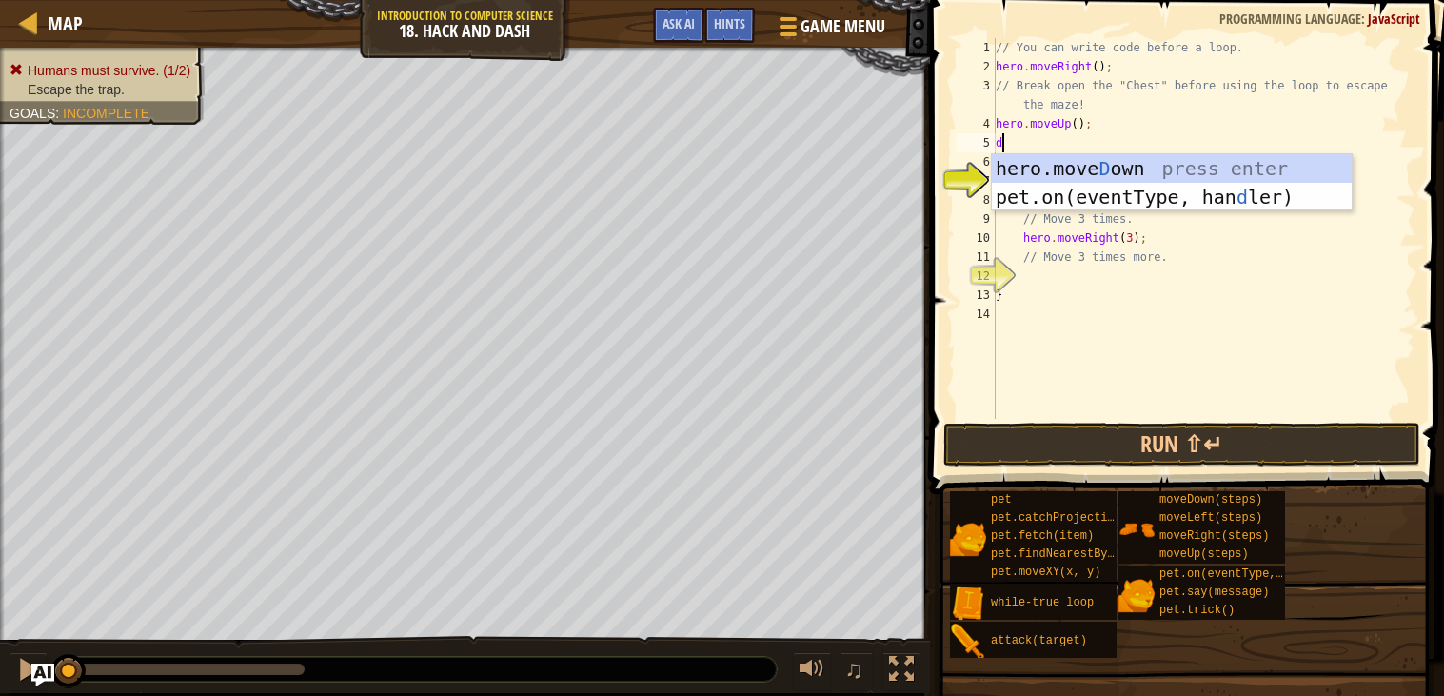
scroll to position [8, 1]
type textarea "down"
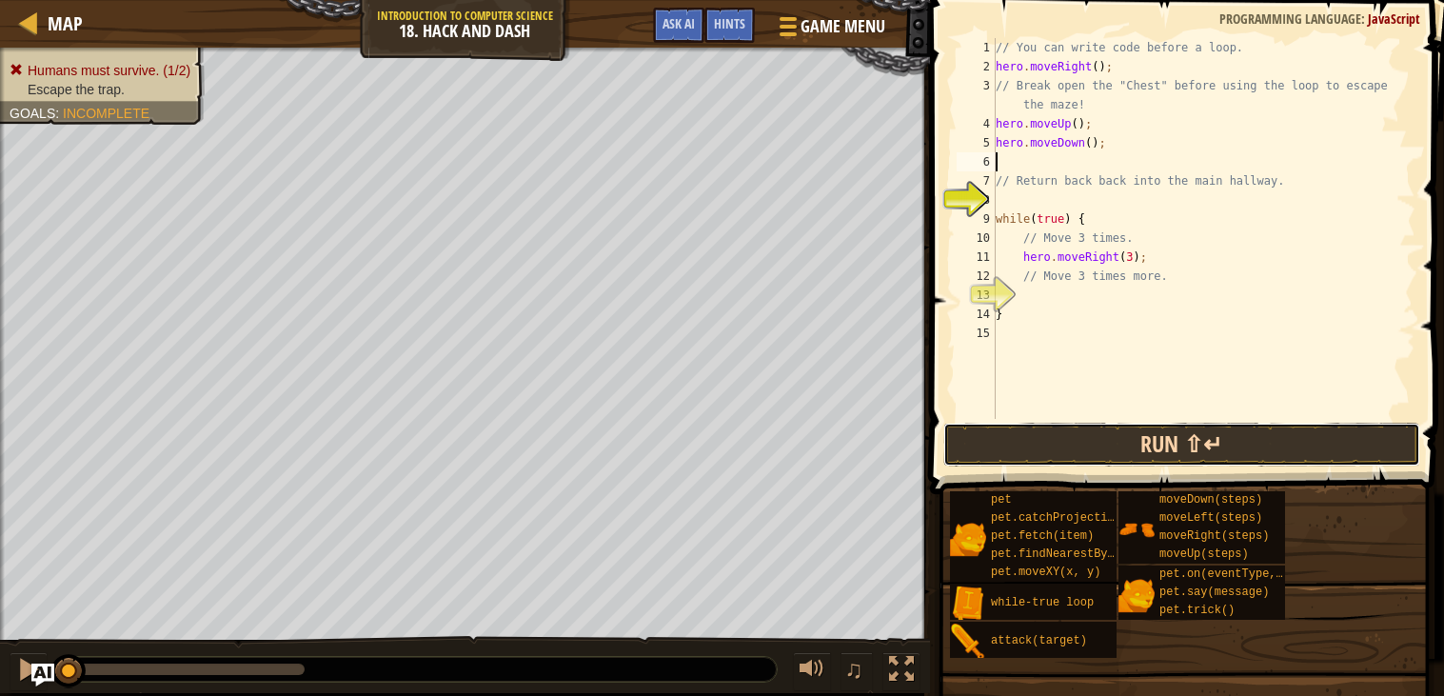
click at [1136, 446] on button "Run ⇧↵" at bounding box center [1182, 445] width 477 height 44
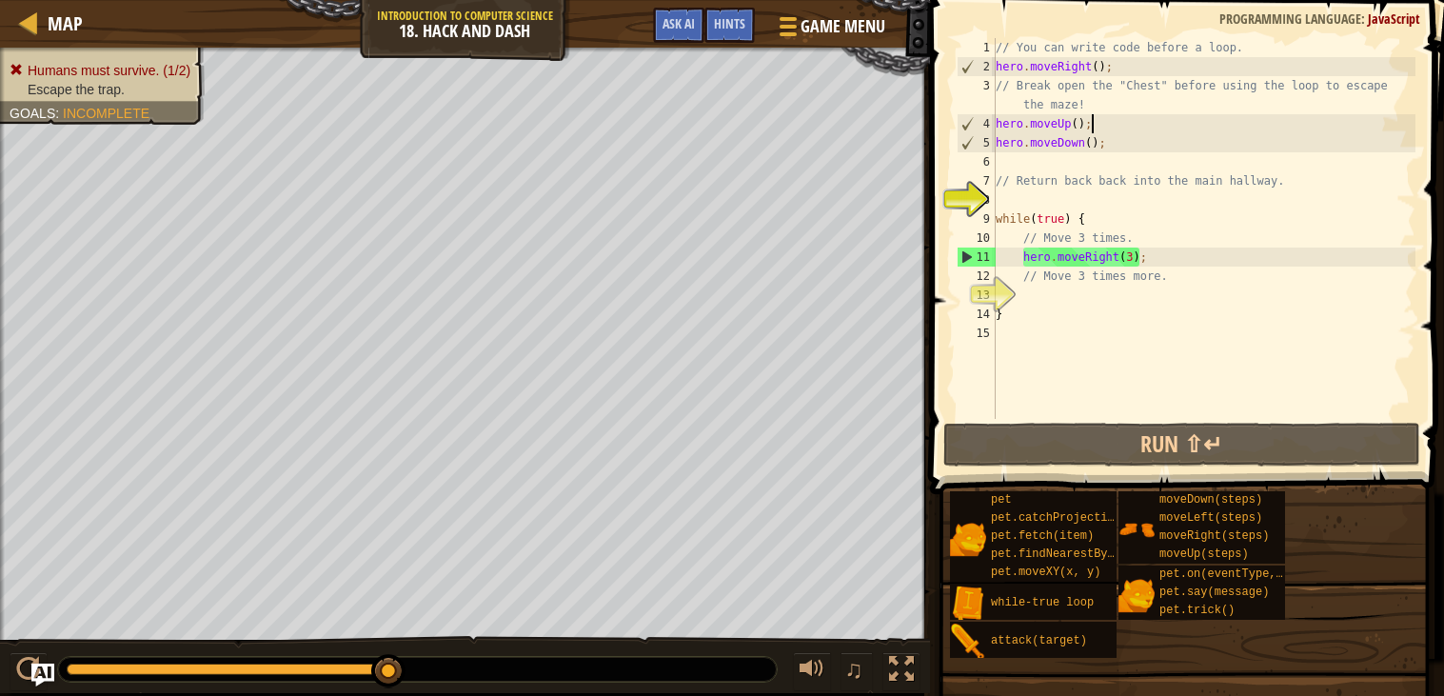
click at [1099, 127] on div "// You can write code before a loop. hero . moveRight ( ) ; // Break open the "…" at bounding box center [1204, 247] width 424 height 419
type textarea "hero.moveUp();"
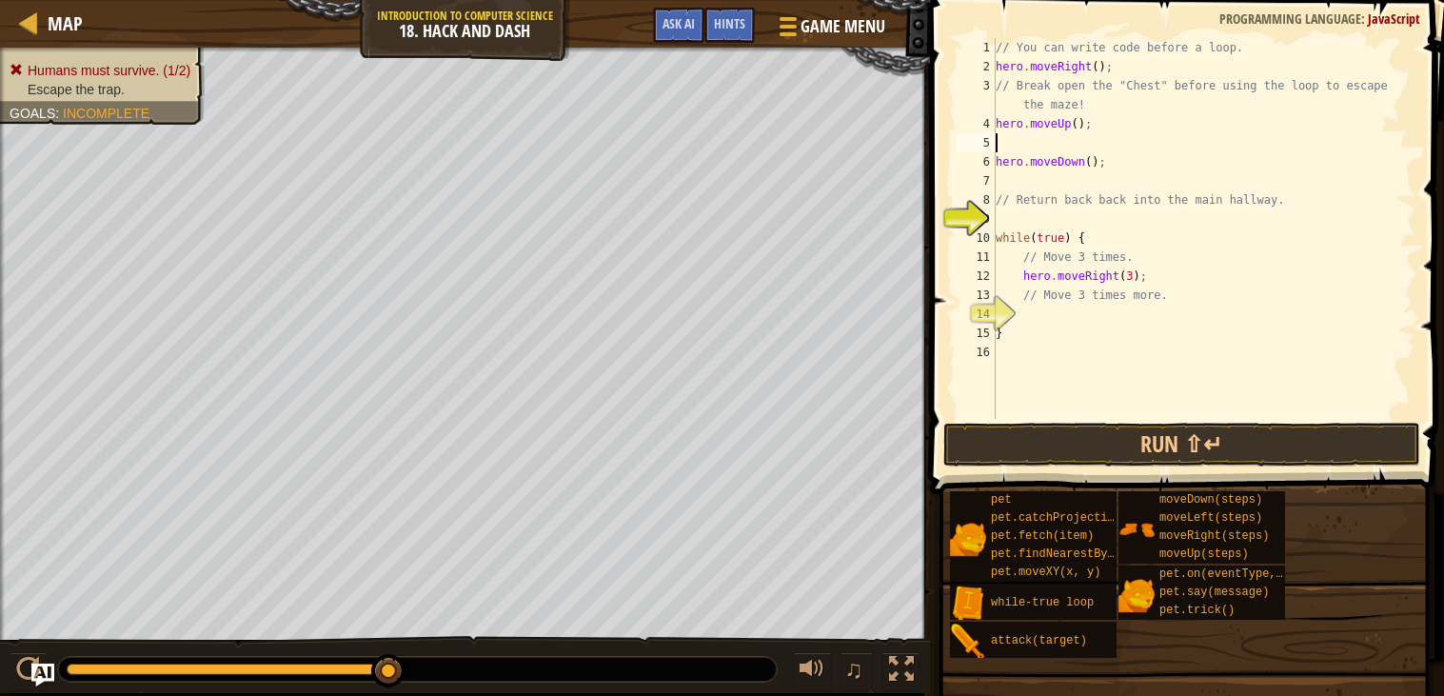
type textarea "t"
click at [1091, 143] on div "// You can write code before a loop. hero . moveRight ( ) ; // Break open the "…" at bounding box center [1204, 247] width 424 height 419
click at [1167, 146] on div "// You can write code before a loop. hero . moveRight ( ) ; // Break open the "…" at bounding box center [1204, 247] width 424 height 419
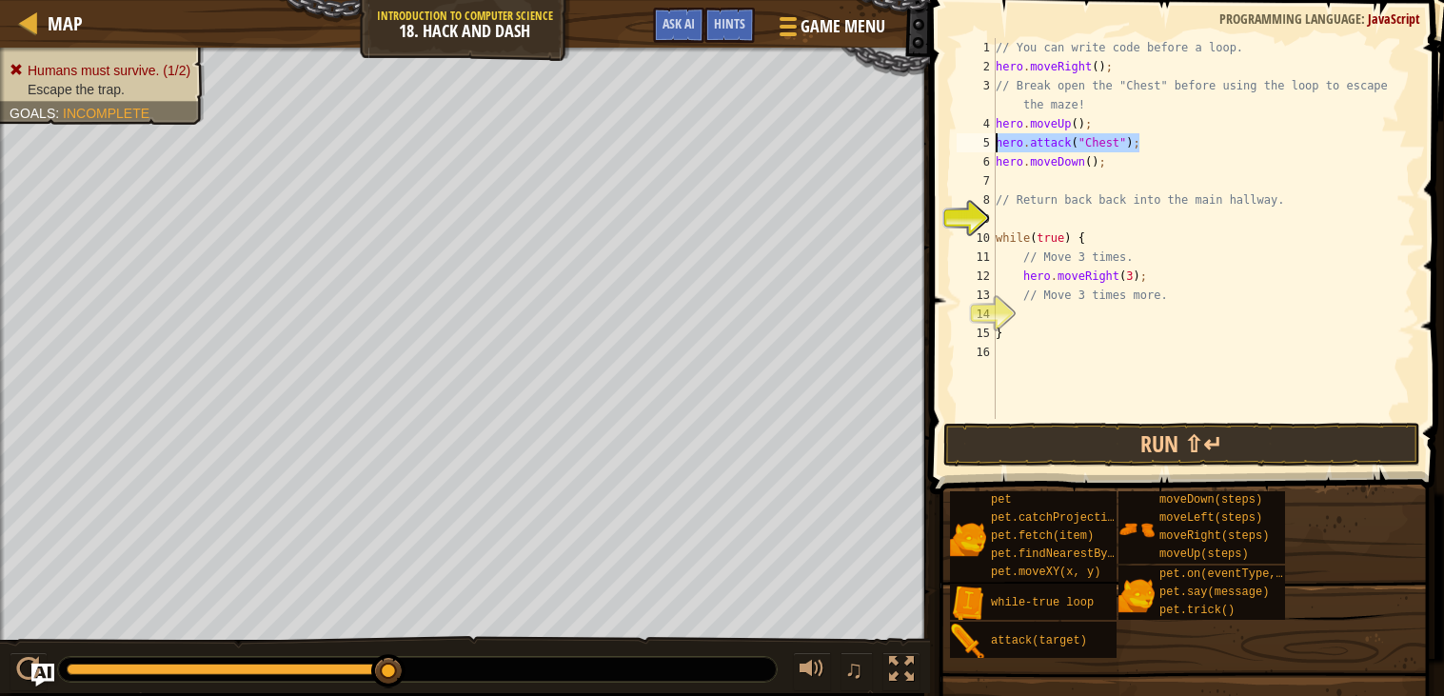
drag, startPoint x: 1137, startPoint y: 143, endPoint x: 988, endPoint y: 143, distance: 148.5
click at [988, 143] on div "hero.attack("Chest"); 1 2 3 4 5 6 7 8 9 10 11 12 13 14 15 16 // You can write c…" at bounding box center [1184, 228] width 463 height 381
click at [1154, 143] on div "// You can write code before a loop. hero . moveRight ( ) ; // Break open the "…" at bounding box center [1204, 228] width 424 height 381
type textarea "hero.attack("Chest");"
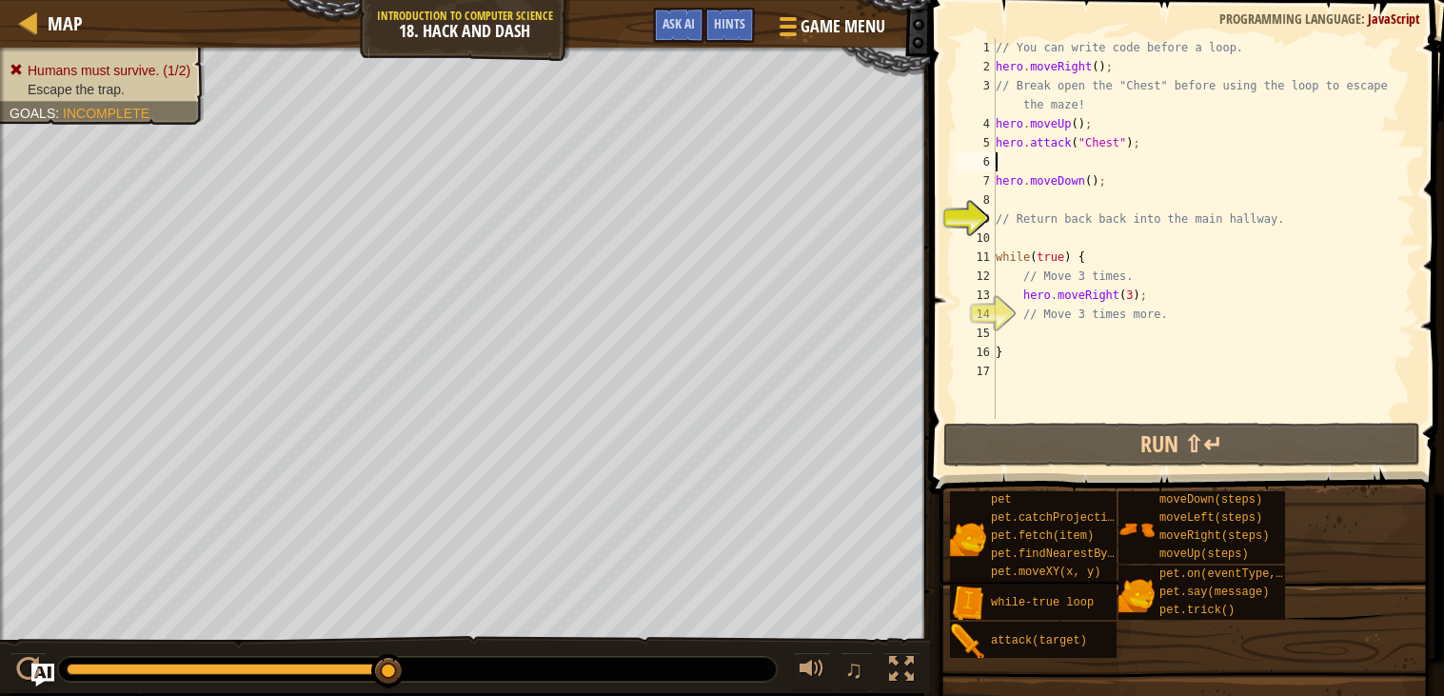
scroll to position [8, 0]
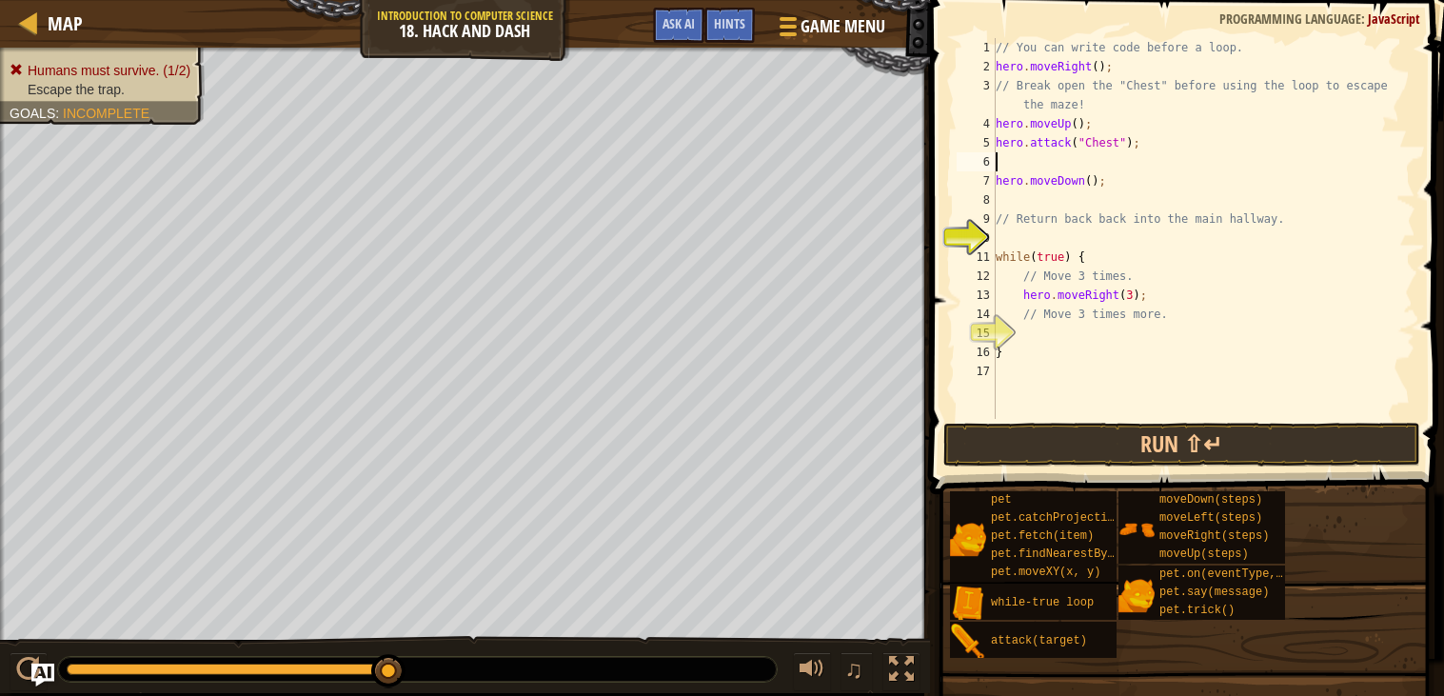
paste textarea "hero.attack("Chest");"
type textarea "hero.attack("Chest");"
click at [1132, 429] on button "Run ⇧↵" at bounding box center [1182, 445] width 477 height 44
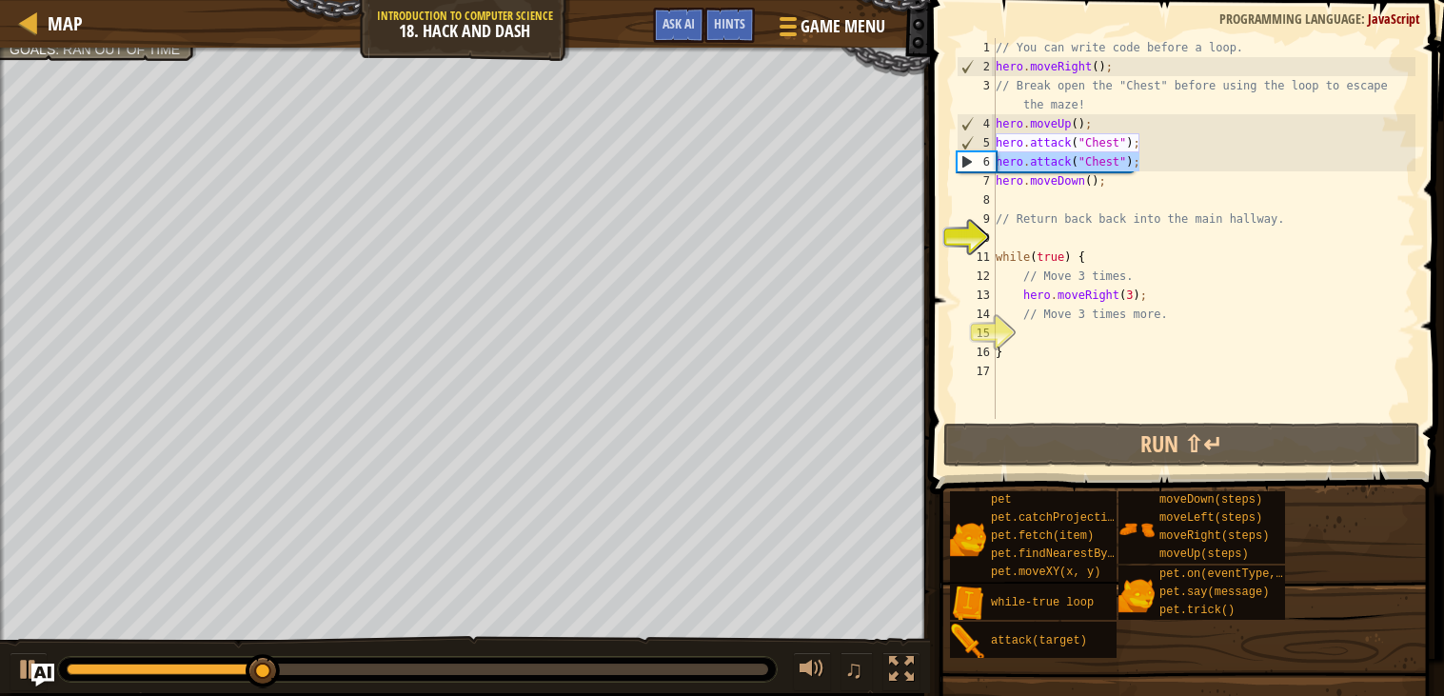
drag, startPoint x: 1145, startPoint y: 159, endPoint x: 986, endPoint y: 161, distance: 158.1
click at [986, 161] on div "hero.attack("Chest"); 1 2 3 4 5 6 7 8 9 10 11 12 13 14 15 16 17 // You can writ…" at bounding box center [1184, 228] width 463 height 381
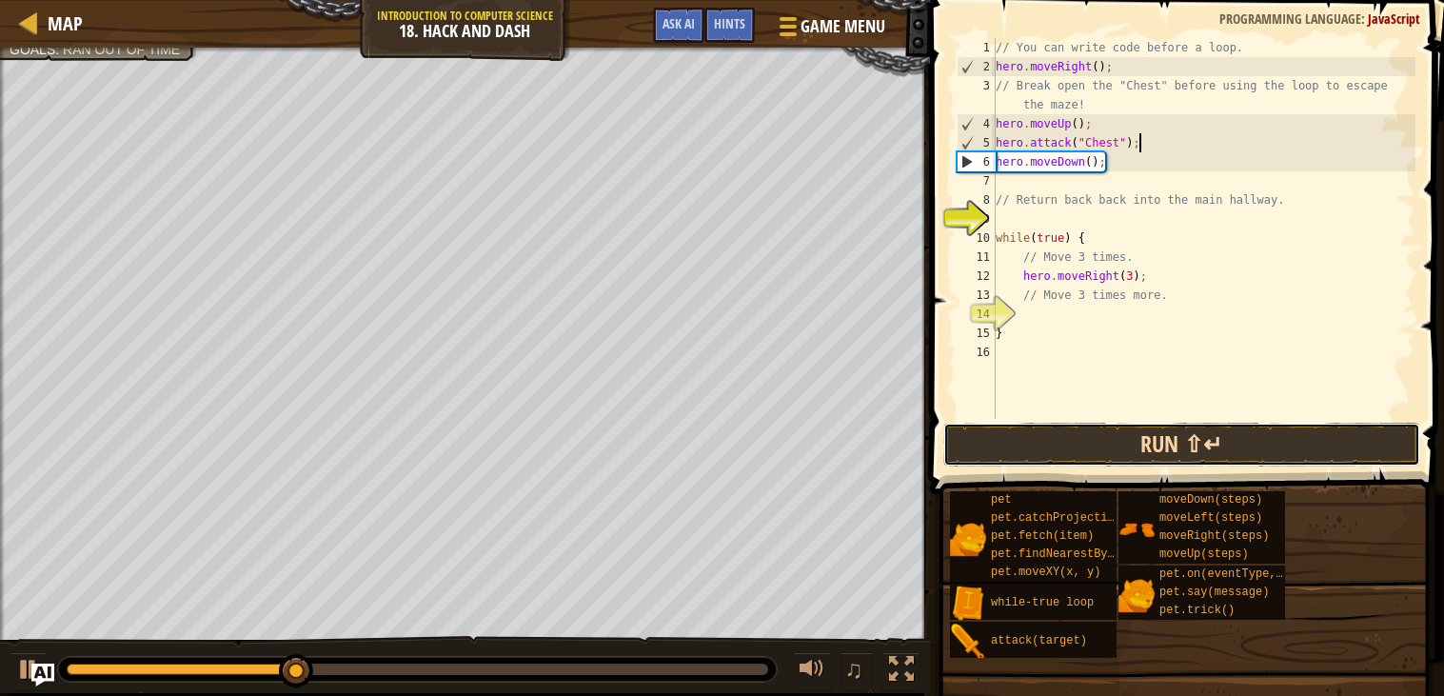
click at [1093, 441] on button "Run ⇧↵" at bounding box center [1182, 445] width 477 height 44
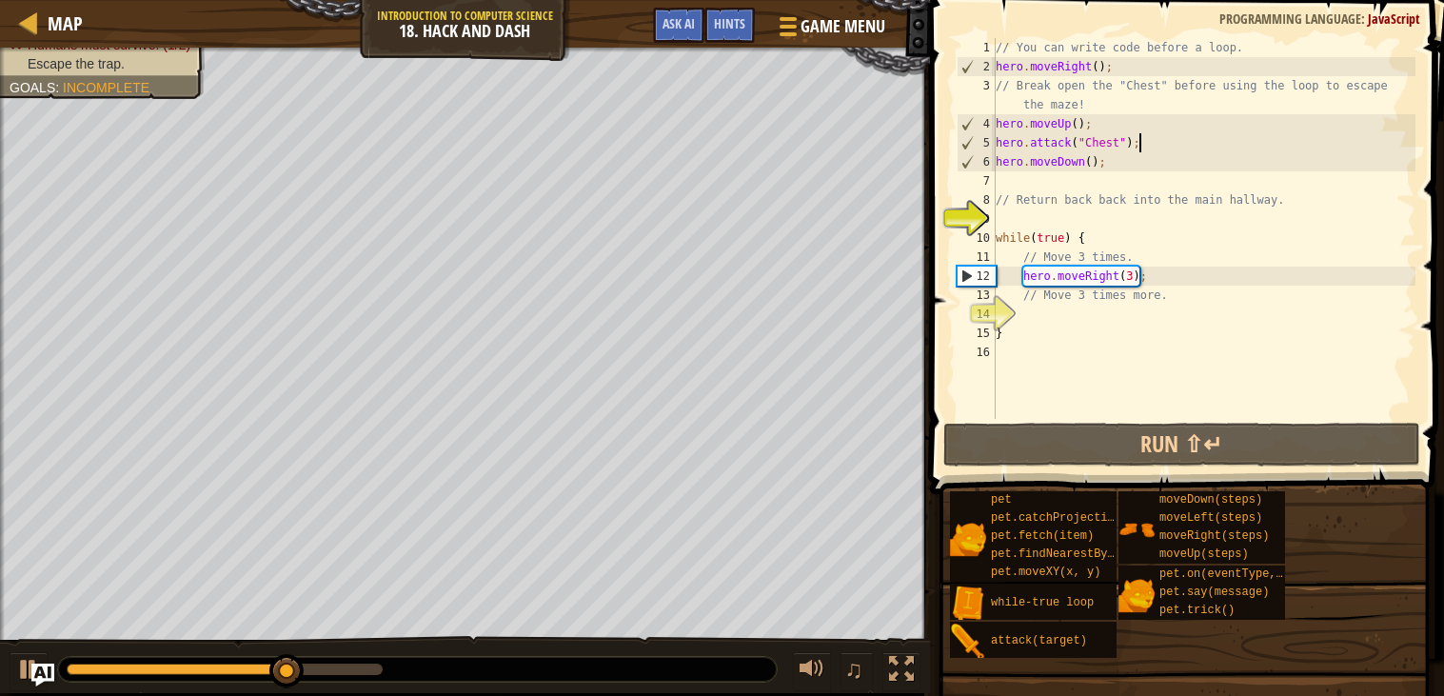
click at [1156, 277] on div "// You can write code before a loop. hero . moveRight ( ) ; // Break open the "…" at bounding box center [1204, 247] width 424 height 419
type textarea "hero.moveRight(3);"
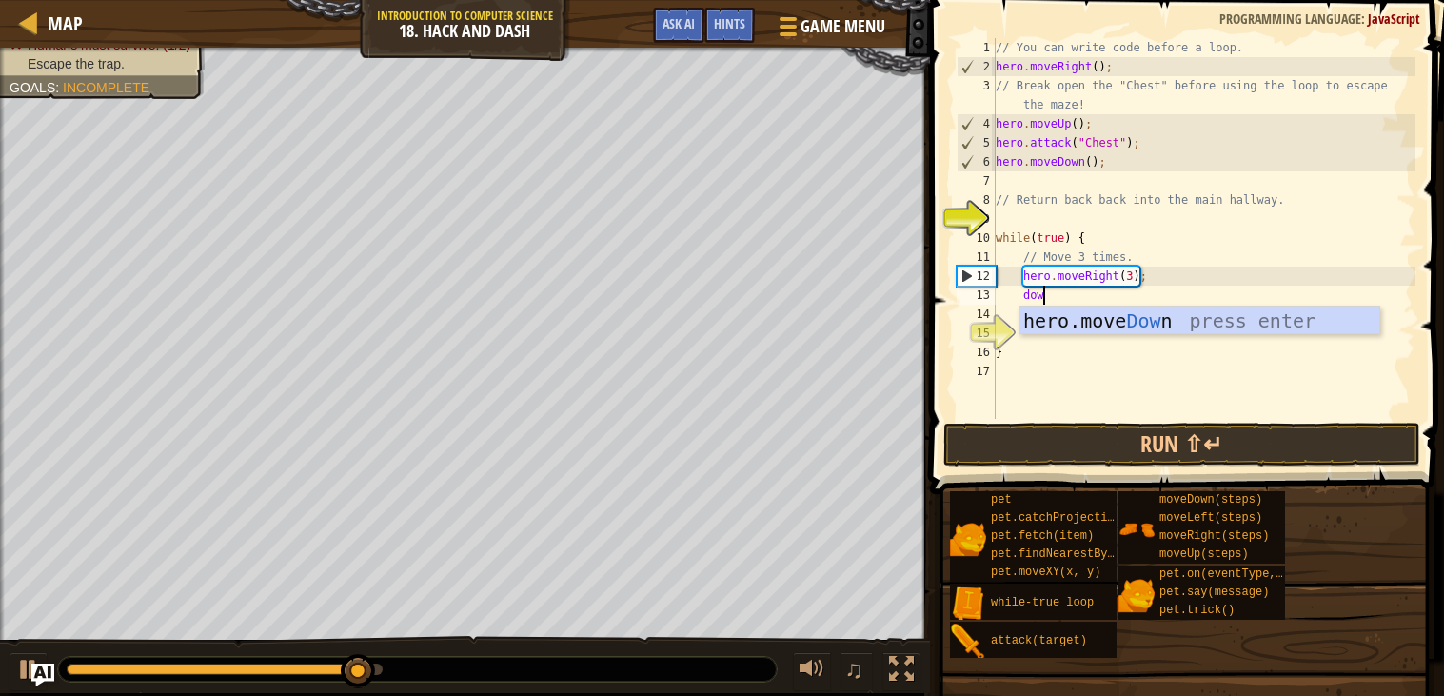
type textarea "down"
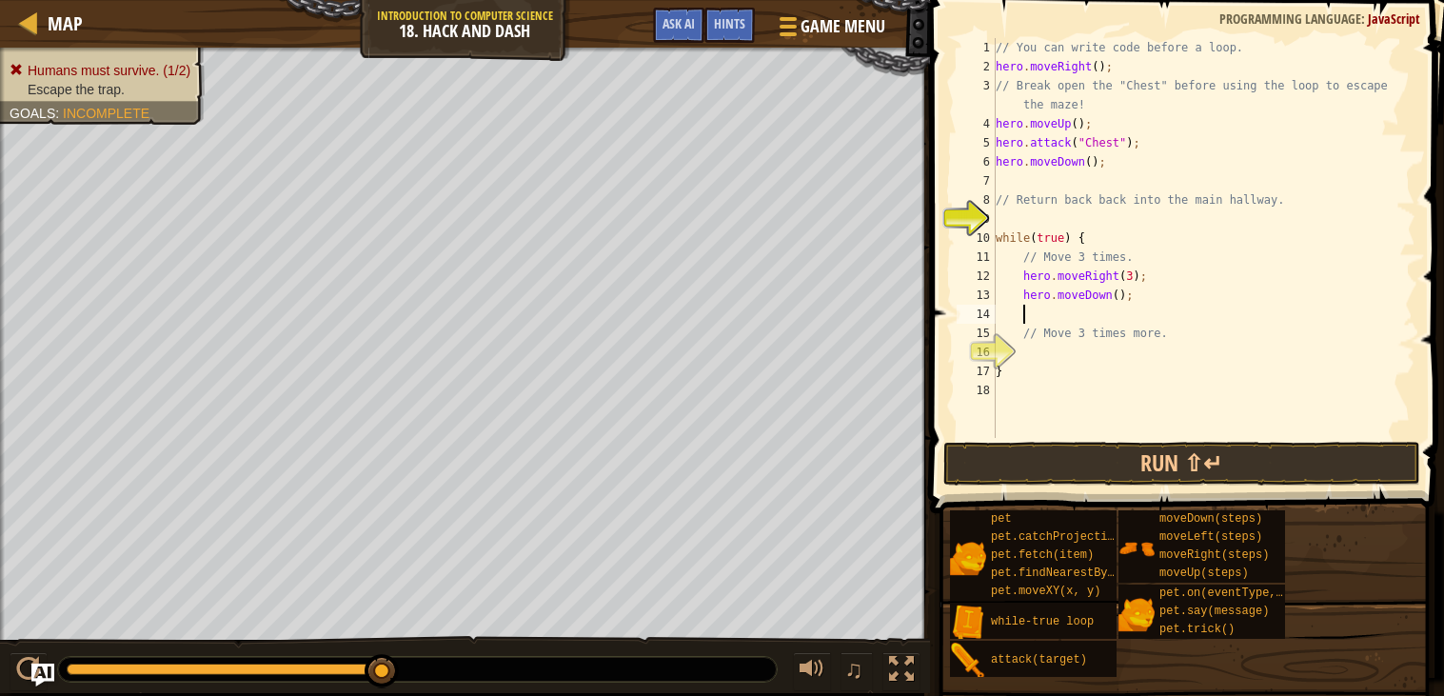
click at [1121, 293] on div "// You can write code before a loop. hero . moveRight ( ) ; // Break open the "…" at bounding box center [1204, 257] width 424 height 438
type textarea "hero.moveDown(3);"
click at [1106, 452] on button "Run ⇧↵" at bounding box center [1182, 464] width 477 height 44
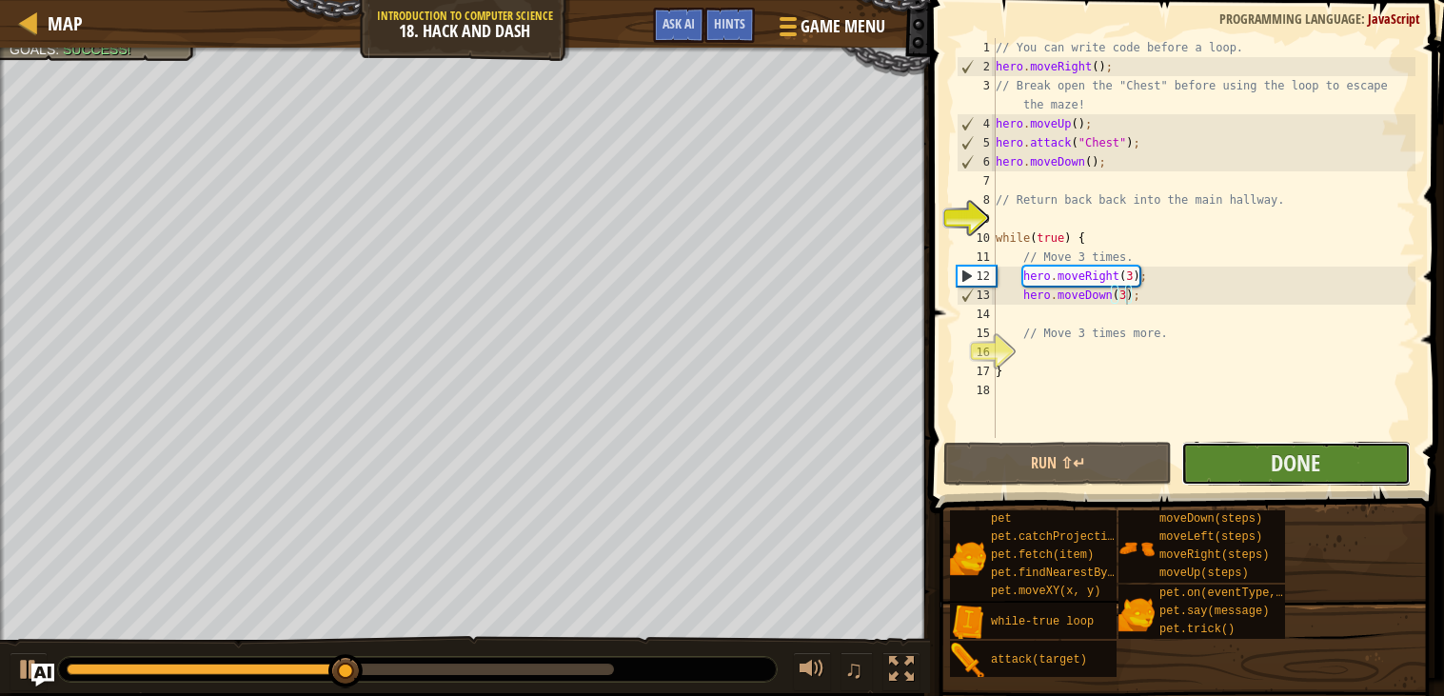
click at [1195, 468] on button "Done" at bounding box center [1296, 464] width 229 height 44
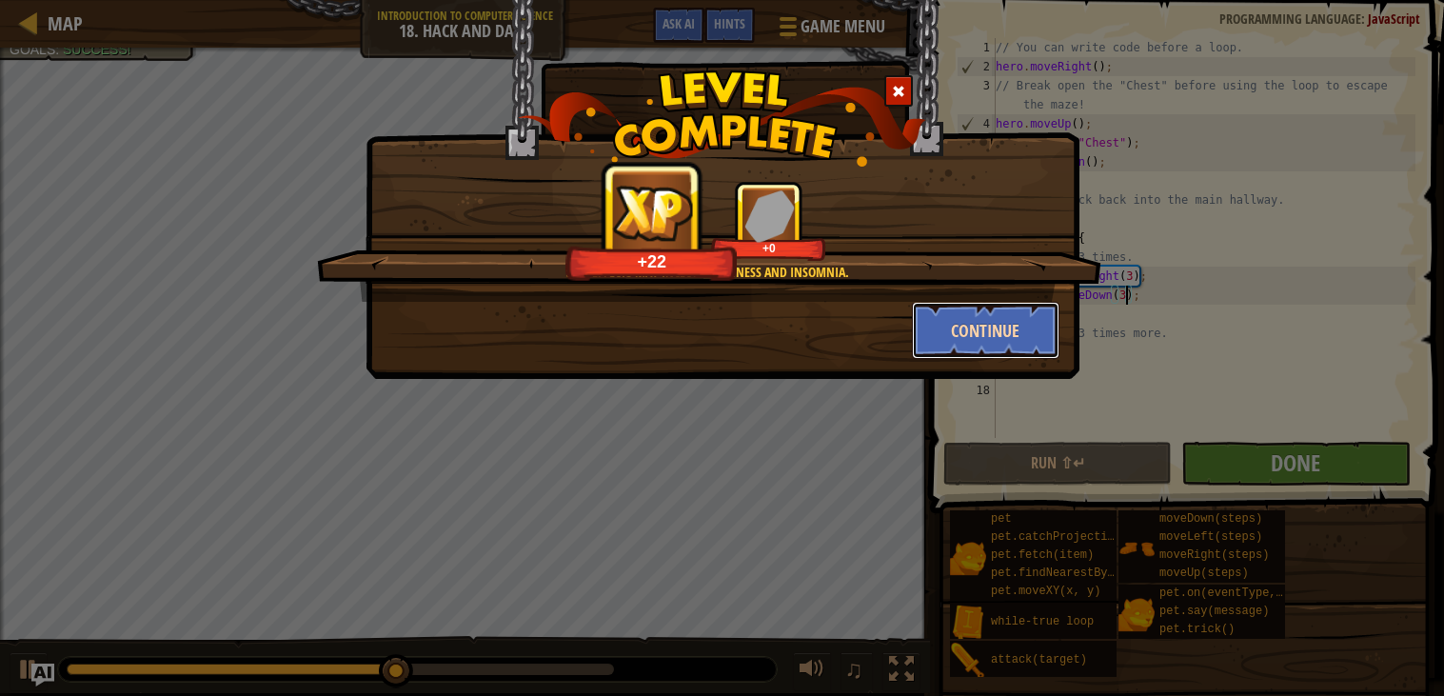
click at [946, 323] on button "Continue" at bounding box center [986, 330] width 148 height 57
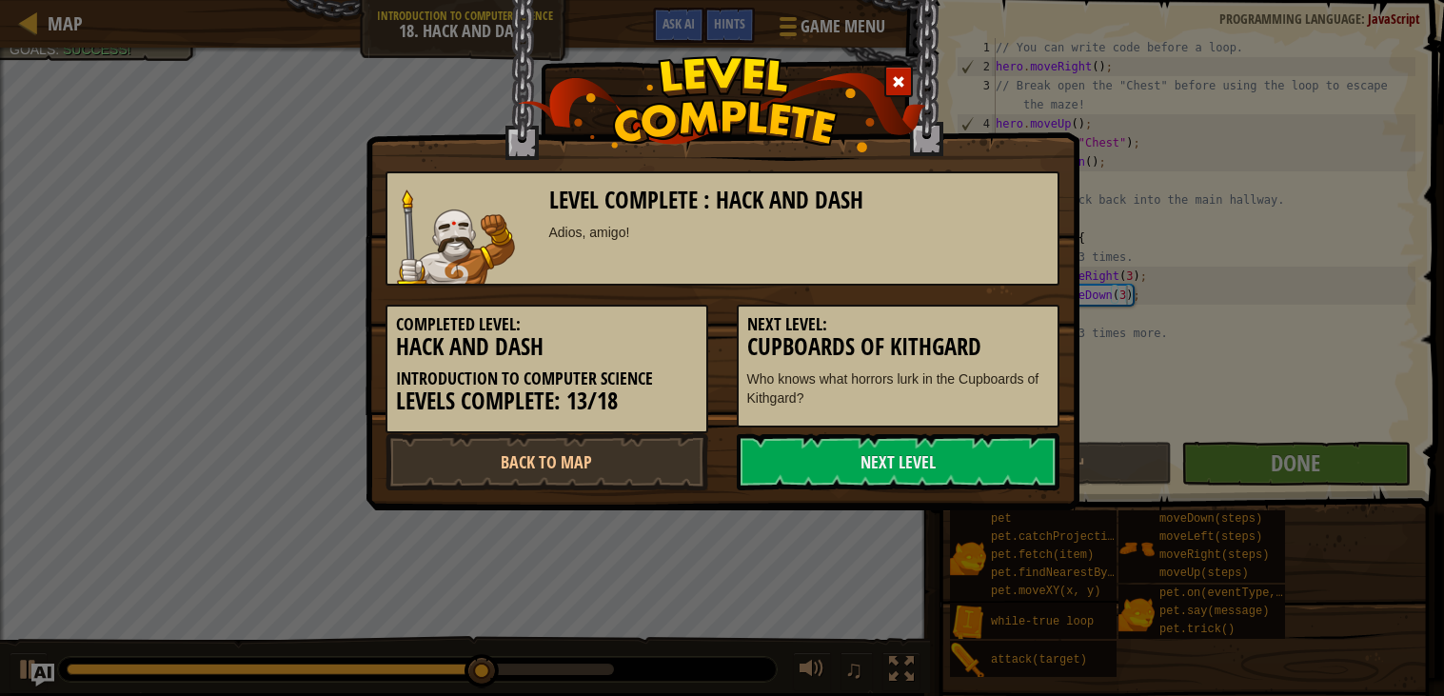
click at [881, 344] on h3 "Cupboards of Kithgard" at bounding box center [898, 347] width 302 height 26
